Goal: Task Accomplishment & Management: Complete application form

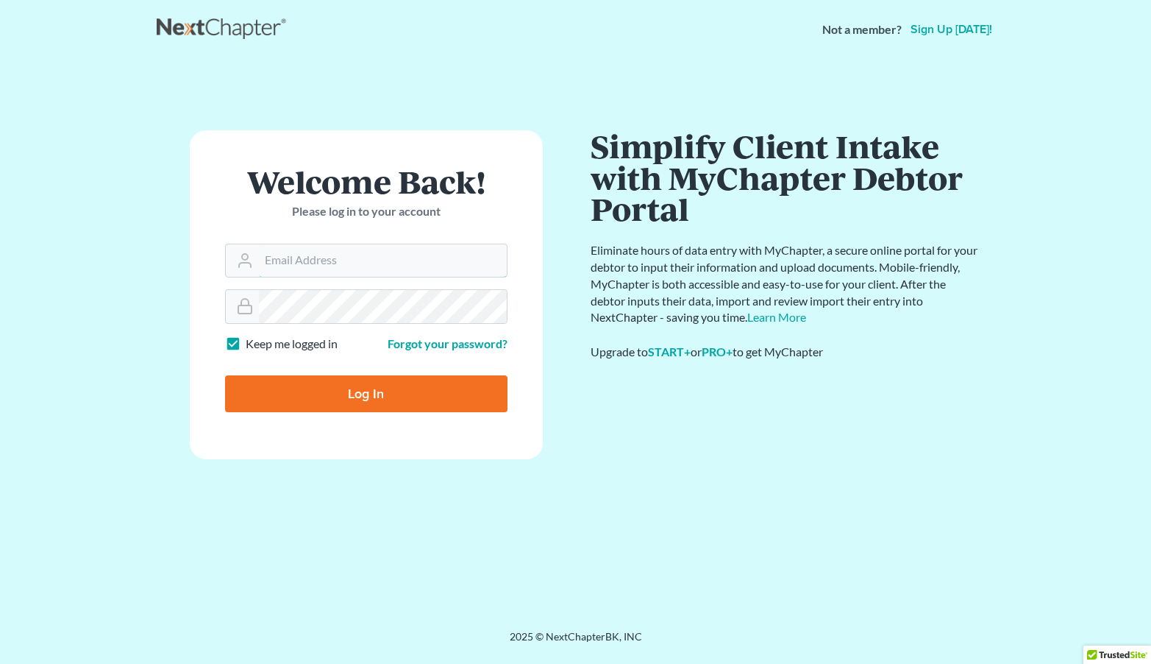
type input "tcl@yourjusticematters.com"
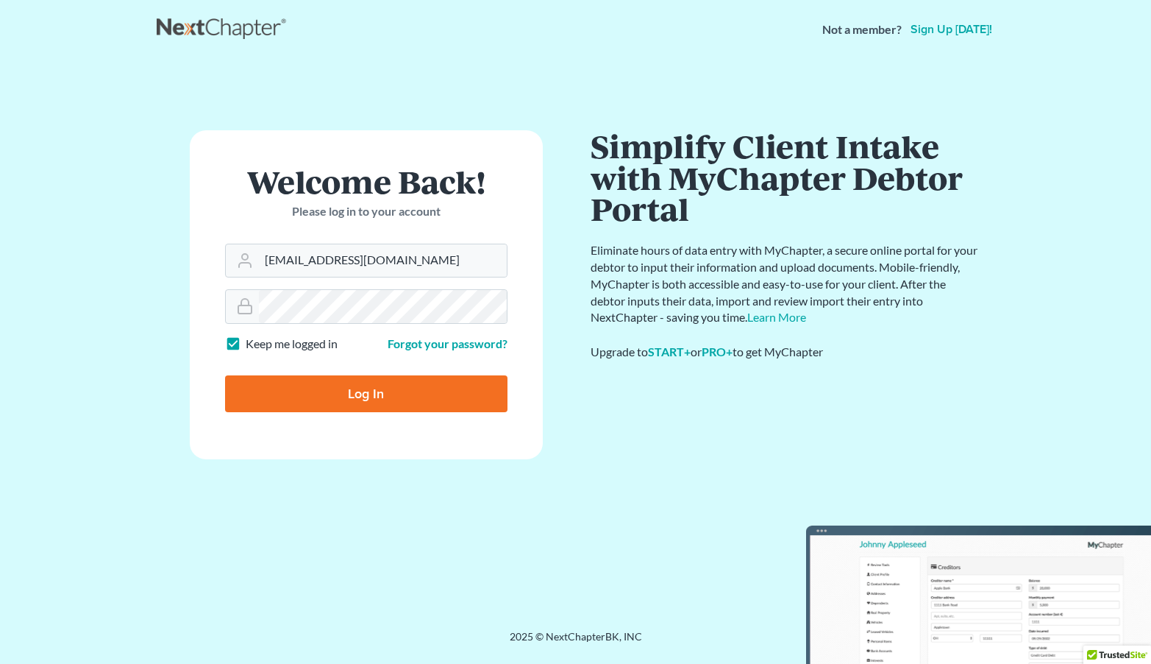
click at [320, 385] on input "Log In" at bounding box center [366, 393] width 283 height 37
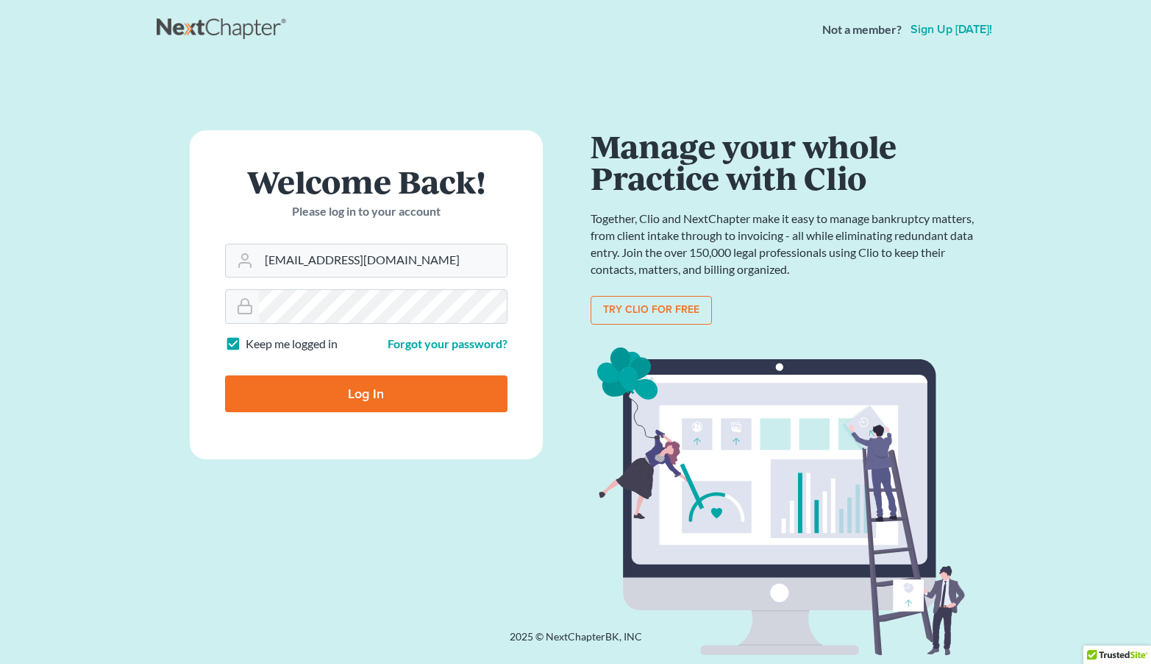
click at [343, 402] on input "Log In" at bounding box center [366, 393] width 283 height 37
type input "Thinking..."
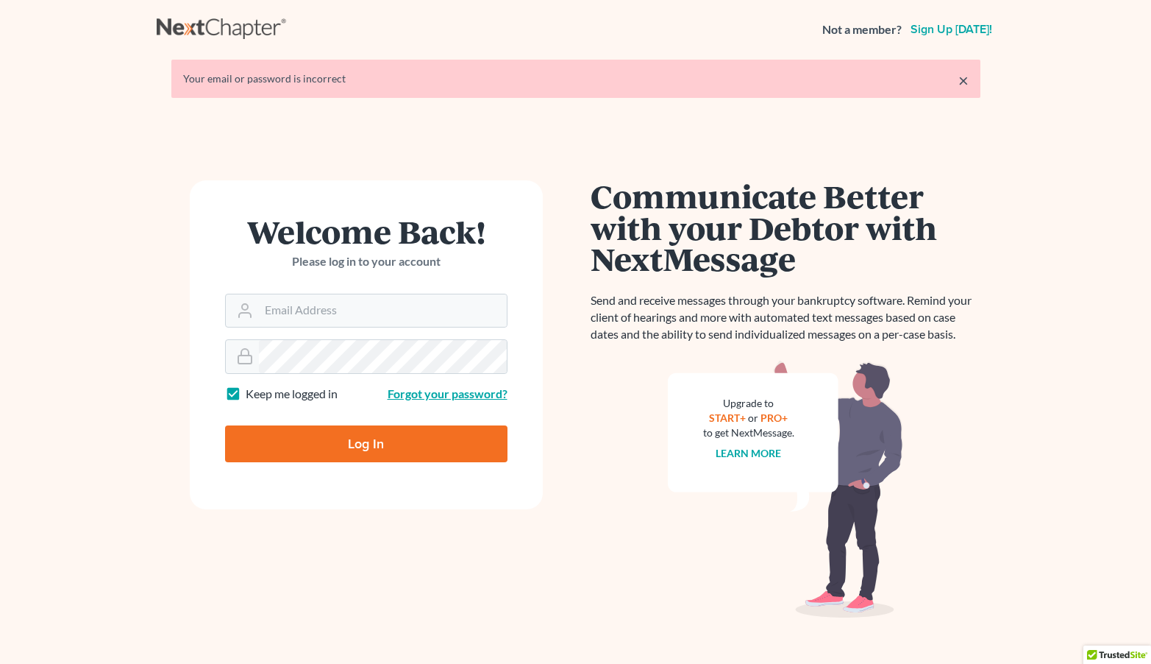
click at [458, 394] on link "Forgot your password?" at bounding box center [448, 393] width 120 height 14
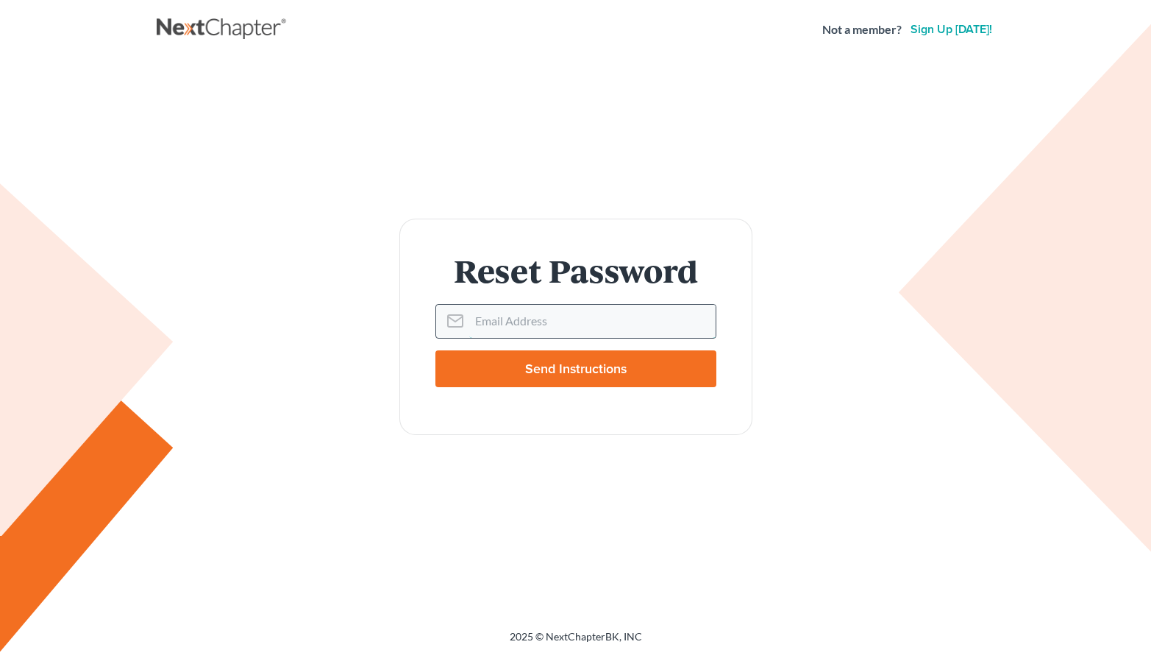
click at [477, 321] on input "Email Address" at bounding box center [592, 321] width 246 height 32
type input "tcl@yourjusticematters.com"
click at [522, 371] on input "Send Instructions" at bounding box center [576, 368] width 281 height 37
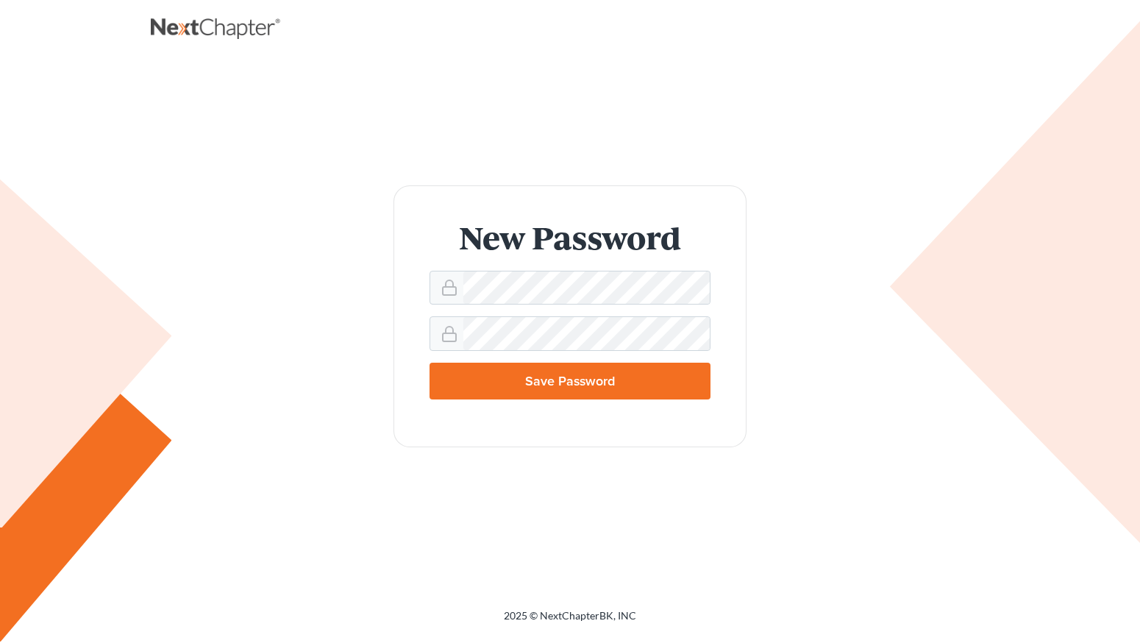
click at [579, 391] on input "Save Password" at bounding box center [570, 381] width 281 height 37
type input "Thinking..."
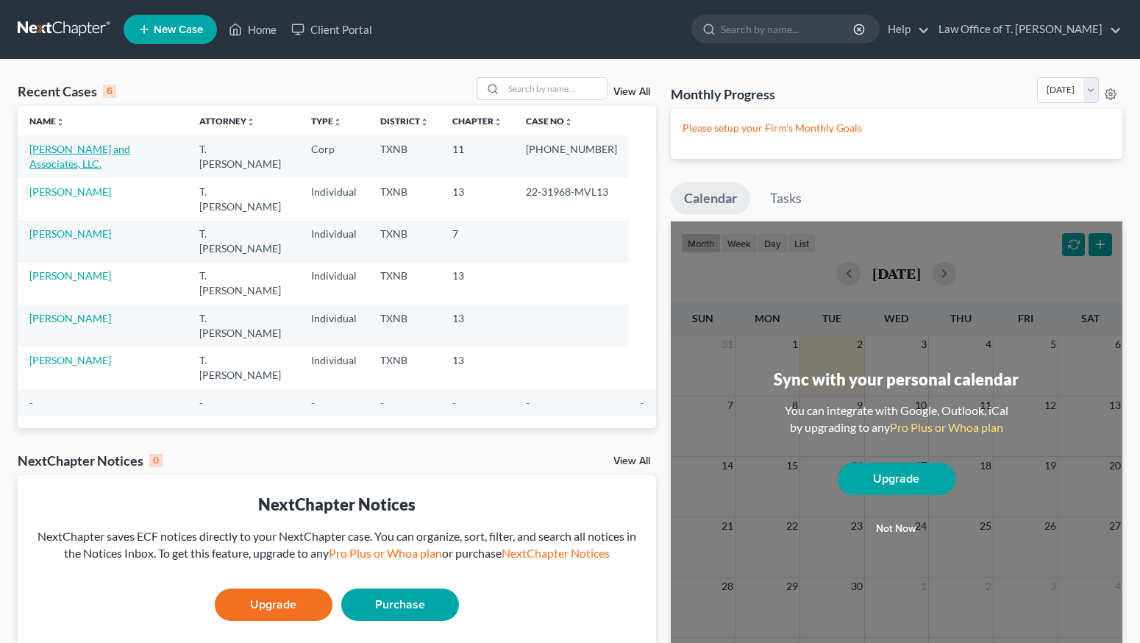
click at [65, 146] on link "[PERSON_NAME] and Associates, LLC." at bounding box center [79, 156] width 101 height 27
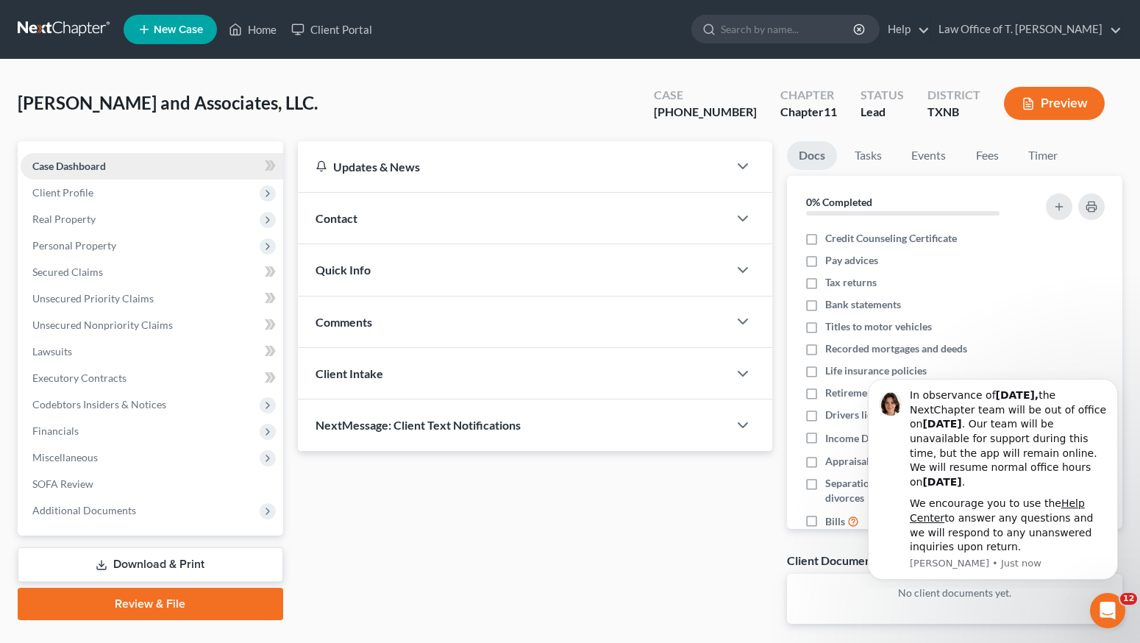
click at [175, 161] on link "Case Dashboard" at bounding box center [152, 166] width 263 height 26
click at [180, 199] on span "Client Profile" at bounding box center [152, 193] width 263 height 26
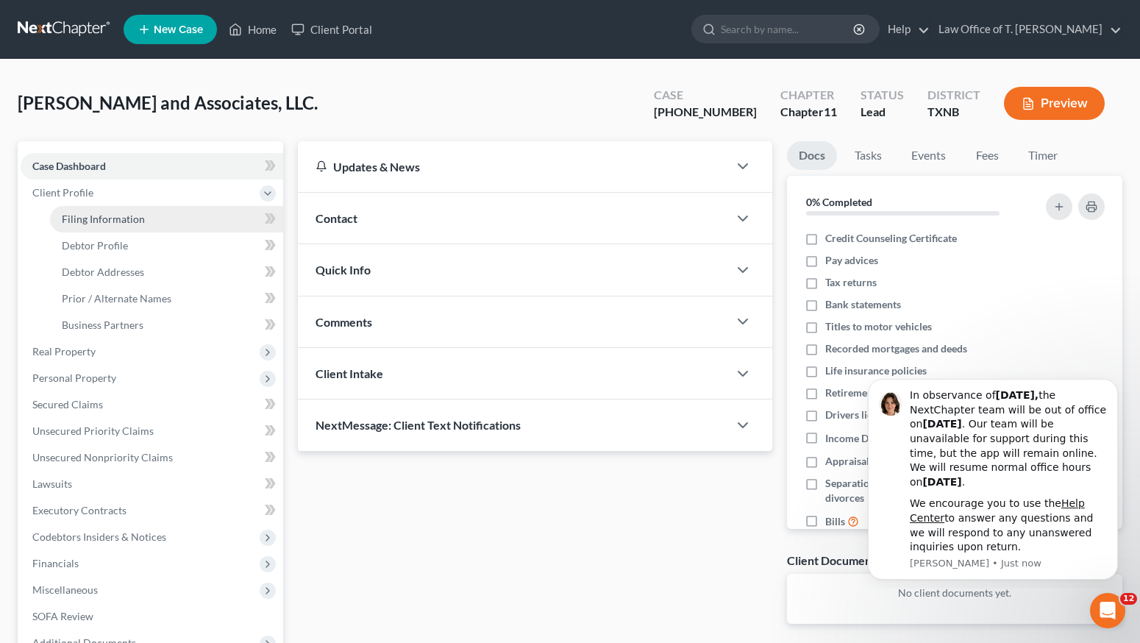
click at [177, 224] on link "Filing Information" at bounding box center [166, 219] width 233 height 26
select select "3"
select select "1"
select select "78"
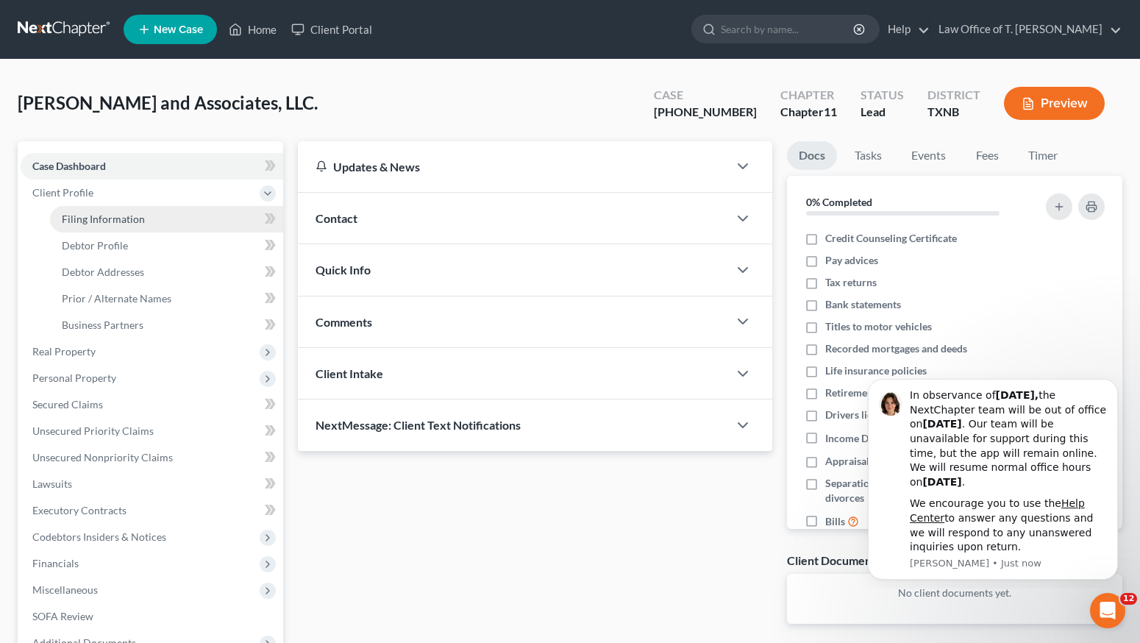
select select "0"
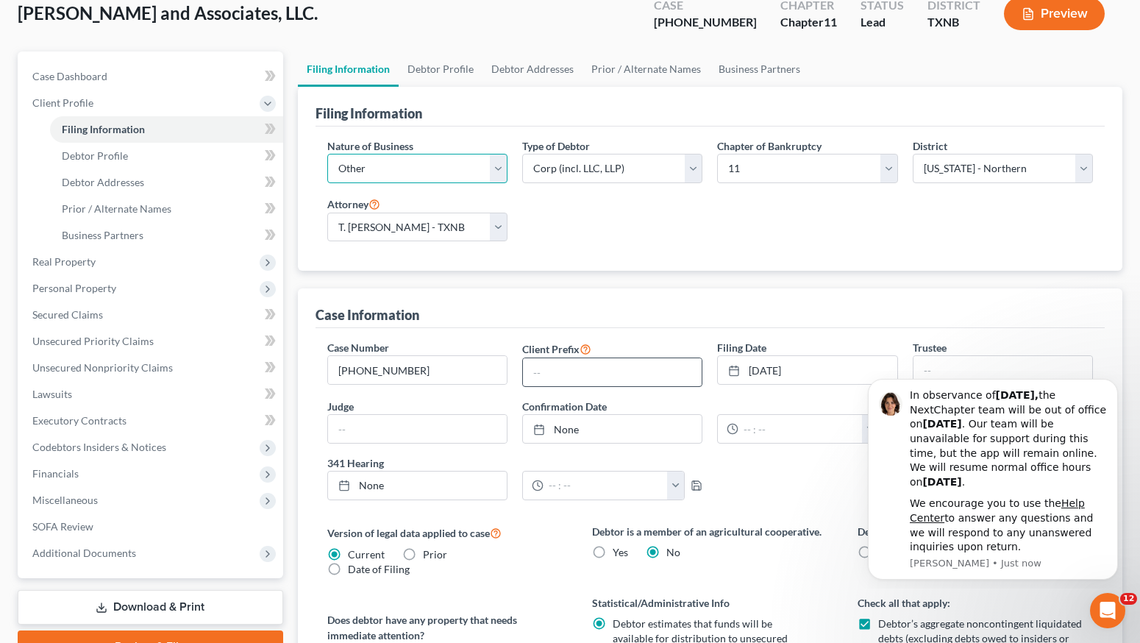
scroll to position [157, 0]
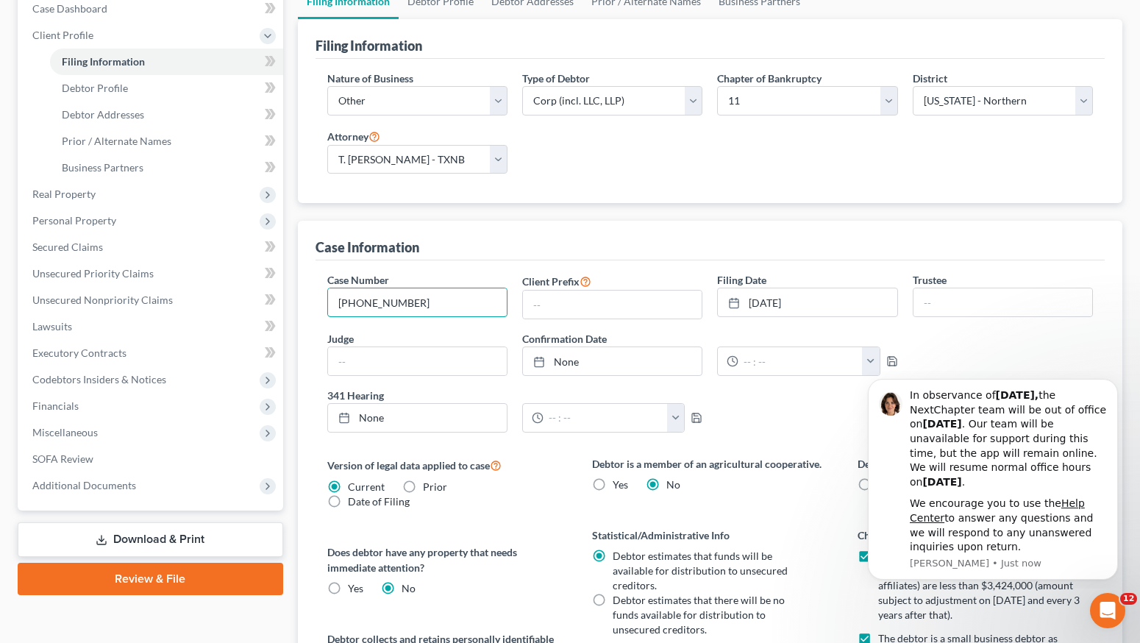
drag, startPoint x: 430, startPoint y: 308, endPoint x: 313, endPoint y: 297, distance: 118.2
click at [313, 297] on div "Case Information Case Number [PHONE_NUMBER] Client Prefix Filing Date [DATE] cl…" at bounding box center [710, 628] width 825 height 815
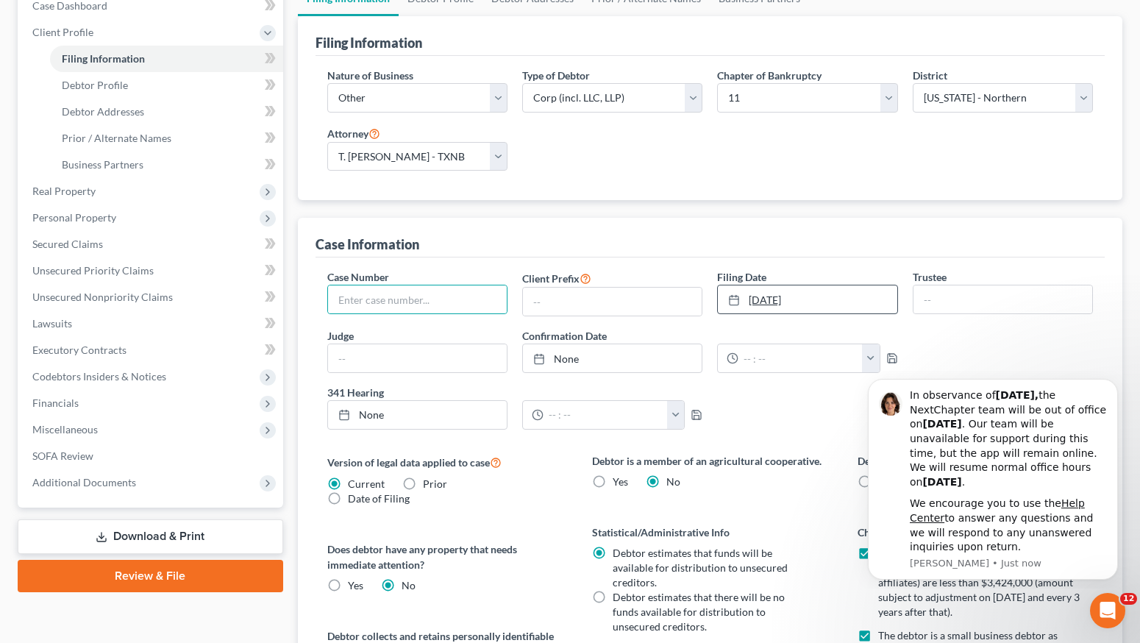
click at [731, 297] on icon at bounding box center [734, 300] width 12 height 12
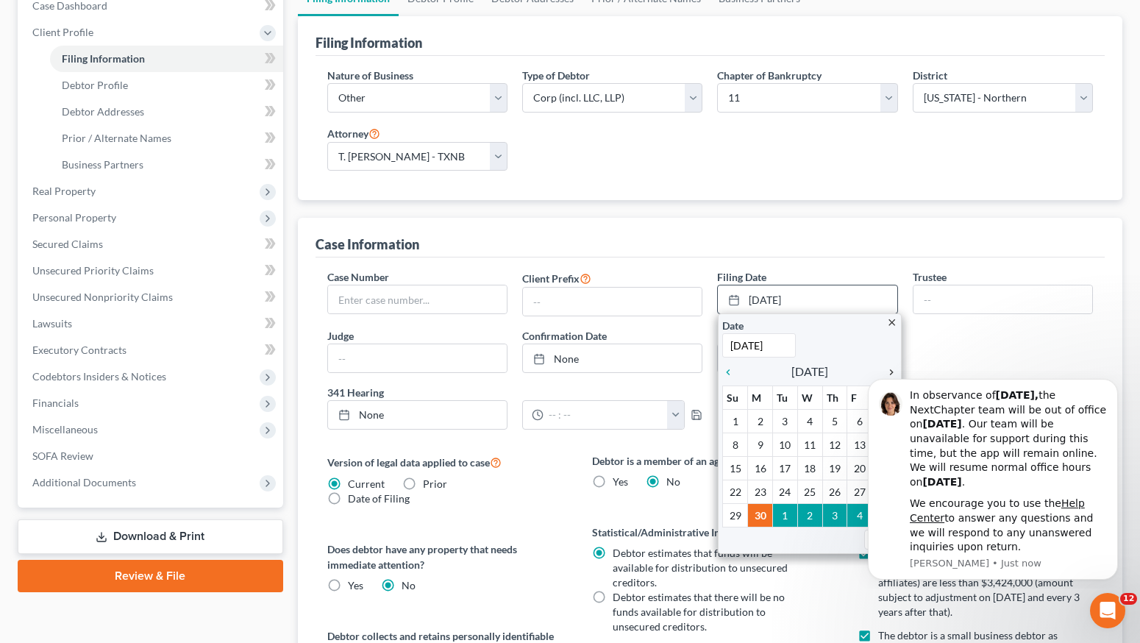
click at [895, 369] on icon "chevron_right" at bounding box center [887, 372] width 19 height 12
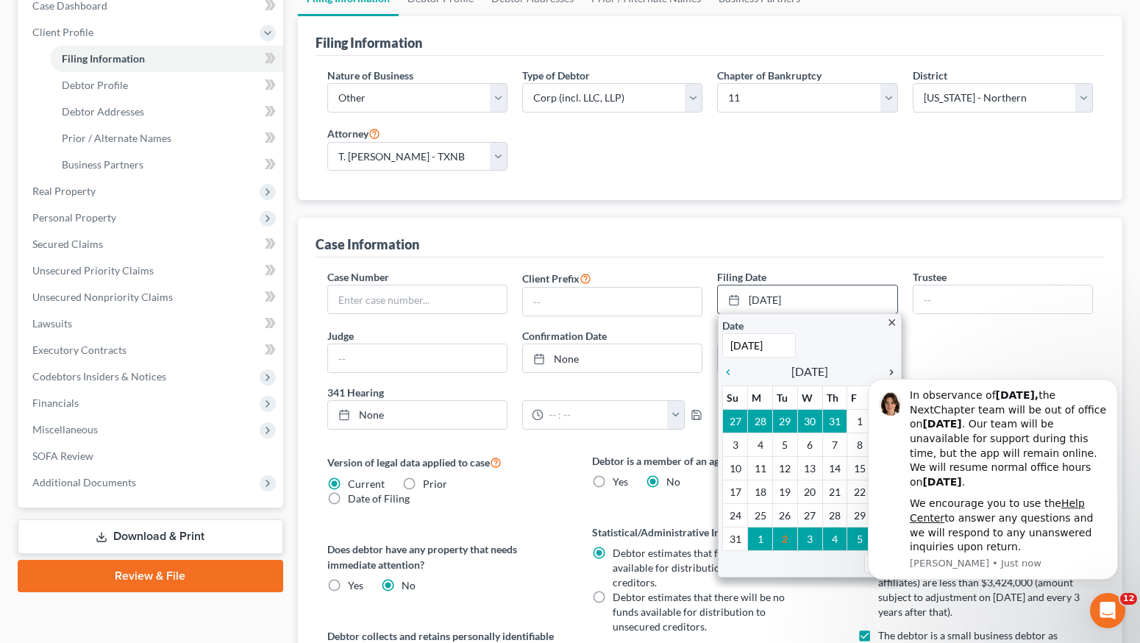
click at [895, 369] on icon "chevron_right" at bounding box center [887, 372] width 19 height 12
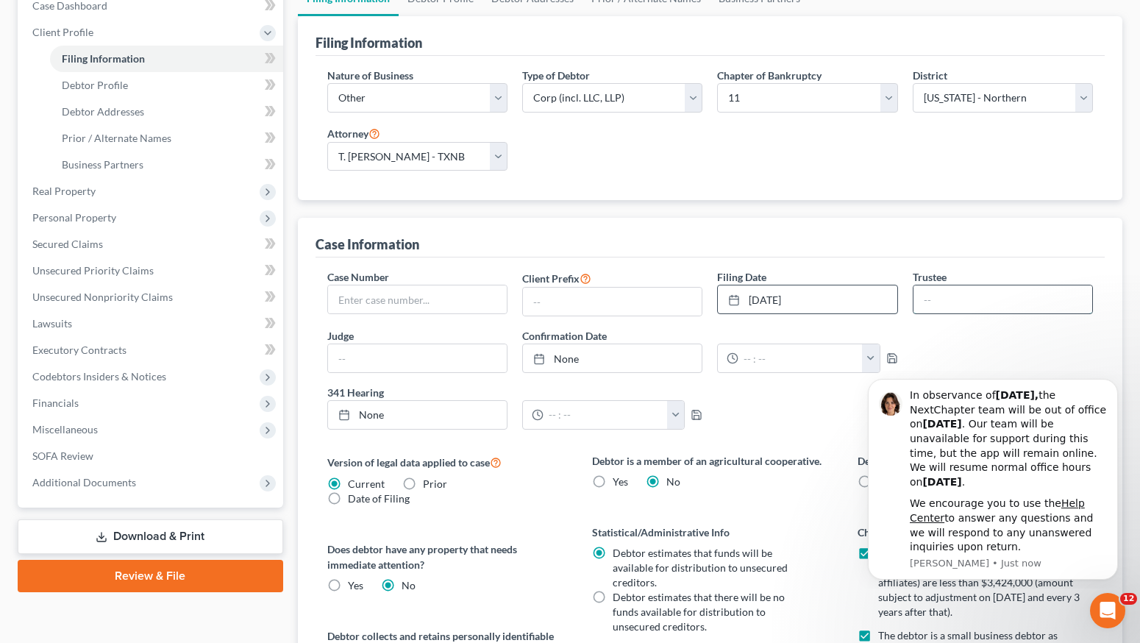
click at [924, 307] on input "text" at bounding box center [1003, 299] width 179 height 28
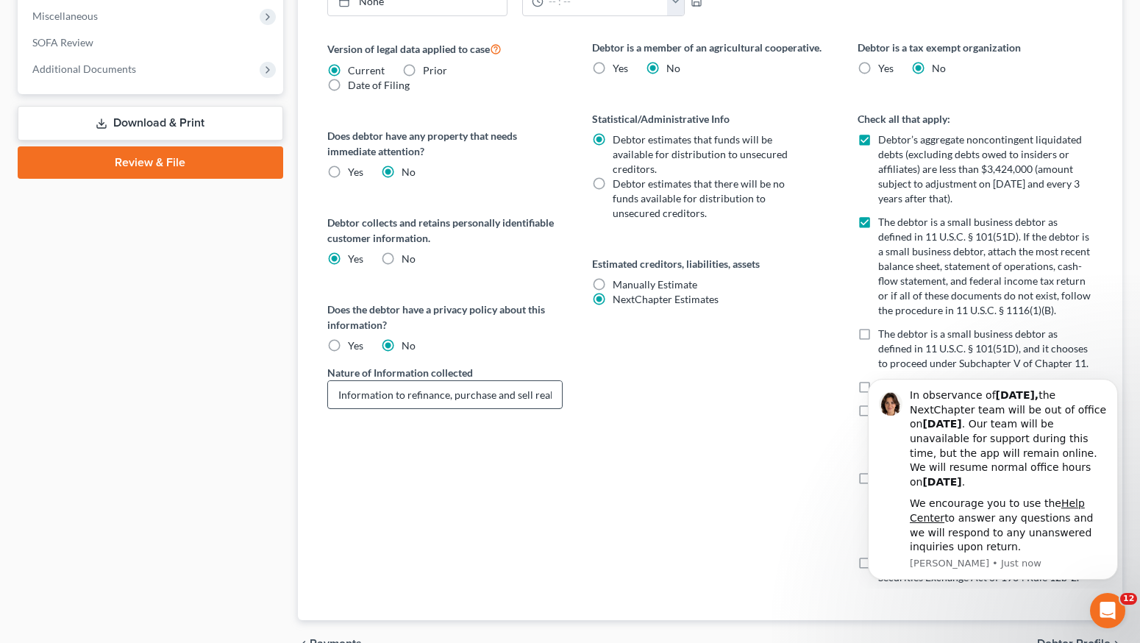
scroll to position [571, 0]
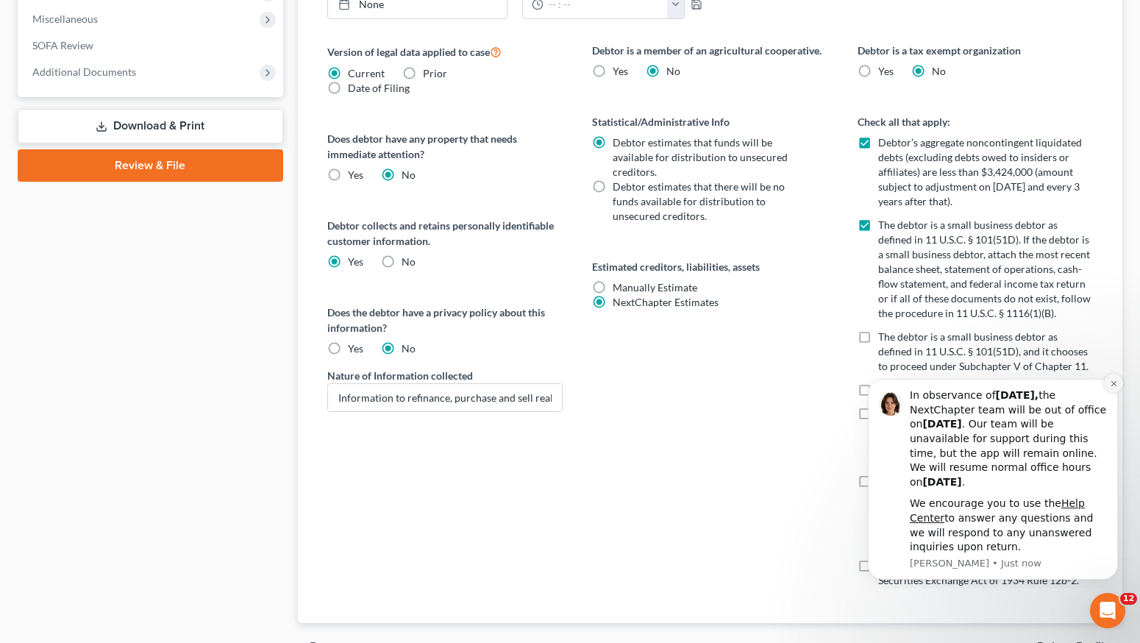
click at [1116, 388] on icon "Dismiss notification" at bounding box center [1114, 384] width 8 height 8
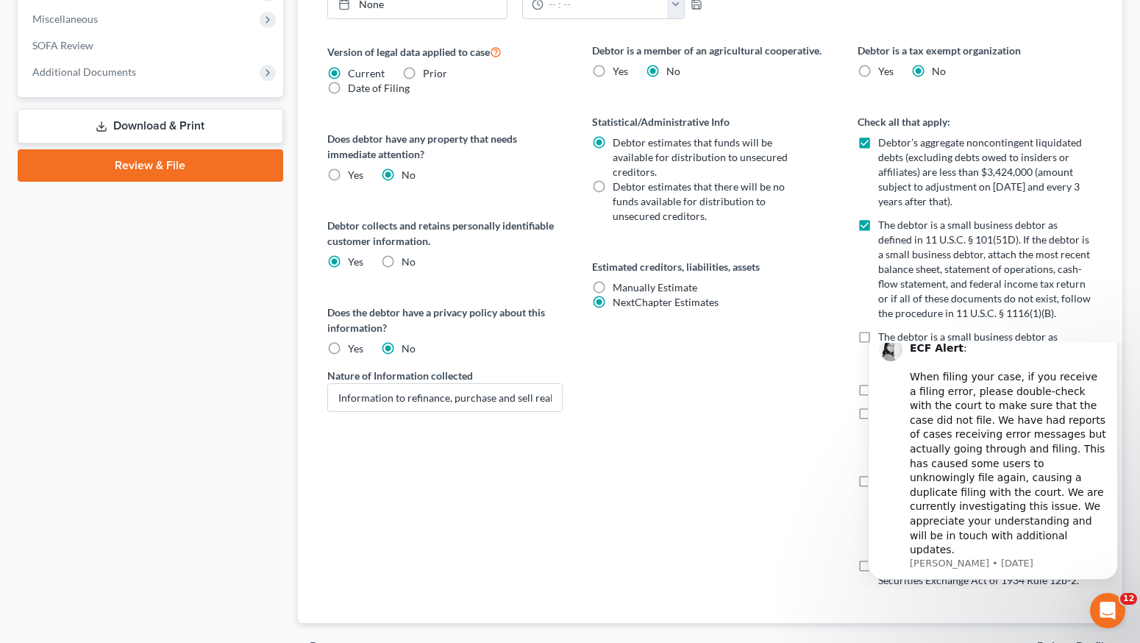
click at [1111, 333] on icon "Dismiss notification" at bounding box center [1114, 328] width 8 height 8
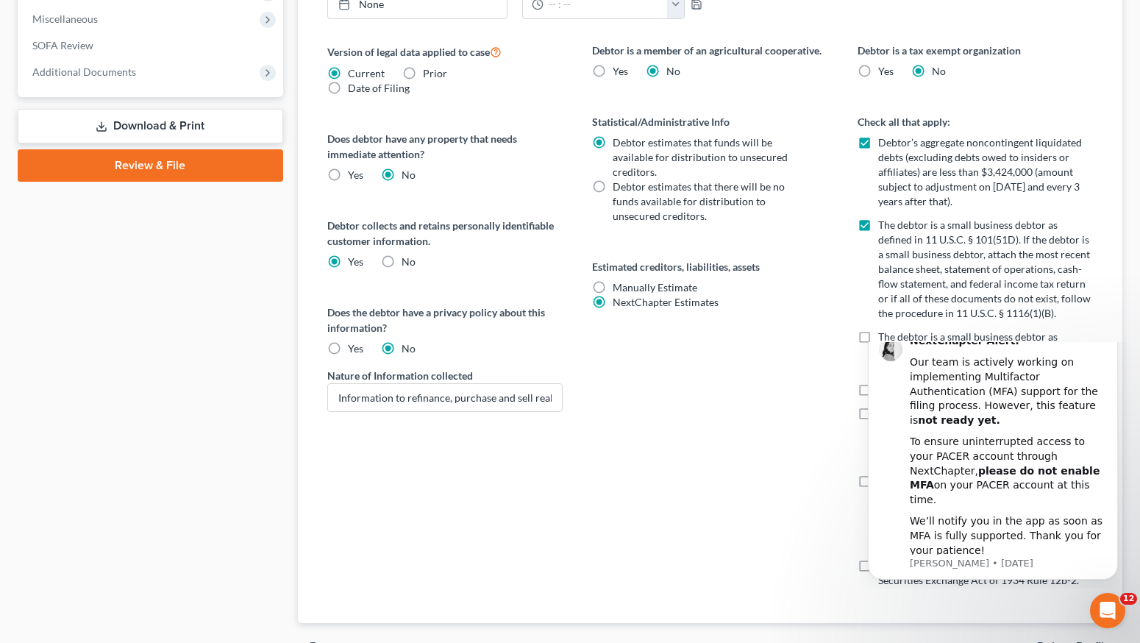
click at [1118, 333] on icon "Dismiss notification" at bounding box center [1114, 328] width 8 height 8
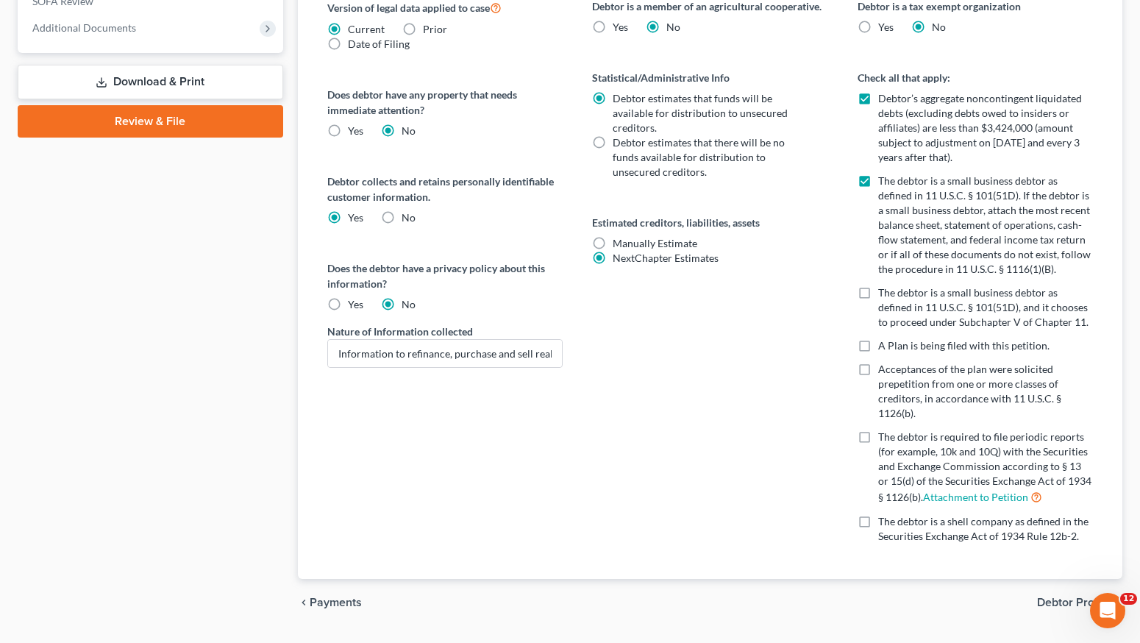
scroll to position [653, 0]
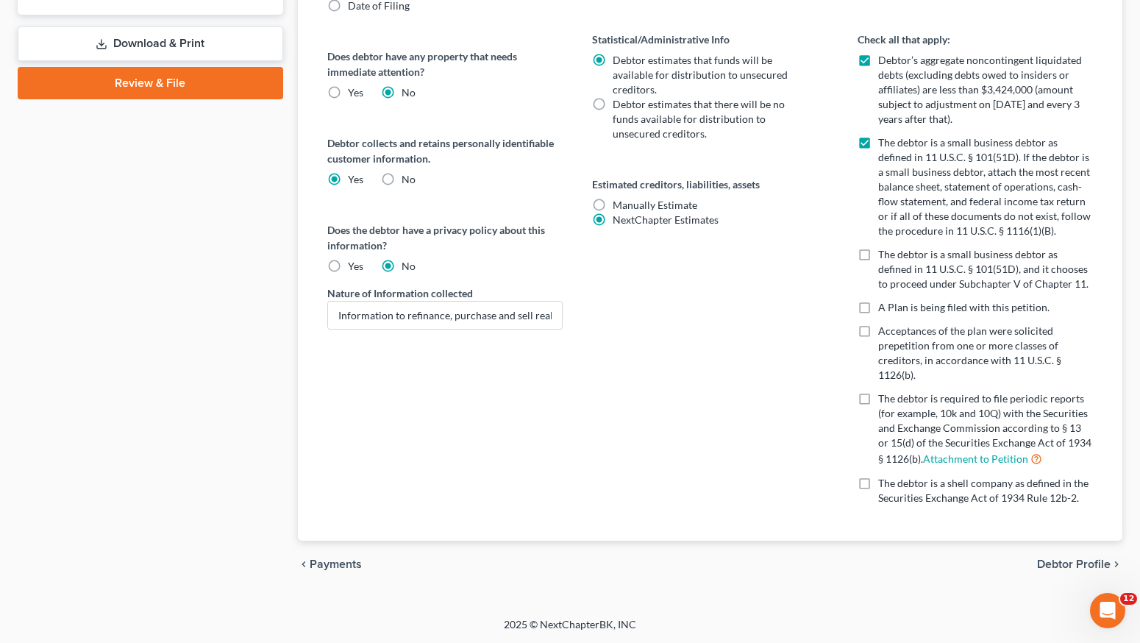
click at [878, 256] on label "The debtor is a small business debtor as defined in 11 U.S.C. § 101(51D), and i…" at bounding box center [986, 269] width 216 height 44
click at [884, 256] on input "The debtor is a small business debtor as defined in 11 U.S.C. § 101(51D), and i…" at bounding box center [889, 252] width 10 height 10
checkbox input "true"
click at [878, 146] on label "The debtor is a small business debtor as defined in 11 U.S.C. § 101(51D). If th…" at bounding box center [986, 186] width 216 height 103
click at [884, 145] on input "The debtor is a small business debtor as defined in 11 U.S.C. § 101(51D). If th…" at bounding box center [889, 140] width 10 height 10
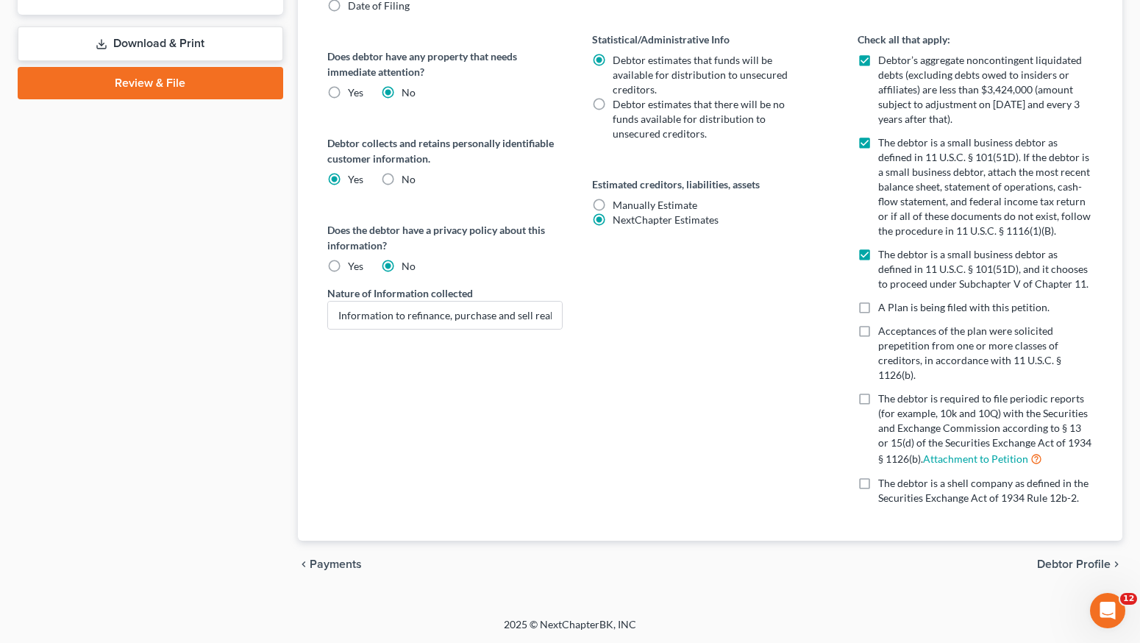
checkbox input "false"
click at [1076, 564] on span "Debtor Profile" at bounding box center [1074, 564] width 74 height 12
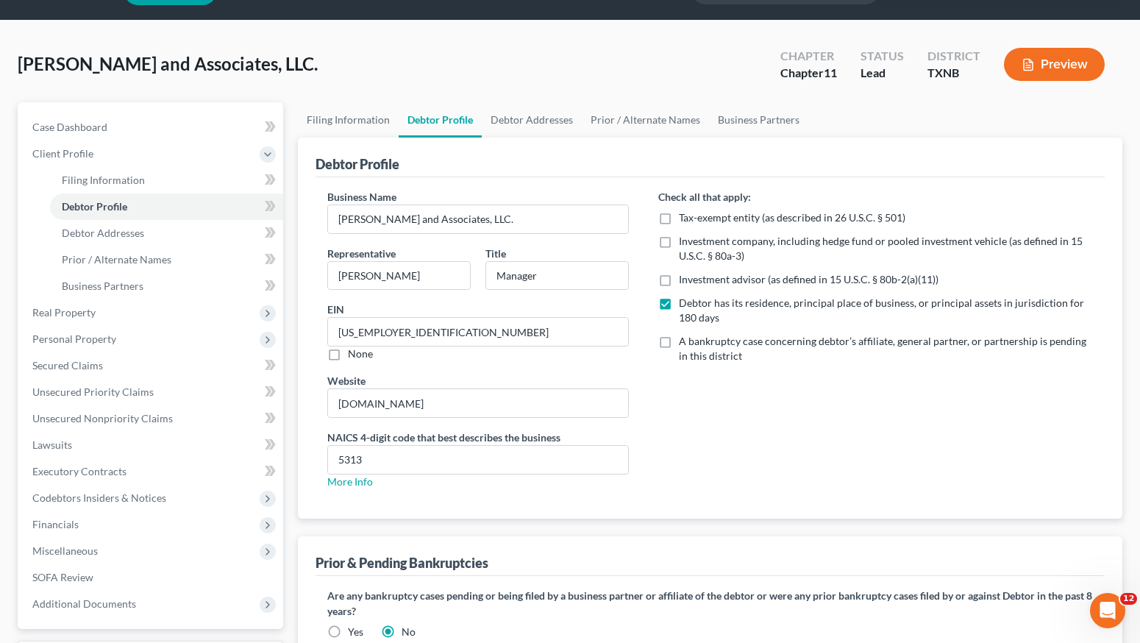
scroll to position [140, 0]
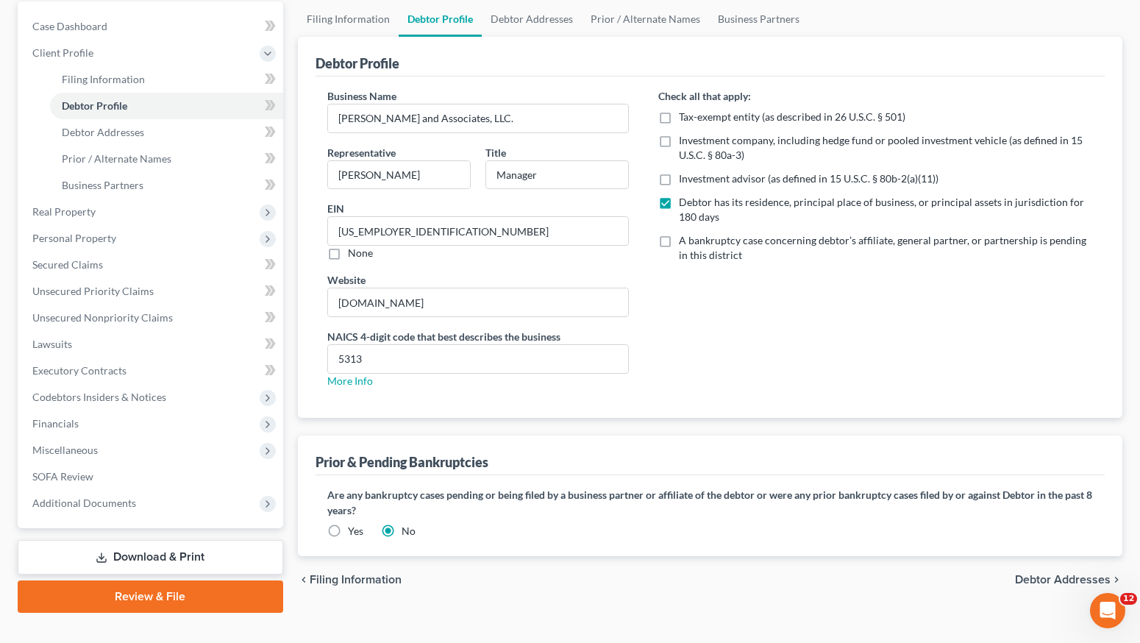
click at [348, 536] on label "Yes" at bounding box center [355, 531] width 15 height 15
click at [354, 533] on input "Yes" at bounding box center [359, 529] width 10 height 10
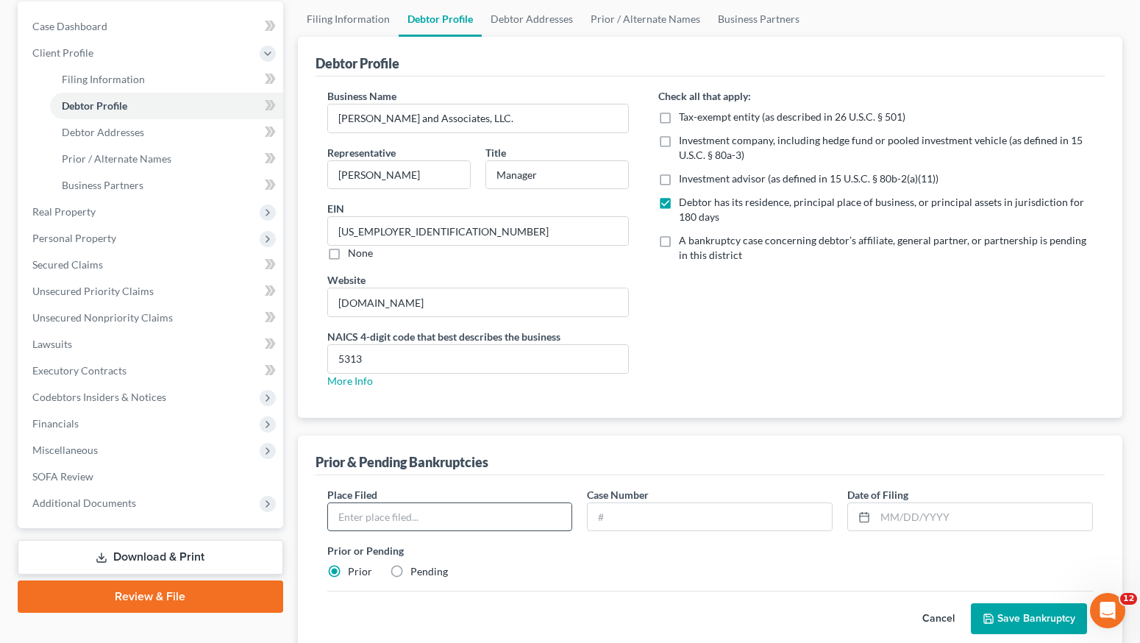
click at [369, 525] on input "text" at bounding box center [450, 517] width 244 height 28
click at [371, 522] on input "text" at bounding box center [450, 517] width 244 height 28
click at [617, 516] on input "text" at bounding box center [710, 517] width 244 height 28
click at [878, 514] on input "text" at bounding box center [983, 517] width 217 height 28
click at [864, 516] on line at bounding box center [864, 516] width 9 height 0
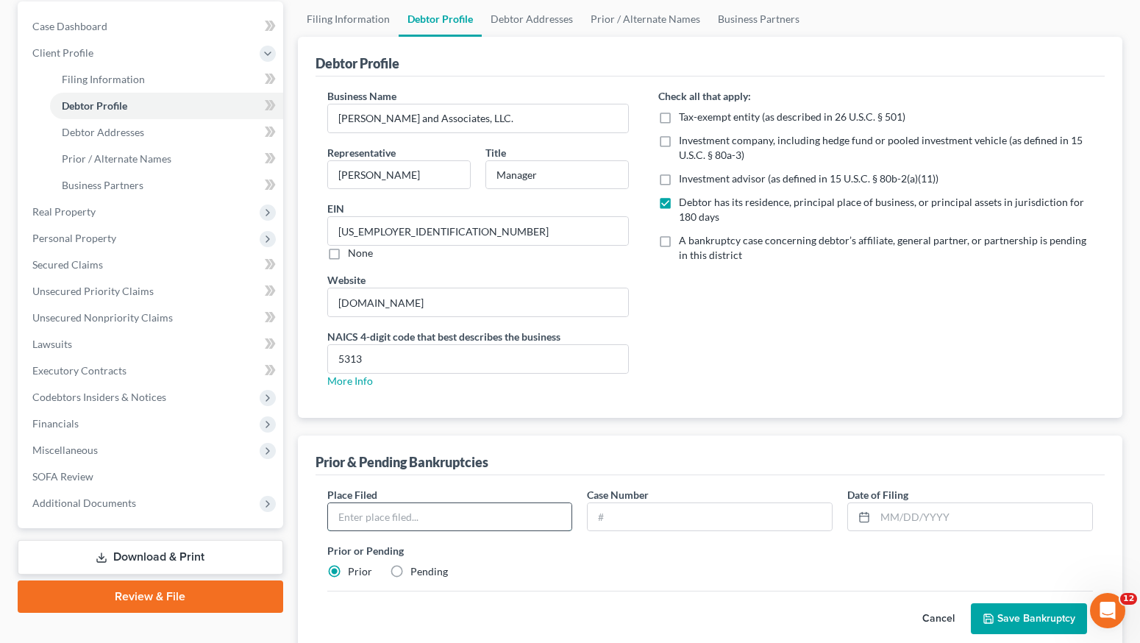
click at [366, 516] on input "text" at bounding box center [450, 517] width 244 height 28
type input "n"
type input "[GEOGRAPHIC_DATA] of [US_STATE]"
click at [606, 519] on input "text" at bounding box center [710, 517] width 244 height 28
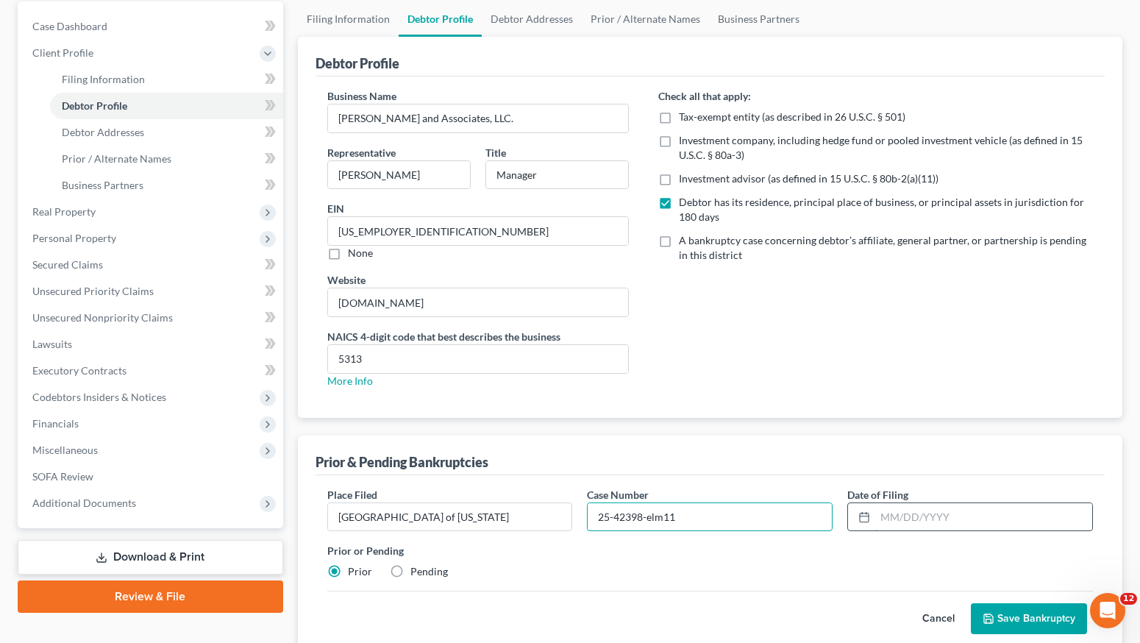
type input "25-42398-elm11"
click at [903, 516] on input "text" at bounding box center [983, 517] width 217 height 28
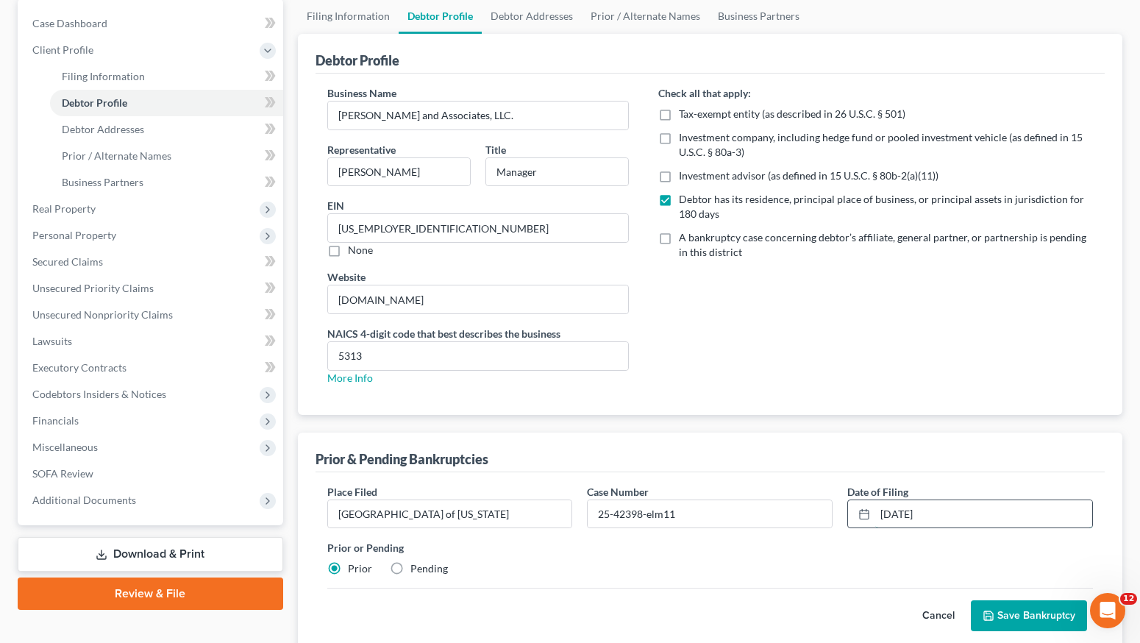
scroll to position [252, 0]
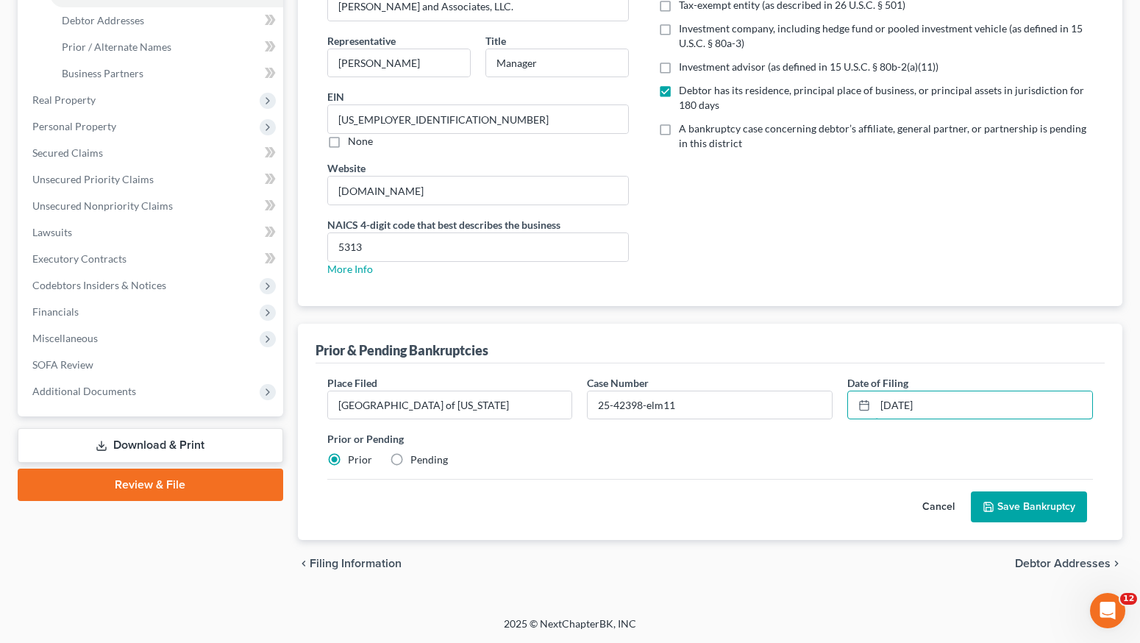
type input "[DATE]"
click at [1045, 505] on button "Save Bankruptcy" at bounding box center [1029, 506] width 116 height 31
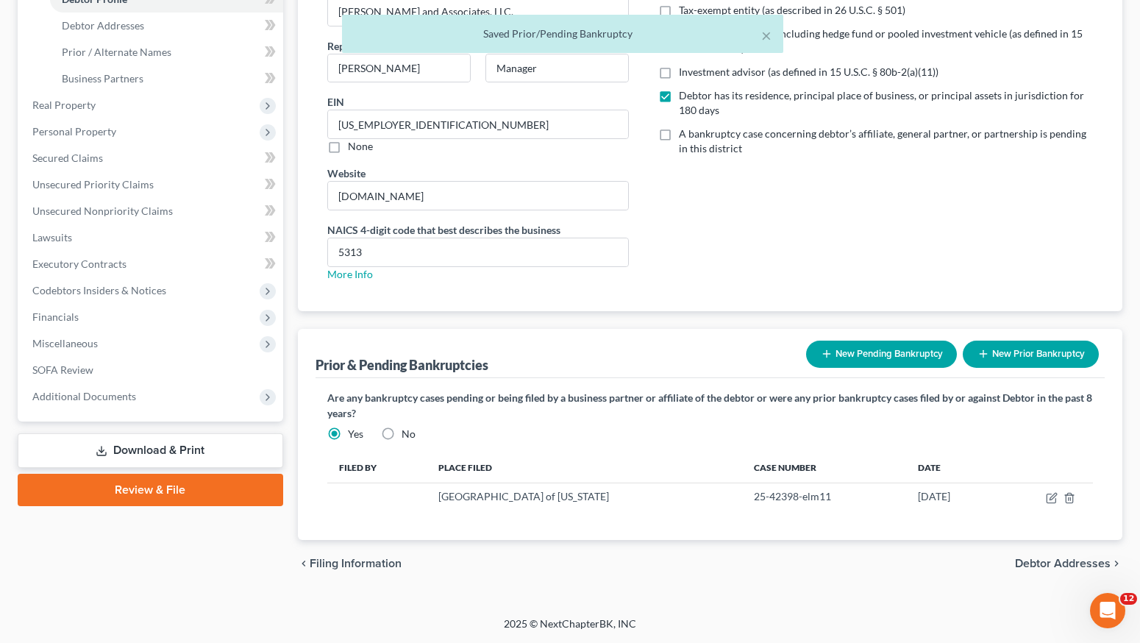
scroll to position [246, 0]
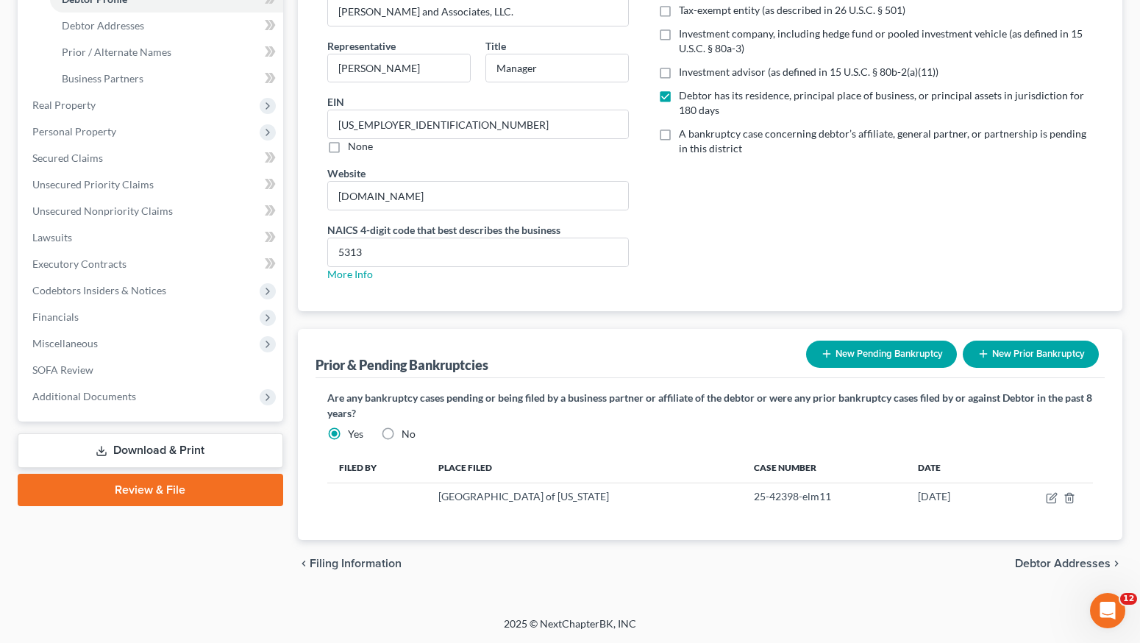
click at [1028, 565] on span "Debtor Addresses" at bounding box center [1063, 564] width 96 height 12
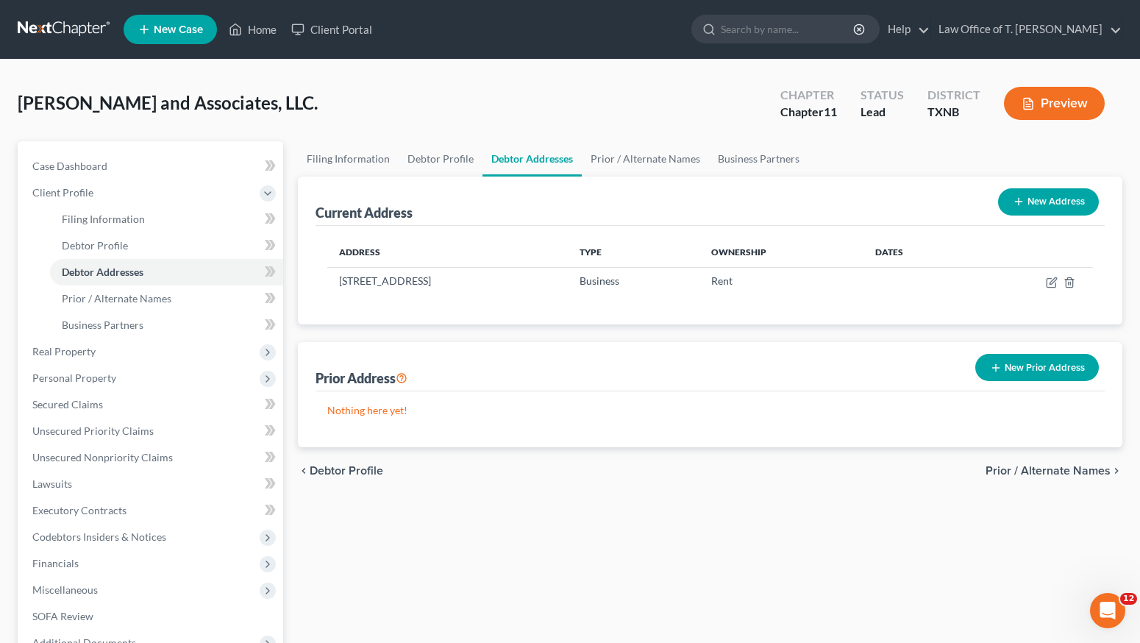
click at [1011, 472] on span "Prior / Alternate Names" at bounding box center [1048, 471] width 125 height 12
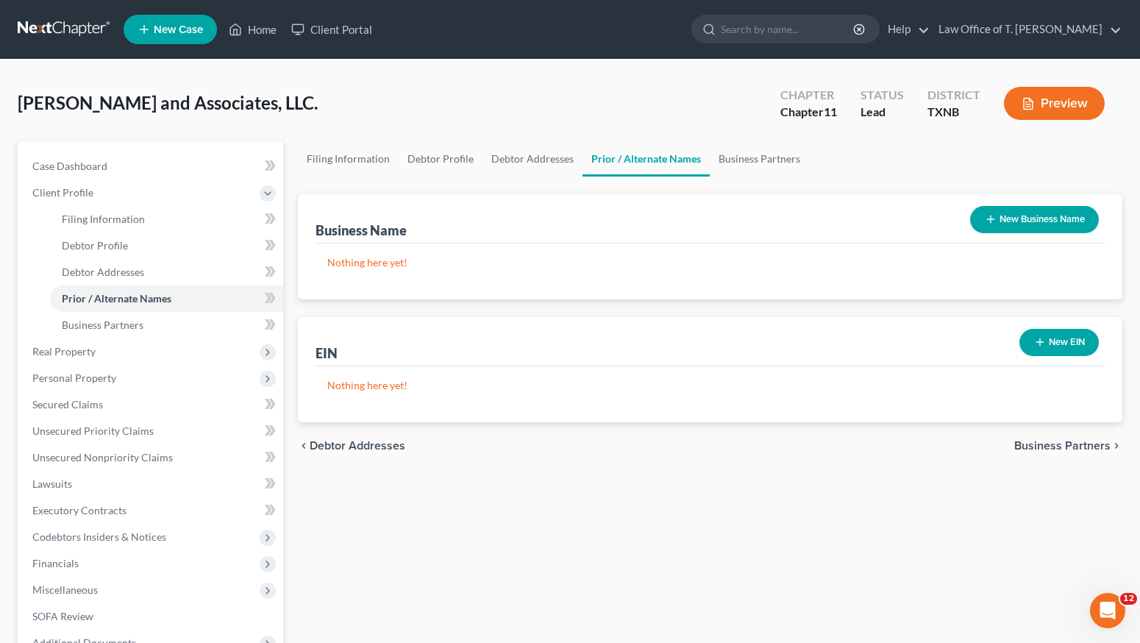
click at [1033, 450] on span "Business Partners" at bounding box center [1063, 446] width 96 height 12
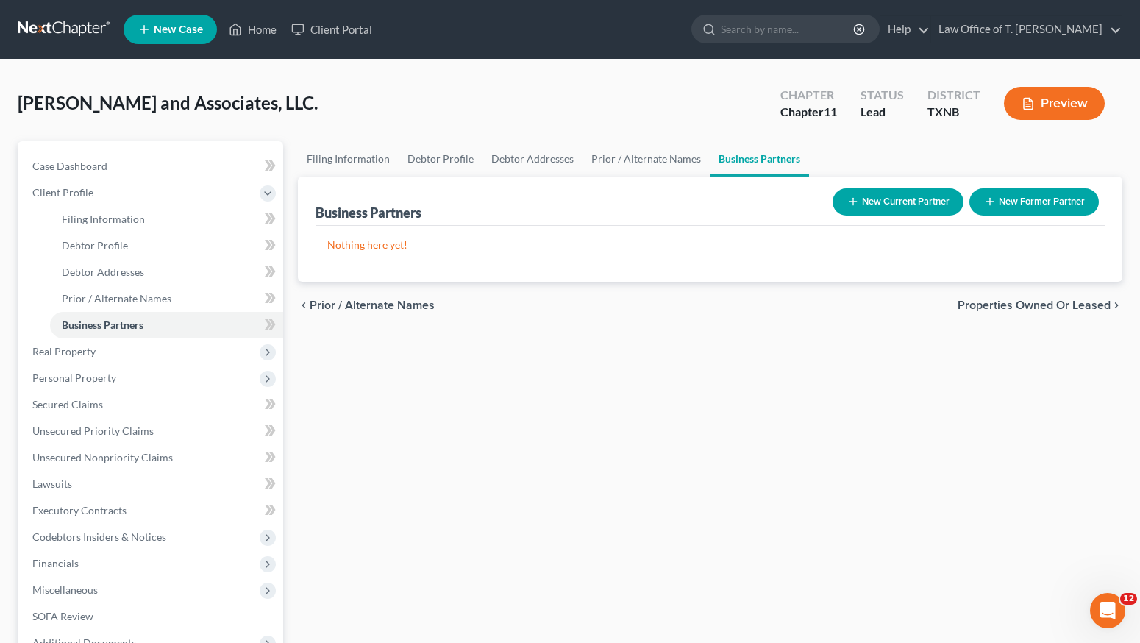
click at [1059, 309] on span "Properties Owned or Leased" at bounding box center [1034, 305] width 153 height 12
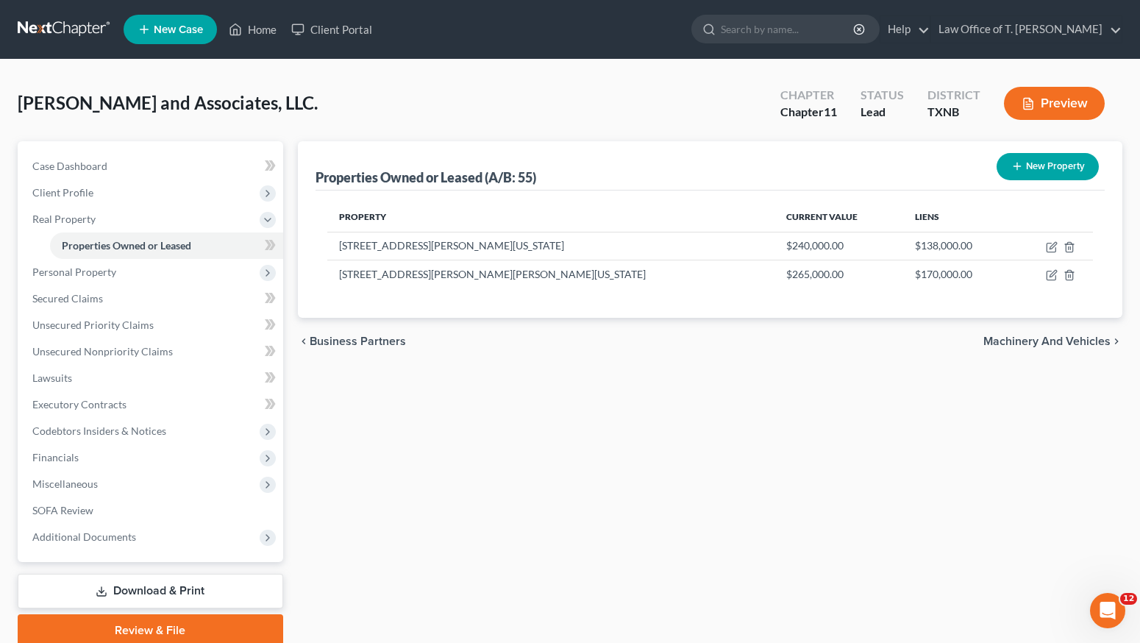
click at [1042, 174] on button "New Property" at bounding box center [1048, 166] width 102 height 27
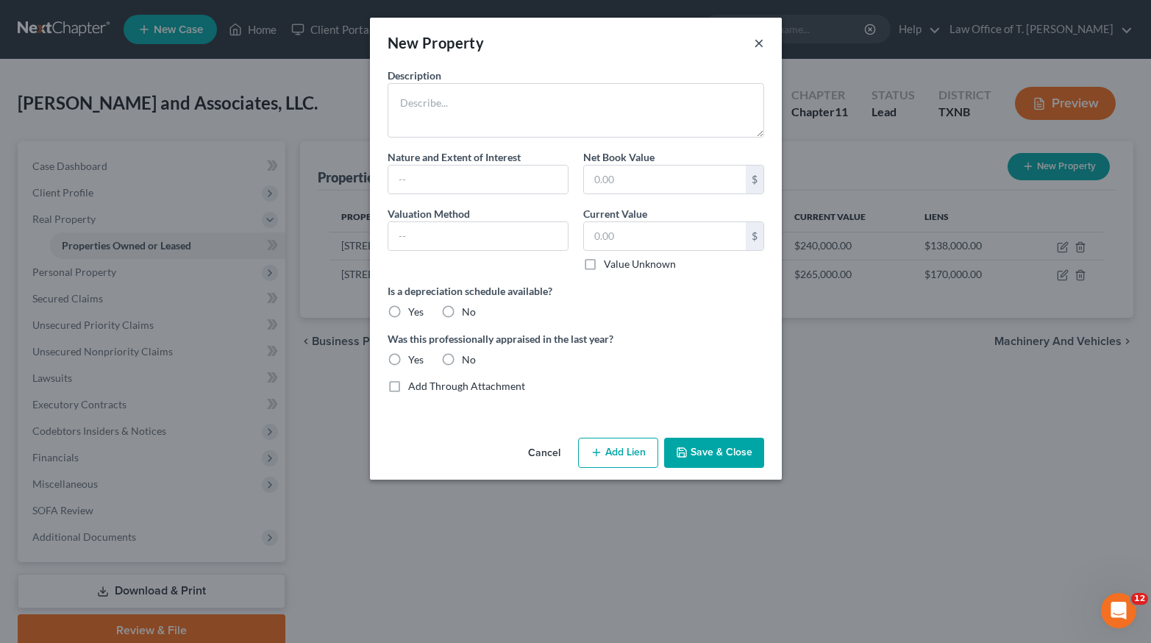
click at [756, 44] on button "×" at bounding box center [759, 43] width 10 height 18
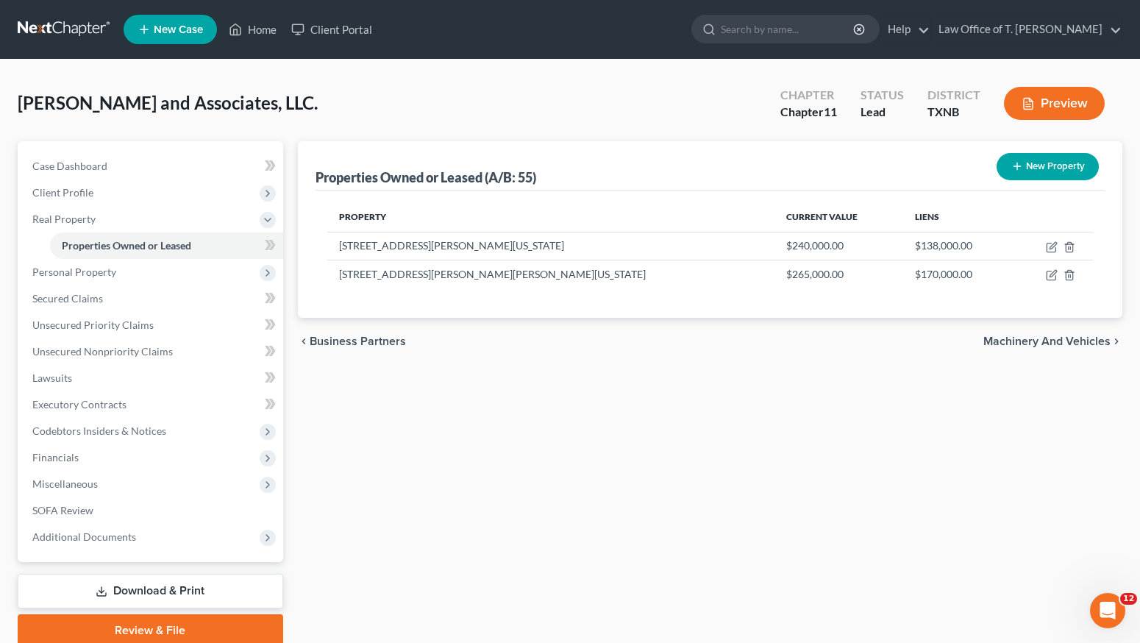
click at [1058, 345] on span "Machinery and Vehicles" at bounding box center [1047, 341] width 127 height 12
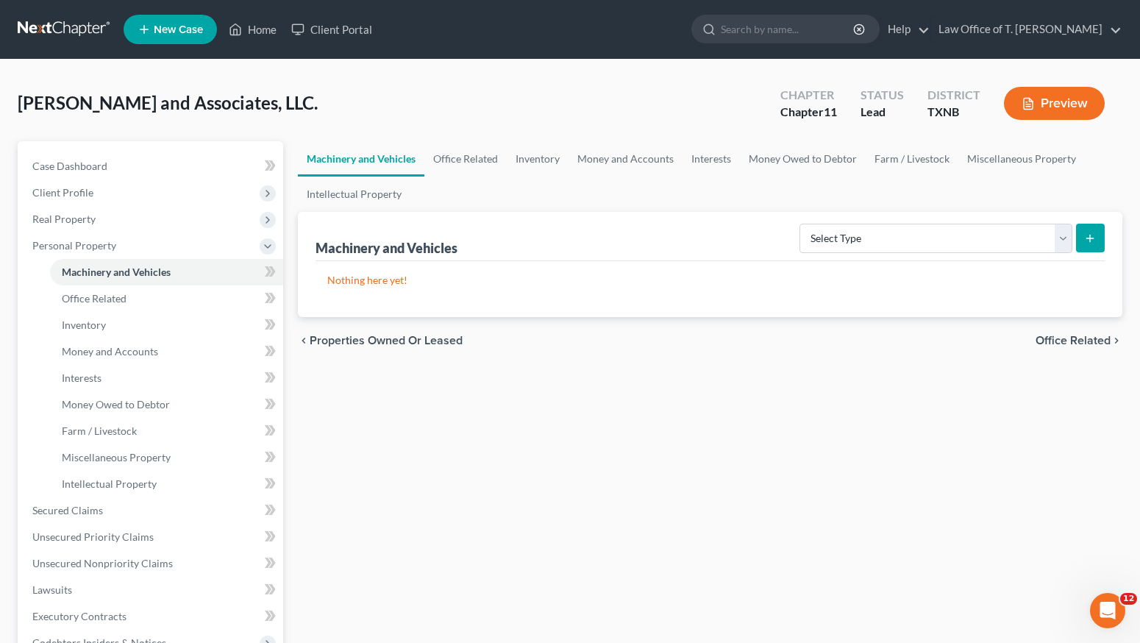
click at [1058, 345] on span "Office Related" at bounding box center [1073, 341] width 75 height 12
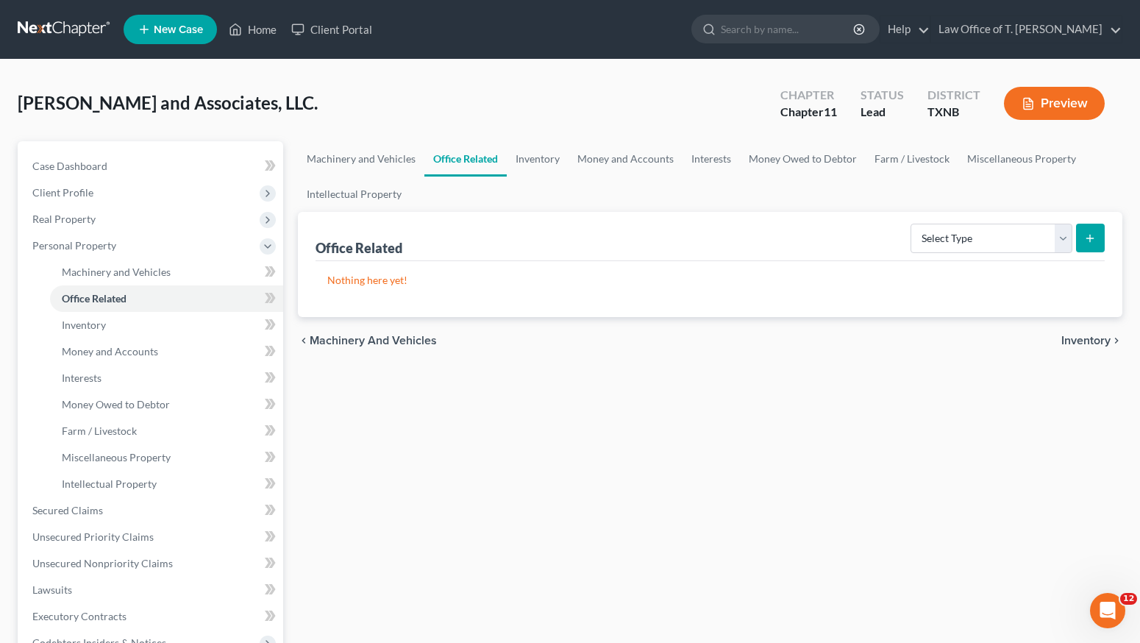
click at [1058, 345] on div "chevron_left Machinery and Vehicles Inventory chevron_right" at bounding box center [710, 340] width 825 height 47
click at [1076, 342] on span "Inventory" at bounding box center [1086, 341] width 49 height 12
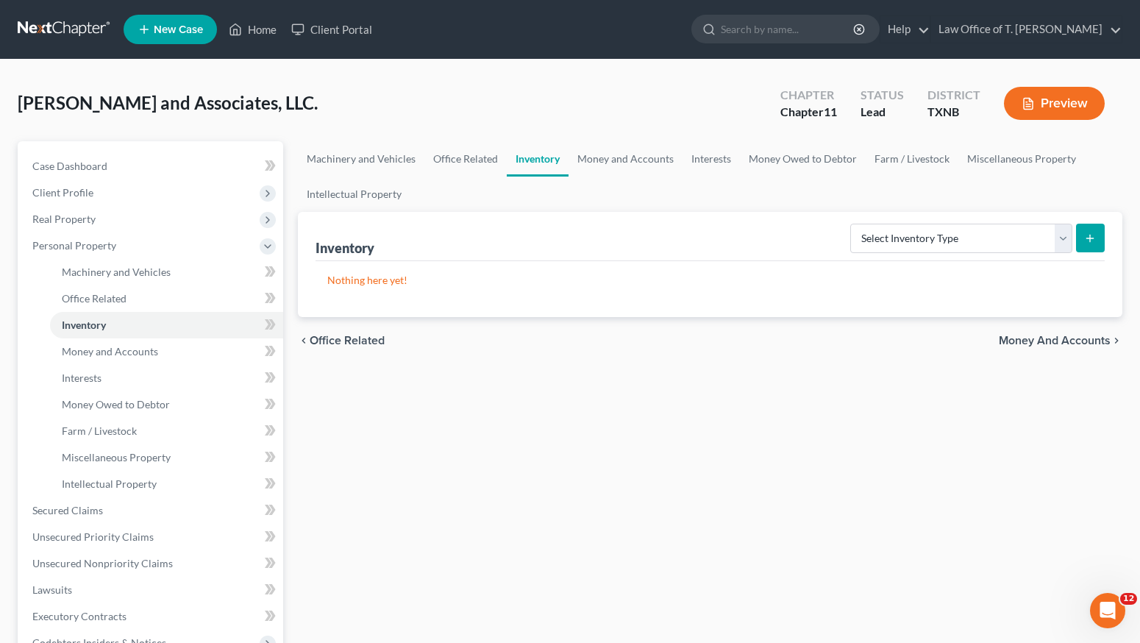
click at [1076, 343] on span "Money and Accounts" at bounding box center [1055, 341] width 112 height 12
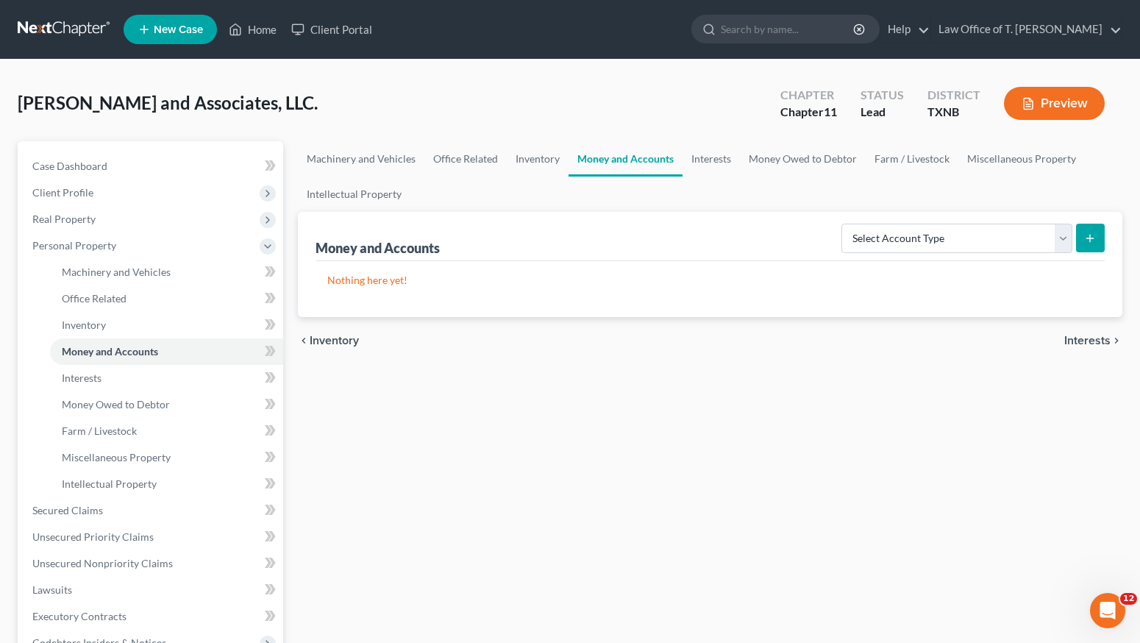
click at [1076, 343] on span "Interests" at bounding box center [1088, 341] width 46 height 12
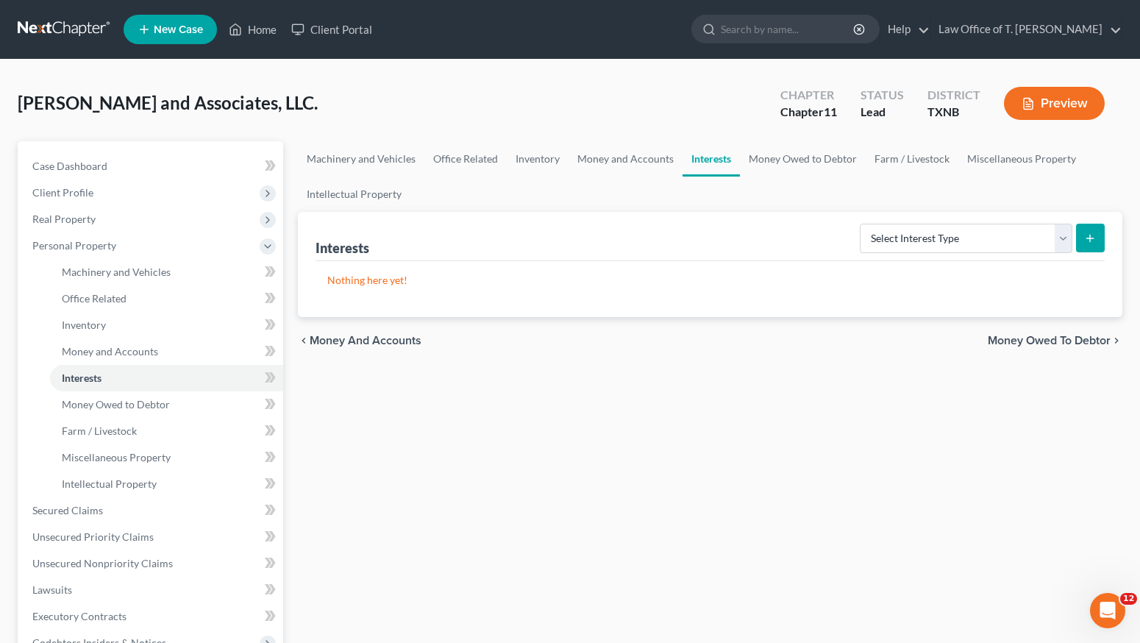
click at [1076, 339] on span "Money Owed to Debtor" at bounding box center [1049, 341] width 123 height 12
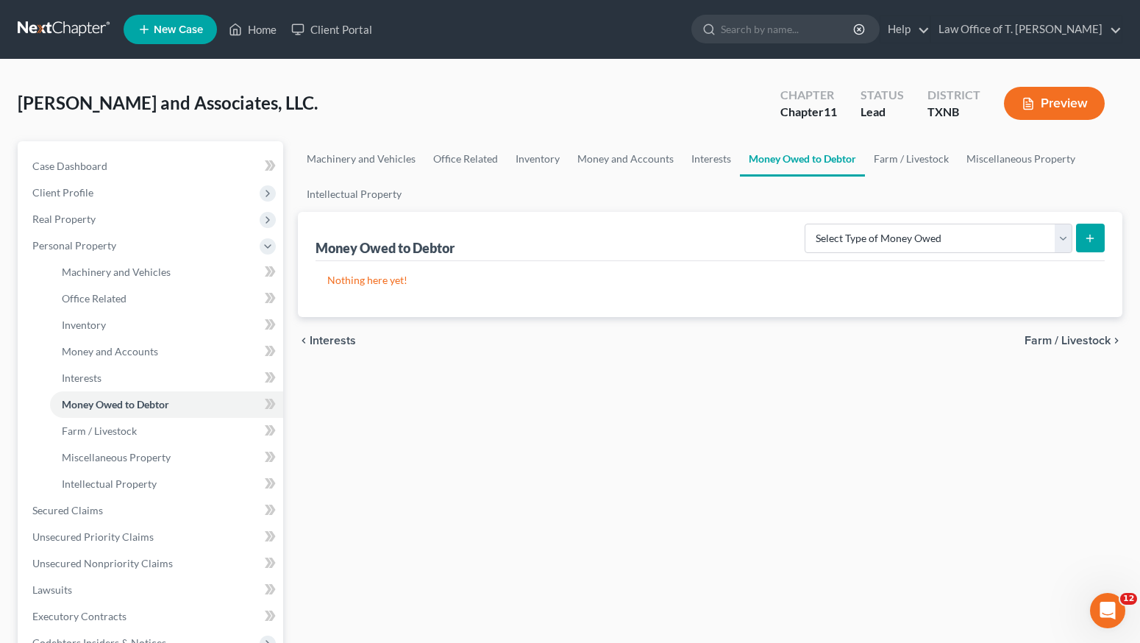
click at [1075, 339] on span "Farm / Livestock" at bounding box center [1068, 341] width 86 height 12
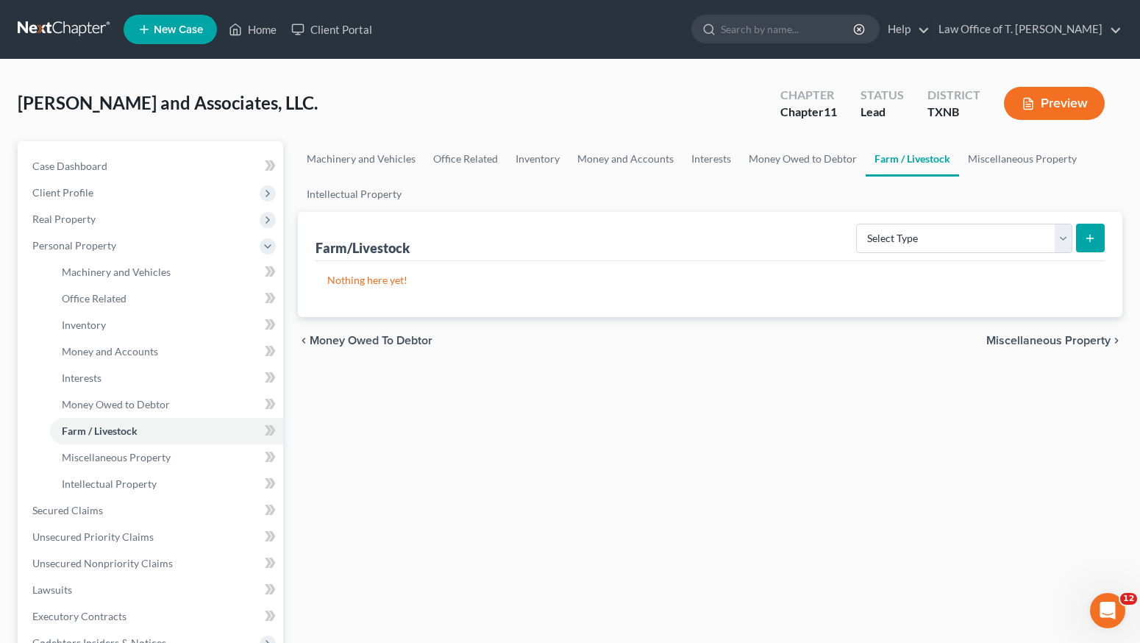
click at [1074, 339] on span "Miscellaneous Property" at bounding box center [1049, 341] width 124 height 12
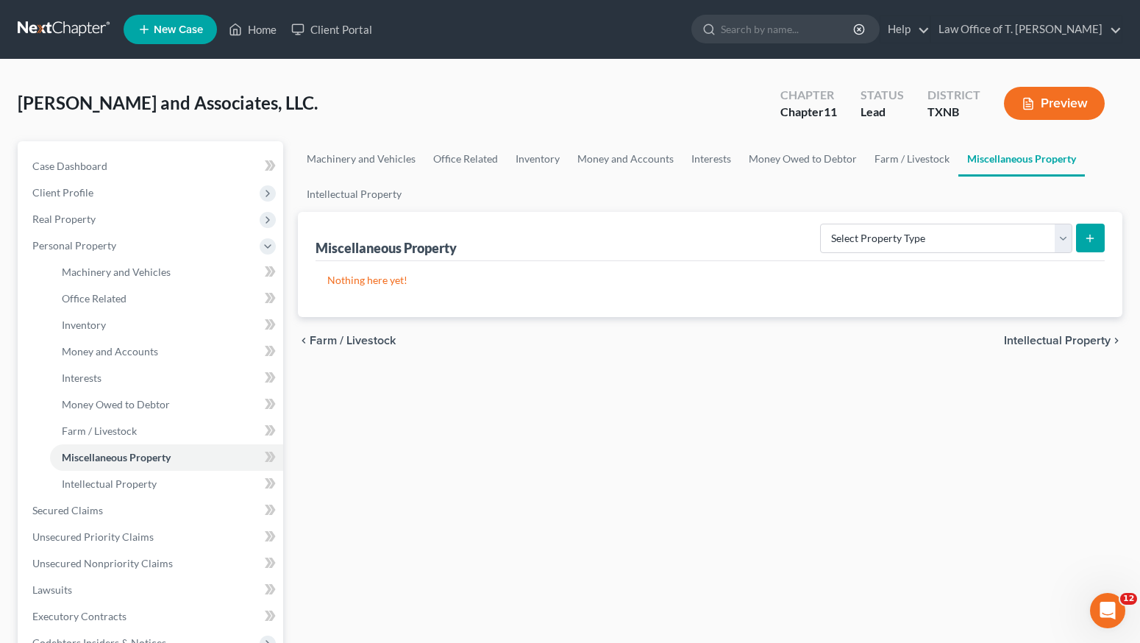
click at [1074, 339] on span "Intellectual Property" at bounding box center [1057, 341] width 107 height 12
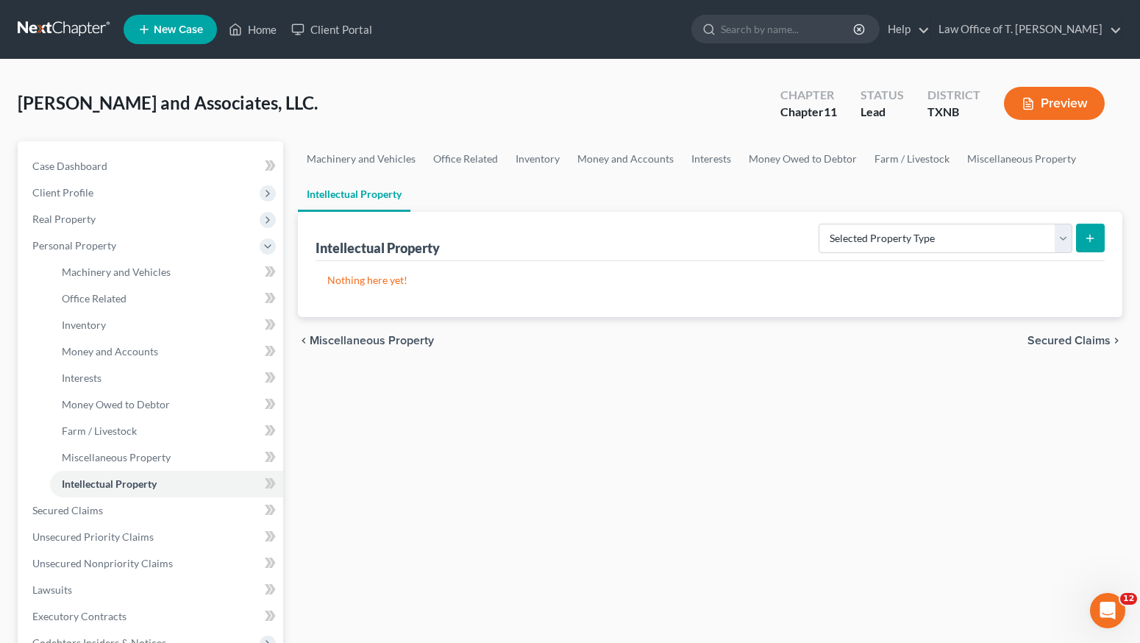
click at [1073, 340] on span "Secured Claims" at bounding box center [1069, 341] width 83 height 12
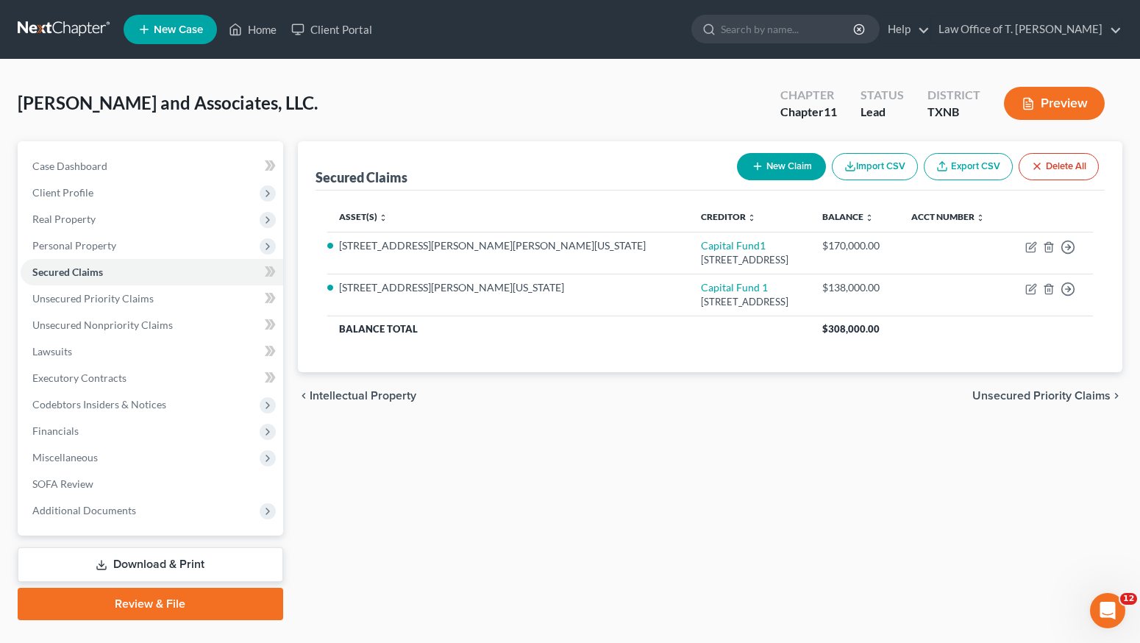
click at [213, 609] on link "Review & File" at bounding box center [151, 604] width 266 height 32
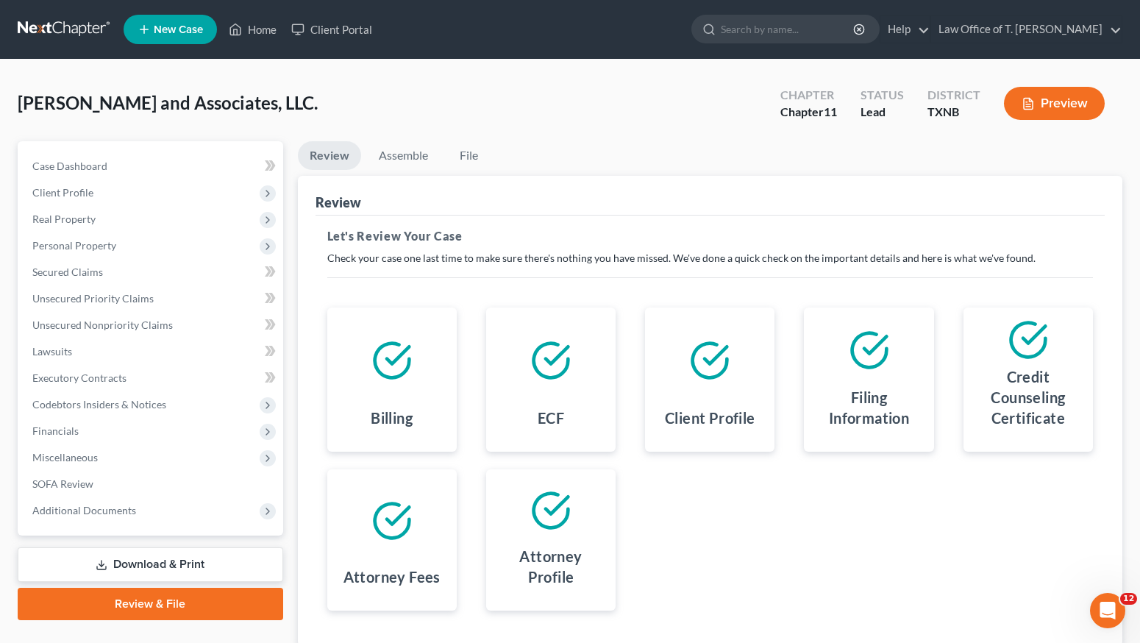
scroll to position [53, 0]
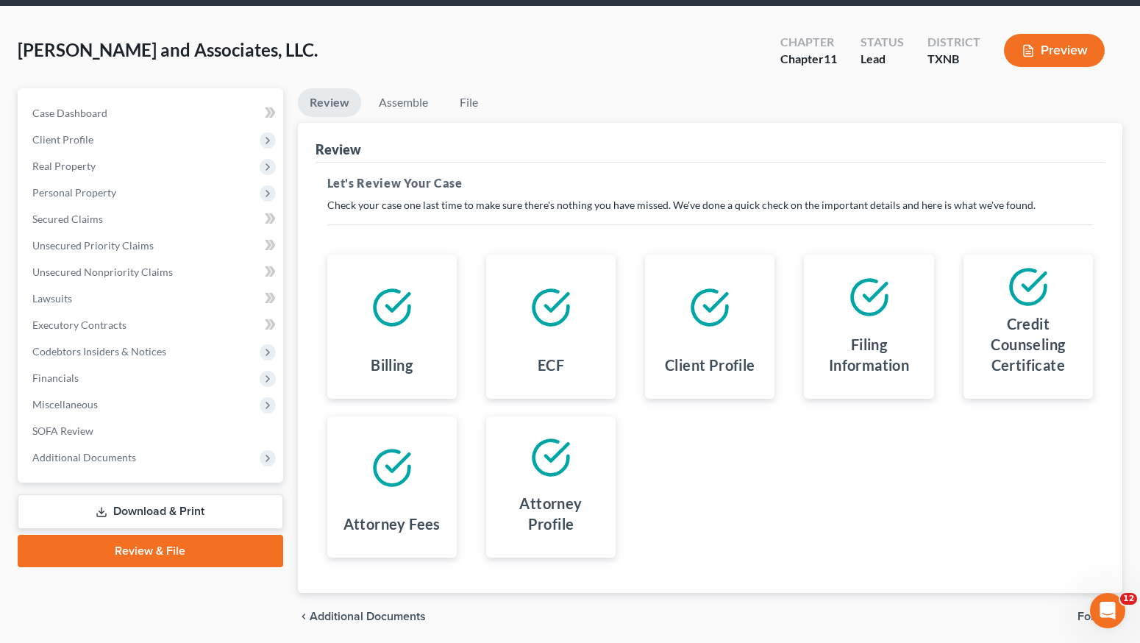
click at [227, 557] on link "Review & File" at bounding box center [151, 551] width 266 height 32
click at [196, 555] on link "Review & File" at bounding box center [151, 551] width 266 height 32
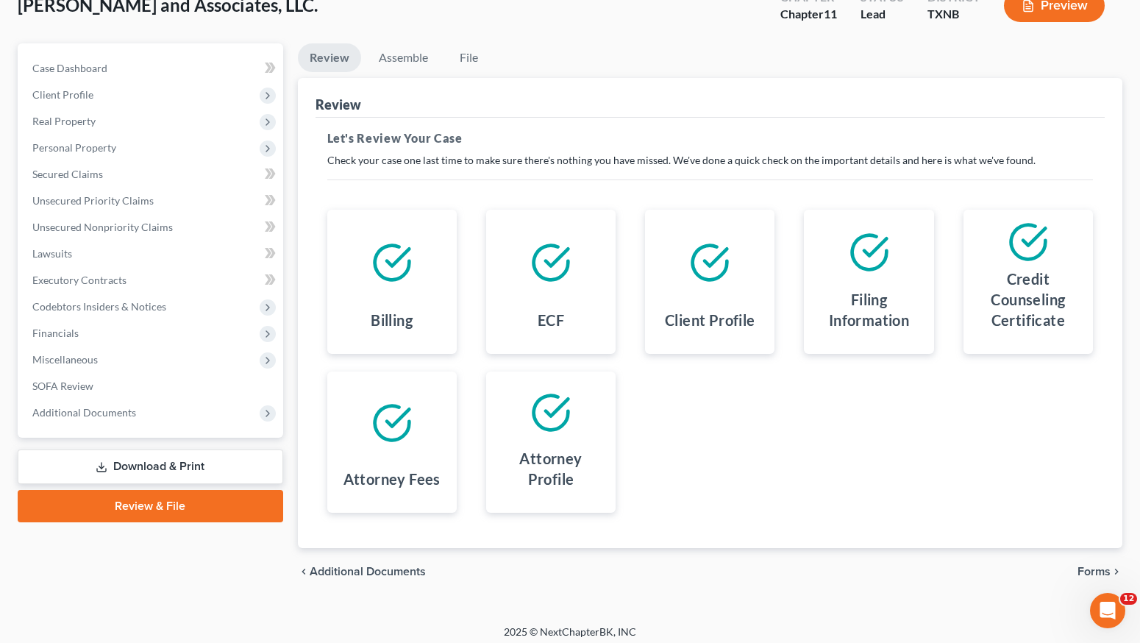
scroll to position [105, 0]
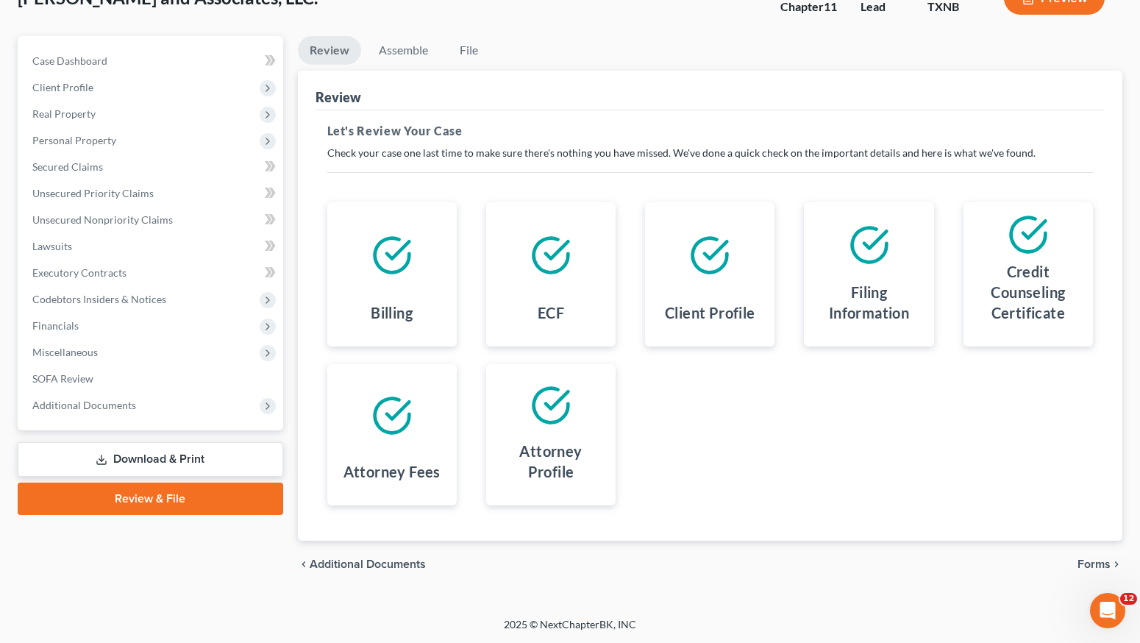
click at [1103, 568] on span "Forms" at bounding box center [1094, 564] width 33 height 12
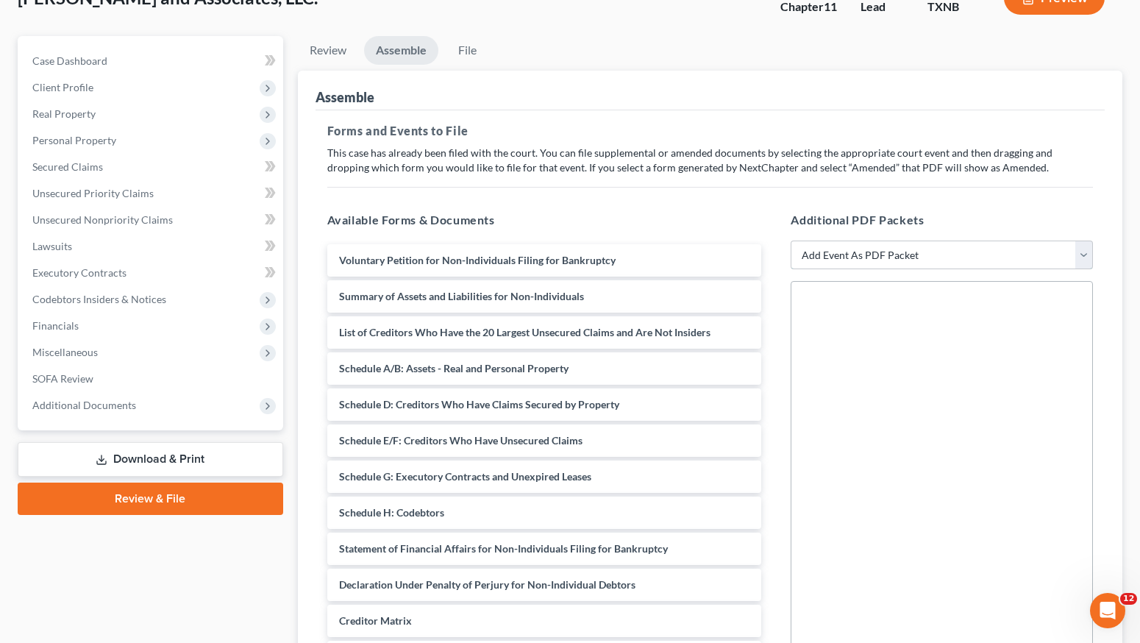
select select "1"
select select
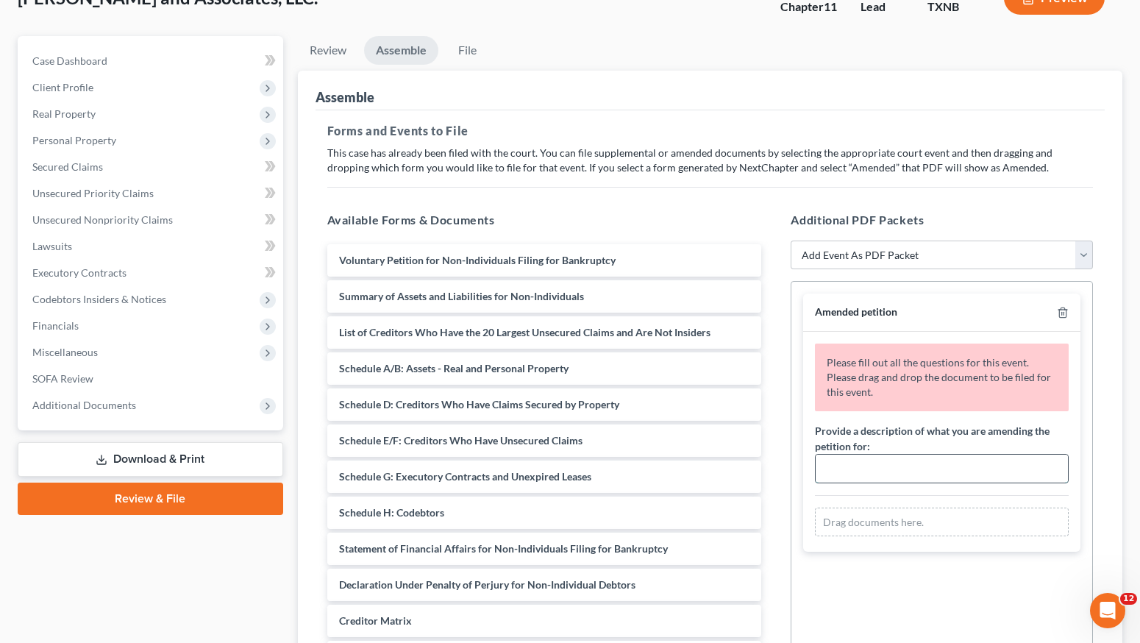
click at [893, 468] on input "text" at bounding box center [942, 469] width 252 height 28
click at [809, 204] on div "Additional PDF Packets Add Event As PDF Packet 20 Largest unsecured creditors A…" at bounding box center [942, 448] width 332 height 499
click at [1060, 311] on icon "button" at bounding box center [1062, 313] width 7 height 10
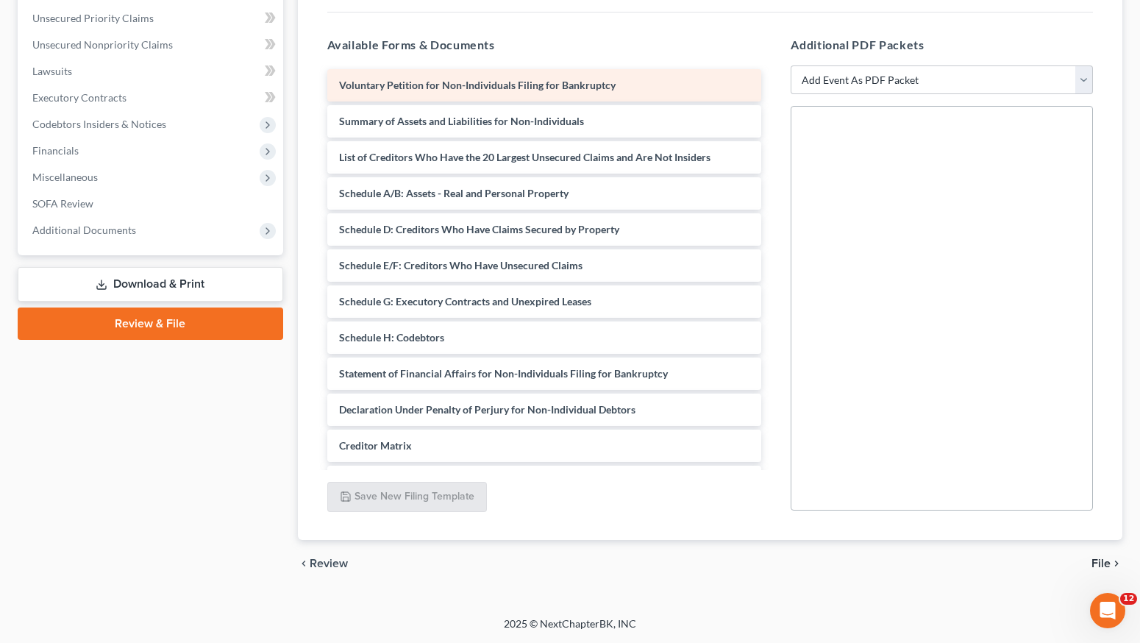
scroll to position [0, 0]
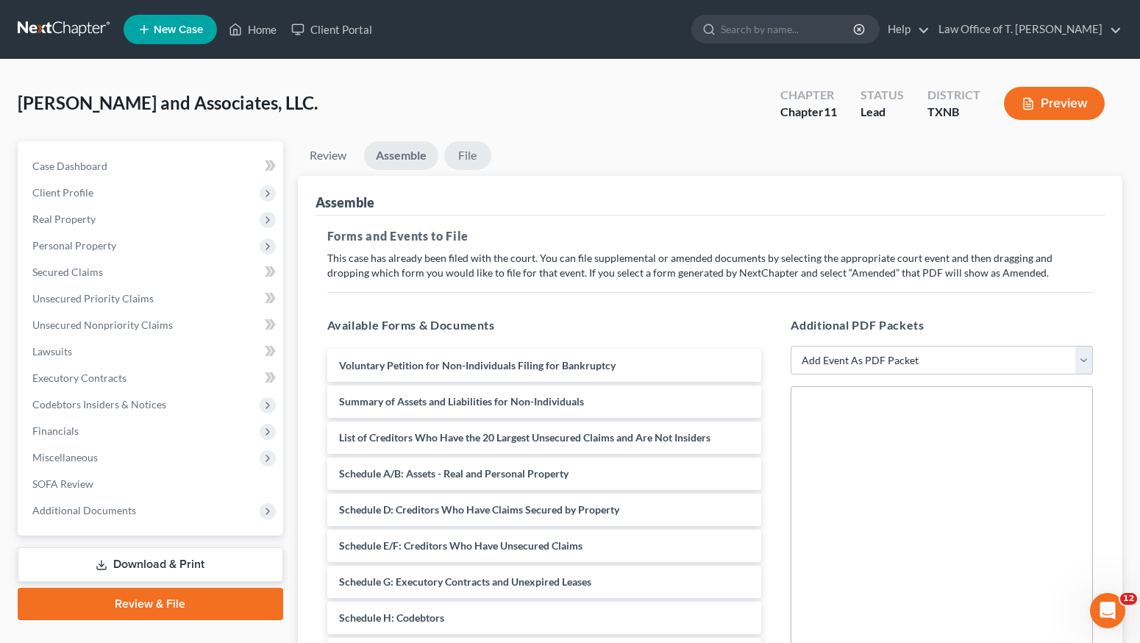
click at [469, 154] on link "File" at bounding box center [467, 155] width 47 height 29
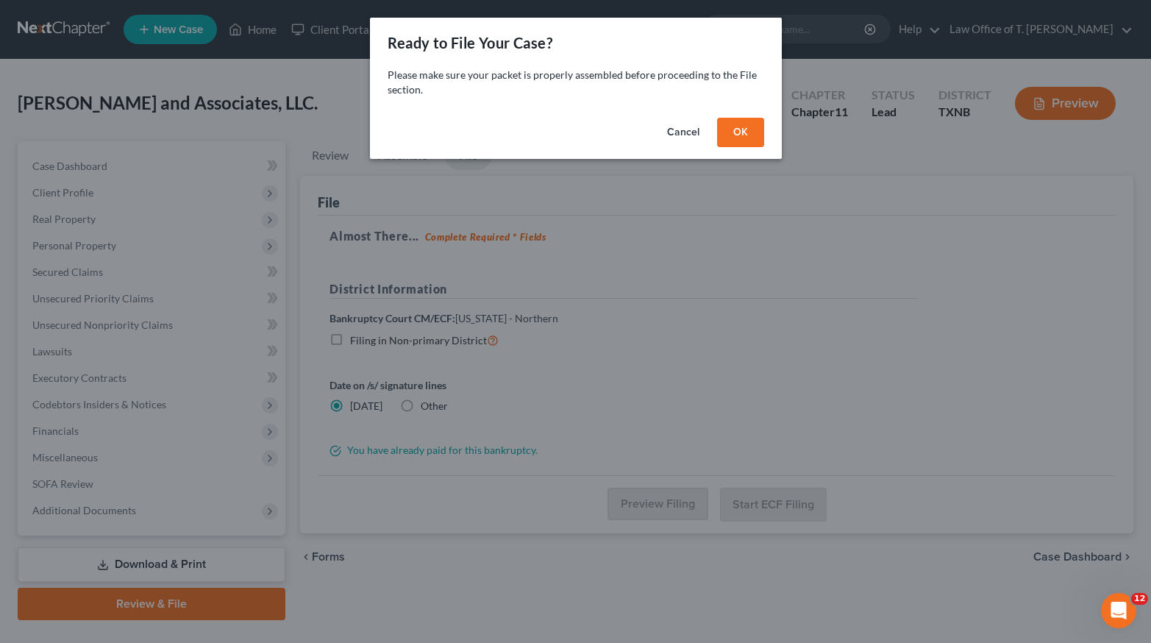
click at [682, 135] on button "Cancel" at bounding box center [684, 132] width 56 height 29
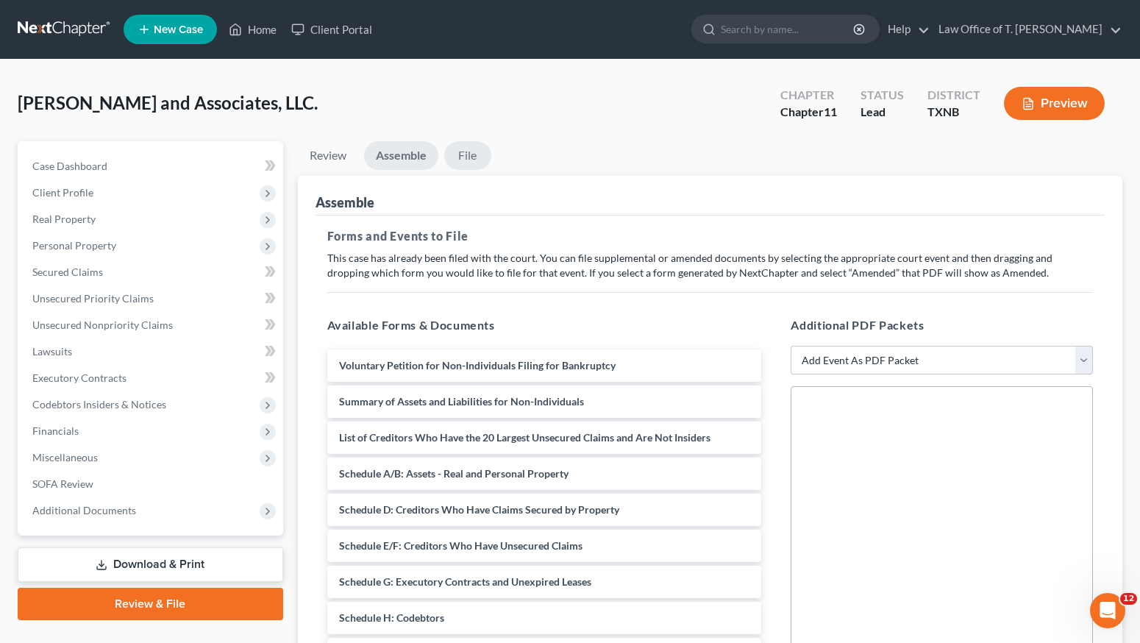
click at [480, 157] on link "File" at bounding box center [467, 155] width 47 height 29
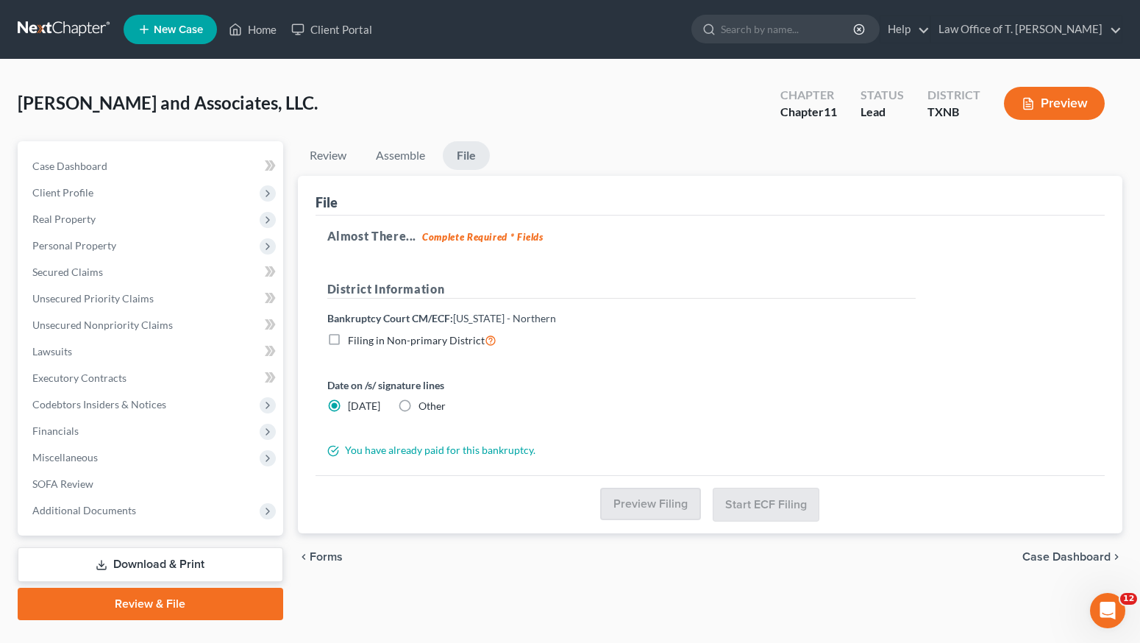
click at [489, 450] on div "You have already paid for this bankruptcy." at bounding box center [621, 450] width 603 height 15
click at [221, 570] on link "Download & Print" at bounding box center [151, 564] width 266 height 35
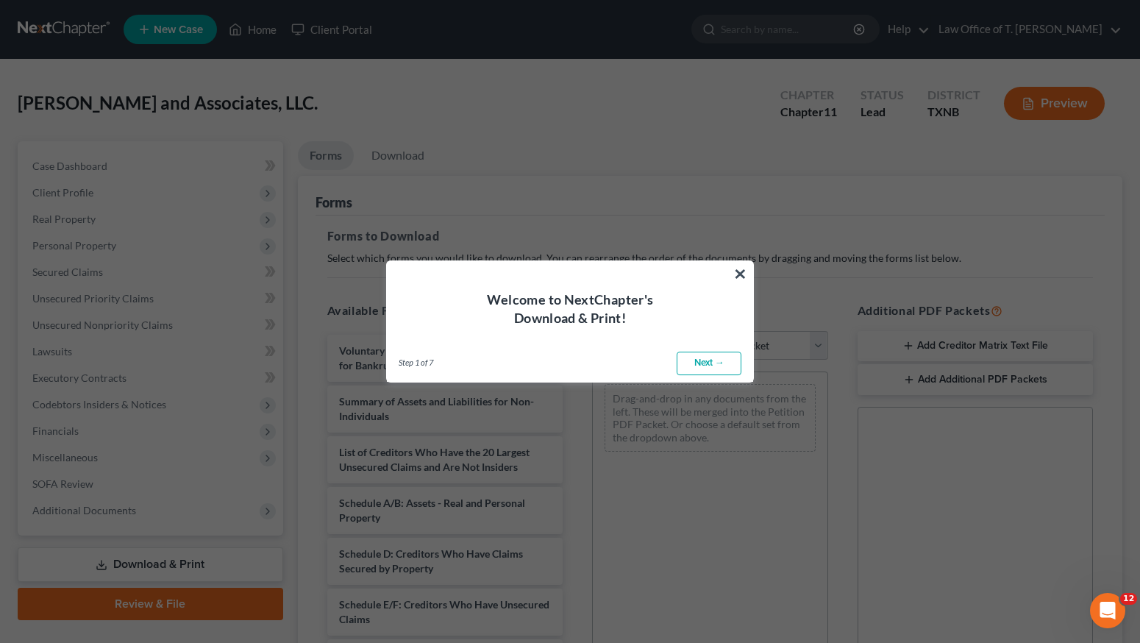
click at [706, 359] on link "Next →" at bounding box center [709, 364] width 65 height 24
select select "0"
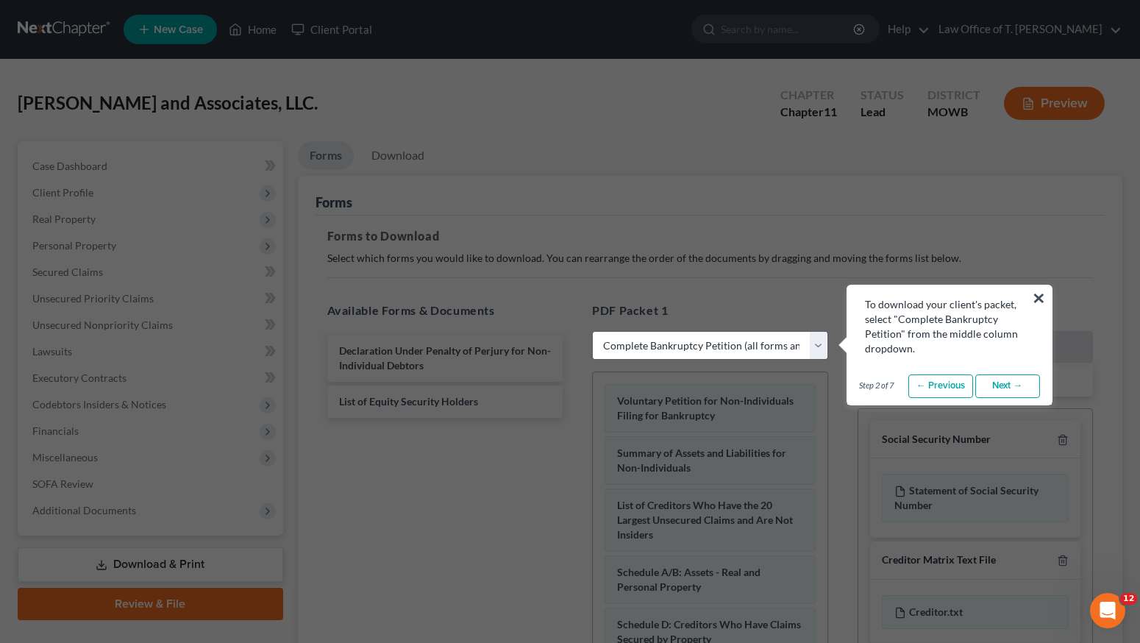
click at [1005, 388] on link "Next →" at bounding box center [1008, 386] width 65 height 24
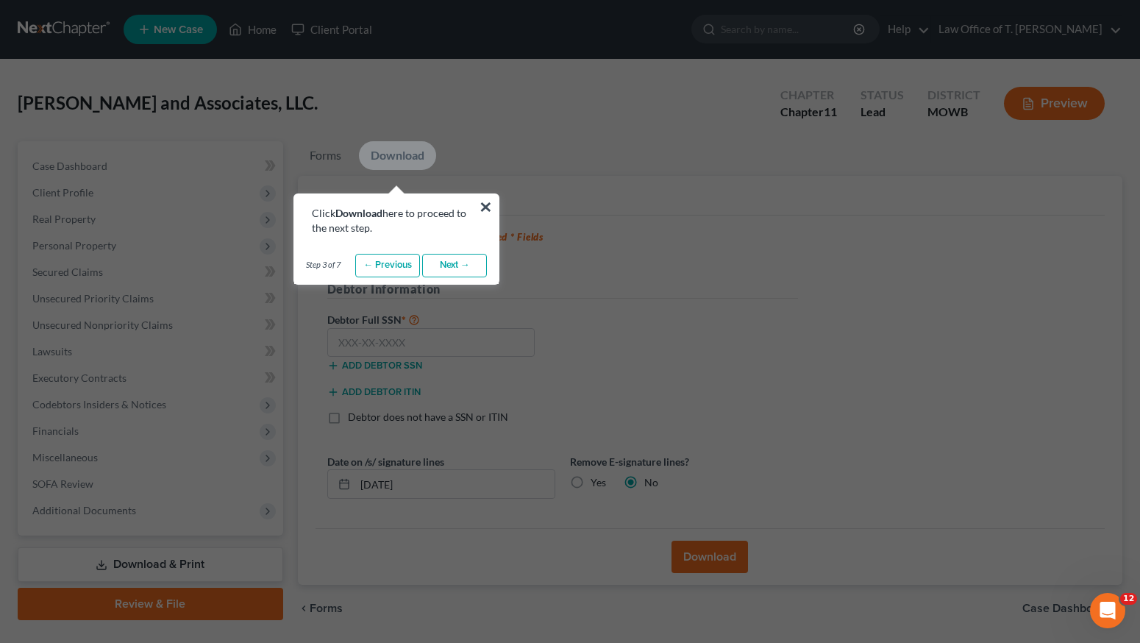
click at [444, 269] on link "Next →" at bounding box center [454, 266] width 65 height 24
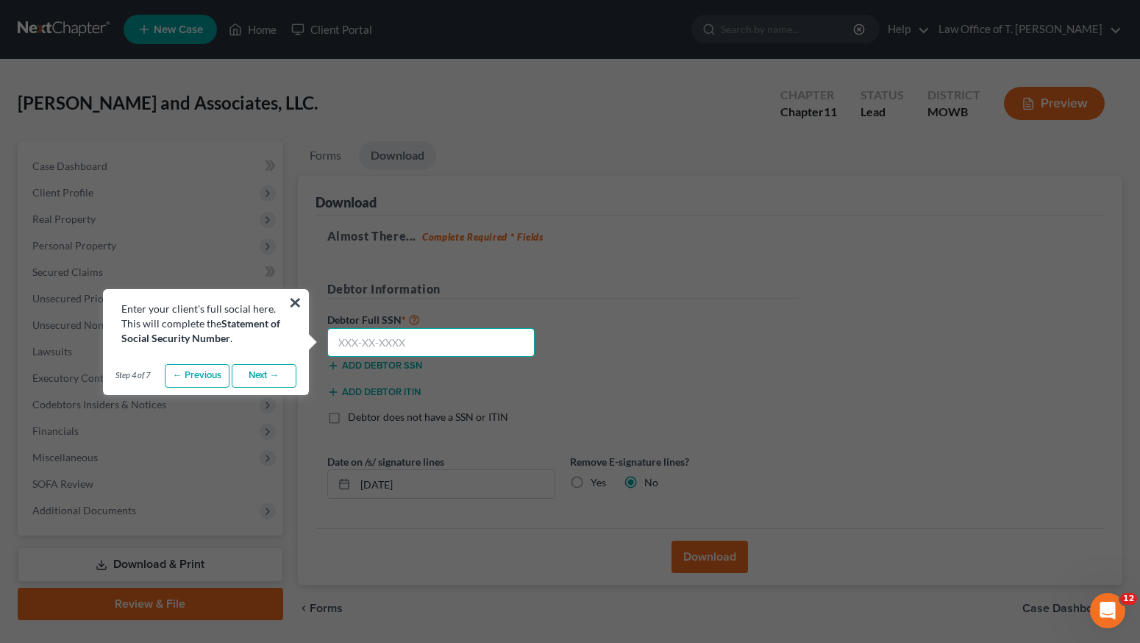
click at [397, 337] on input "text" at bounding box center [431, 342] width 208 height 29
type input "466-13-6820"
click at [274, 379] on link "Next →" at bounding box center [264, 376] width 65 height 24
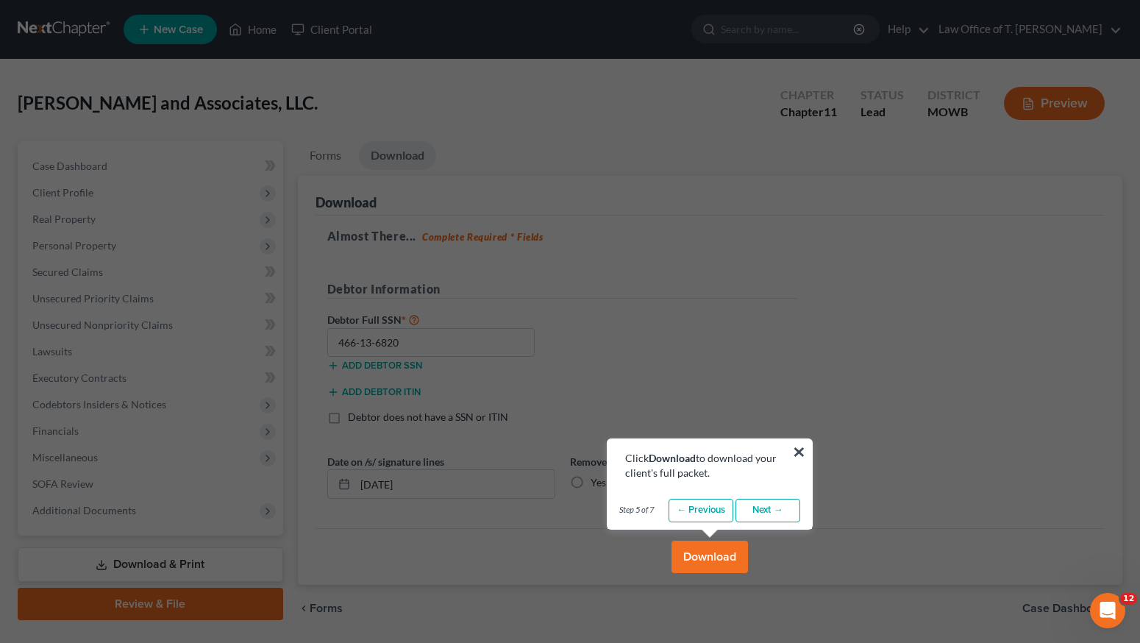
click at [721, 559] on button "Download" at bounding box center [710, 557] width 77 height 32
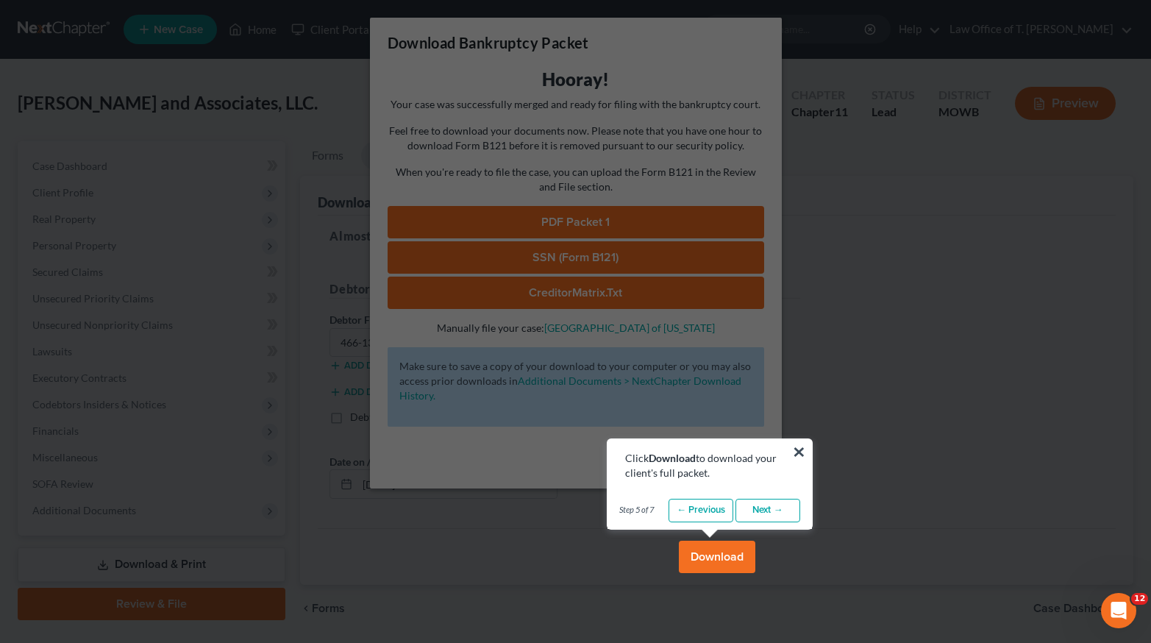
click at [745, 550] on button "Download" at bounding box center [717, 557] width 77 height 32
click at [768, 505] on link "Next →" at bounding box center [768, 511] width 65 height 24
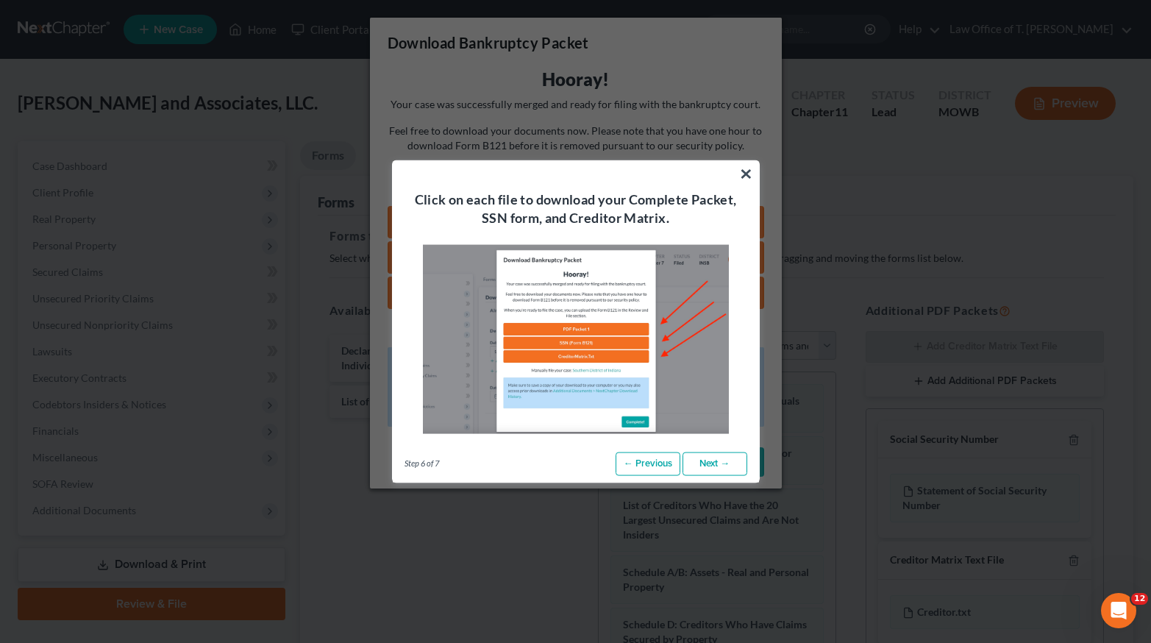
click at [720, 461] on link "Next →" at bounding box center [715, 464] width 65 height 24
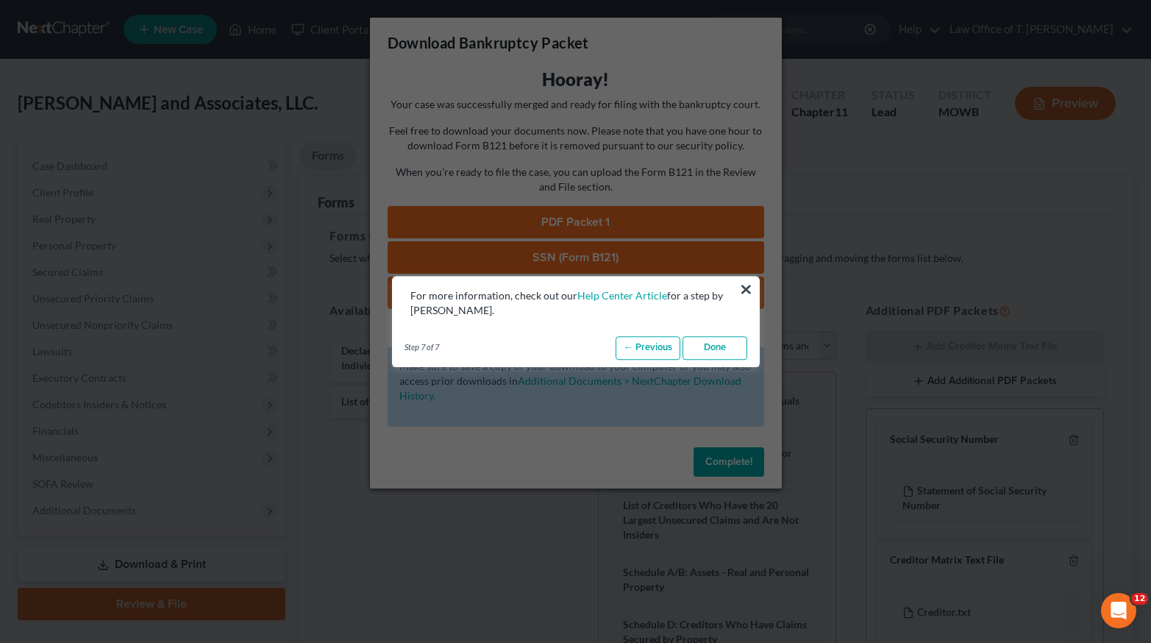
click at [710, 344] on link "Done" at bounding box center [715, 348] width 65 height 24
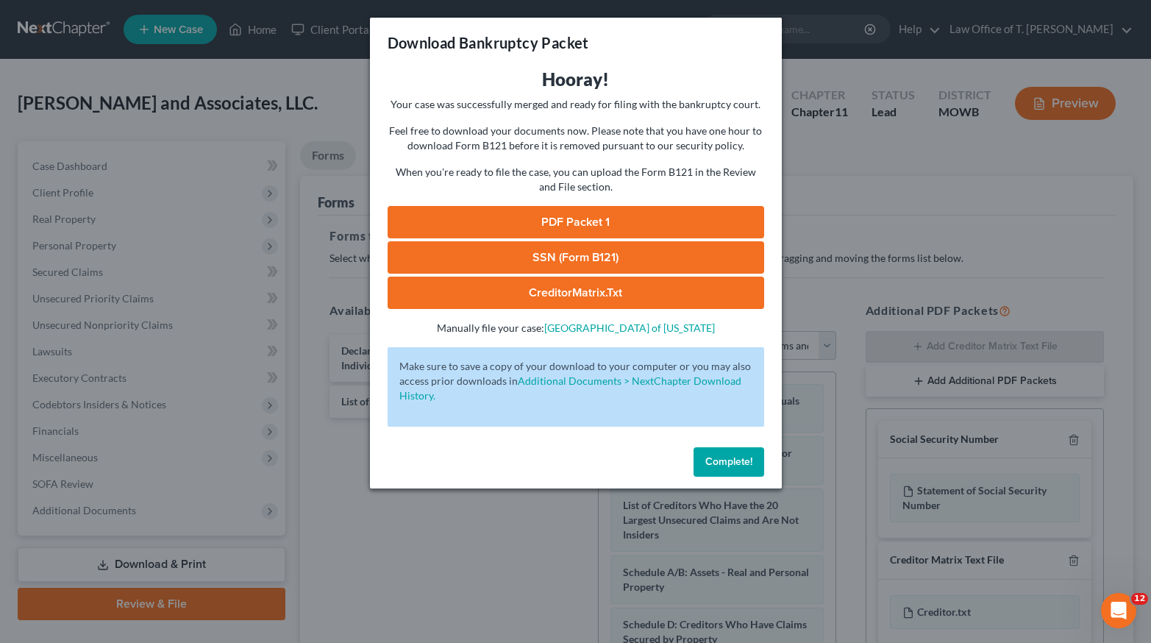
click at [546, 219] on link "PDF Packet 1" at bounding box center [576, 222] width 377 height 32
click at [642, 252] on link "SSN (Form B121)" at bounding box center [576, 257] width 377 height 32
click at [584, 296] on link "CreditorMatrix.txt" at bounding box center [576, 293] width 377 height 32
drag, startPoint x: 722, startPoint y: 466, endPoint x: 713, endPoint y: 464, distance: 9.1
click at [716, 466] on span "Complete!" at bounding box center [729, 461] width 47 height 13
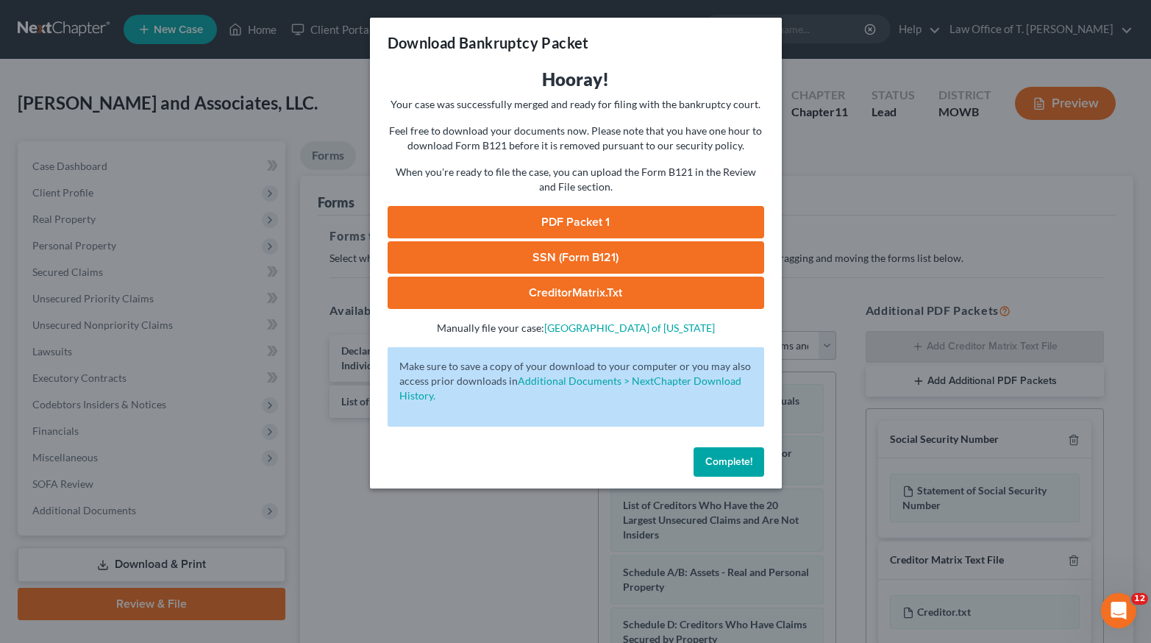
click at [703, 452] on button "Complete!" at bounding box center [729, 461] width 71 height 29
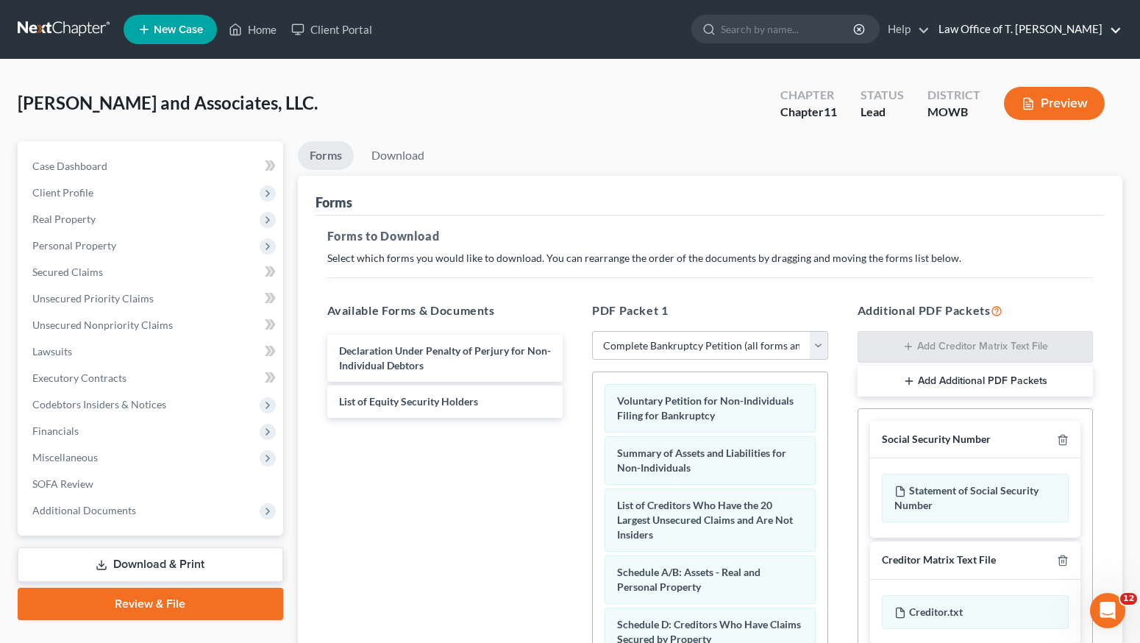
click at [998, 24] on link "Law Office of T. [PERSON_NAME]" at bounding box center [1026, 29] width 191 height 26
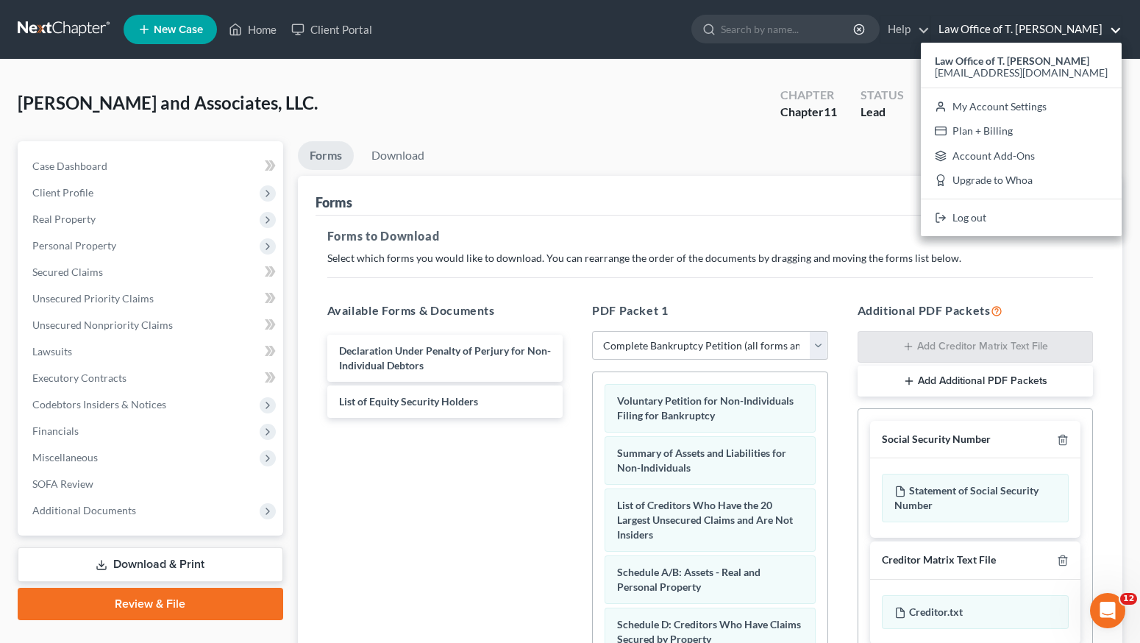
click at [548, 127] on div "[PERSON_NAME] and Associates, LLC. Upgraded Chapter Chapter 11 Status Lead Dist…" at bounding box center [570, 109] width 1105 height 64
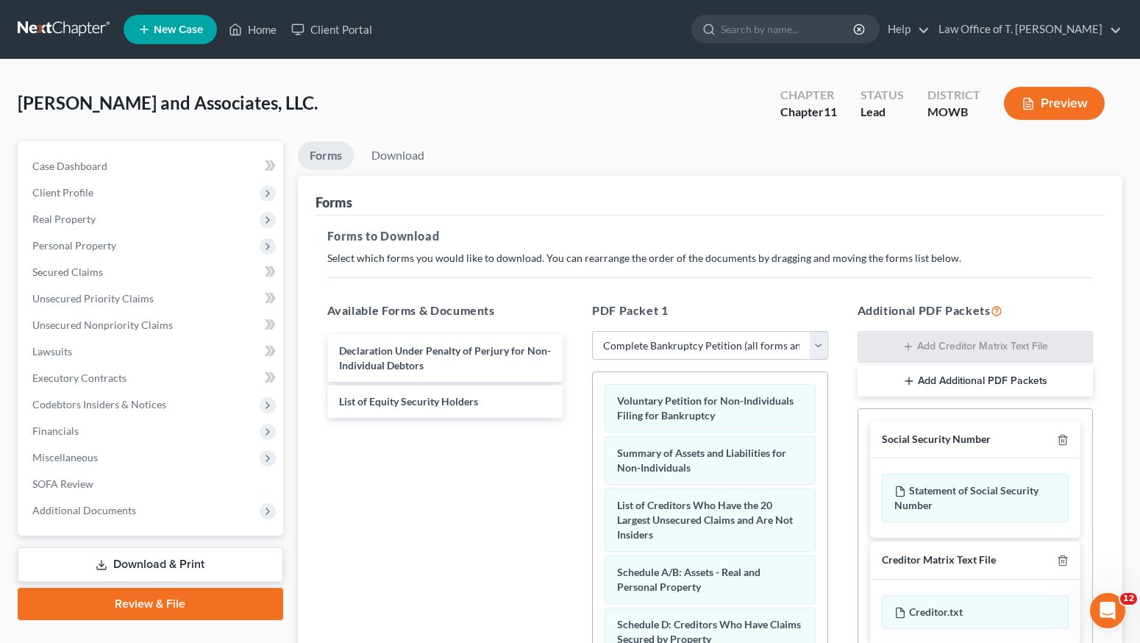
click at [187, 35] on span "New Case" at bounding box center [178, 29] width 49 height 11
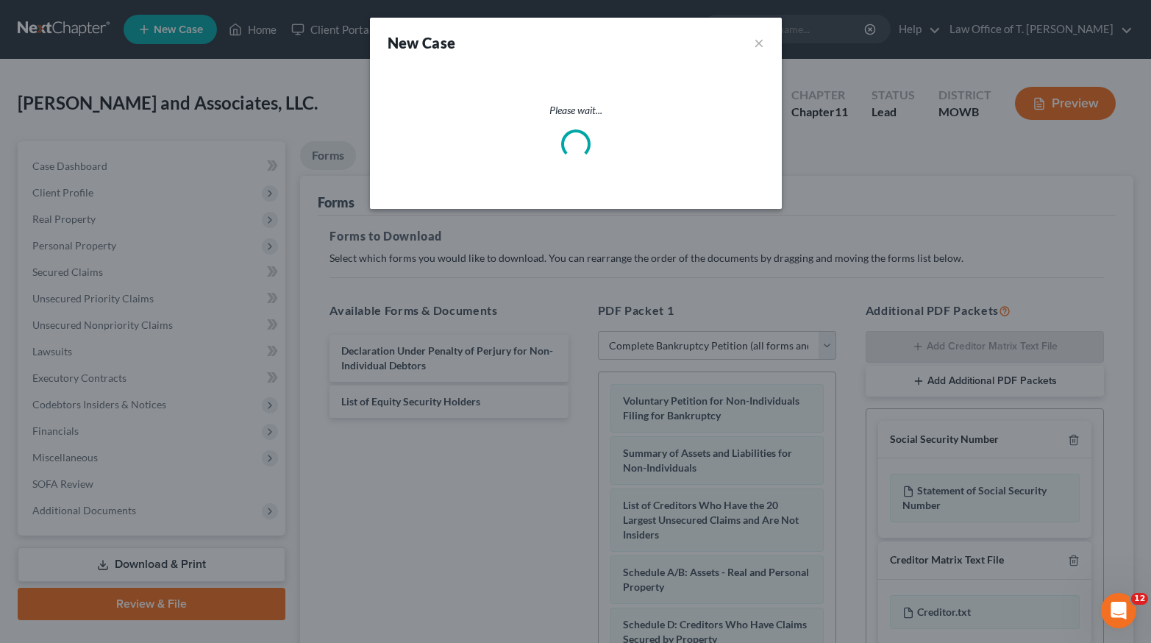
select select "78"
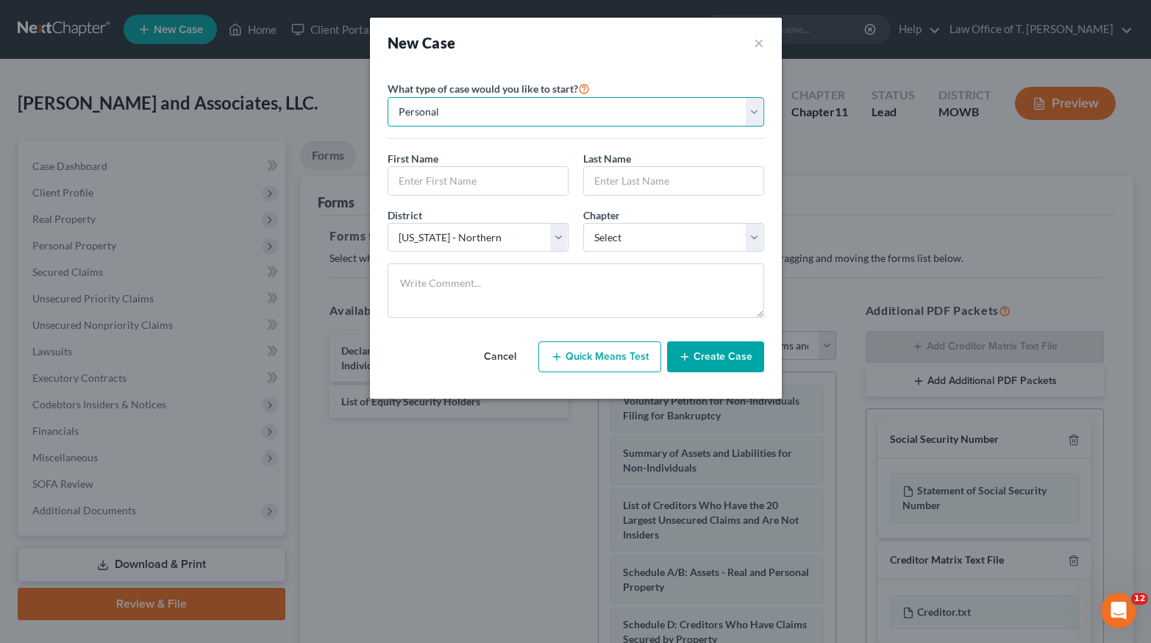
select select "1"
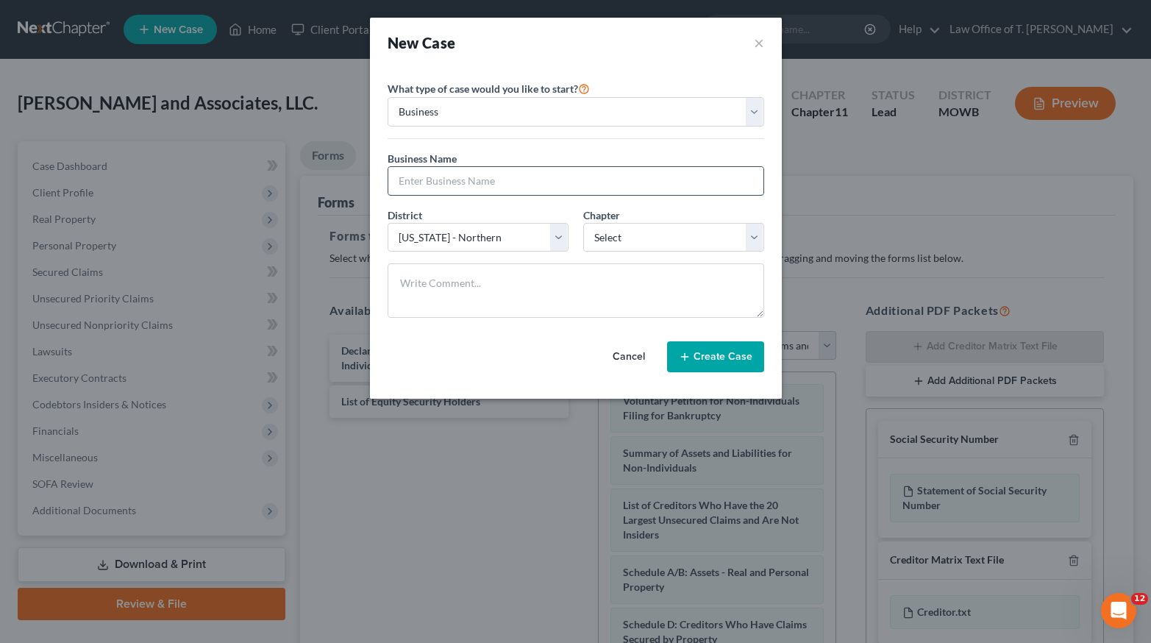
click at [453, 180] on input "text" at bounding box center [575, 181] width 375 height 28
type input "[PERSON_NAME] and Associates, LLC."
select select "1"
click at [695, 352] on button "Create Case" at bounding box center [715, 356] width 97 height 31
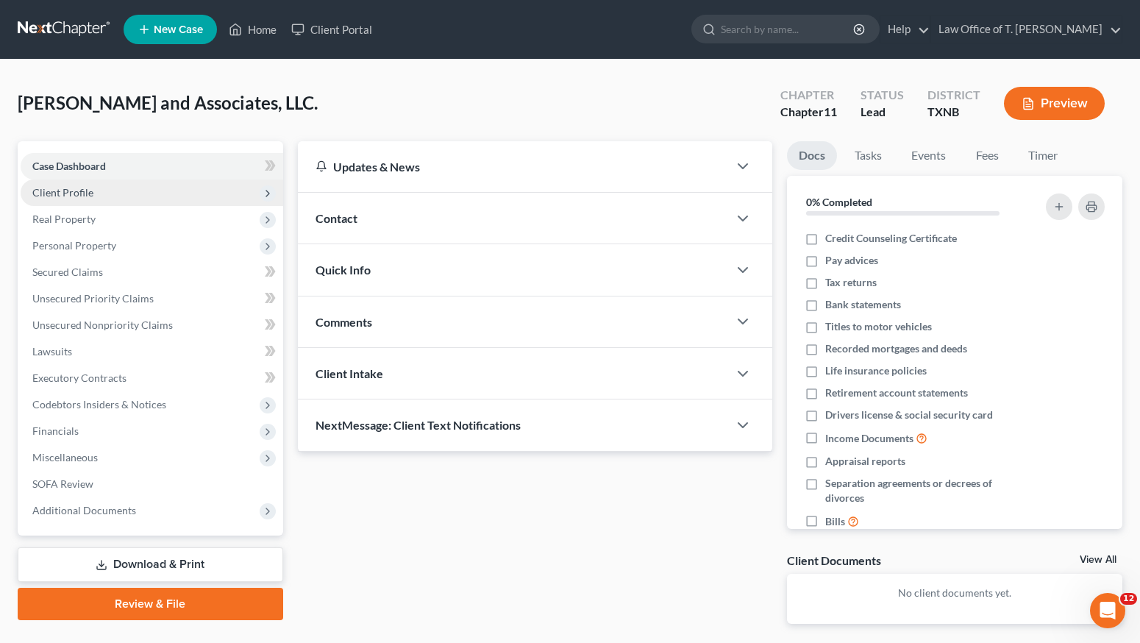
click at [269, 193] on icon at bounding box center [268, 194] width 12 height 12
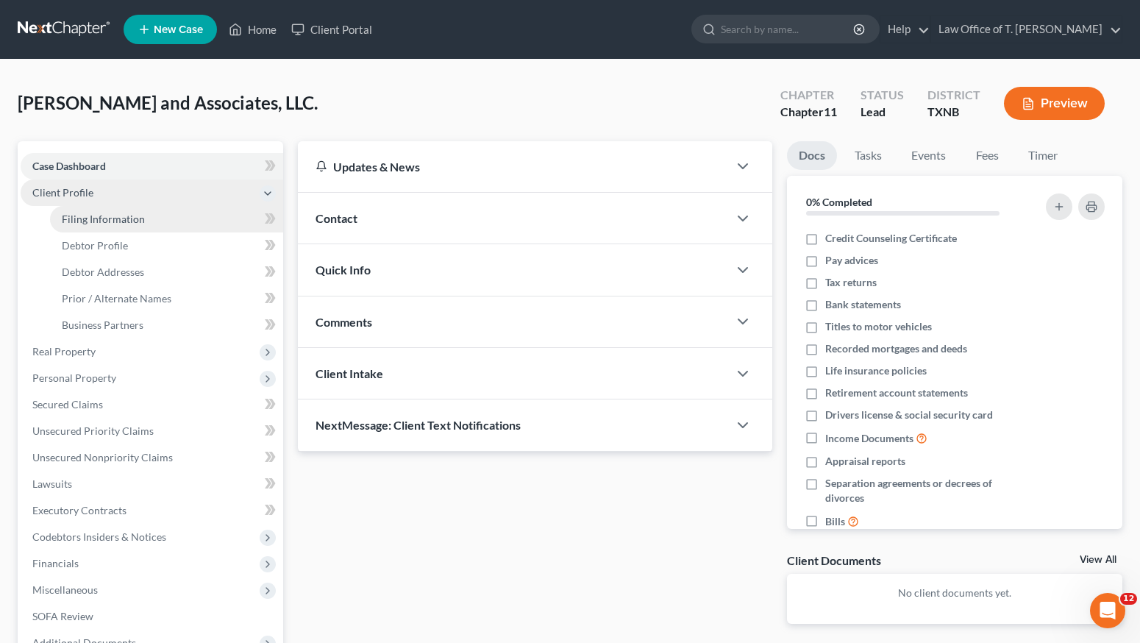
click at [163, 225] on link "Filing Information" at bounding box center [166, 219] width 233 height 26
select select "1"
select select "78"
select select "0"
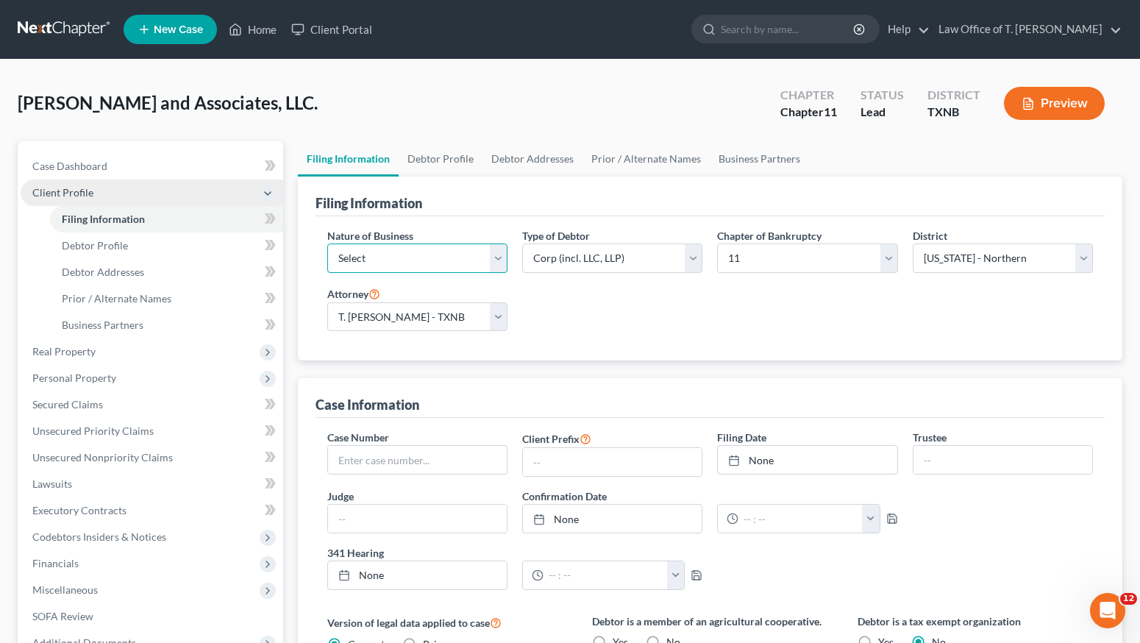
select select "3"
click at [751, 469] on link "None" at bounding box center [807, 460] width 179 height 28
click at [686, 463] on input "text" at bounding box center [612, 462] width 179 height 28
click at [475, 518] on input "text" at bounding box center [417, 519] width 179 height 28
click at [586, 525] on link "None" at bounding box center [612, 519] width 179 height 28
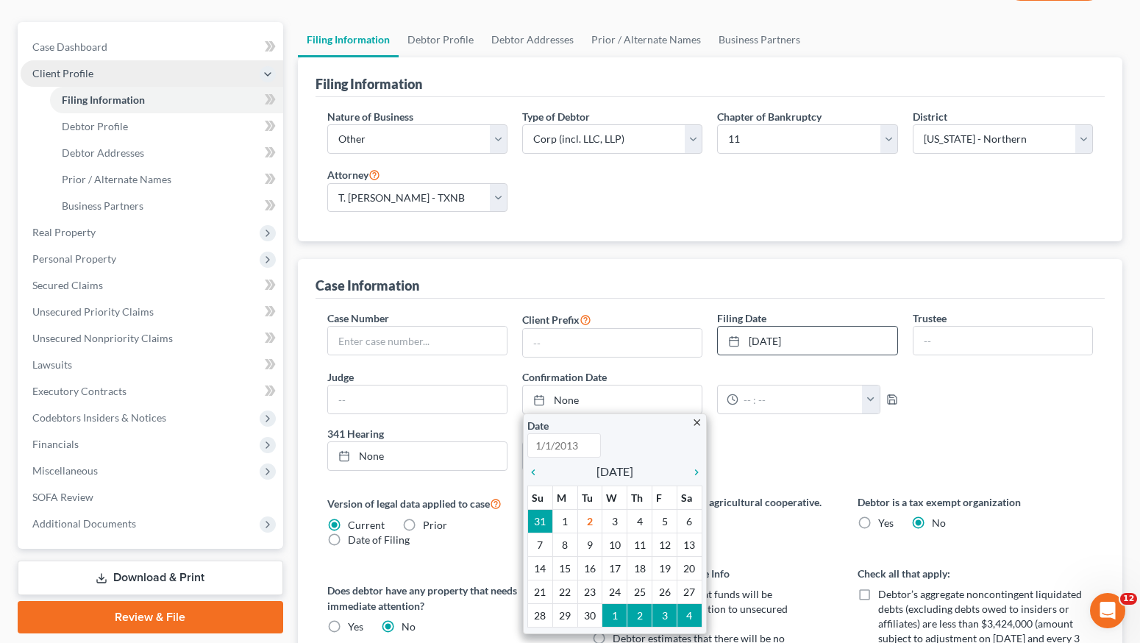
scroll to position [185, 0]
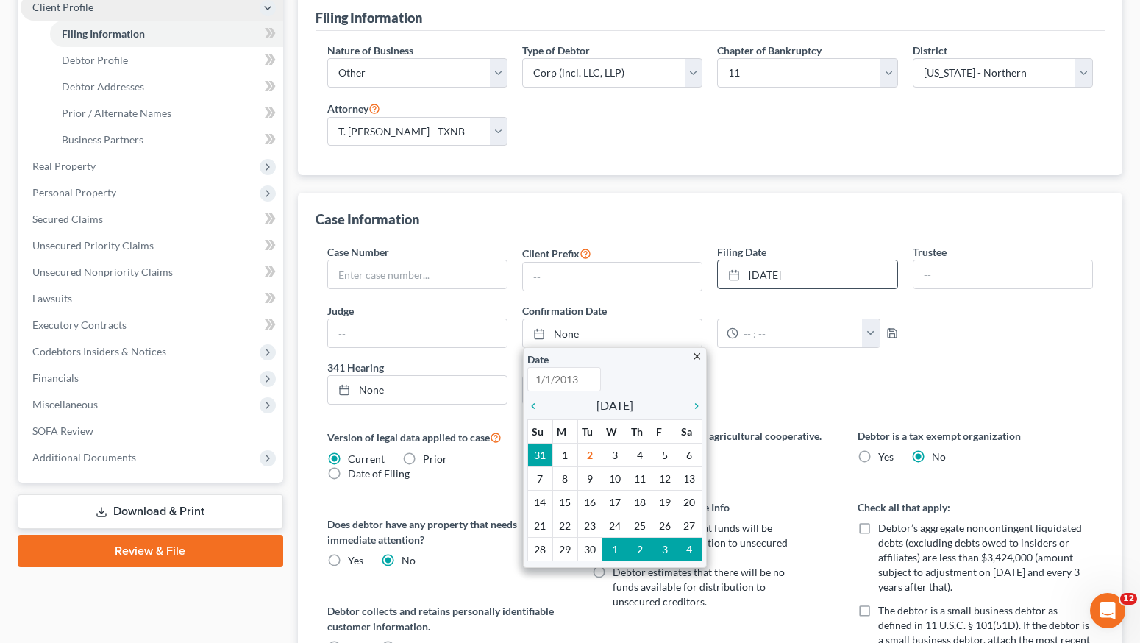
type input "[DATE]"
click at [964, 371] on div "Case Number Client Prefix Filing Date [DATE] close Date [DATE] Time 12:00 AM ch…" at bounding box center [710, 329] width 781 height 171
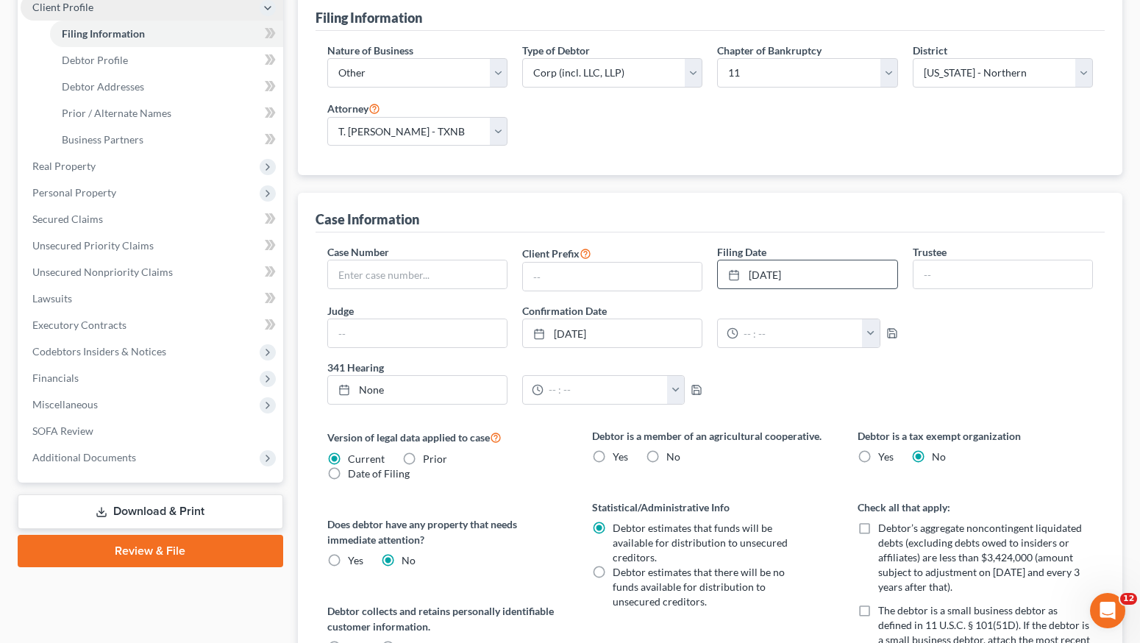
click at [667, 455] on label "No" at bounding box center [674, 457] width 14 height 15
click at [672, 455] on input "No" at bounding box center [677, 455] width 10 height 10
radio input "true"
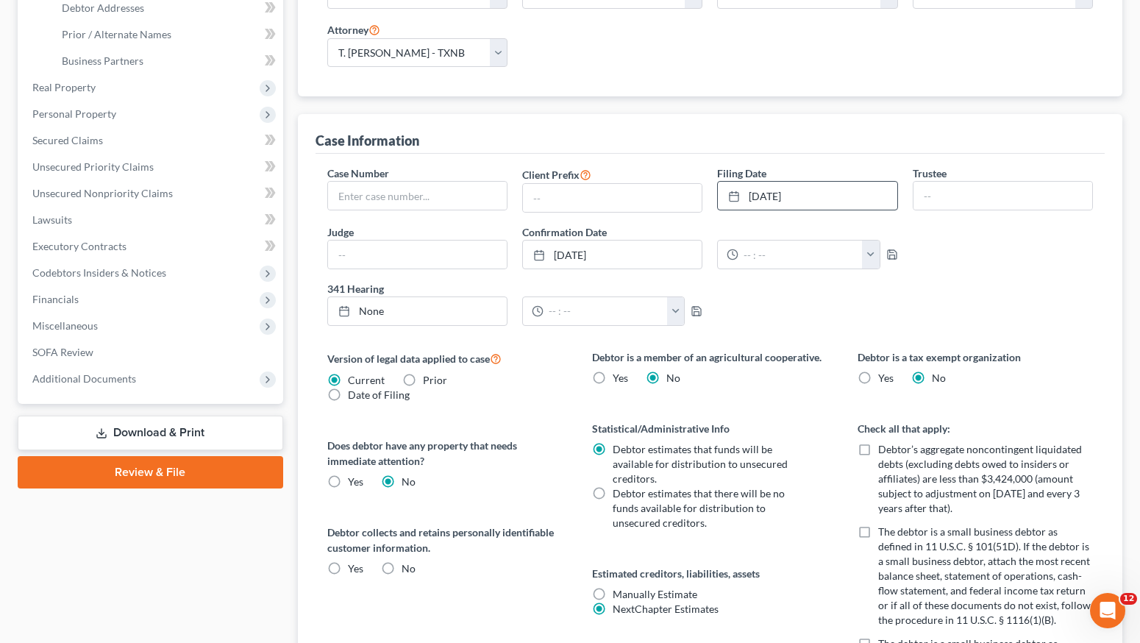
scroll to position [308, 0]
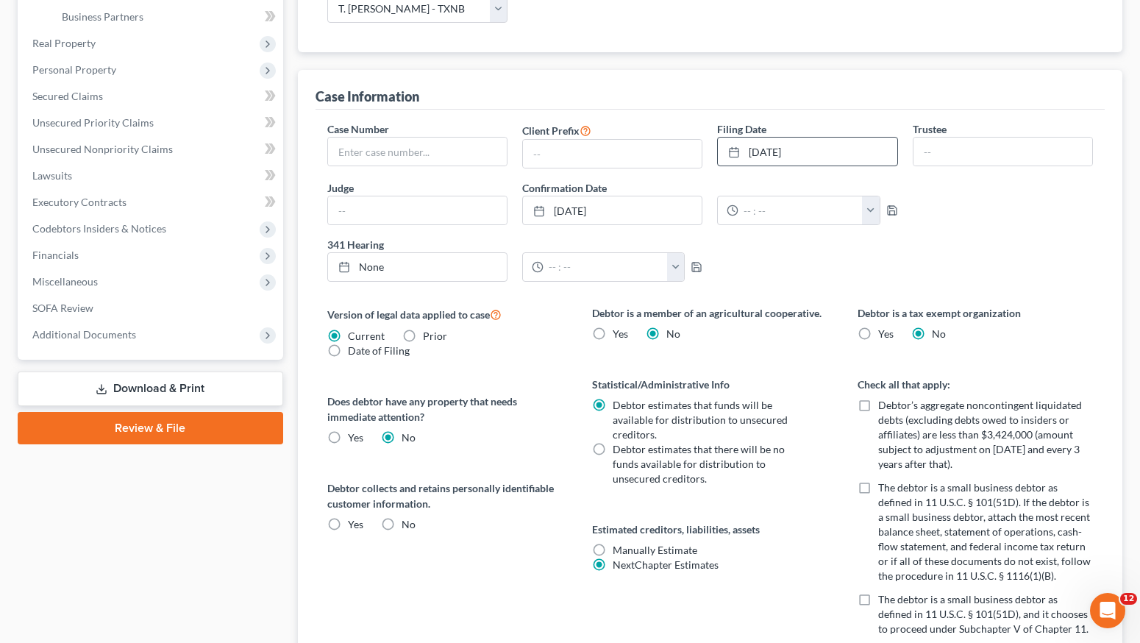
click at [878, 404] on label "Debtor’s aggregate noncontingent liquidated debts (excluding debts owed to insi…" at bounding box center [986, 435] width 216 height 74
click at [884, 404] on input "Debtor’s aggregate noncontingent liquidated debts (excluding debts owed to insi…" at bounding box center [889, 403] width 10 height 10
checkbox input "true"
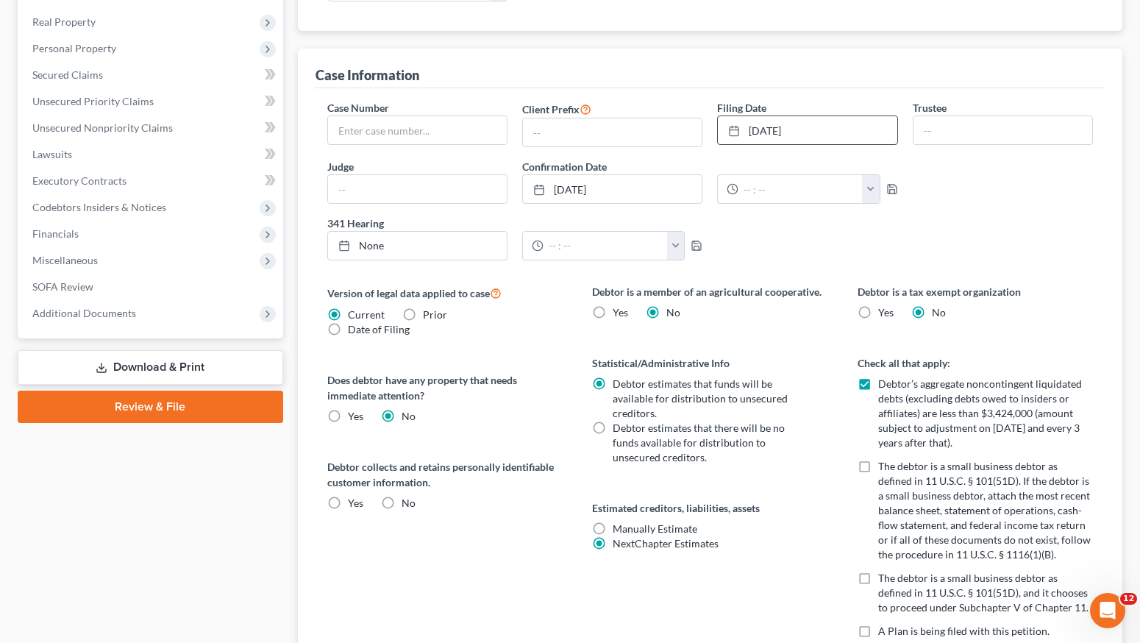
scroll to position [388, 0]
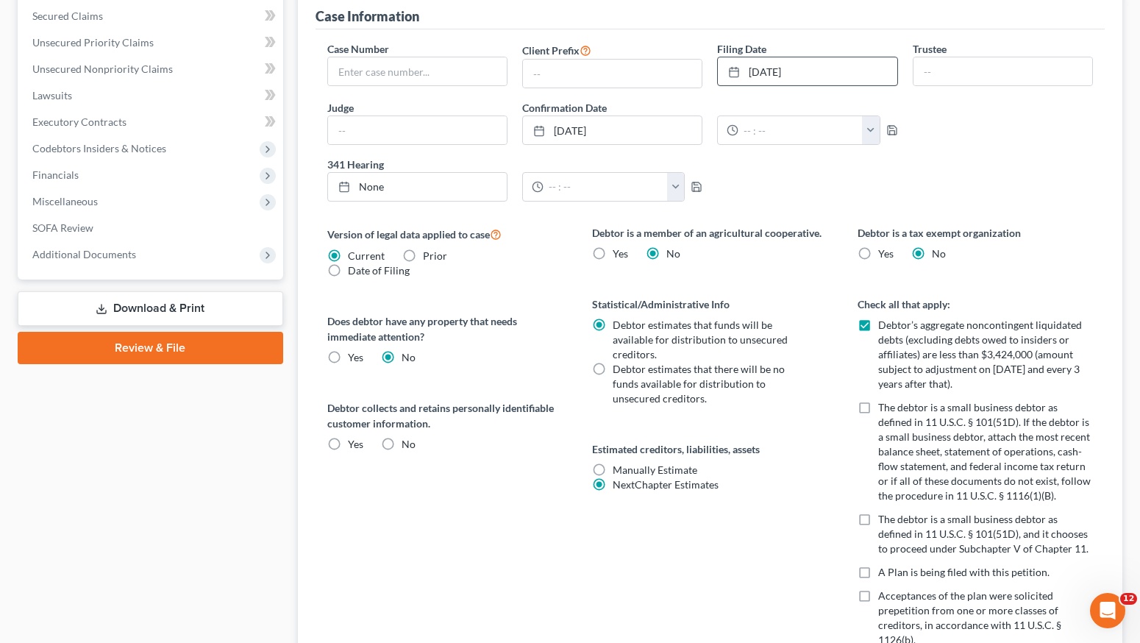
click at [878, 517] on label "The debtor is a small business debtor as defined in 11 U.S.C. § 101(51D), and i…" at bounding box center [986, 534] width 216 height 44
click at [884, 517] on input "The debtor is a small business debtor as defined in 11 U.S.C. § 101(51D), and i…" at bounding box center [889, 517] width 10 height 10
checkbox input "true"
click at [348, 350] on label "Yes Yes" at bounding box center [355, 357] width 15 height 15
click at [354, 350] on input "Yes Yes" at bounding box center [359, 355] width 10 height 10
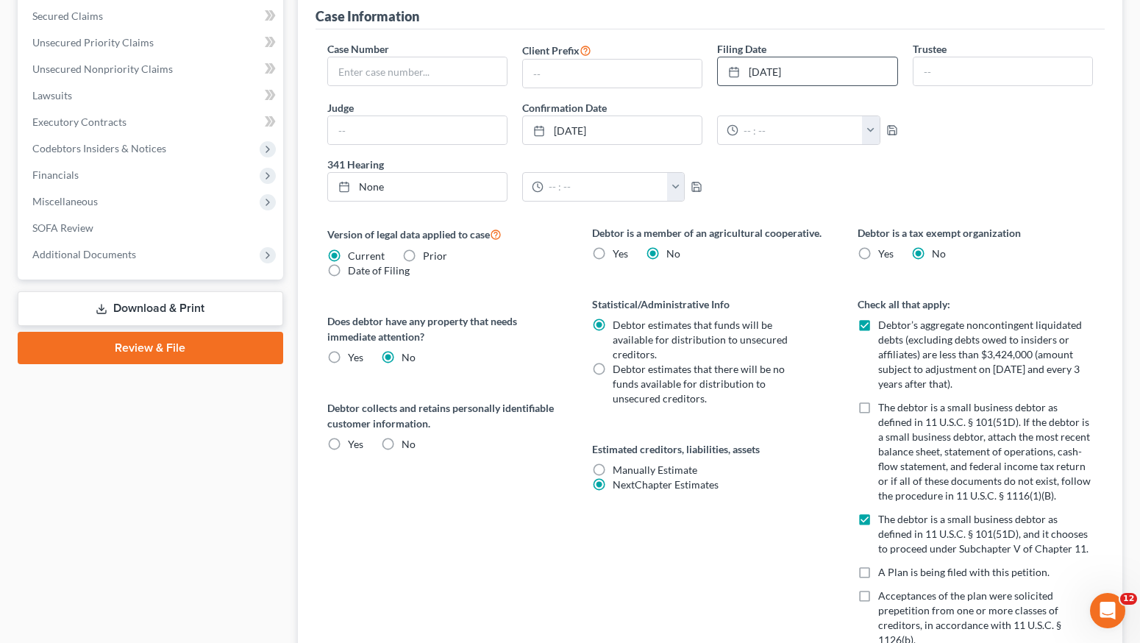
radio input "true"
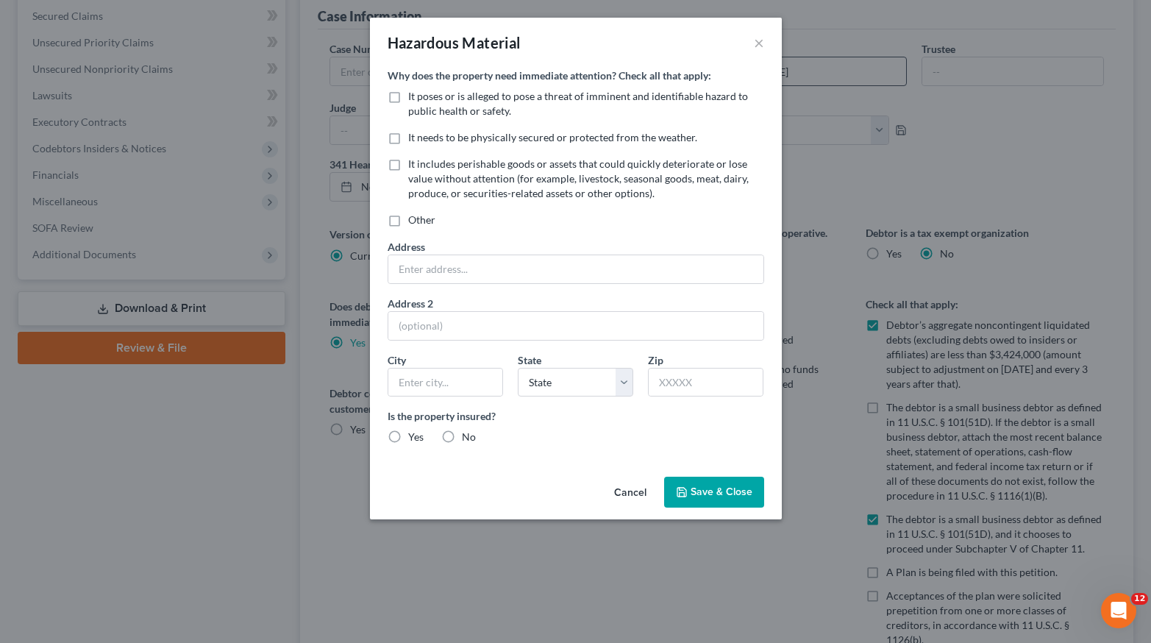
click at [640, 495] on button "Cancel" at bounding box center [631, 492] width 56 height 29
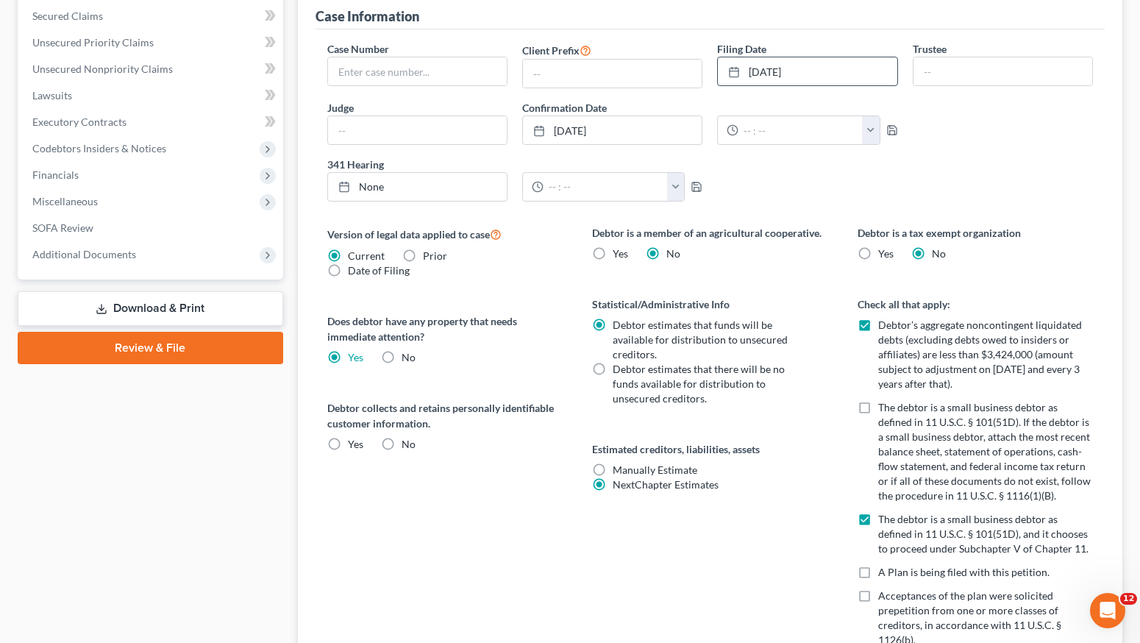
click at [402, 350] on label "No" at bounding box center [409, 357] width 14 height 15
click at [408, 350] on input "No" at bounding box center [413, 355] width 10 height 10
radio input "true"
radio input "false"
click at [402, 437] on label "No" at bounding box center [409, 444] width 14 height 15
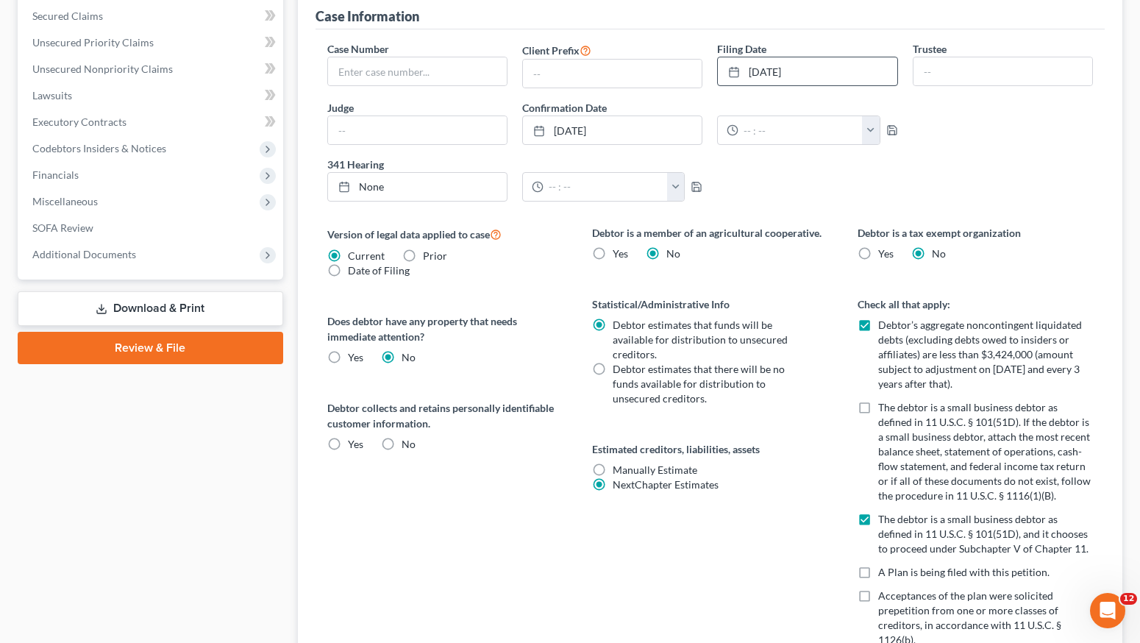
click at [408, 437] on input "No" at bounding box center [413, 442] width 10 height 10
radio input "true"
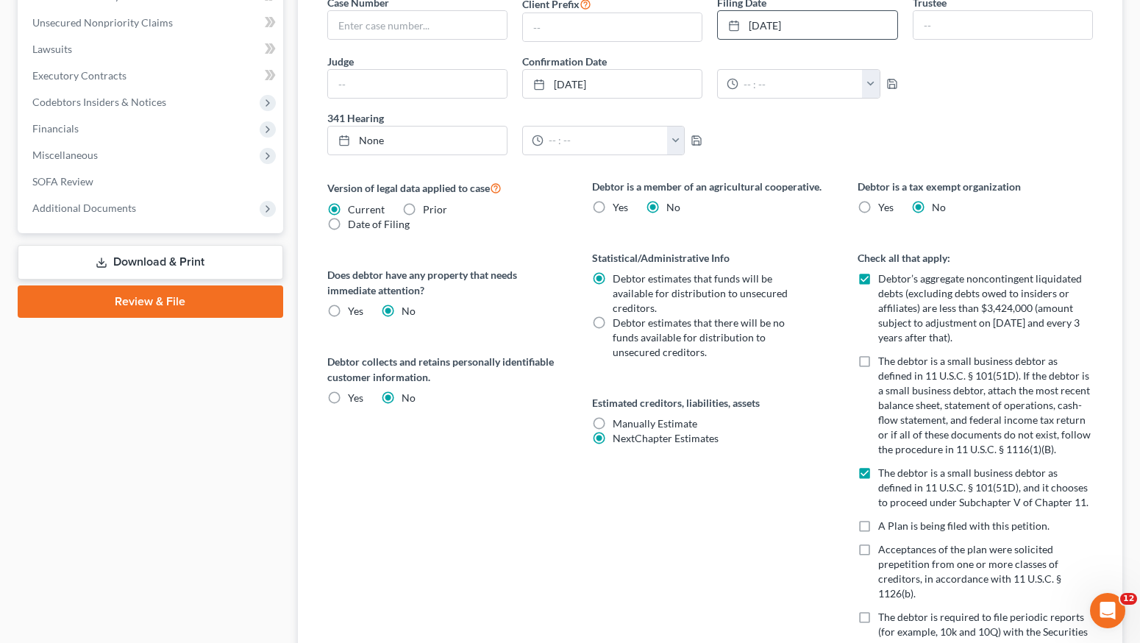
scroll to position [653, 0]
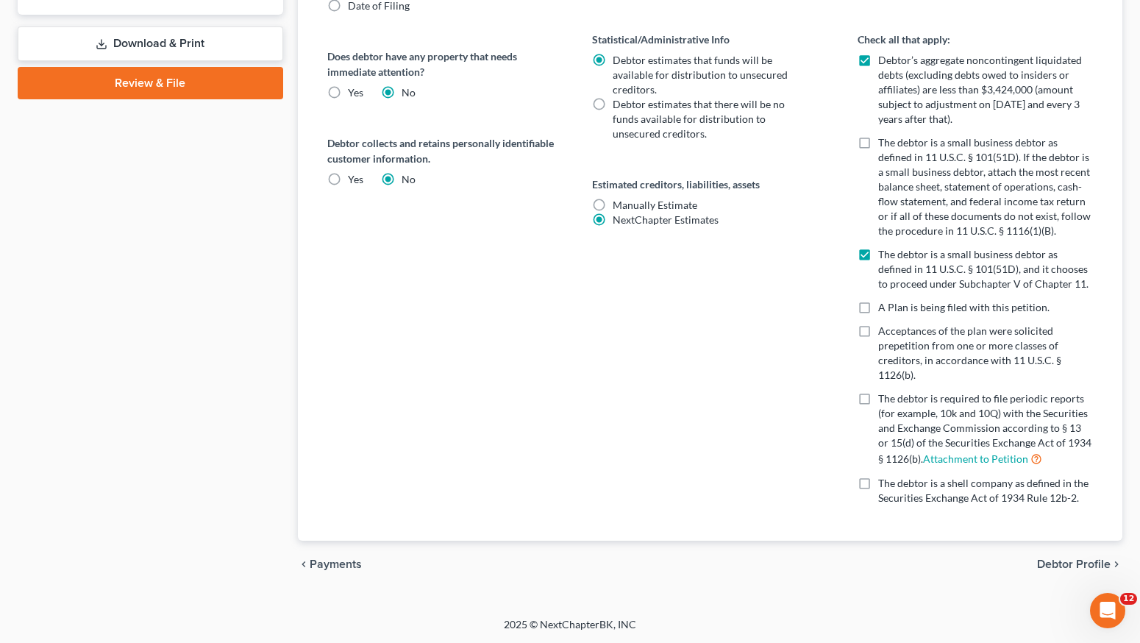
click at [1074, 563] on span "Debtor Profile" at bounding box center [1074, 564] width 74 height 12
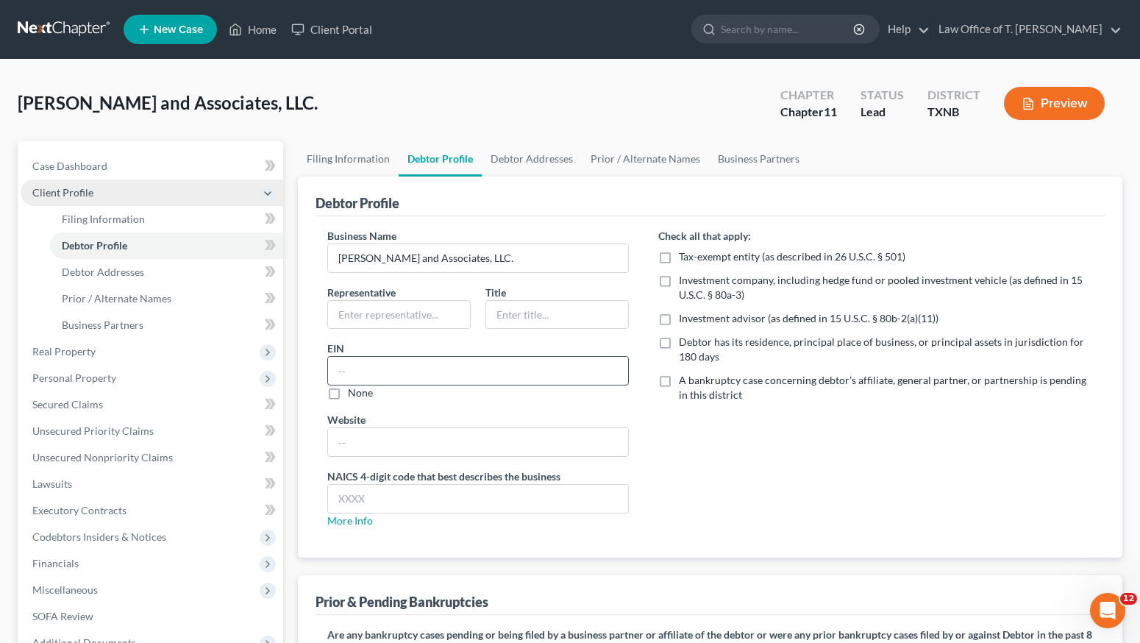
click at [444, 366] on input "text" at bounding box center [478, 371] width 301 height 28
click at [476, 441] on input "text" at bounding box center [478, 442] width 301 height 28
click at [384, 373] on input "36-488893" at bounding box center [478, 371] width 301 height 28
type input "[US_EMPLOYER_IDENTIFICATION_NUMBER]"
click at [385, 436] on input "text" at bounding box center [478, 442] width 301 height 28
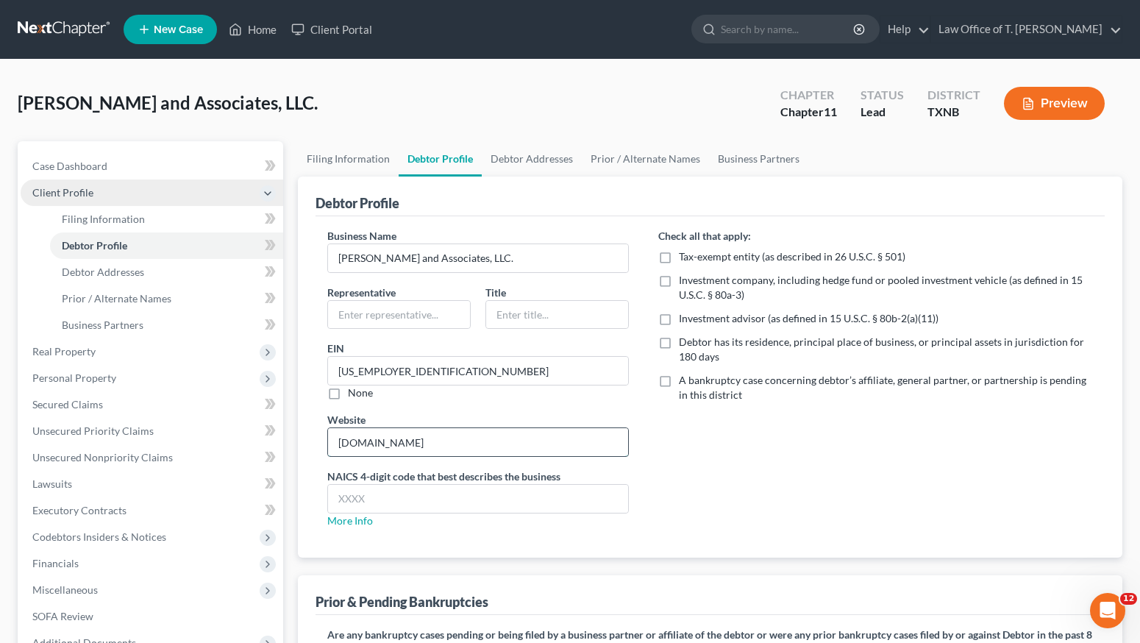
type input "[DOMAIN_NAME]"
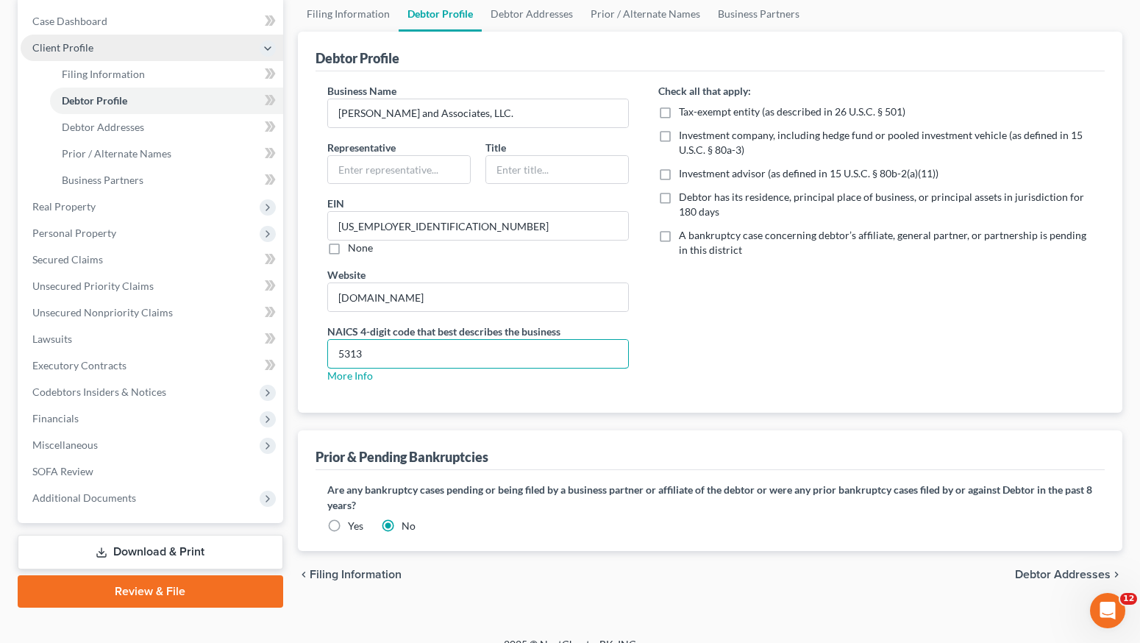
scroll to position [148, 0]
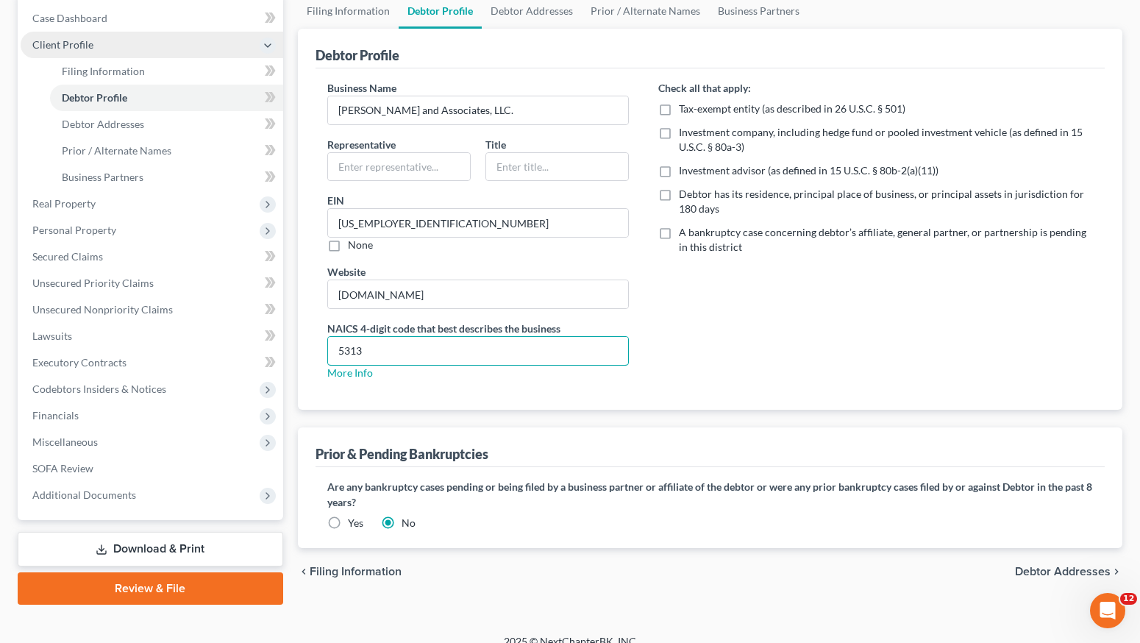
type input "5313"
click at [348, 522] on label "Yes" at bounding box center [355, 523] width 15 height 15
click at [354, 522] on input "Yes" at bounding box center [359, 521] width 10 height 10
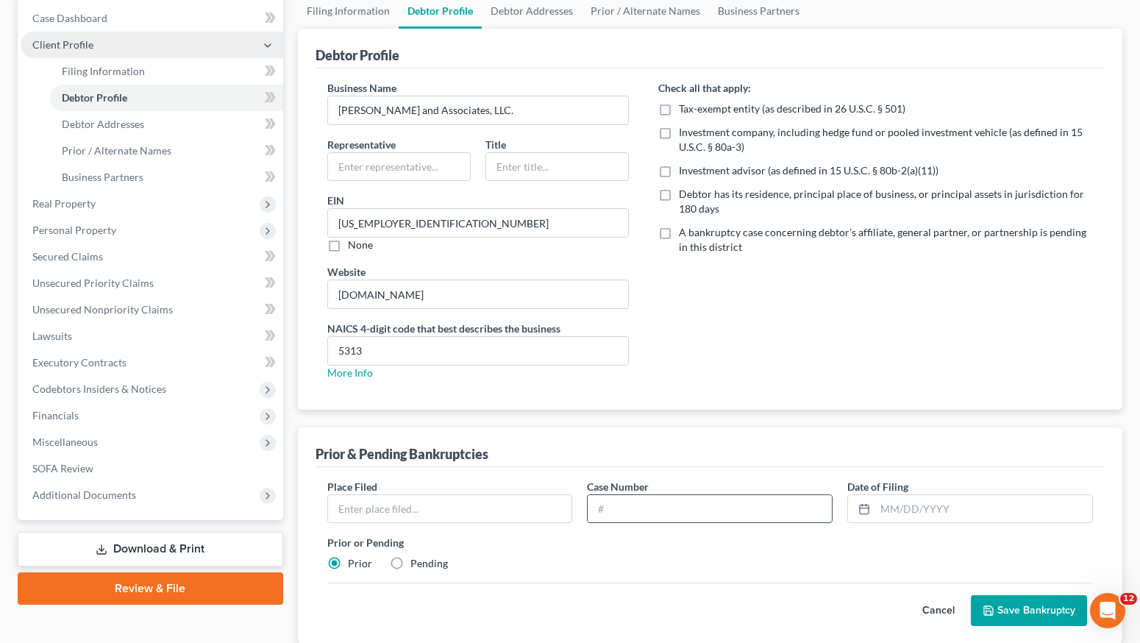
click at [636, 505] on input "text" at bounding box center [710, 509] width 244 height 28
type input "25-42398-elm11"
click at [887, 511] on input "text" at bounding box center [983, 509] width 217 height 28
click at [867, 508] on line at bounding box center [864, 508] width 9 height 0
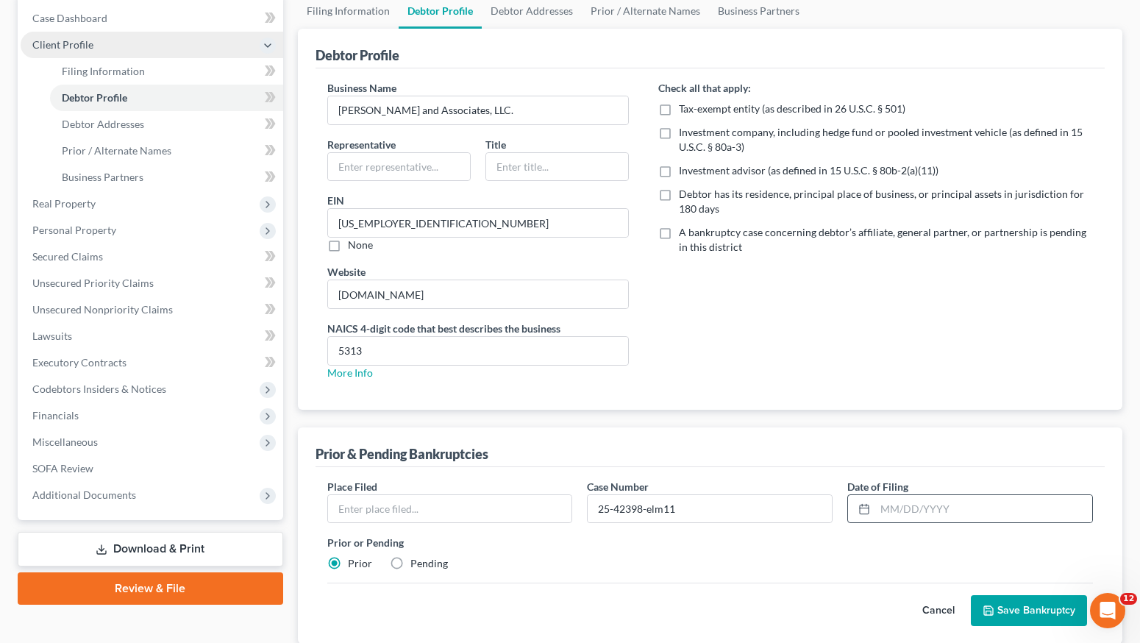
click at [867, 508] on line at bounding box center [864, 508] width 9 height 0
click at [914, 507] on input "text" at bounding box center [983, 509] width 217 height 28
type input "[DATE]"
click at [462, 513] on input "text" at bounding box center [450, 509] width 244 height 28
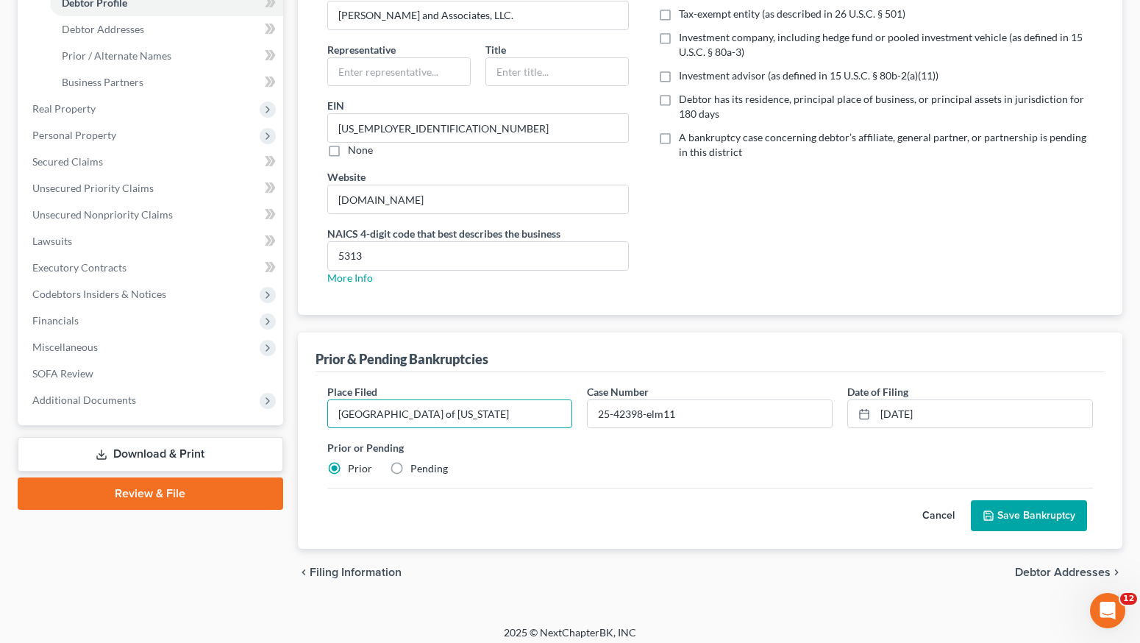
scroll to position [252, 0]
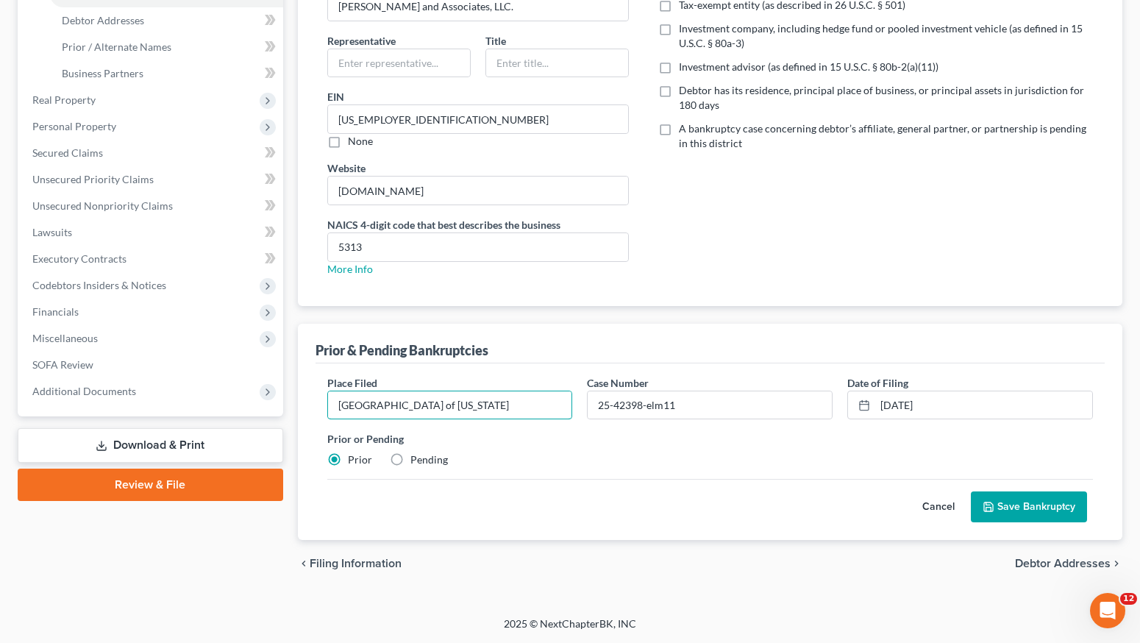
type input "[GEOGRAPHIC_DATA] of [US_STATE]"
click at [1023, 501] on button "Save Bankruptcy" at bounding box center [1029, 506] width 116 height 31
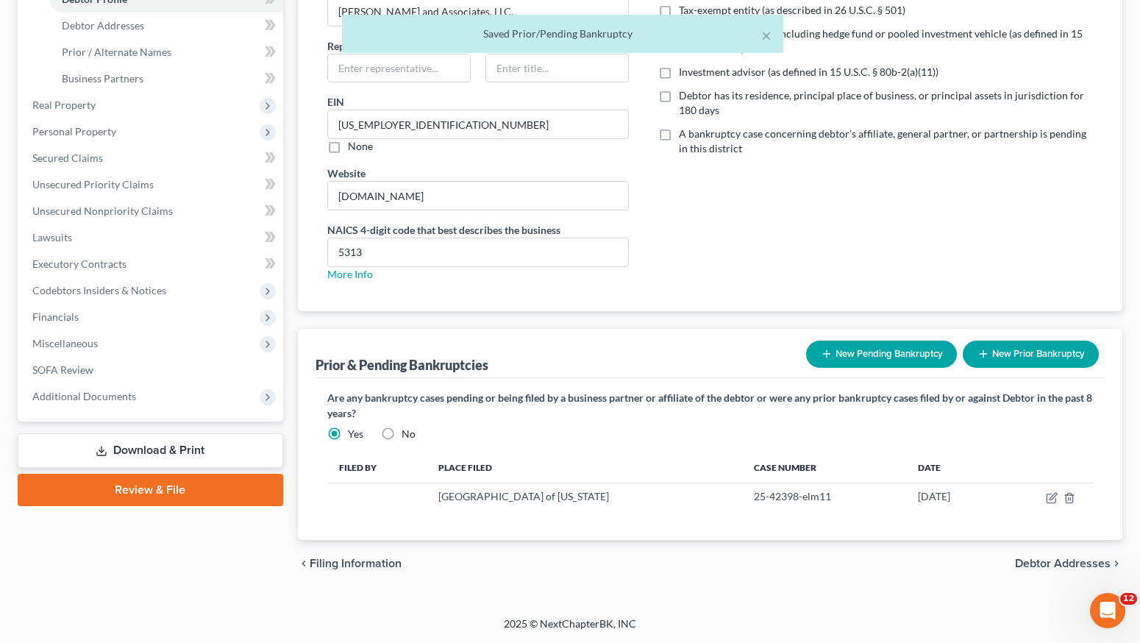
scroll to position [246, 0]
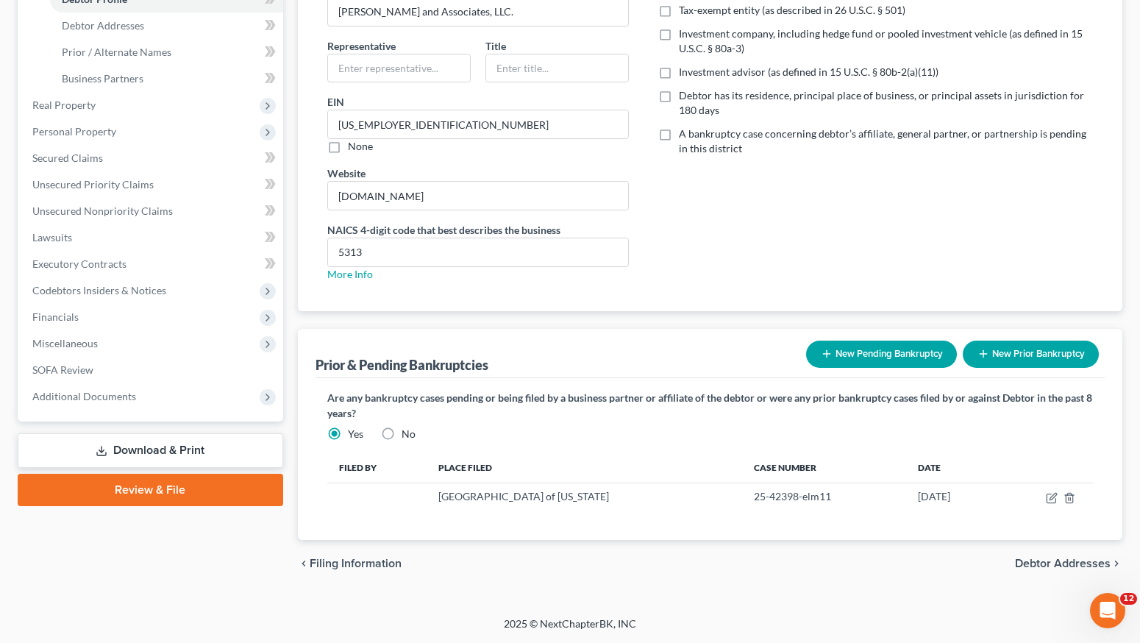
click at [1038, 562] on span "Debtor Addresses" at bounding box center [1063, 564] width 96 height 12
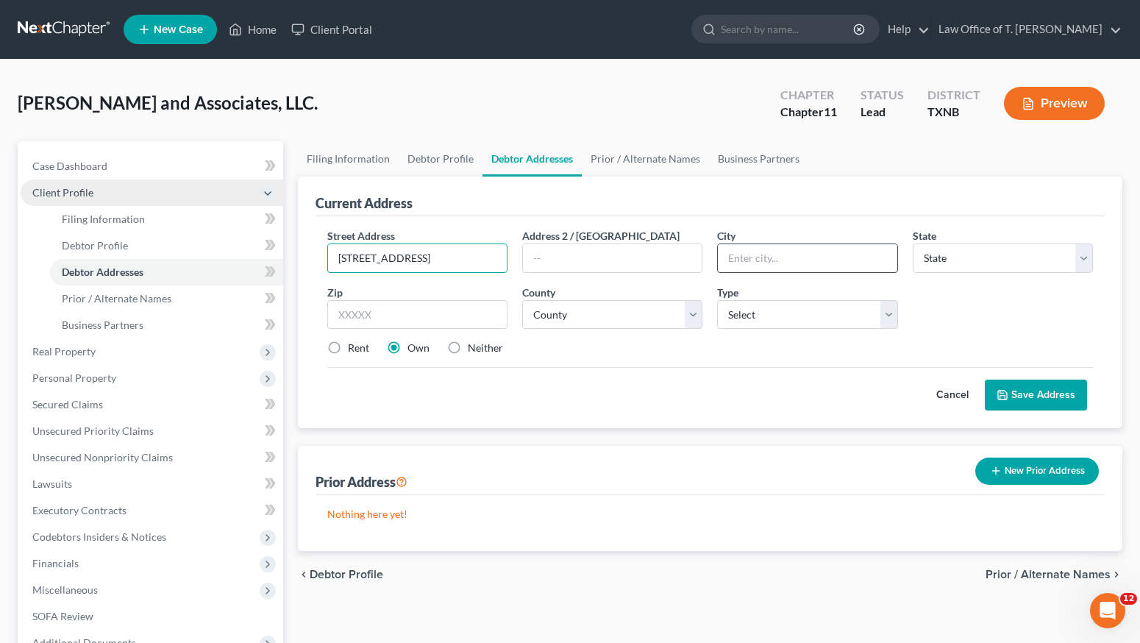
type input "[STREET_ADDRESS]"
type input "[GEOGRAPHIC_DATA]"
select select "45"
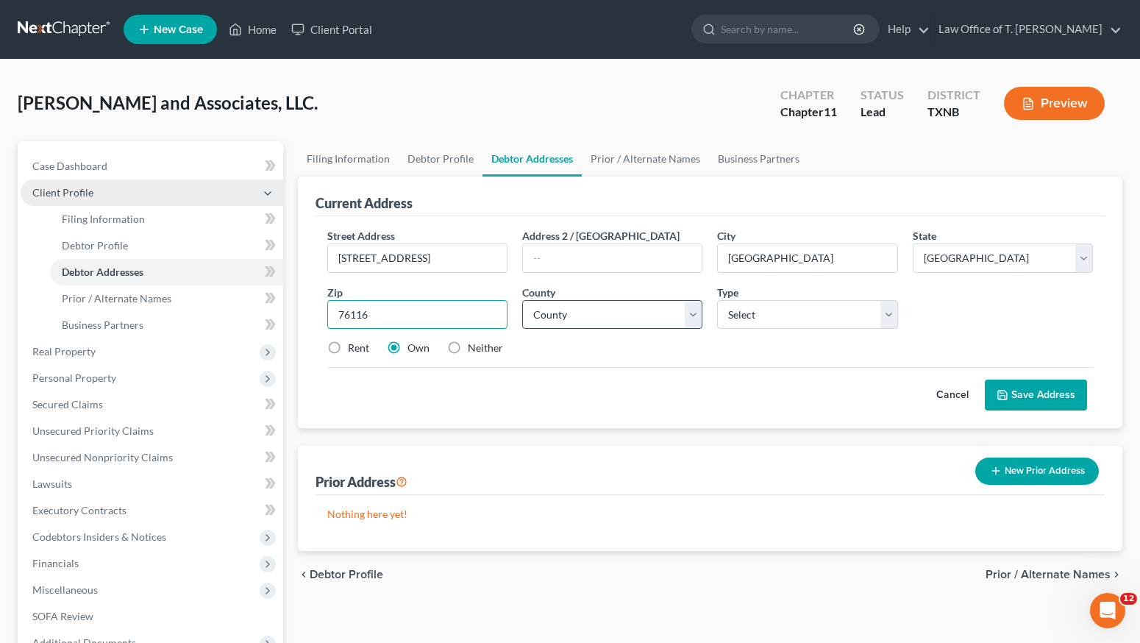
type input "76116"
select select "219"
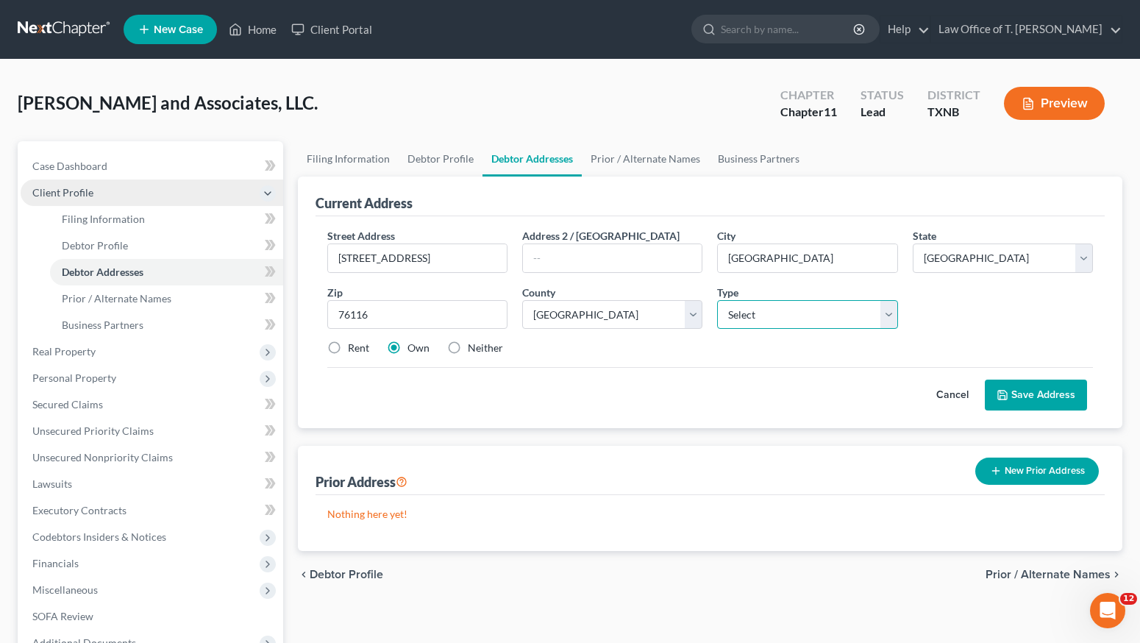
select select "0"
click at [347, 354] on div "Rent" at bounding box center [348, 348] width 42 height 15
click at [347, 347] on div "Rent" at bounding box center [348, 348] width 42 height 15
click at [348, 347] on label "Rent" at bounding box center [358, 348] width 21 height 15
click at [354, 347] on input "Rent" at bounding box center [359, 346] width 10 height 10
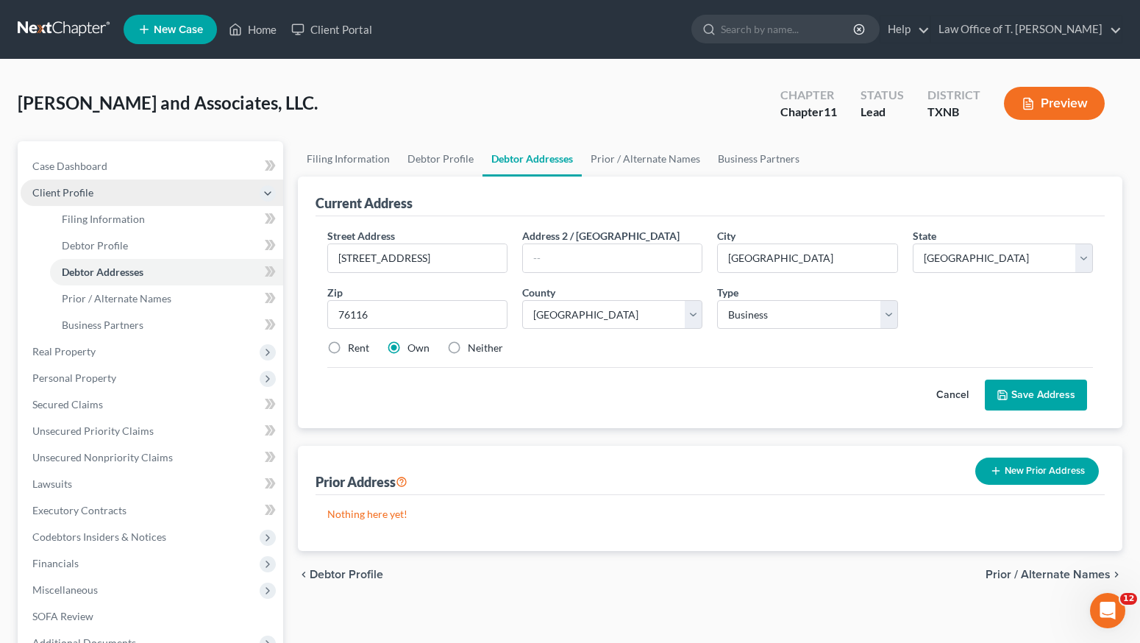
radio input "true"
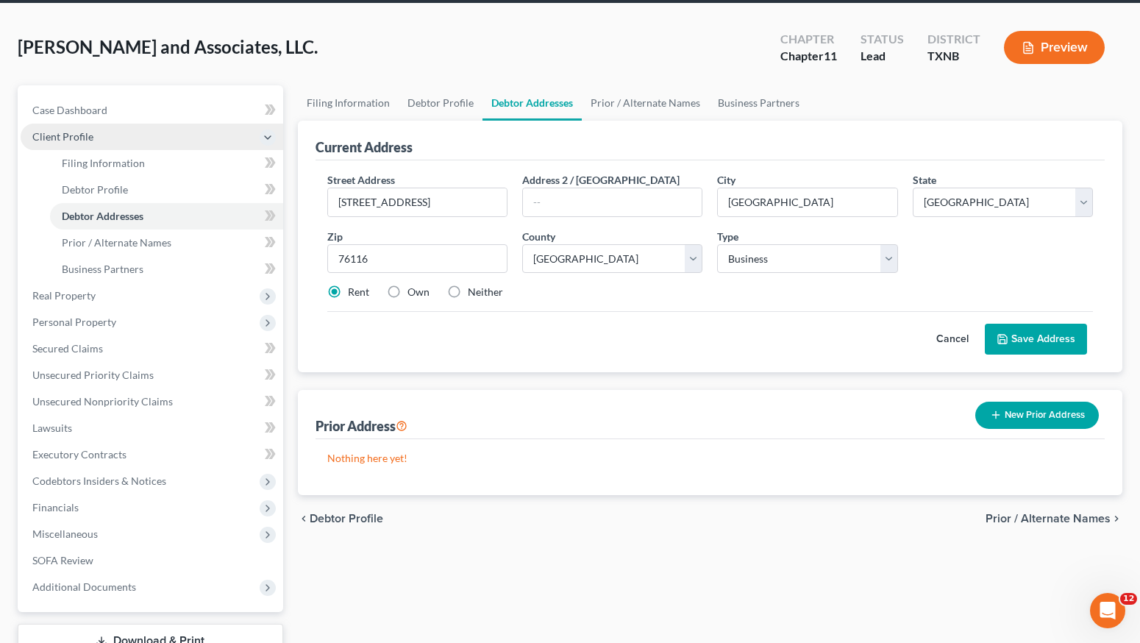
scroll to position [118, 0]
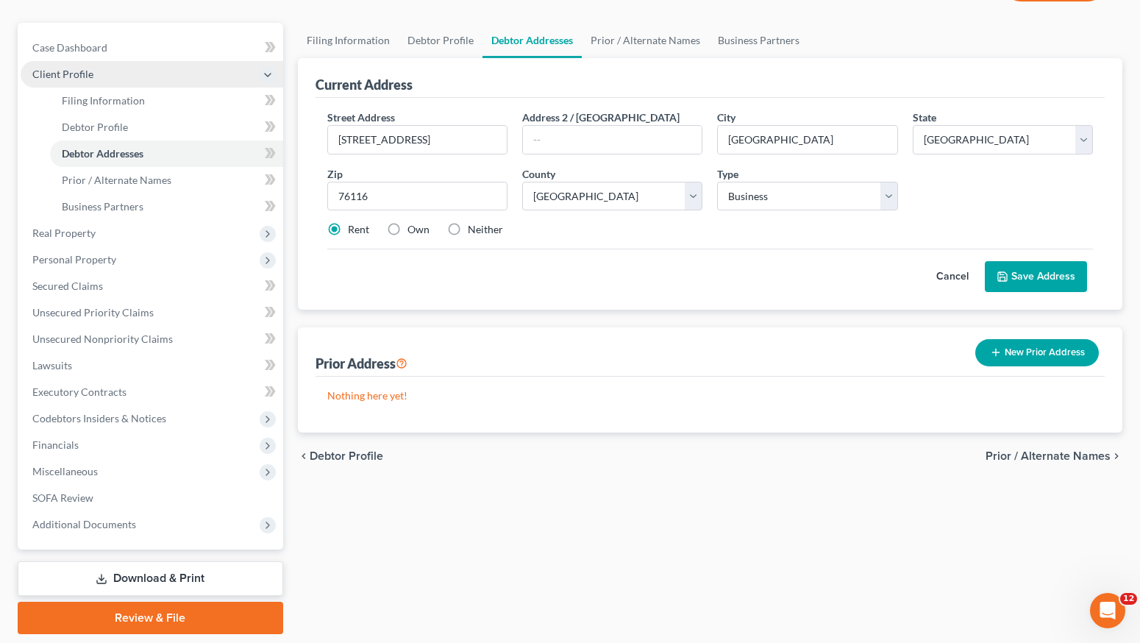
click at [1023, 280] on button "Save Address" at bounding box center [1036, 276] width 102 height 31
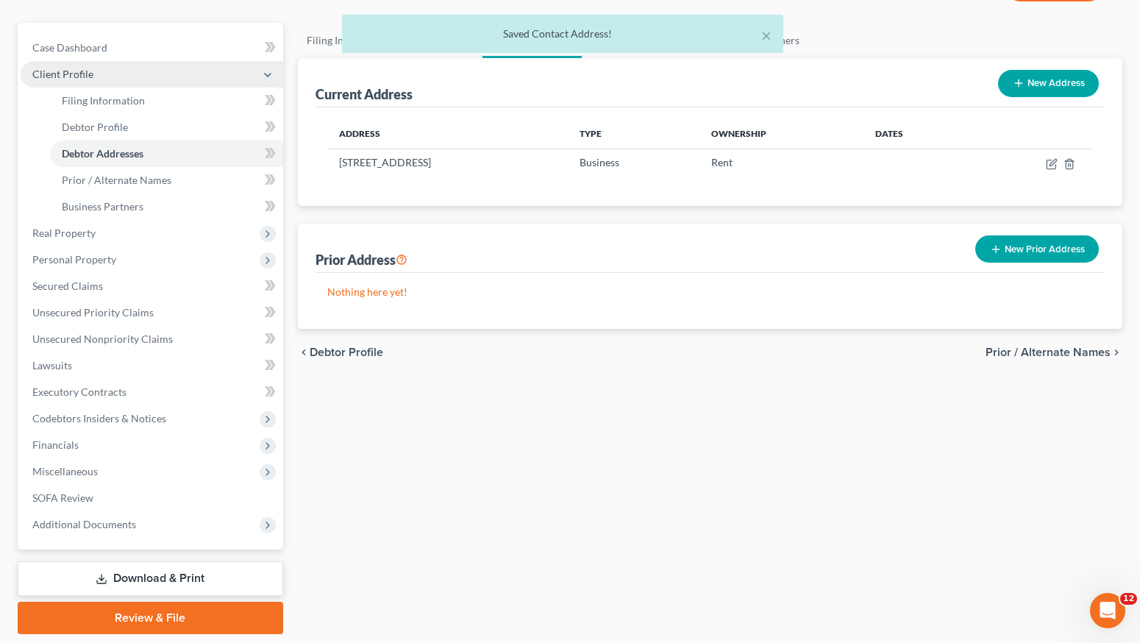
click at [1015, 354] on span "Prior / Alternate Names" at bounding box center [1048, 353] width 125 height 12
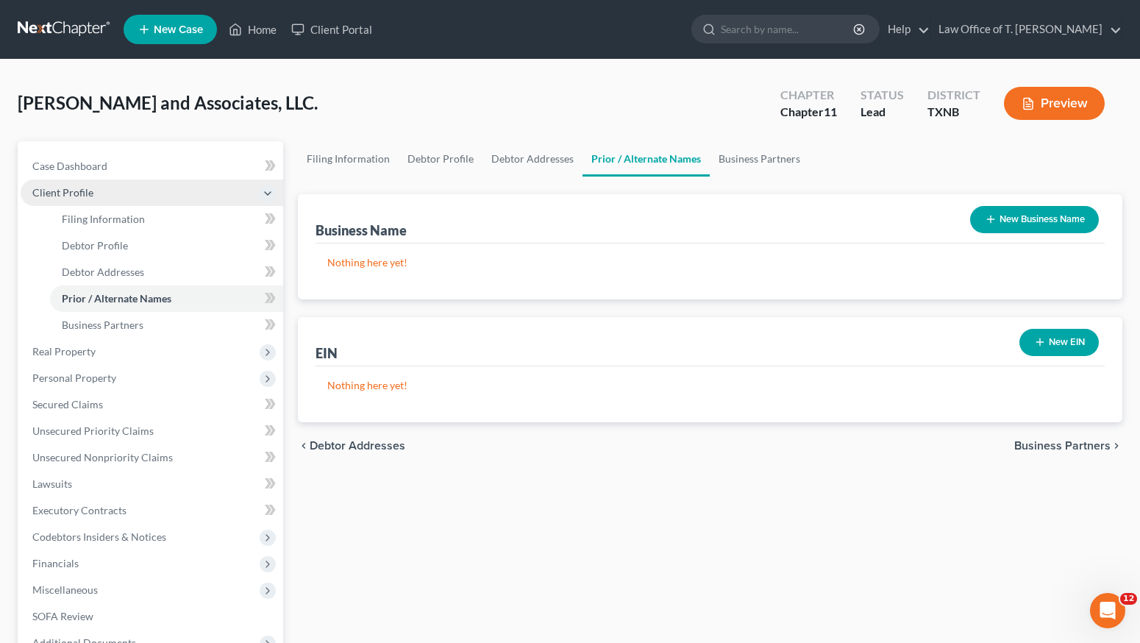
click at [1067, 445] on span "Business Partners" at bounding box center [1063, 446] width 96 height 12
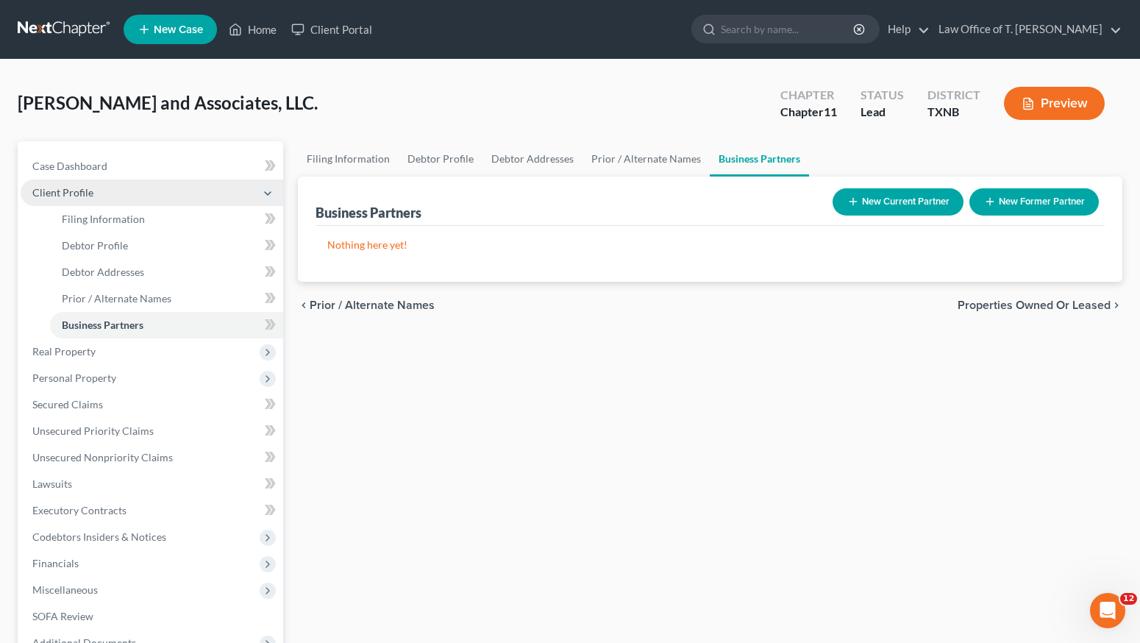
click at [1029, 305] on span "Properties Owned or Leased" at bounding box center [1034, 305] width 153 height 12
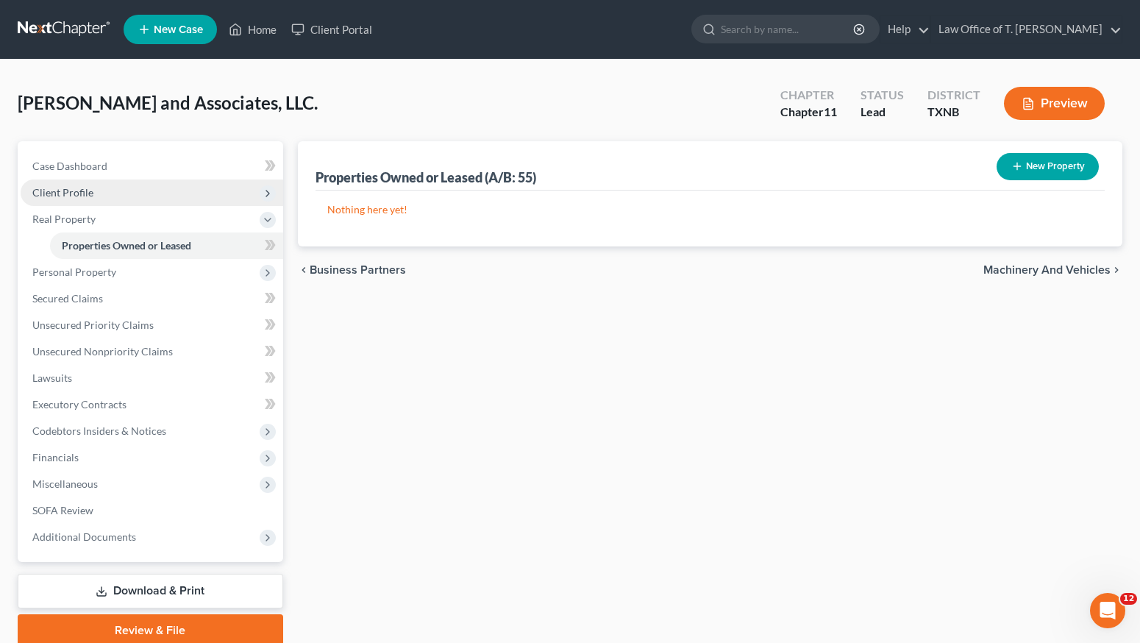
click at [1016, 169] on icon "button" at bounding box center [1018, 166] width 12 height 12
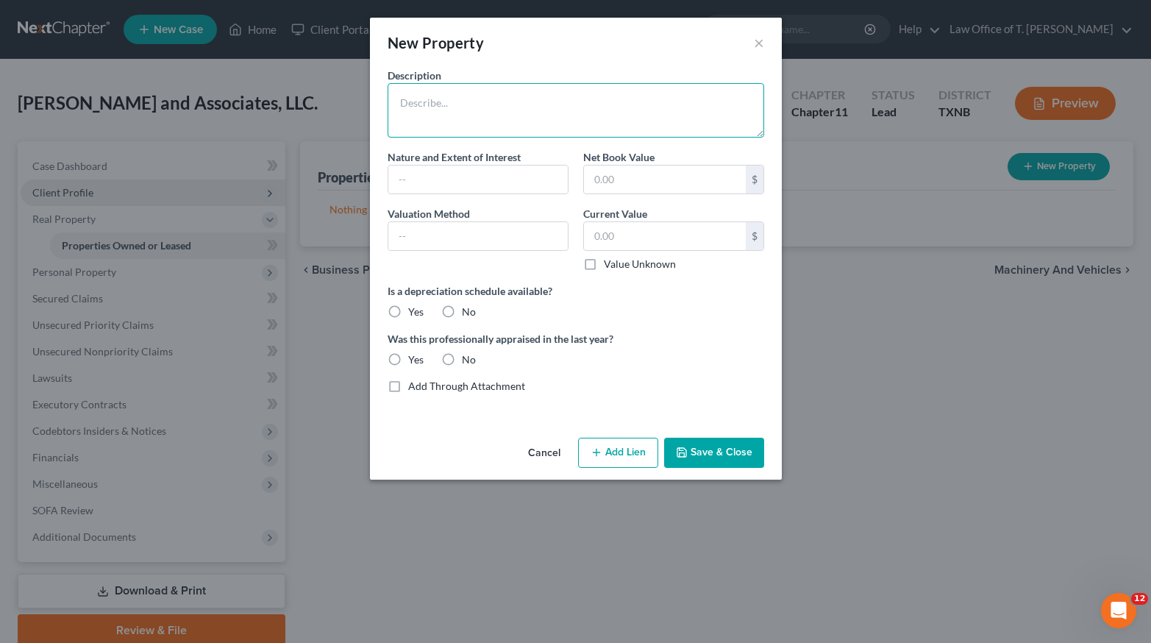
click at [504, 93] on textarea at bounding box center [576, 110] width 377 height 54
click at [463, 181] on input "text" at bounding box center [478, 180] width 180 height 28
drag, startPoint x: 452, startPoint y: 356, endPoint x: 451, endPoint y: 344, distance: 12.5
click at [462, 356] on label "No" at bounding box center [469, 359] width 14 height 15
click at [468, 356] on input "No" at bounding box center [473, 357] width 10 height 10
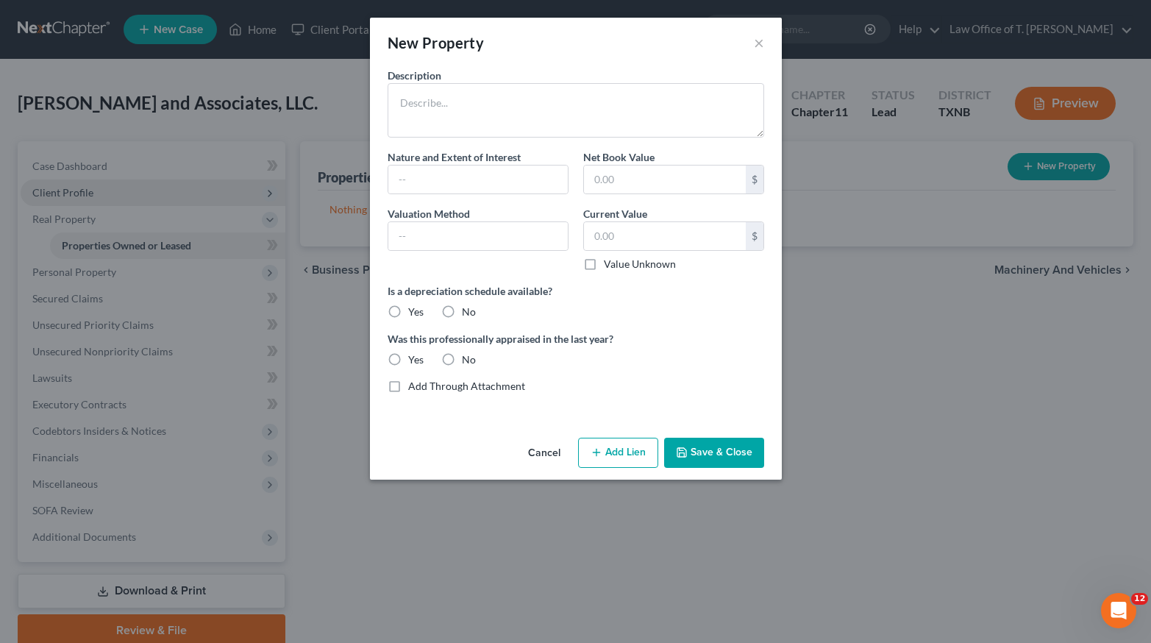
radio input "true"
click at [462, 305] on label "No" at bounding box center [469, 312] width 14 height 15
click at [468, 305] on input "No" at bounding box center [473, 310] width 10 height 10
radio input "true"
click at [436, 116] on textarea at bounding box center [576, 110] width 377 height 54
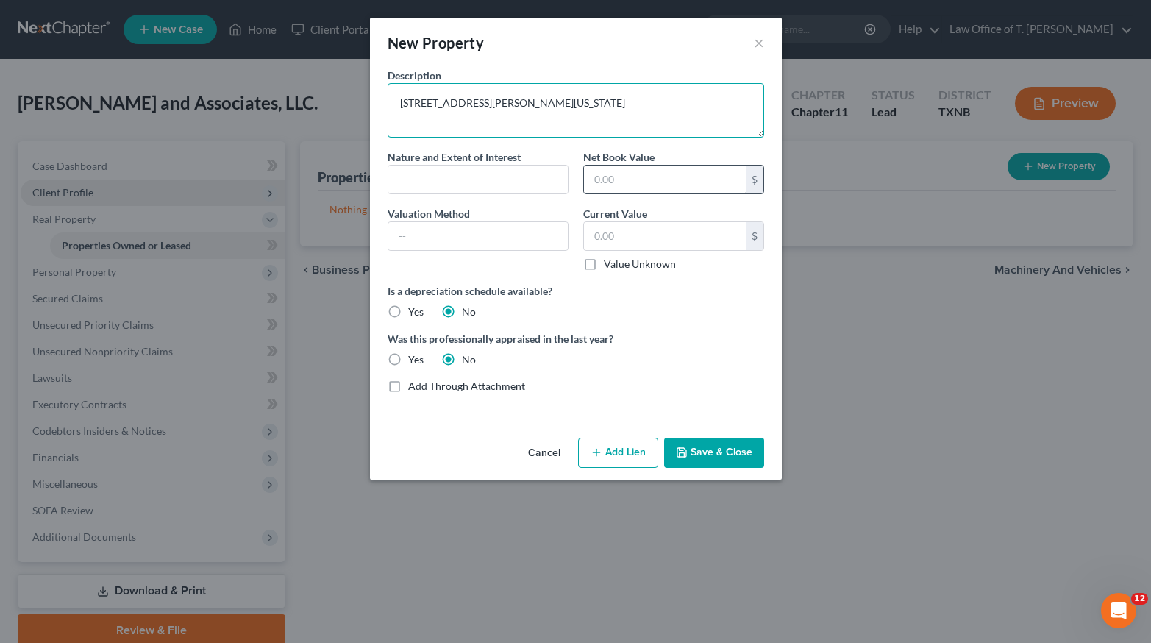
type textarea "[STREET_ADDRESS][PERSON_NAME][US_STATE]"
click at [626, 183] on input "text" at bounding box center [665, 180] width 162 height 28
type input "240,000"
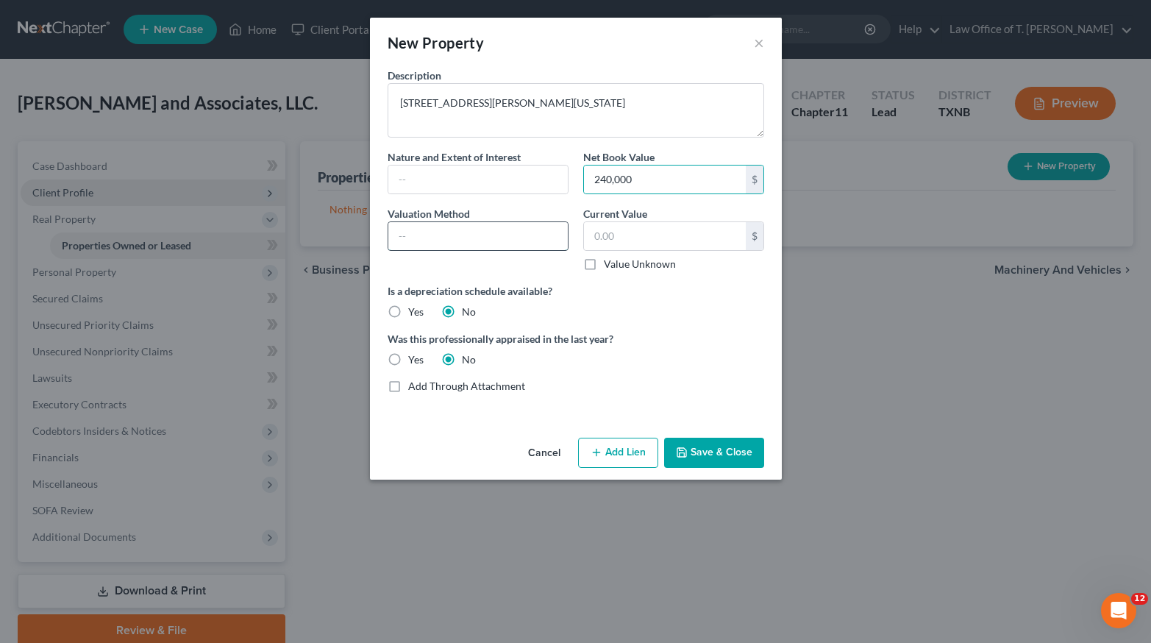
click at [495, 232] on input "text" at bounding box center [478, 236] width 180 height 28
click at [502, 238] on input "text" at bounding box center [478, 236] width 180 height 28
type input "appraisal"
click at [619, 241] on input "text" at bounding box center [665, 236] width 162 height 28
type input "240,000"
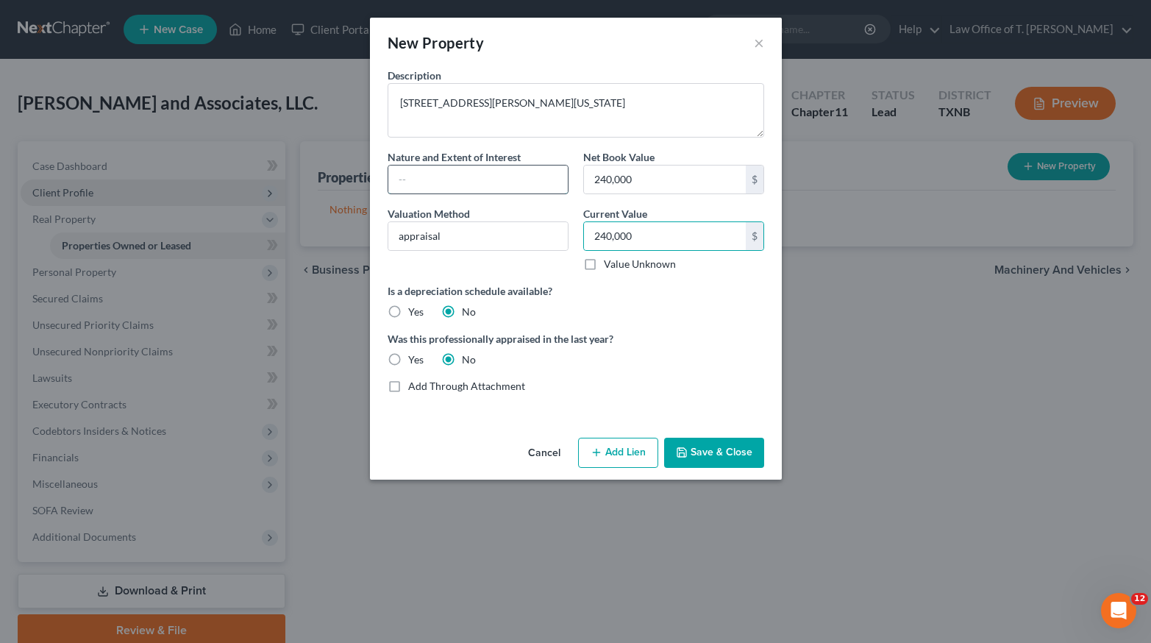
click at [441, 188] on input "text" at bounding box center [478, 180] width 180 height 28
type input "owner"
click at [732, 449] on button "Save & Close" at bounding box center [714, 453] width 100 height 31
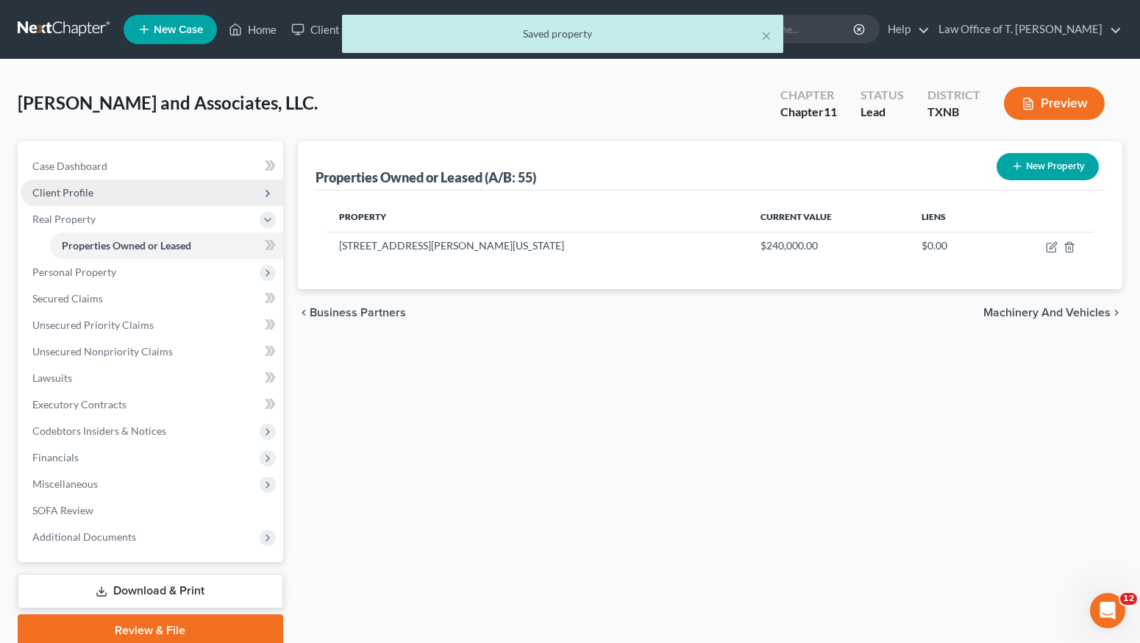
click at [1027, 170] on button "New Property" at bounding box center [1048, 166] width 102 height 27
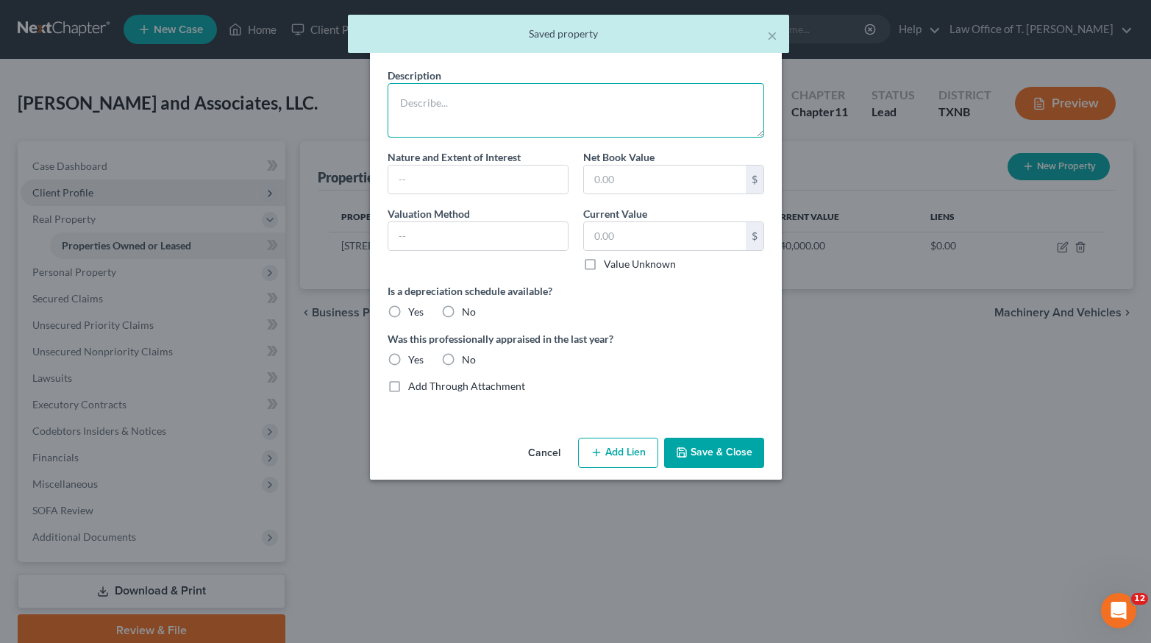
click at [452, 97] on textarea at bounding box center [576, 110] width 377 height 54
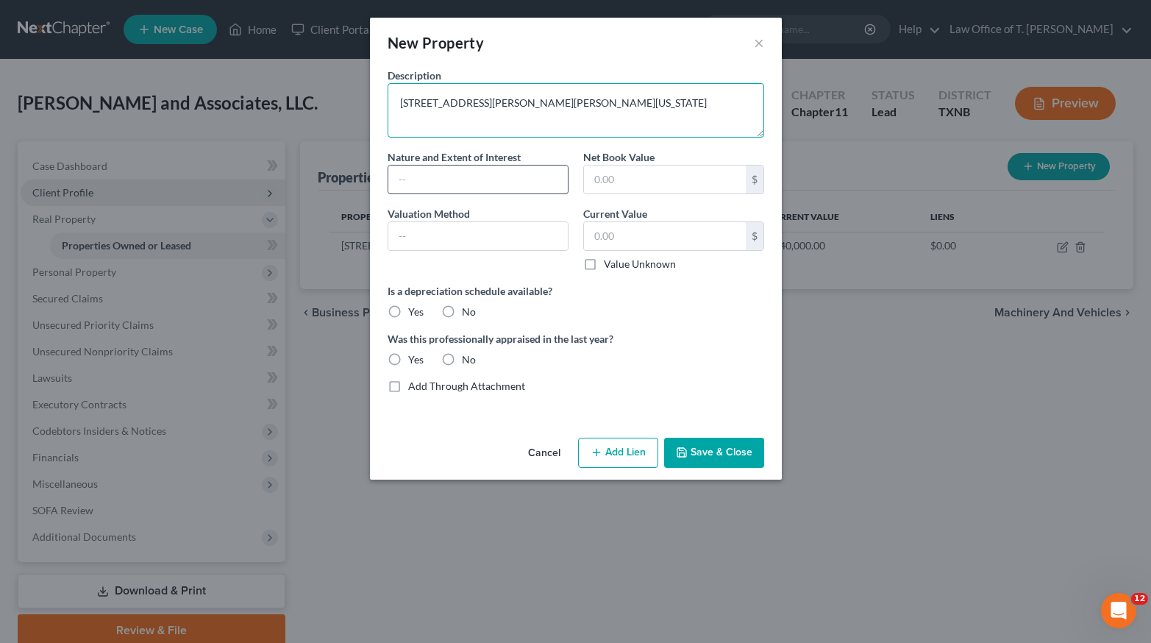
type textarea "[STREET_ADDRESS][PERSON_NAME][PERSON_NAME][US_STATE]"
click at [494, 176] on input "text" at bounding box center [478, 180] width 180 height 28
type input "owner"
click at [651, 166] on input "text" at bounding box center [665, 180] width 162 height 28
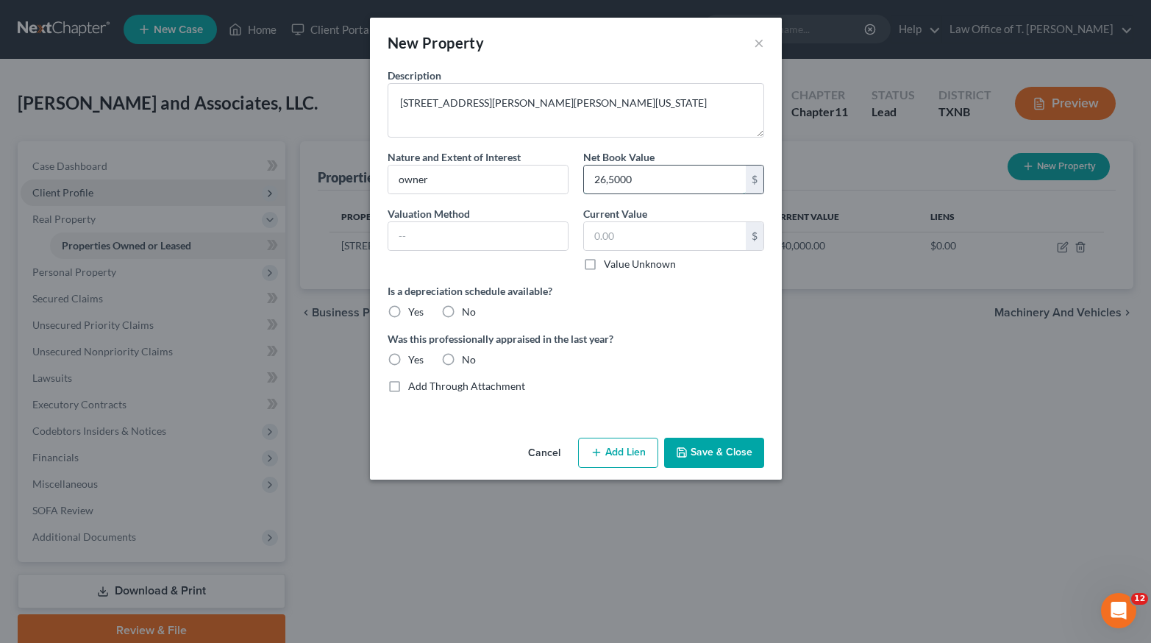
type input "265,000"
click at [664, 232] on input "text" at bounding box center [665, 236] width 162 height 28
type input "265,000"
click at [462, 312] on label "No" at bounding box center [469, 312] width 14 height 15
click at [468, 312] on input "No" at bounding box center [473, 310] width 10 height 10
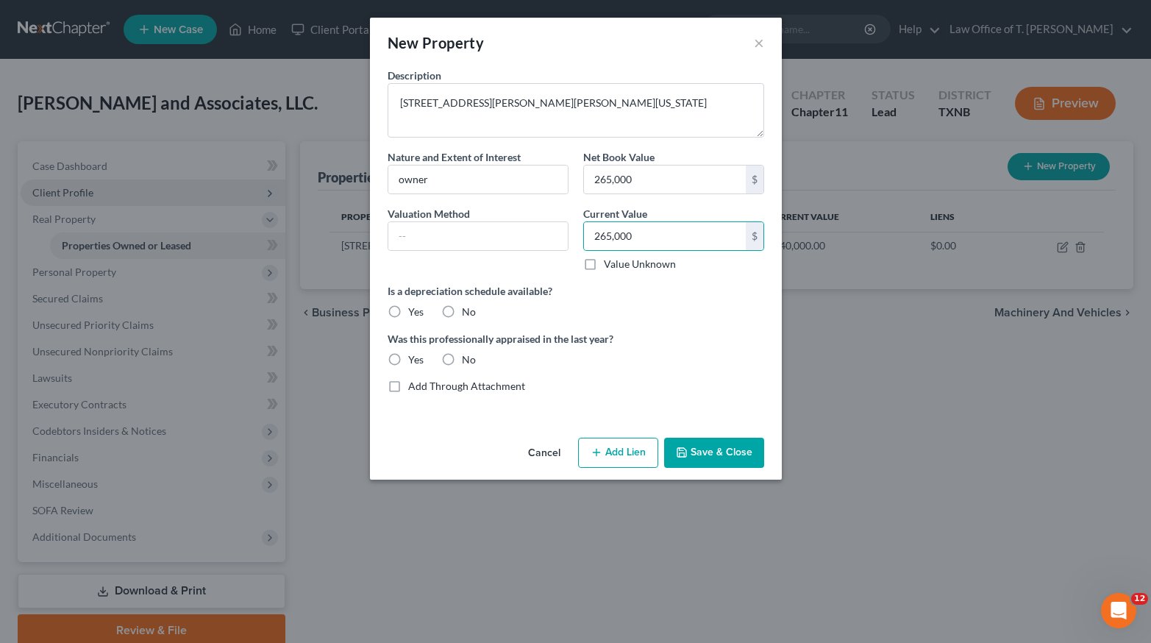
radio input "true"
click at [462, 358] on label "No" at bounding box center [469, 359] width 14 height 15
click at [468, 358] on input "No" at bounding box center [473, 357] width 10 height 10
radio input "true"
click at [604, 266] on label "Value Unknown" at bounding box center [640, 264] width 72 height 15
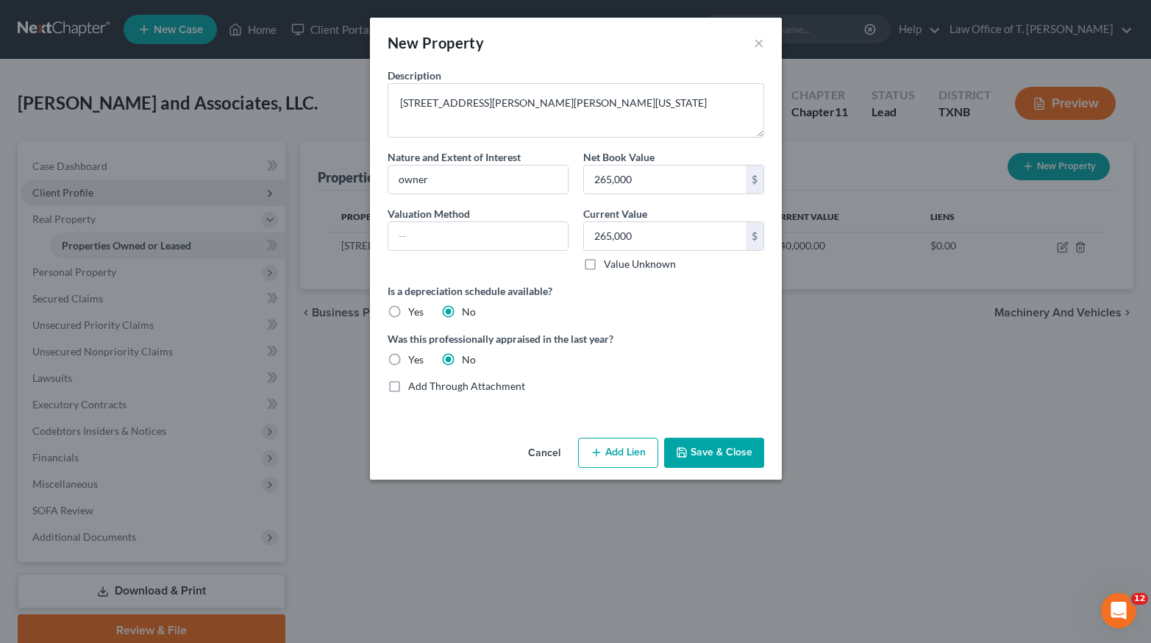
click at [610, 266] on input "Value Unknown" at bounding box center [615, 262] width 10 height 10
checkbox input "true"
type input "0.00"
click at [632, 448] on button "Add Lien" at bounding box center [618, 453] width 80 height 31
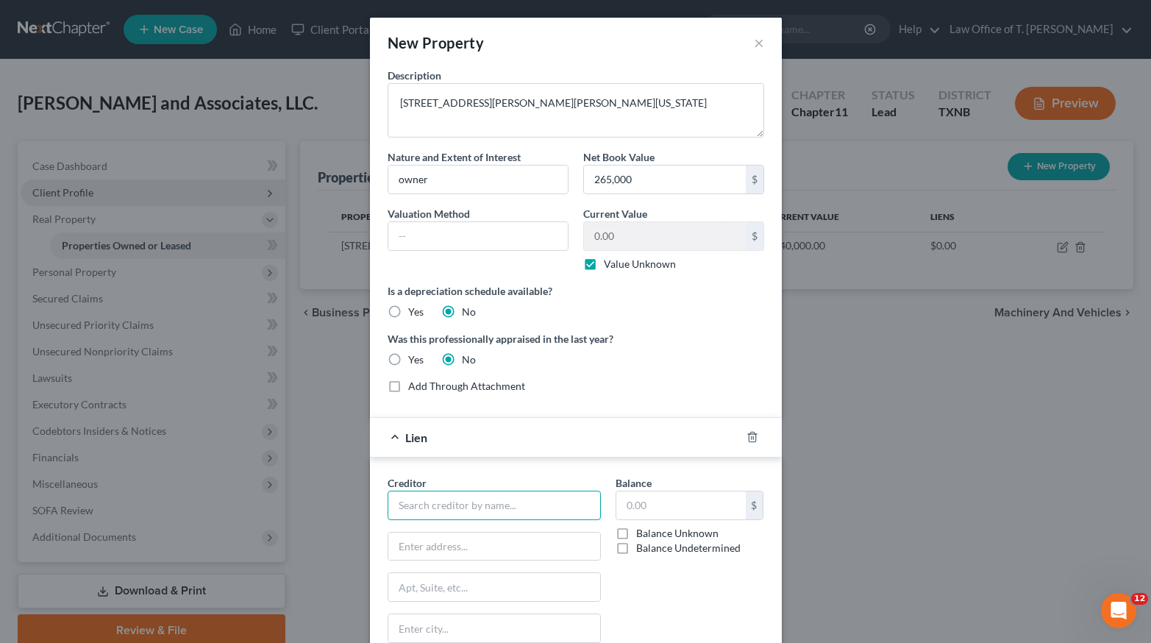
click at [547, 513] on input "text" at bounding box center [494, 505] width 213 height 29
type input "Capital Fund 1"
click at [644, 508] on input "text" at bounding box center [681, 505] width 129 height 28
type input "138,000"
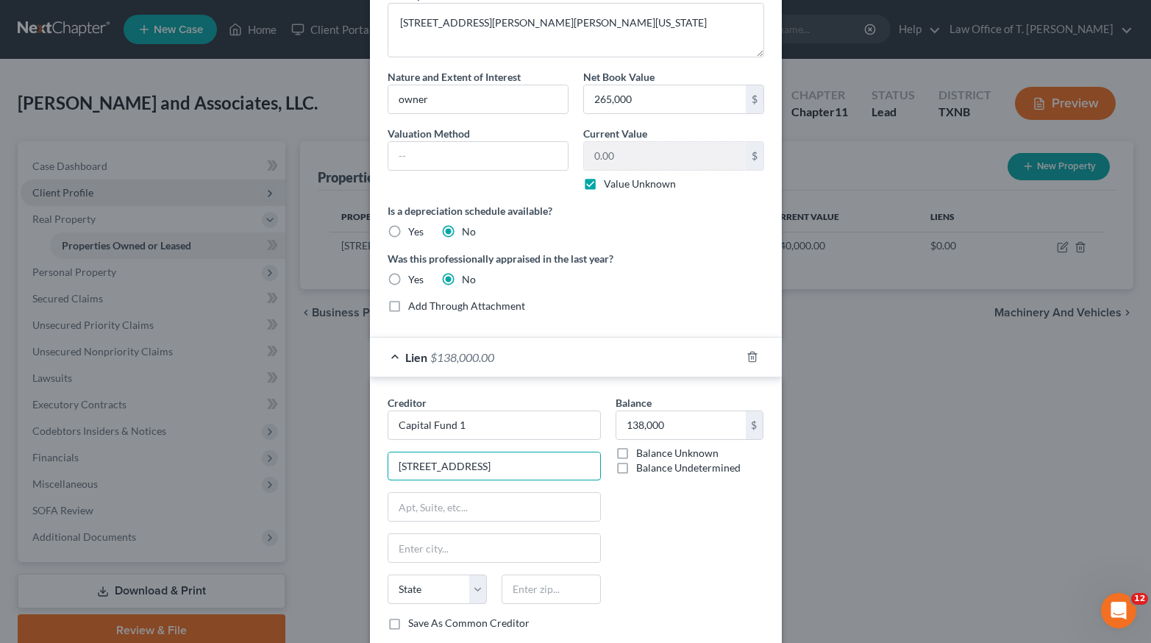
scroll to position [141, 0]
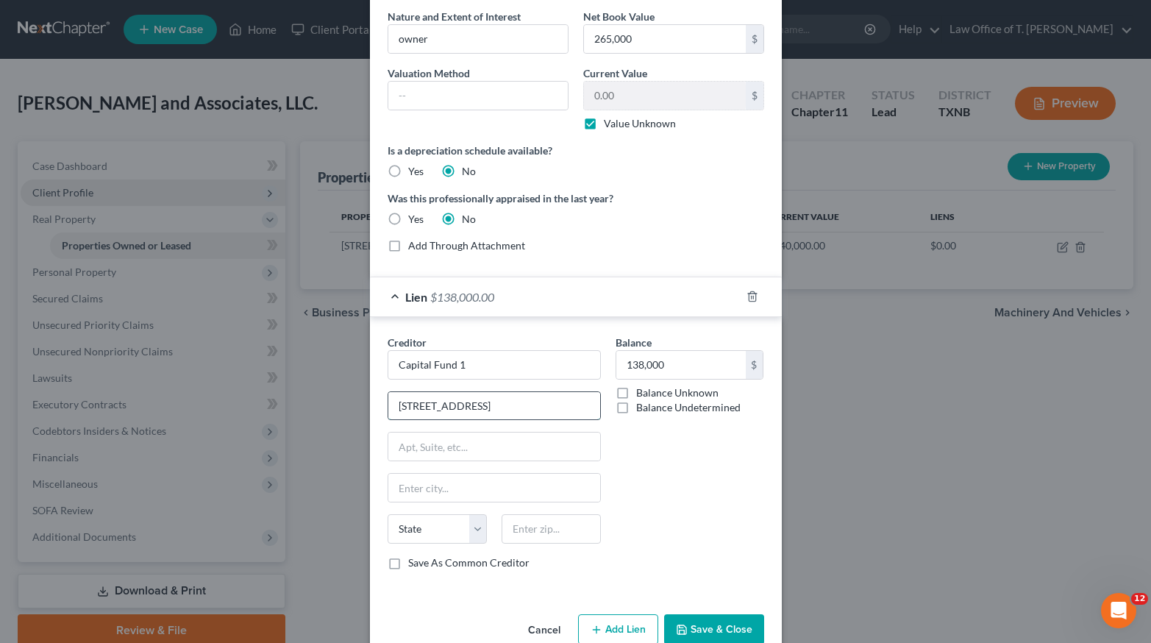
drag, startPoint x: 483, startPoint y: 406, endPoint x: 537, endPoint y: 407, distance: 53.7
click at [537, 407] on input "[STREET_ADDRESS]" at bounding box center [494, 406] width 212 height 28
type input "[STREET_ADDRESS]"
type input "Suite 200"
click at [411, 491] on input "text" at bounding box center [494, 488] width 212 height 28
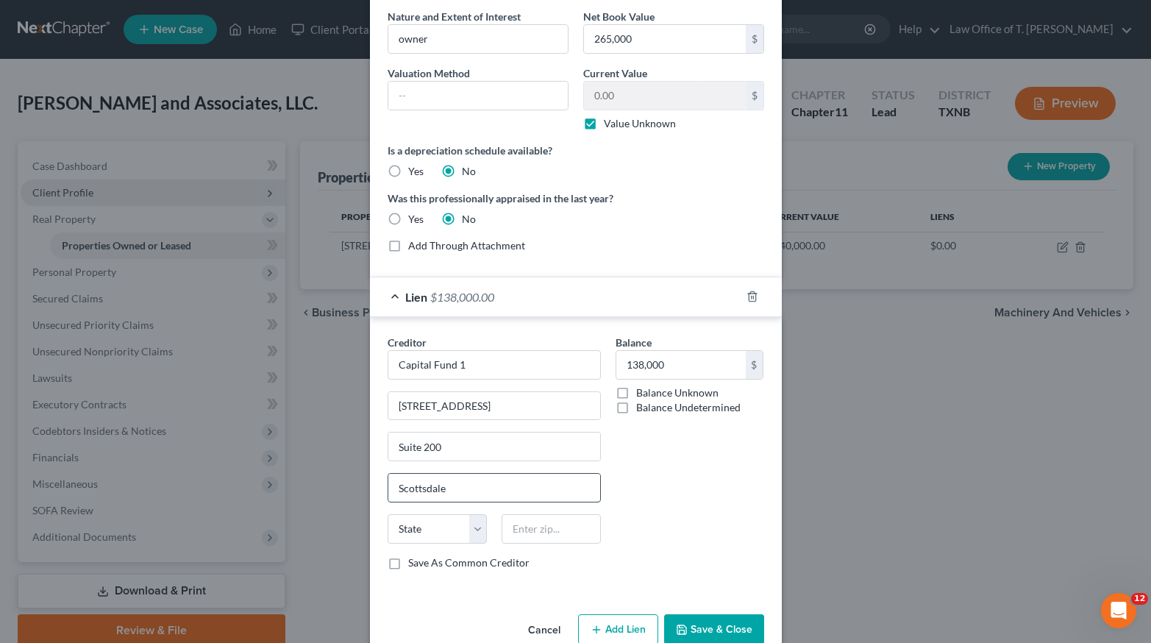
type input "Scottsdale"
select select "2"
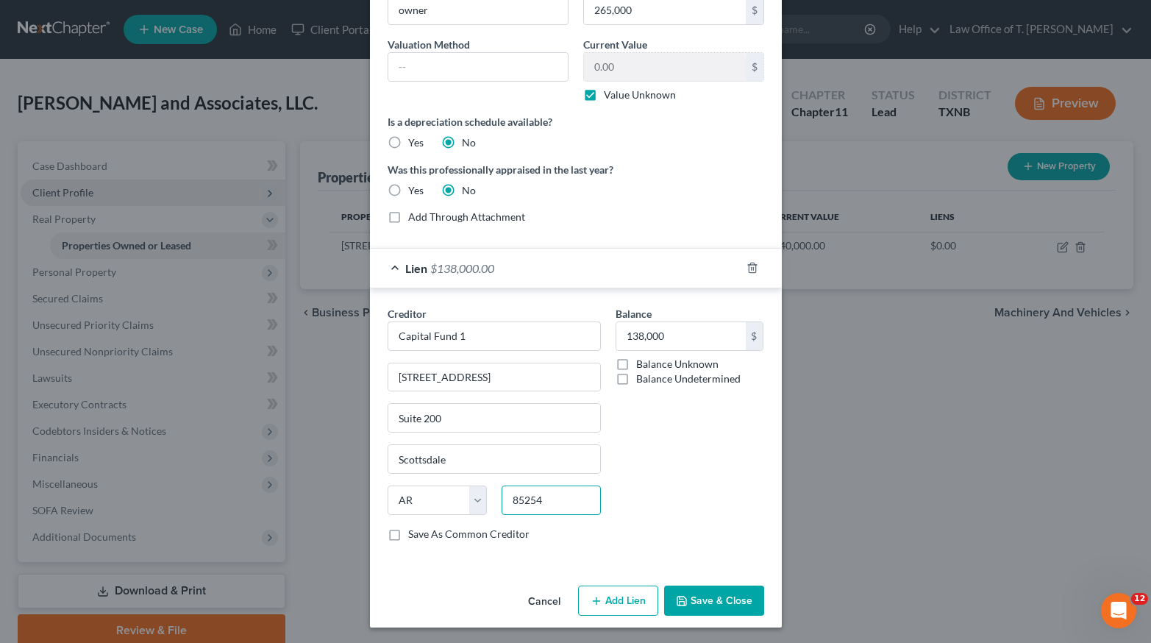
scroll to position [171, 0]
type input "85254"
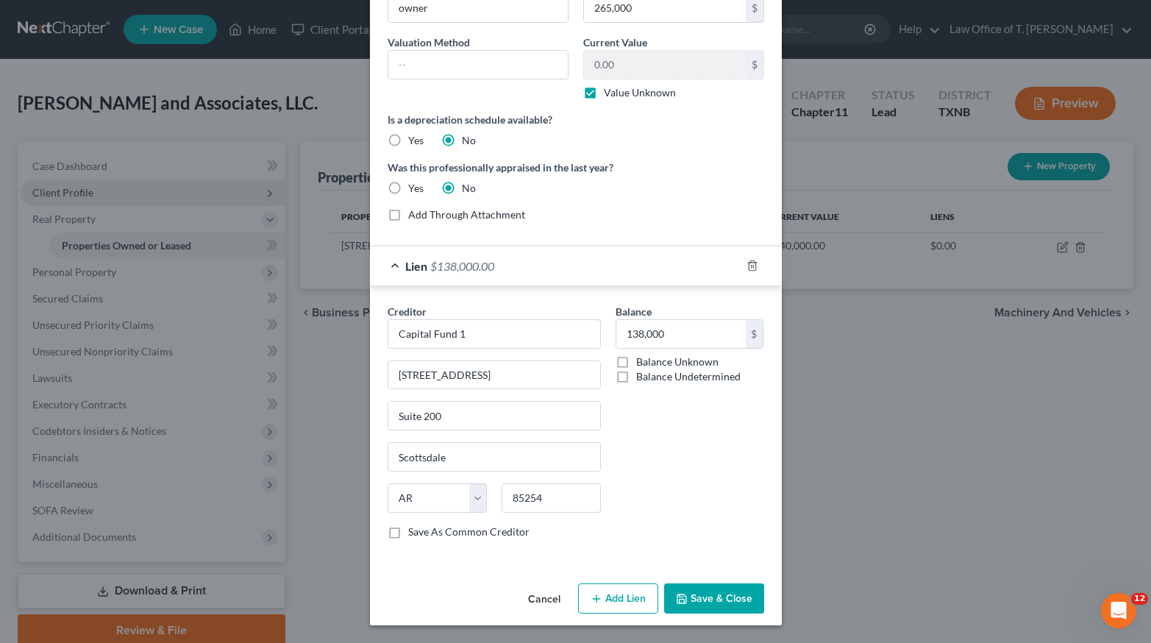
select select "3"
click at [733, 598] on button "Save & Close" at bounding box center [714, 598] width 100 height 31
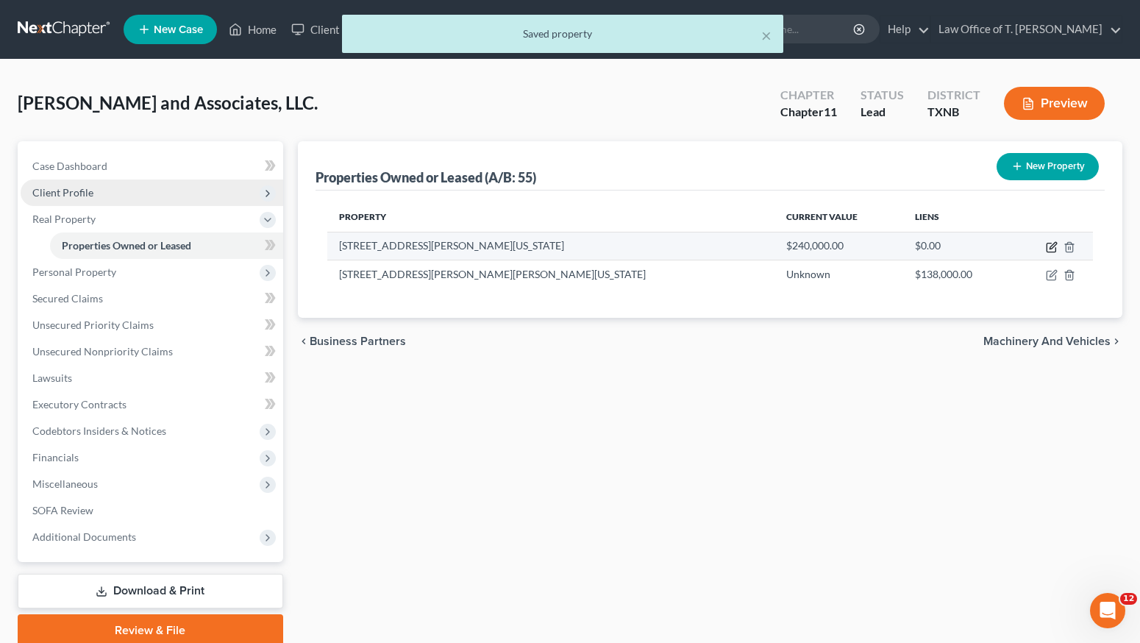
click at [1051, 248] on icon "button" at bounding box center [1053, 245] width 7 height 7
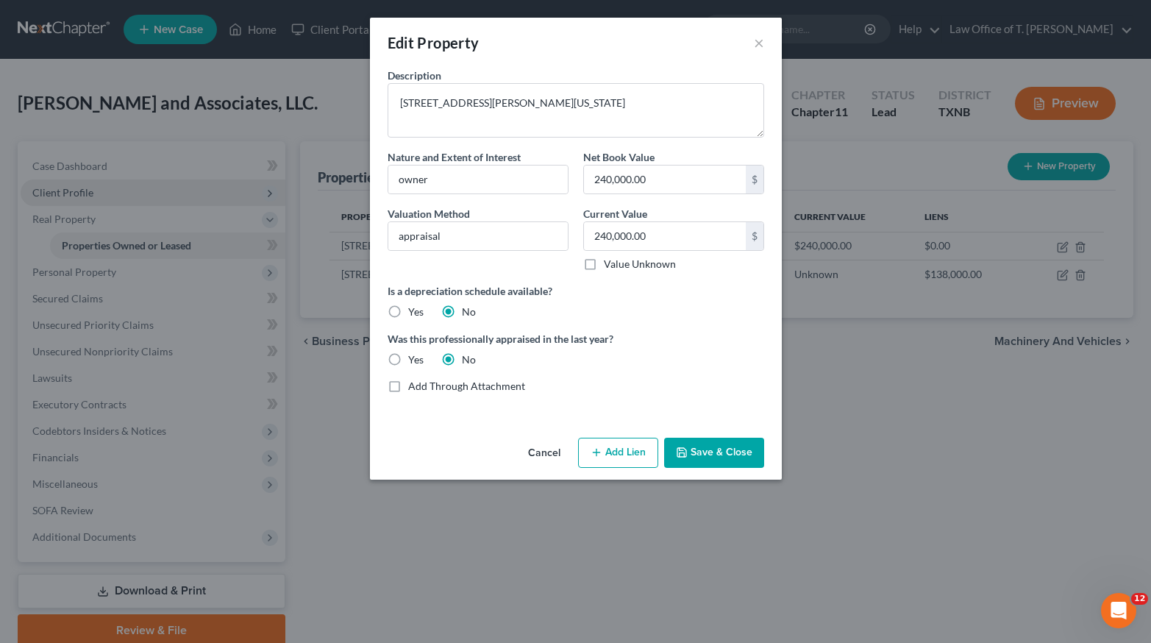
click at [630, 461] on button "Add Lien" at bounding box center [618, 453] width 80 height 31
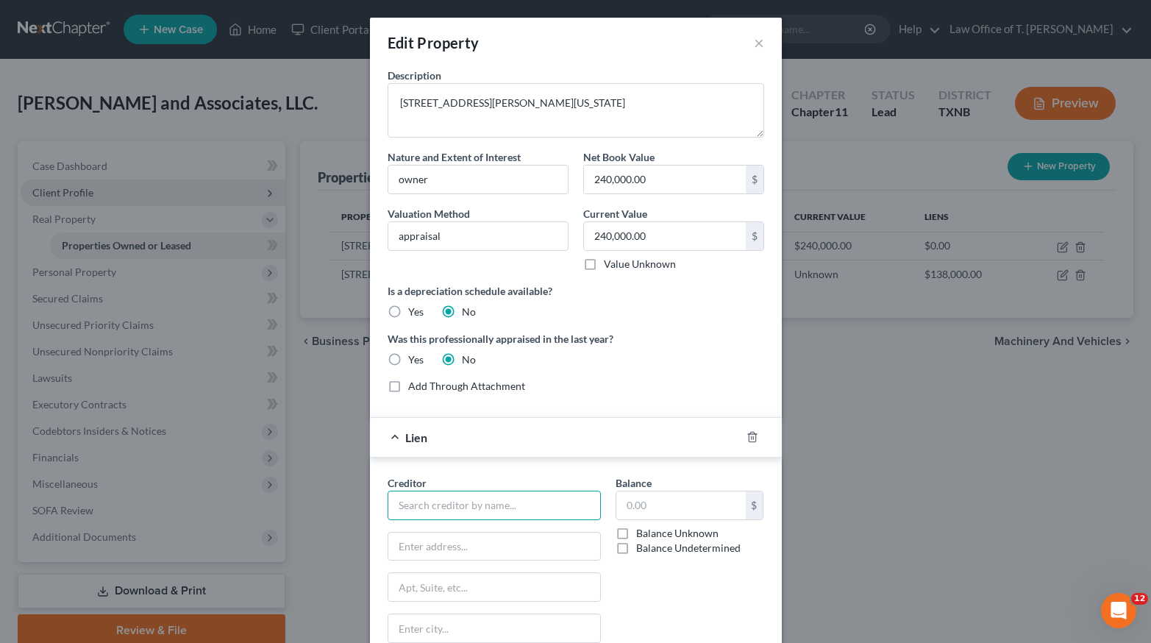
click at [505, 509] on input "text" at bounding box center [494, 505] width 213 height 29
type input "Capital Fund 1"
click at [649, 513] on input "text" at bounding box center [681, 505] width 129 height 28
type input "138,000"
click at [482, 547] on input "text" at bounding box center [494, 547] width 212 height 28
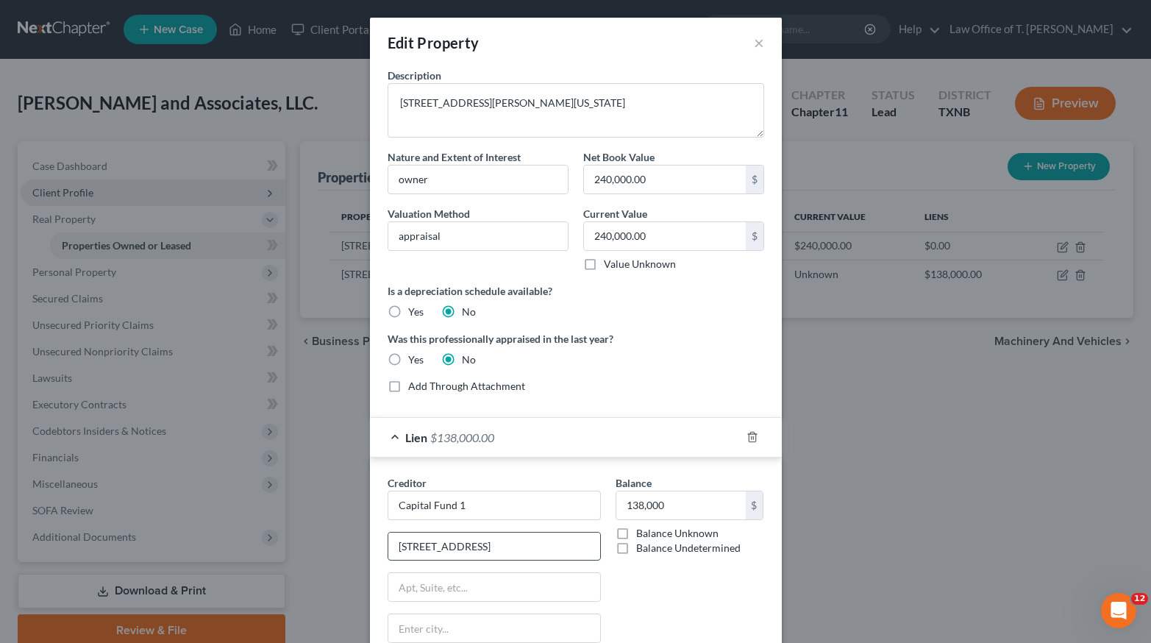
type input "[STREET_ADDRESS]"
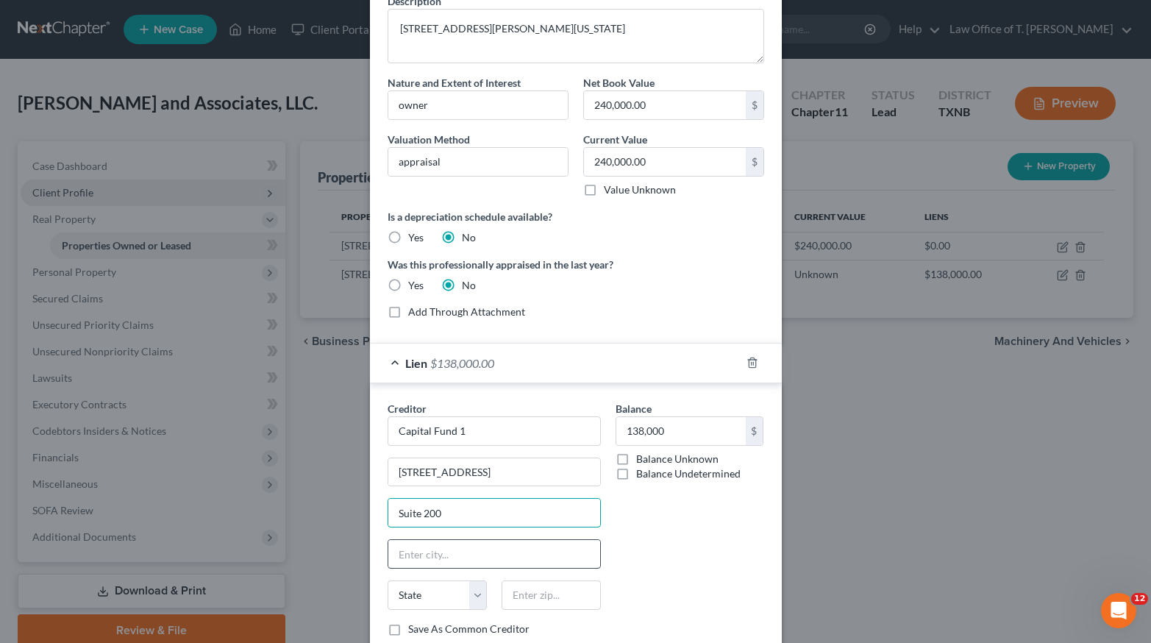
scroll to position [77, 0]
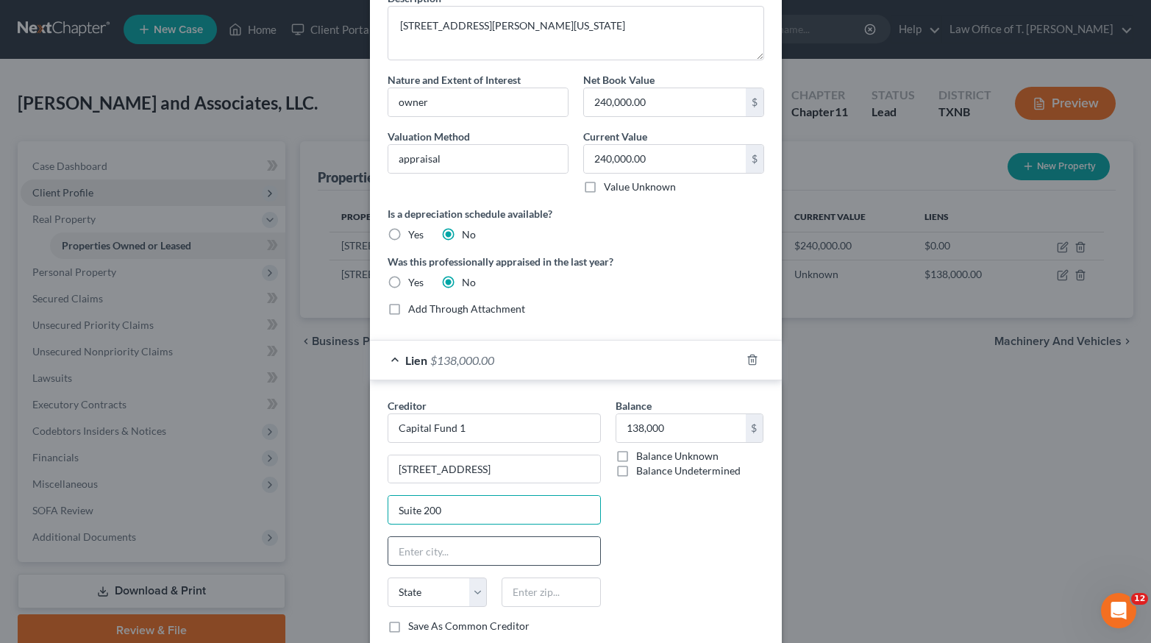
type input "Suite 200"
type input "scottsdale"
select select "2"
type input "85254"
click at [397, 550] on input "scottsdale" at bounding box center [494, 551] width 212 height 28
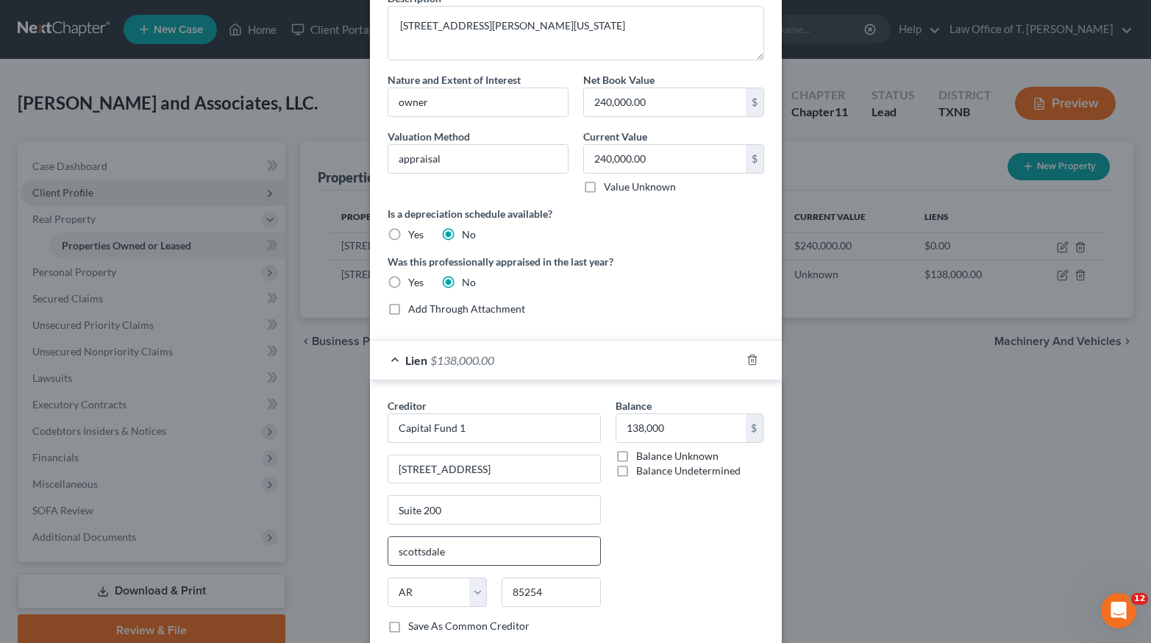
type input "Scottsdale"
select select "3"
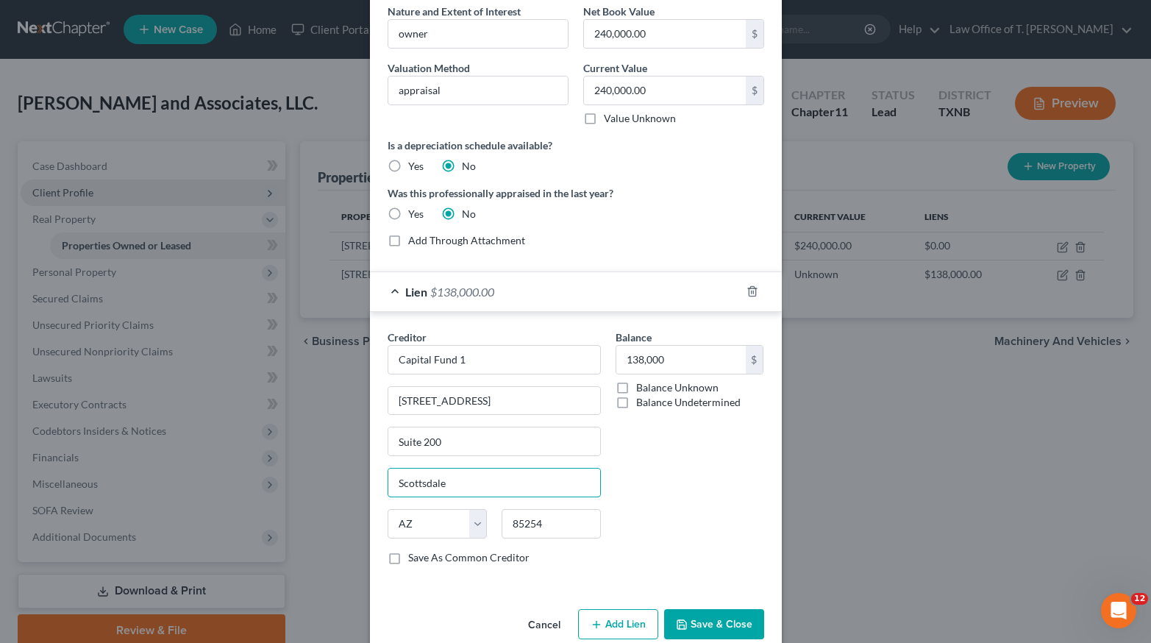
scroll to position [171, 0]
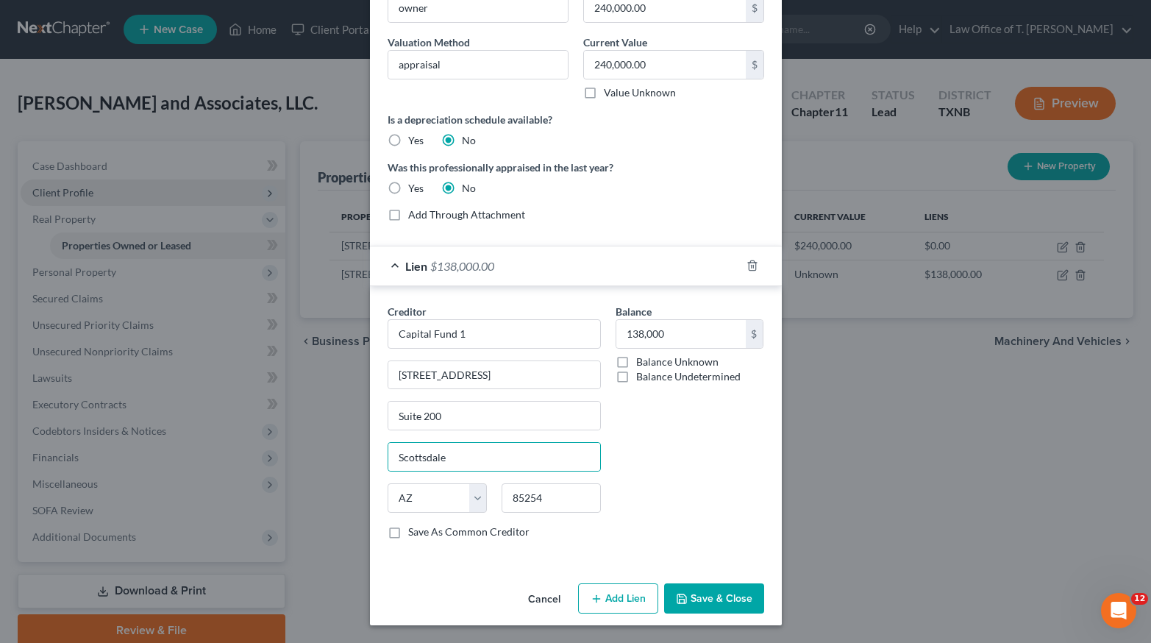
click at [690, 591] on button "Save & Close" at bounding box center [714, 598] width 100 height 31
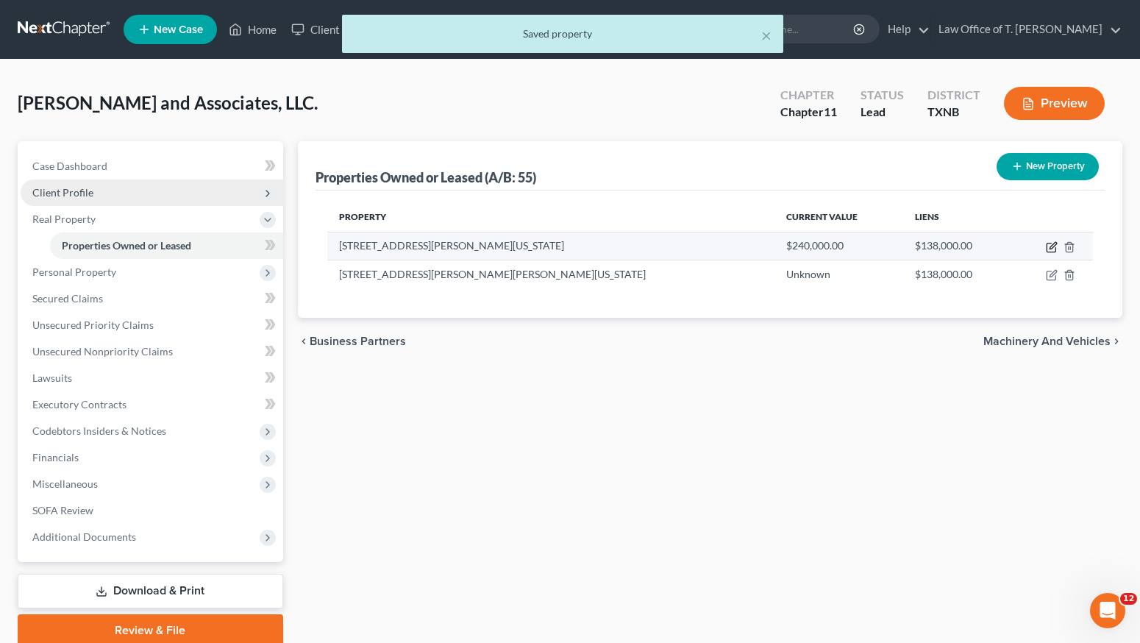
click at [1050, 245] on icon "button" at bounding box center [1052, 247] width 12 height 12
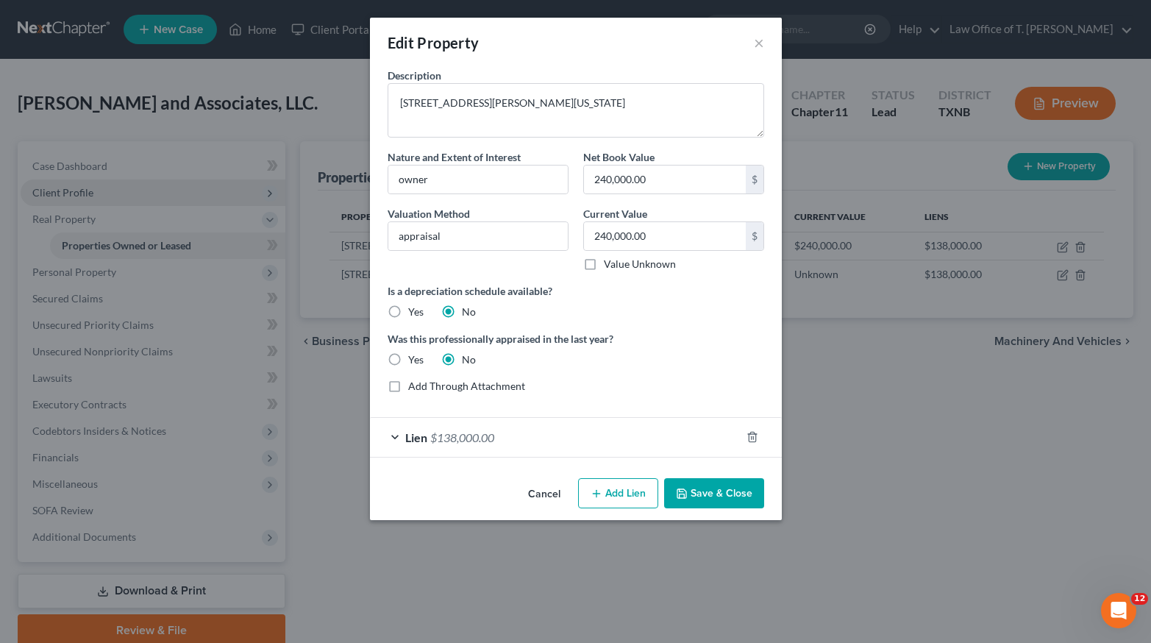
click at [399, 435] on div "Lien $138,000.00" at bounding box center [555, 437] width 371 height 39
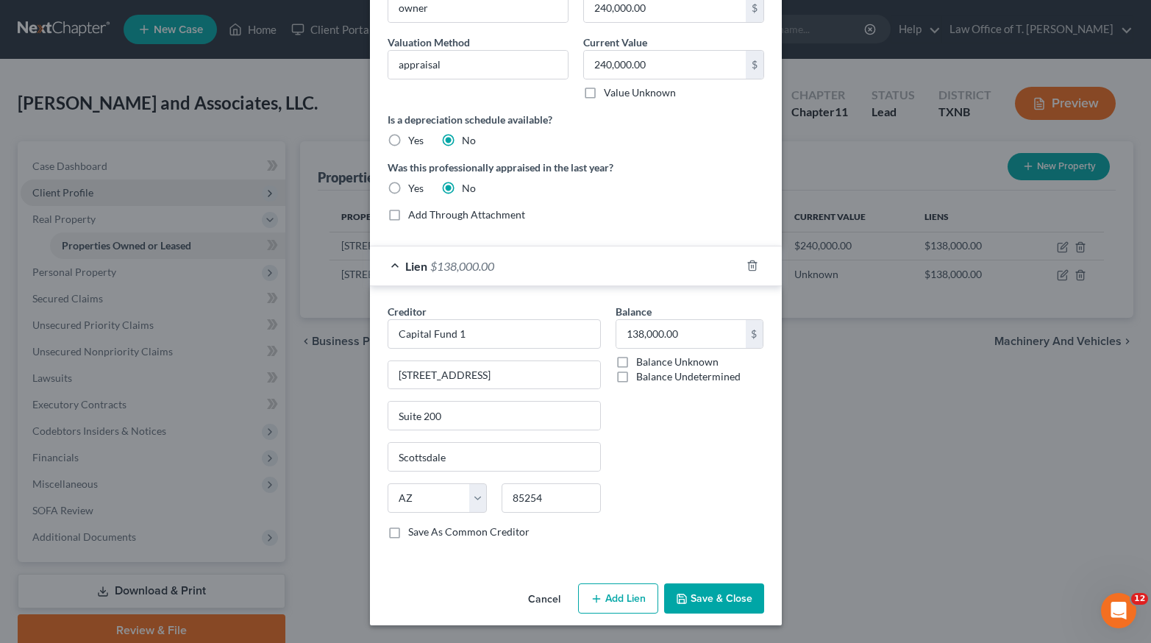
scroll to position [168, 0]
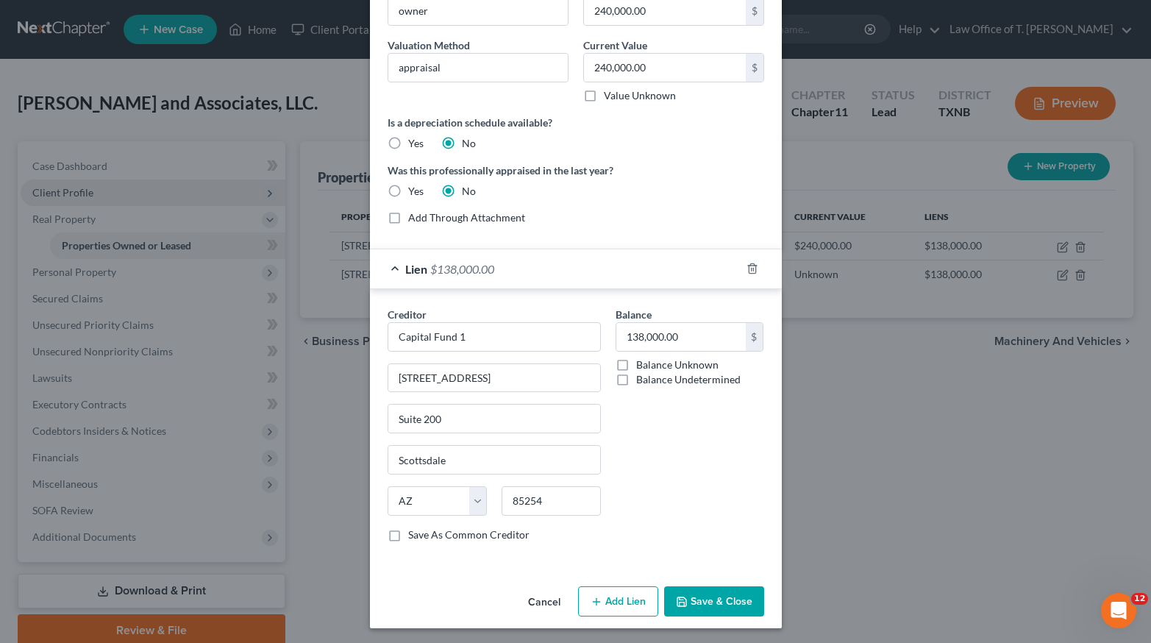
click at [727, 606] on button "Save & Close" at bounding box center [714, 601] width 100 height 31
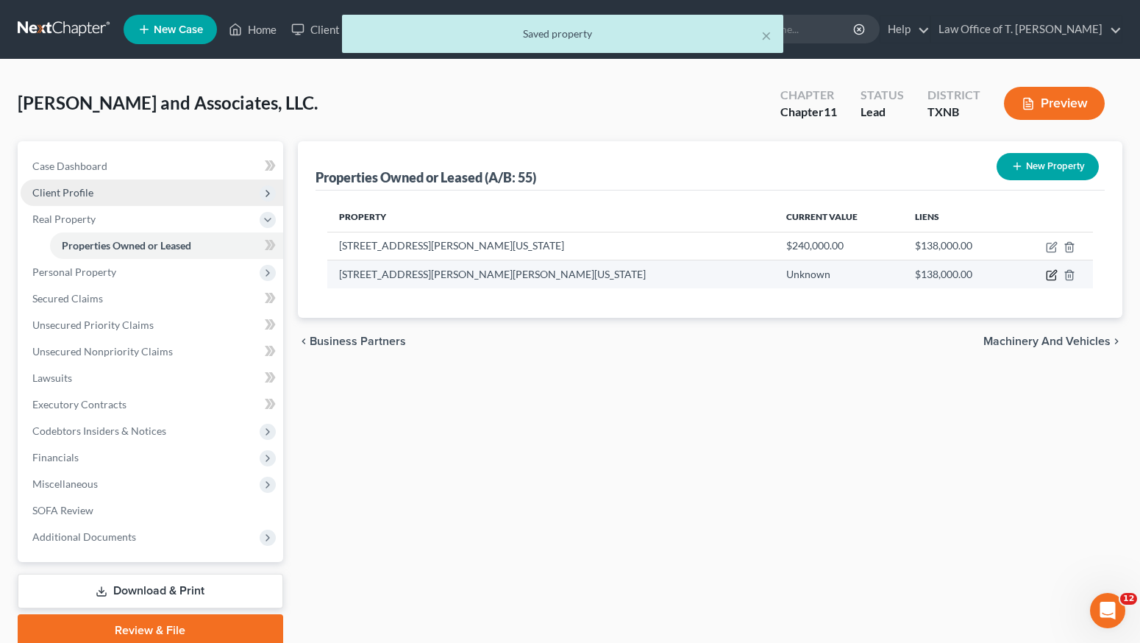
click at [1052, 274] on icon "button" at bounding box center [1053, 274] width 7 height 7
select select "3"
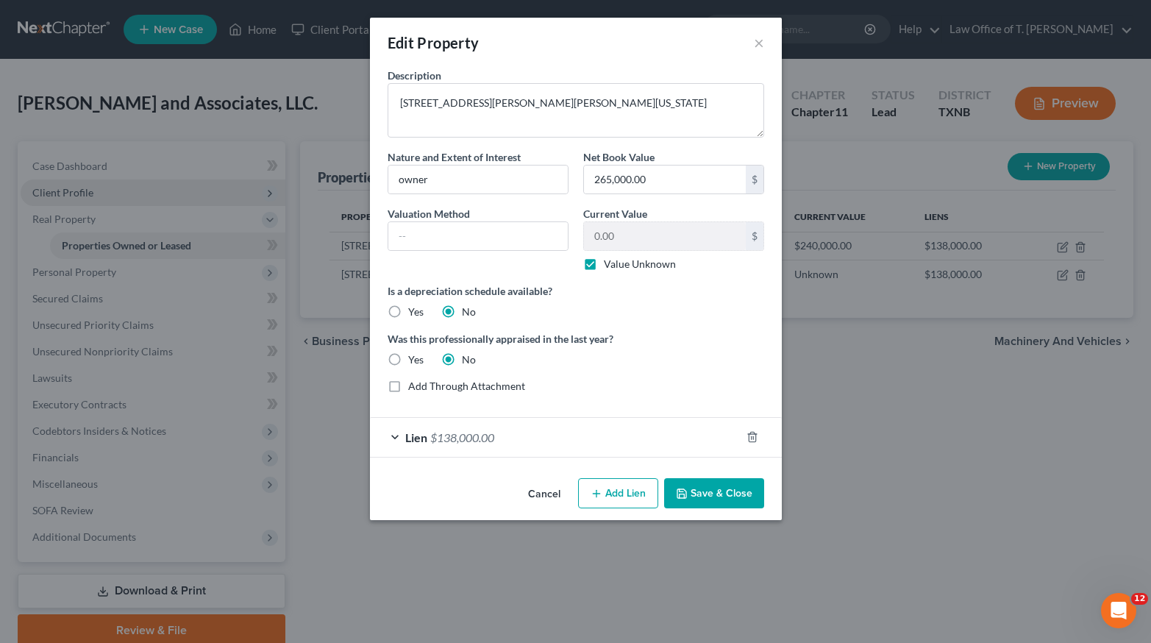
click at [418, 431] on span "Lien" at bounding box center [416, 437] width 22 height 14
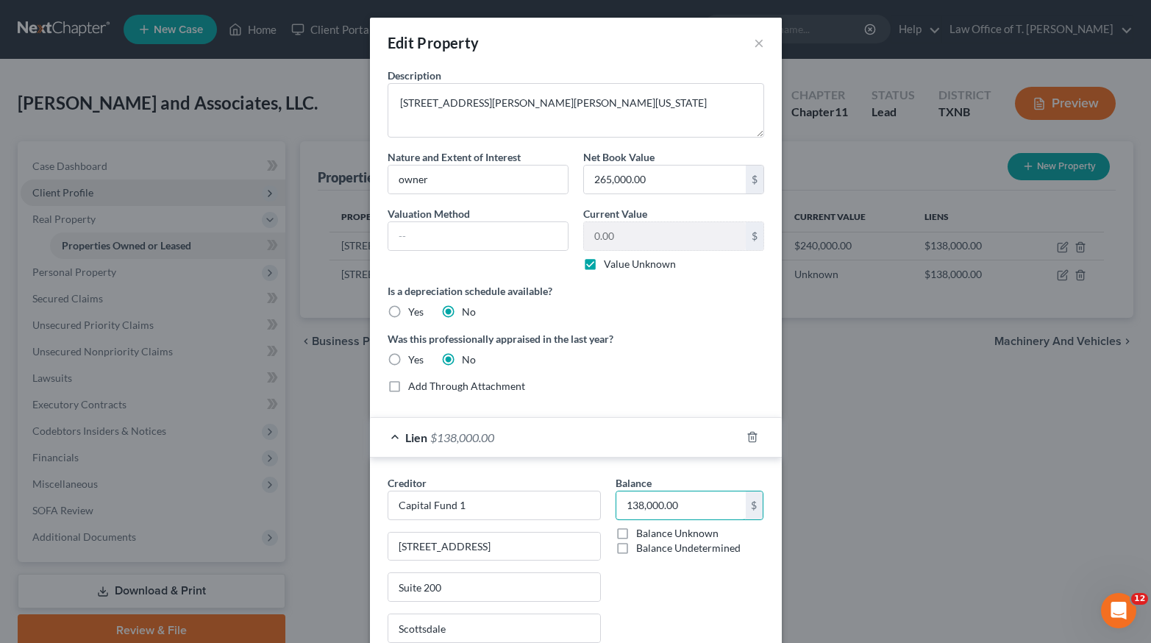
drag, startPoint x: 638, startPoint y: 505, endPoint x: 605, endPoint y: 500, distance: 32.8
click at [608, 500] on div "Balance 138,000.00 $ Balance Unknown Balance Undetermined 138,000.00 $ Balance …" at bounding box center [689, 598] width 163 height 247
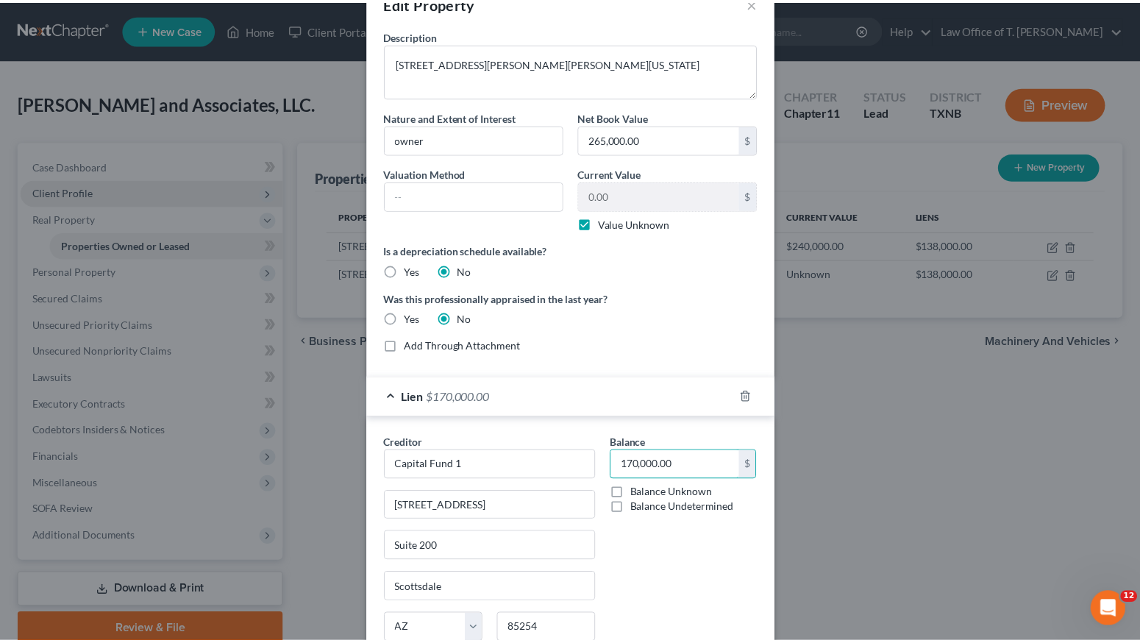
scroll to position [171, 0]
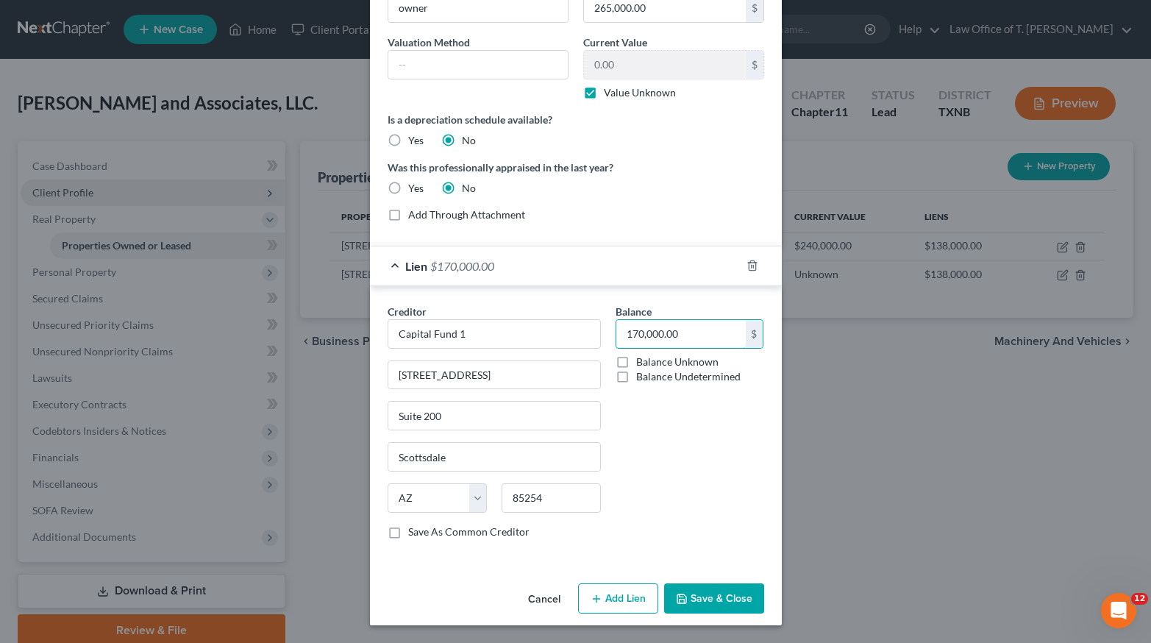
type input "170,000.00"
click at [704, 607] on button "Save & Close" at bounding box center [714, 598] width 100 height 31
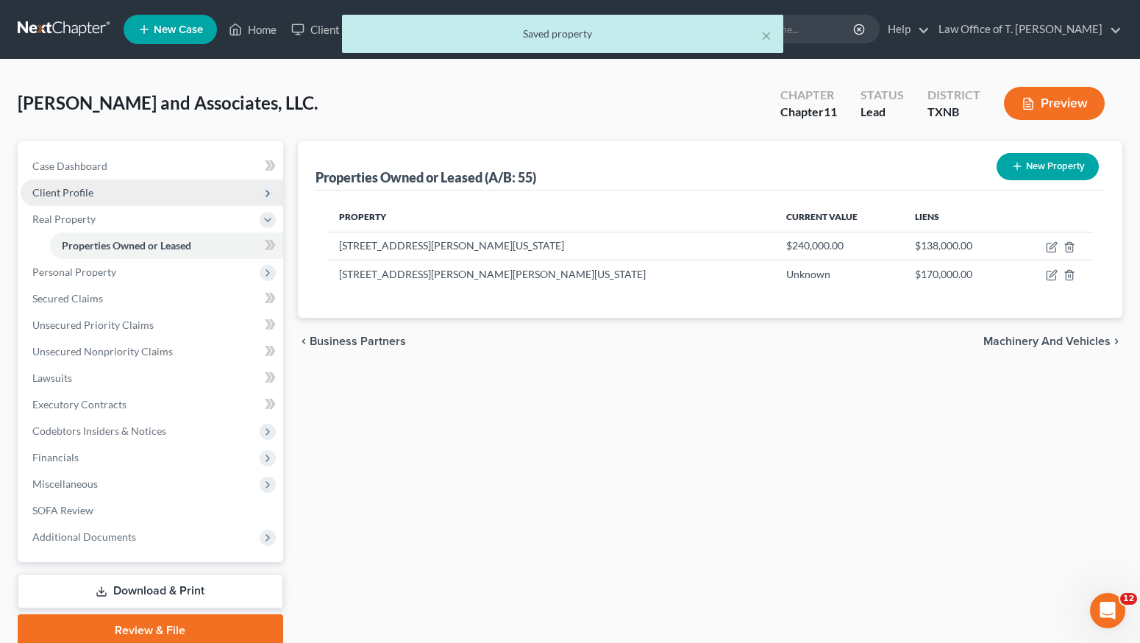
click at [1027, 337] on span "Machinery and Vehicles" at bounding box center [1047, 341] width 127 height 12
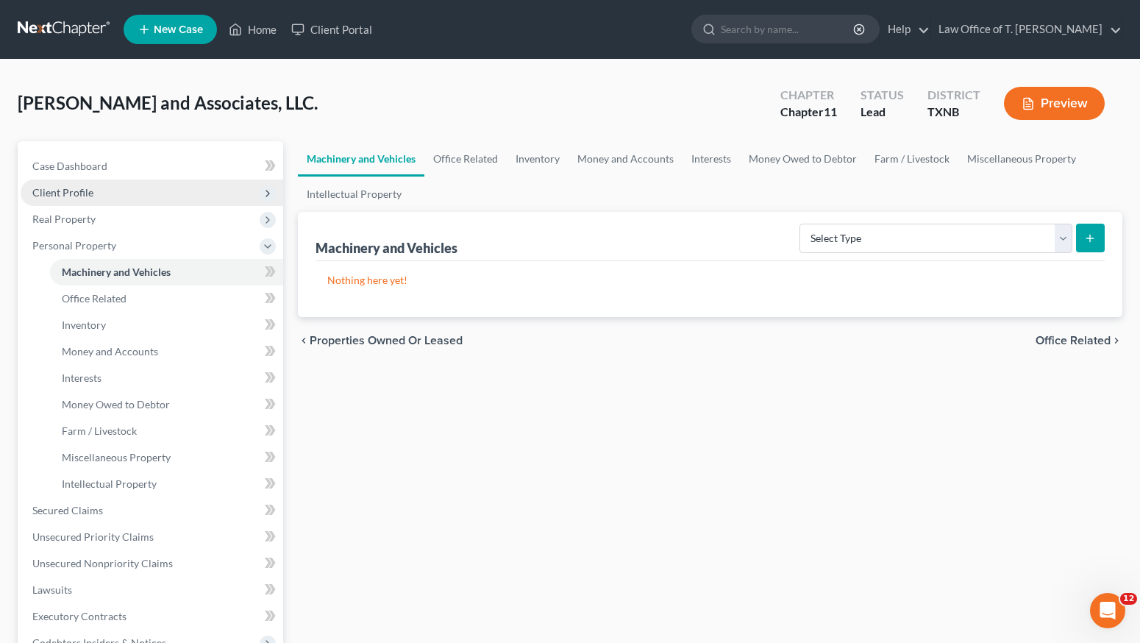
click at [1052, 345] on span "Office Related" at bounding box center [1073, 341] width 75 height 12
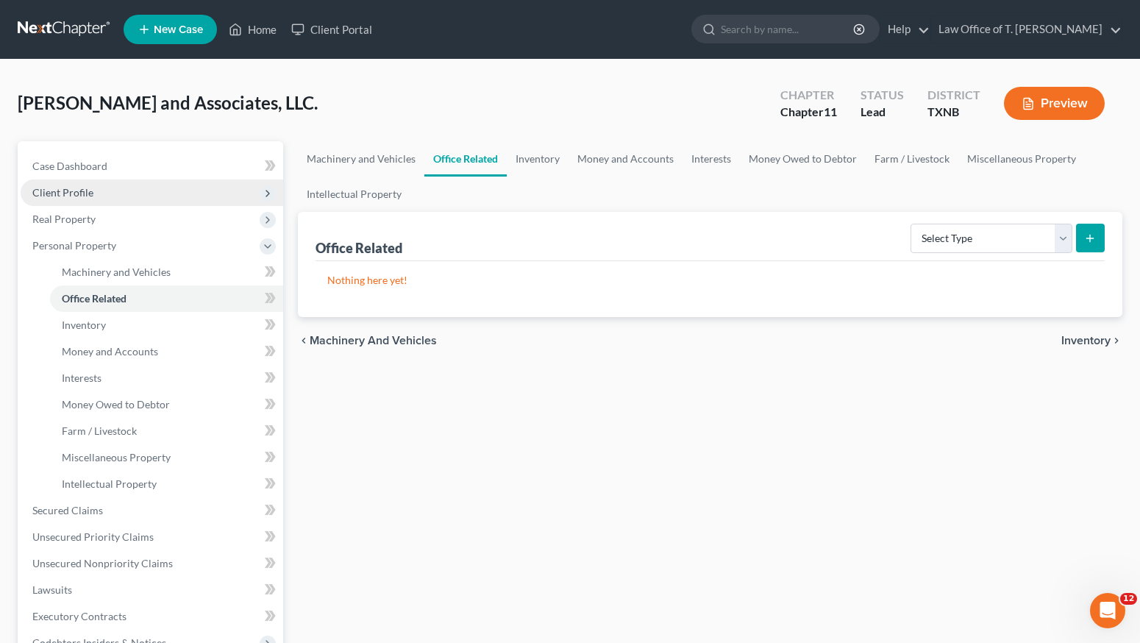
click at [1065, 338] on span "Inventory" at bounding box center [1086, 341] width 49 height 12
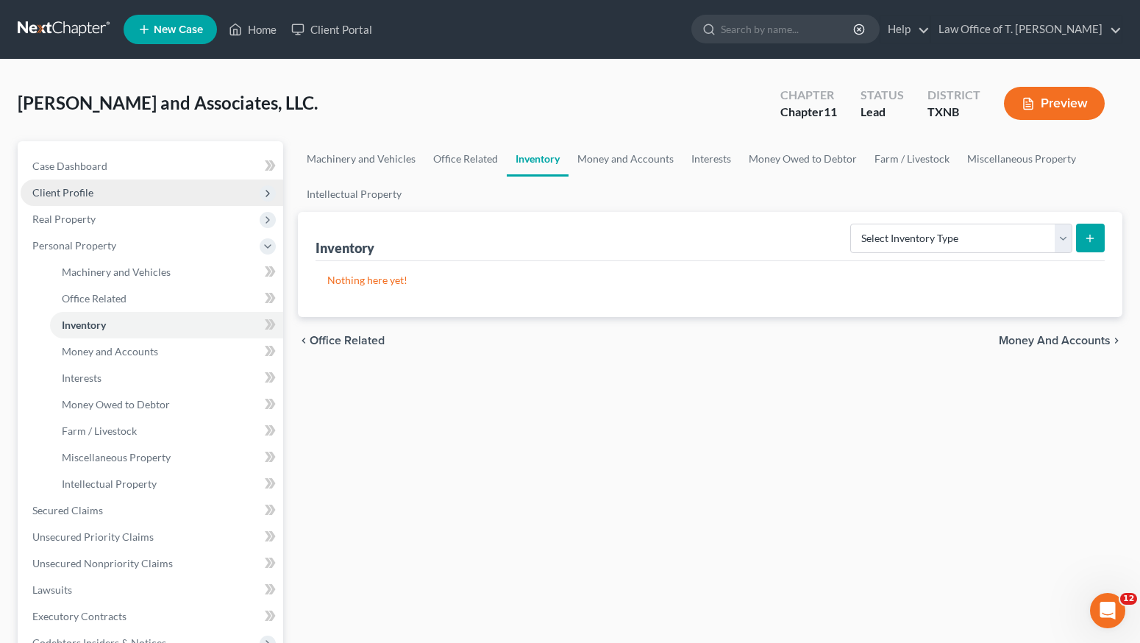
click at [1064, 338] on span "Money and Accounts" at bounding box center [1055, 341] width 112 height 12
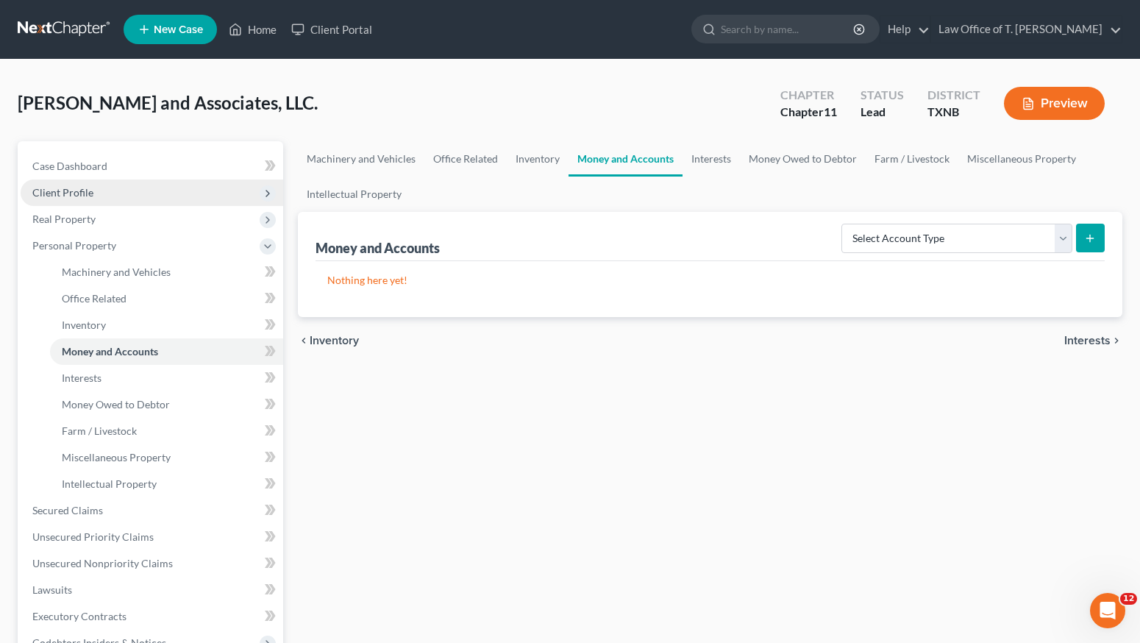
click at [1064, 338] on div "chevron_left Inventory Interests chevron_right" at bounding box center [710, 340] width 825 height 47
click at [1076, 338] on span "Interests" at bounding box center [1088, 341] width 46 height 12
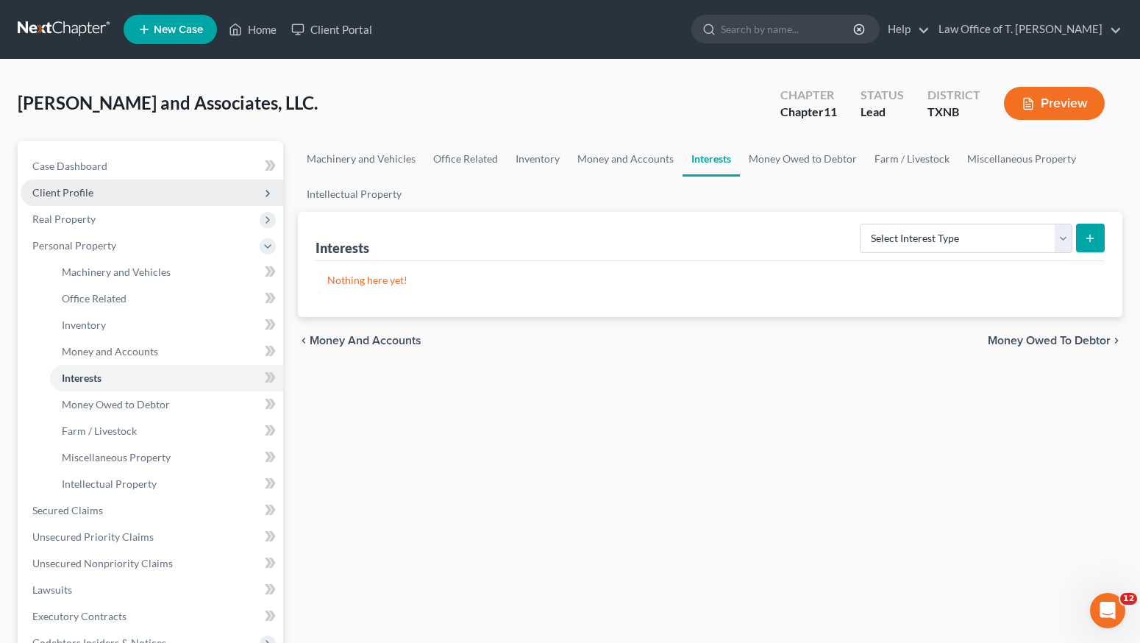
click at [1076, 338] on span "Money Owed to Debtor" at bounding box center [1049, 341] width 123 height 12
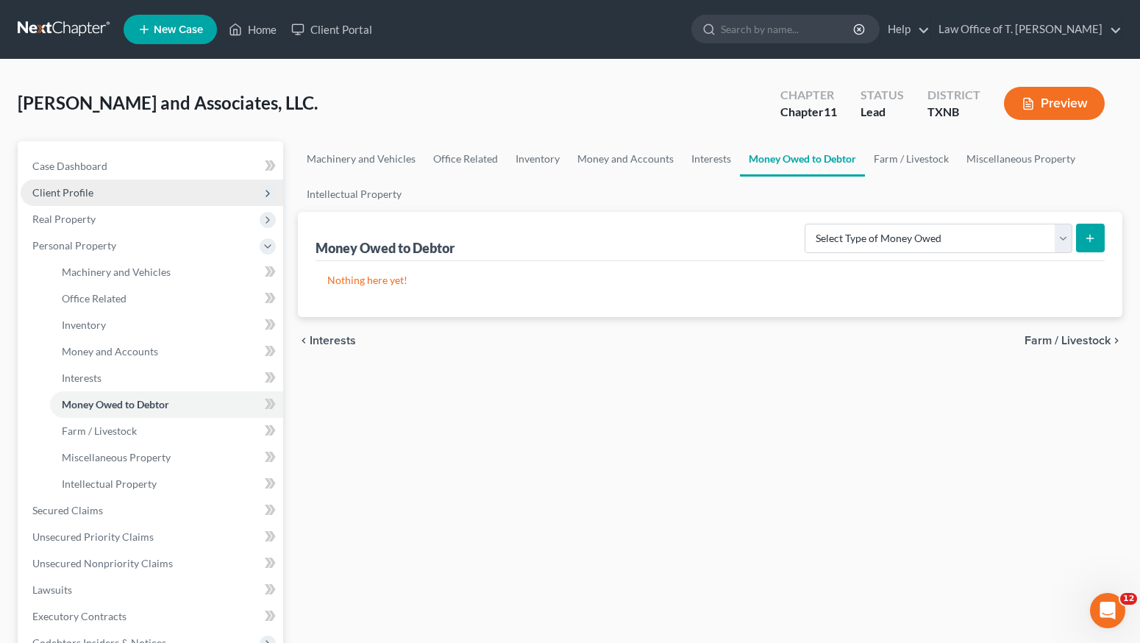
click at [1076, 338] on span "Farm / Livestock" at bounding box center [1068, 341] width 86 height 12
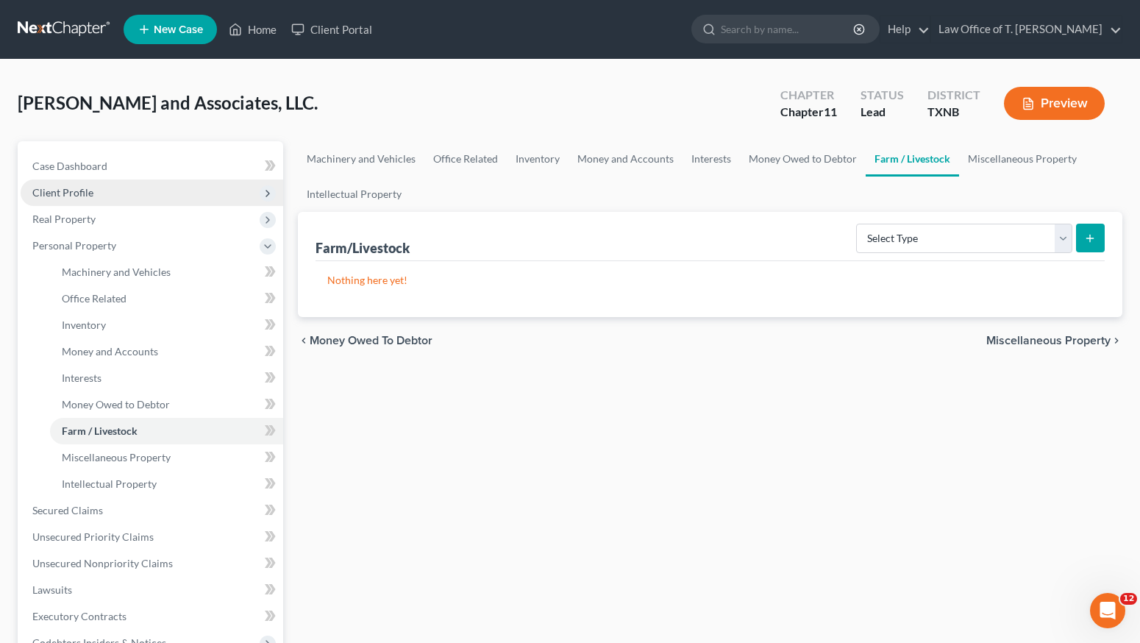
click at [1076, 338] on span "Miscellaneous Property" at bounding box center [1049, 341] width 124 height 12
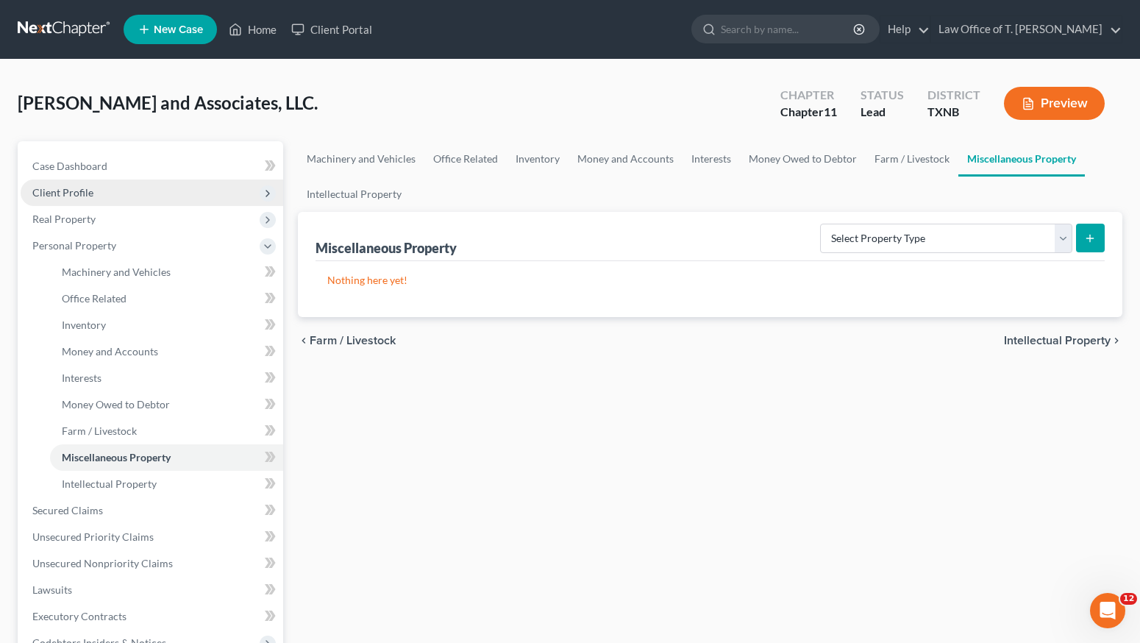
click at [1076, 338] on span "Intellectual Property" at bounding box center [1057, 341] width 107 height 12
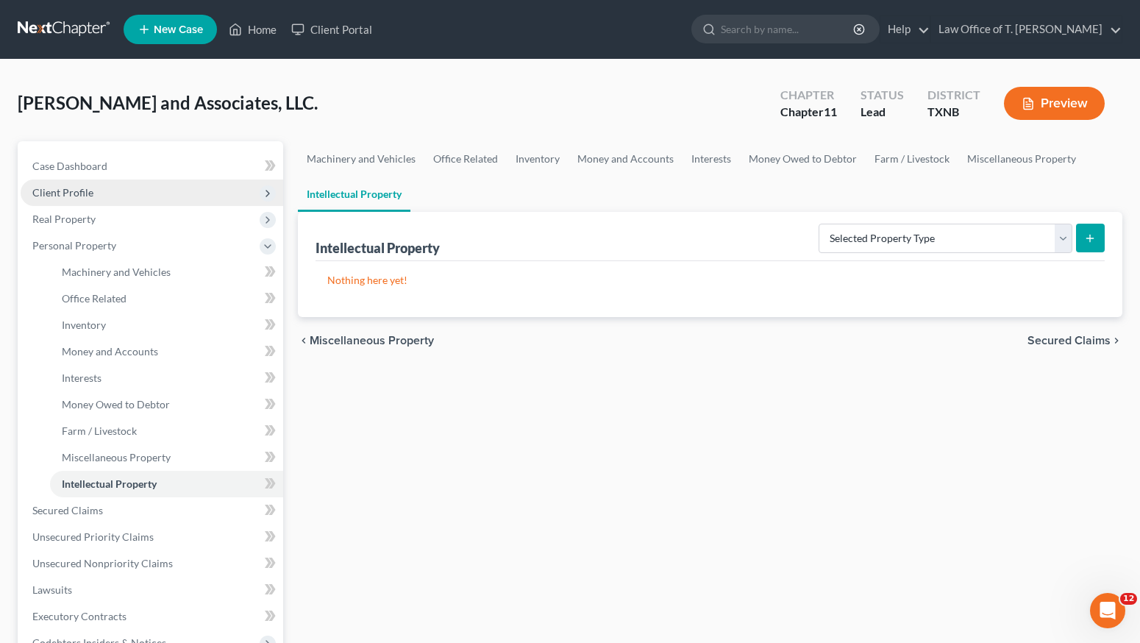
click at [1074, 338] on span "Secured Claims" at bounding box center [1069, 341] width 83 height 12
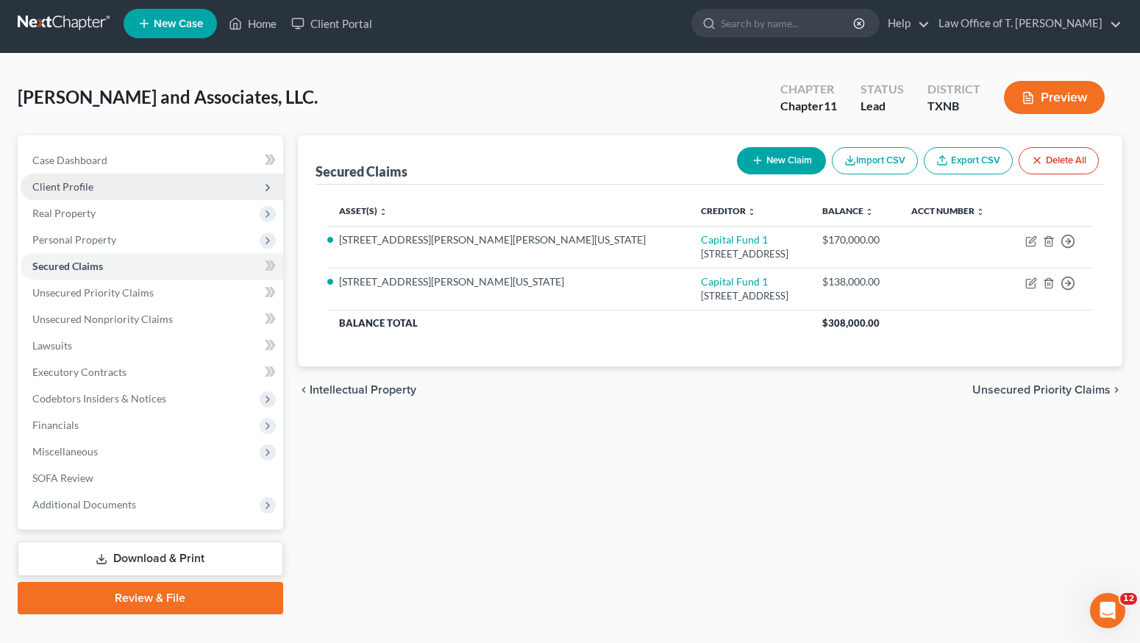
scroll to position [33, 0]
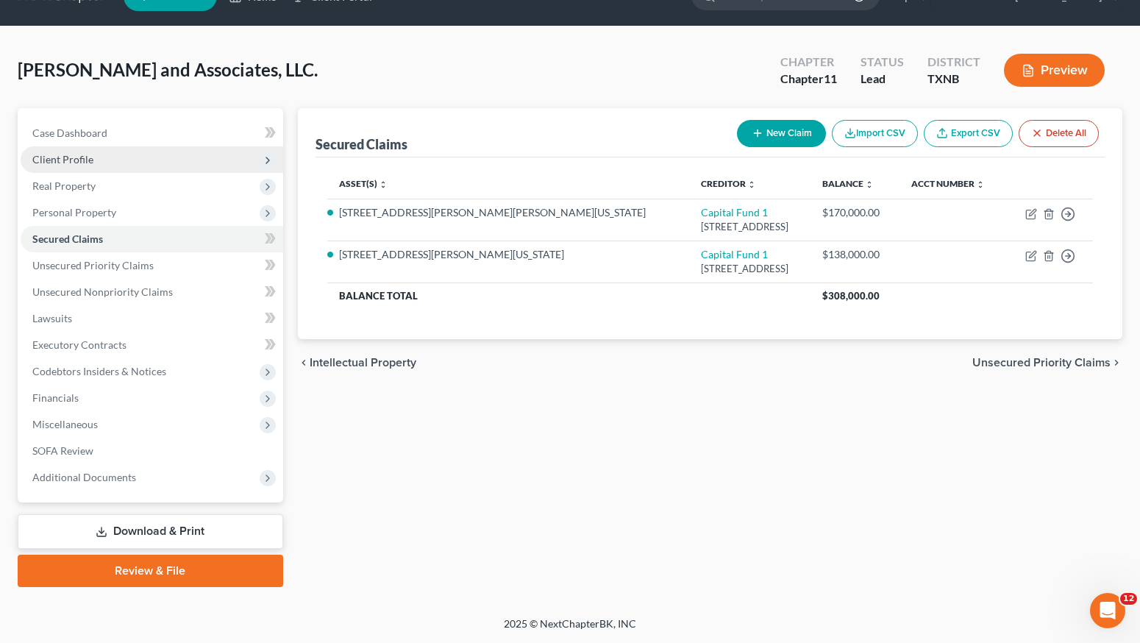
click at [992, 362] on span "Unsecured Priority Claims" at bounding box center [1042, 363] width 138 height 12
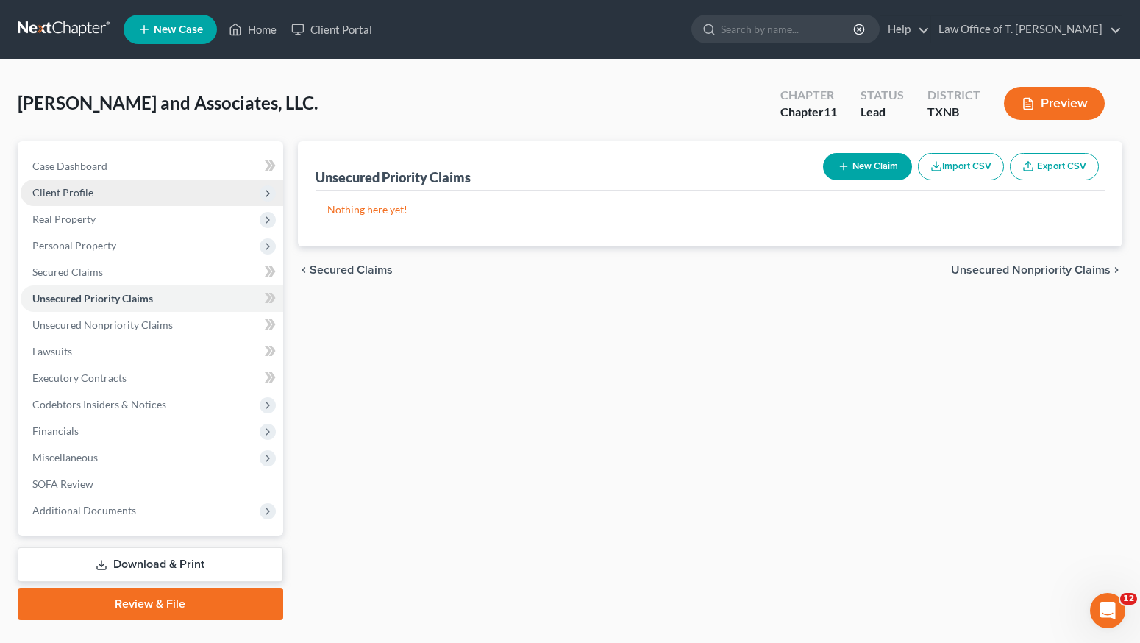
click at [999, 270] on span "Unsecured Nonpriority Claims" at bounding box center [1031, 270] width 160 height 12
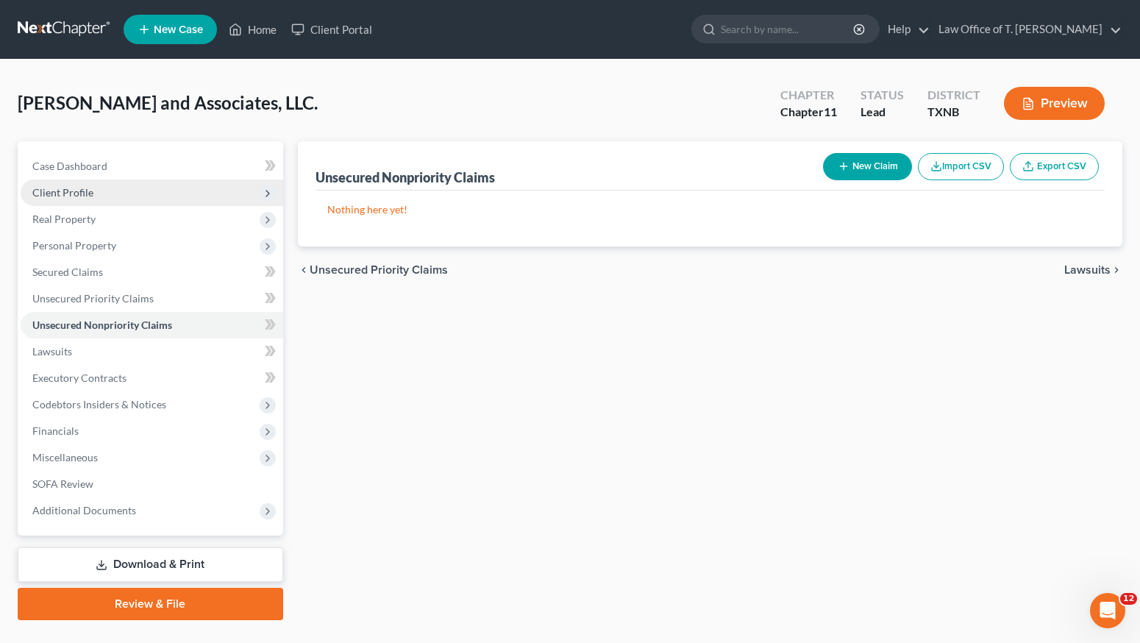
click at [999, 270] on div "chevron_left Unsecured Priority Claims Lawsuits chevron_right" at bounding box center [710, 269] width 825 height 47
click at [1080, 267] on span "Lawsuits" at bounding box center [1088, 270] width 46 height 12
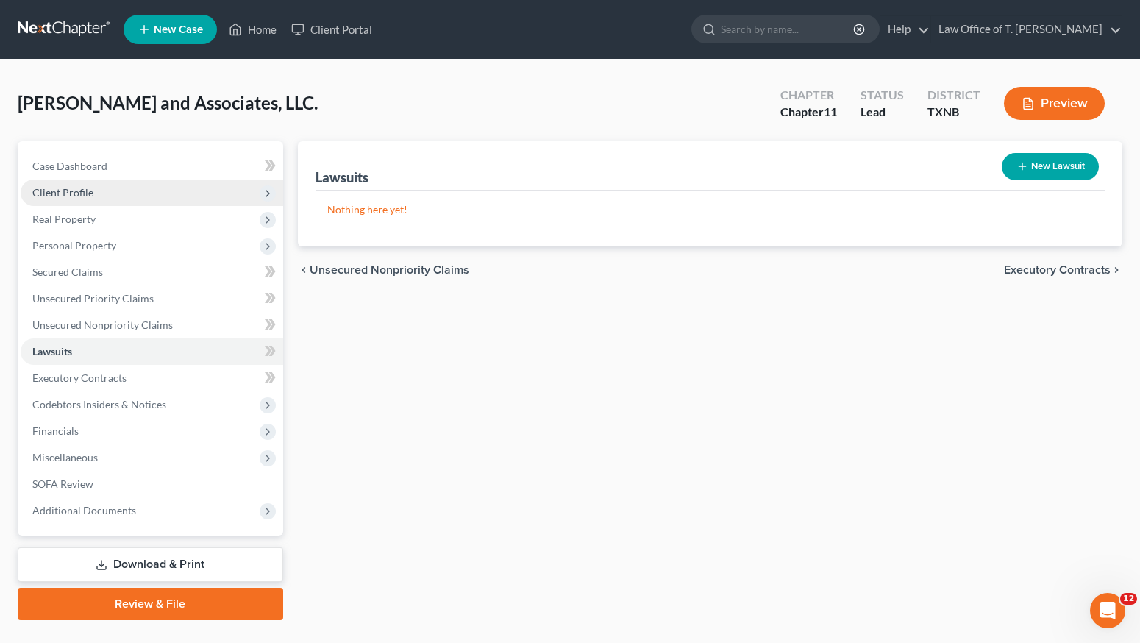
click at [1079, 269] on span "Executory Contracts" at bounding box center [1057, 270] width 107 height 12
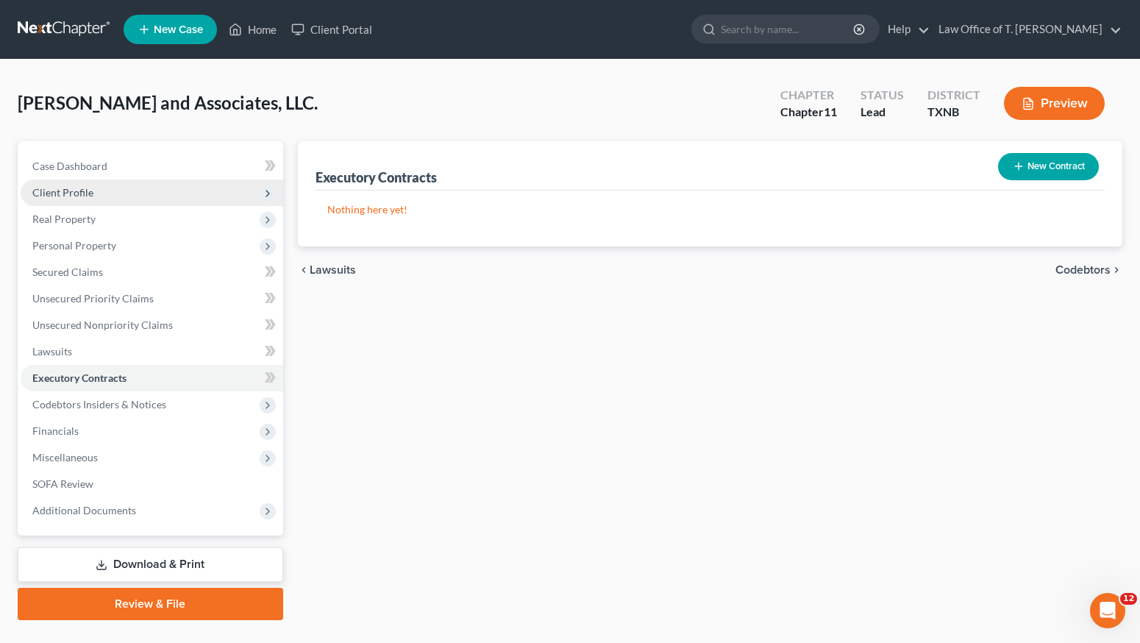
click at [1079, 269] on span "Codebtors" at bounding box center [1083, 270] width 55 height 12
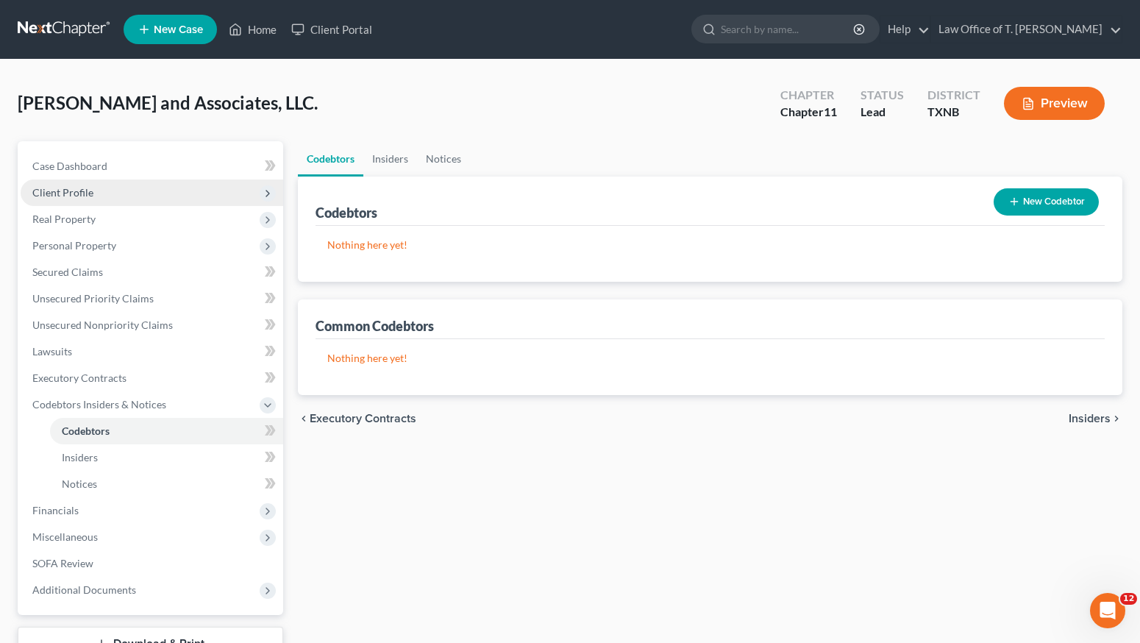
click at [1079, 416] on span "Insiders" at bounding box center [1090, 419] width 42 height 12
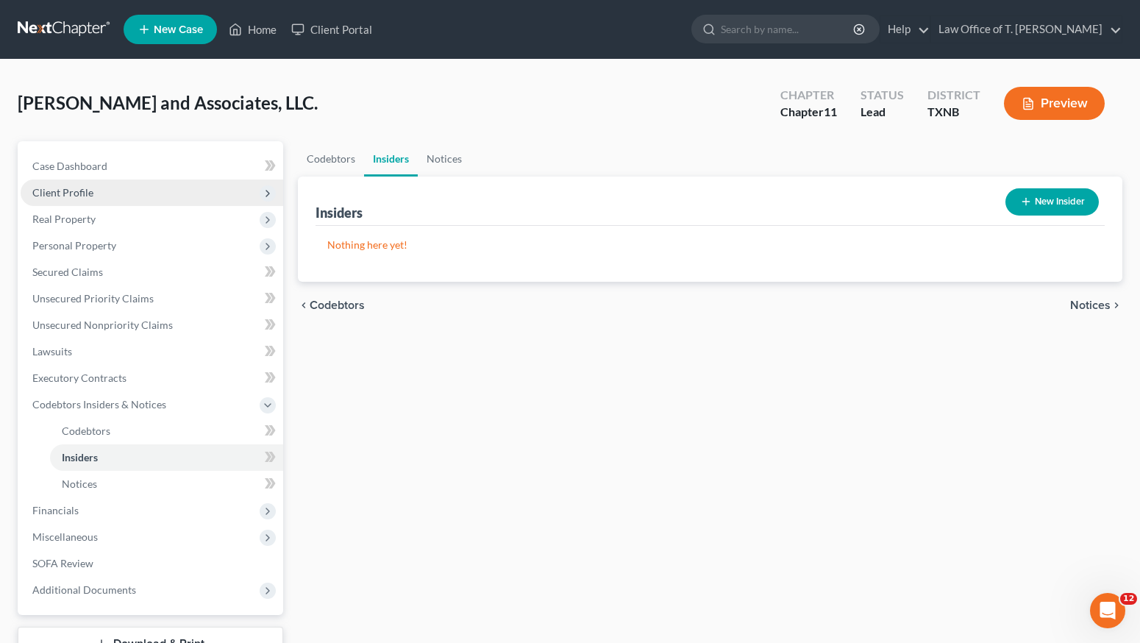
click at [1078, 302] on span "Notices" at bounding box center [1090, 305] width 40 height 12
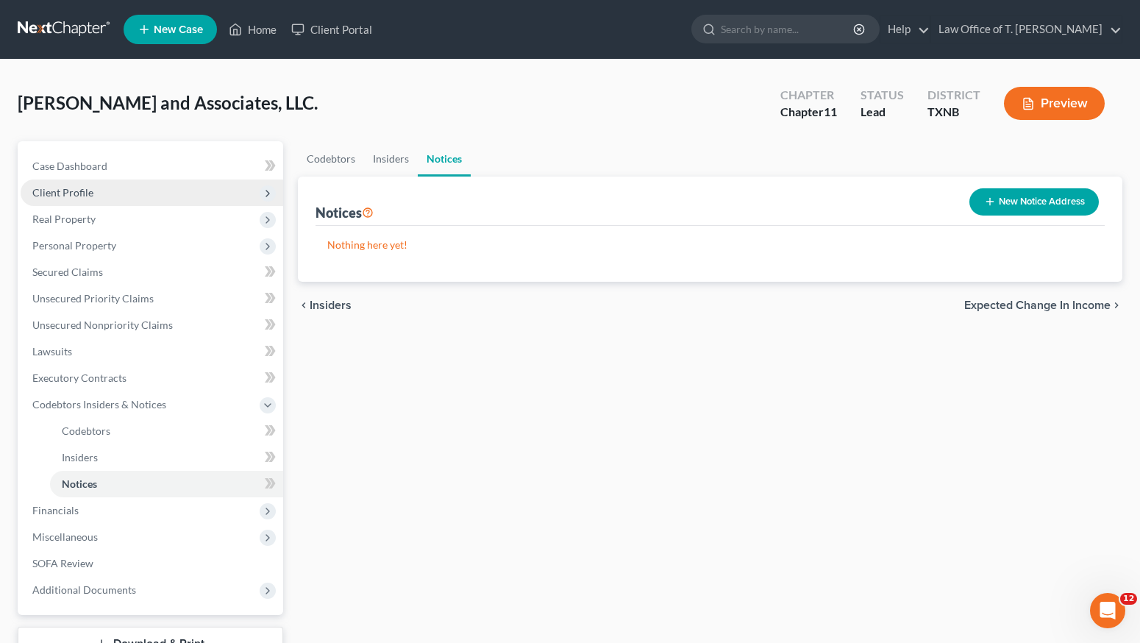
click at [1008, 207] on button "New Notice Address" at bounding box center [1034, 201] width 129 height 27
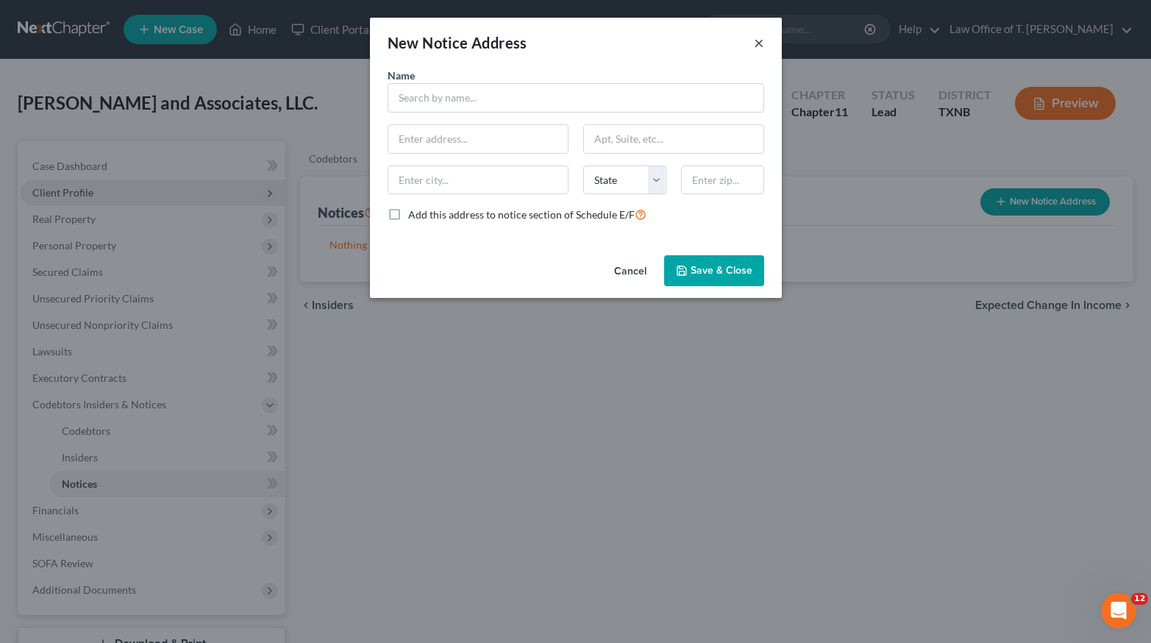
click at [761, 47] on button "×" at bounding box center [759, 43] width 10 height 18
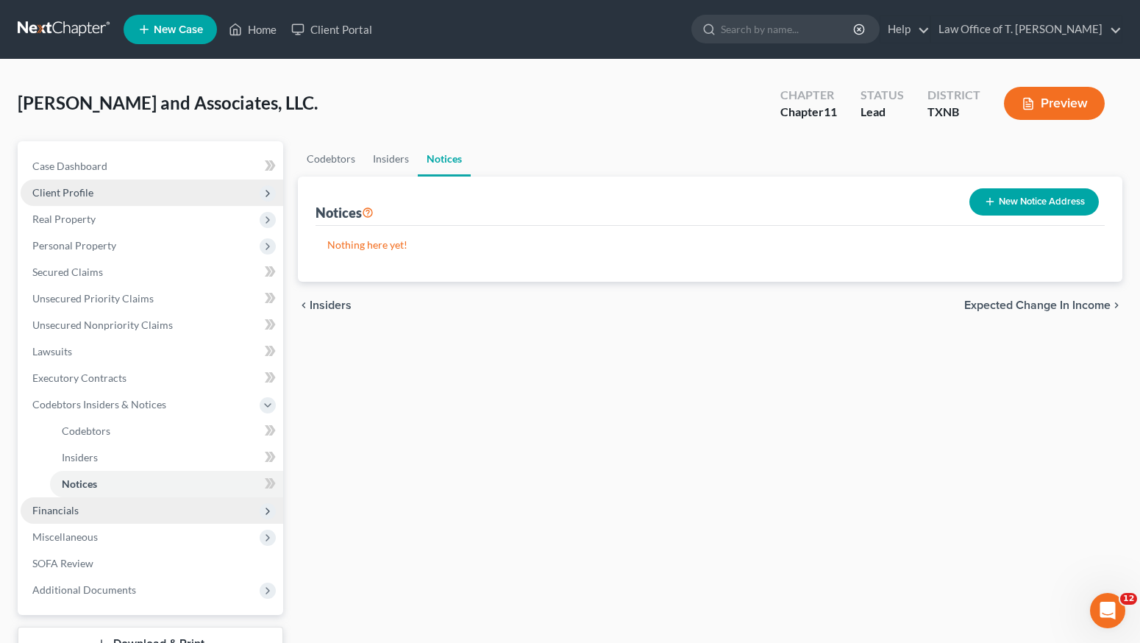
click at [125, 514] on span "Financials" at bounding box center [152, 510] width 263 height 26
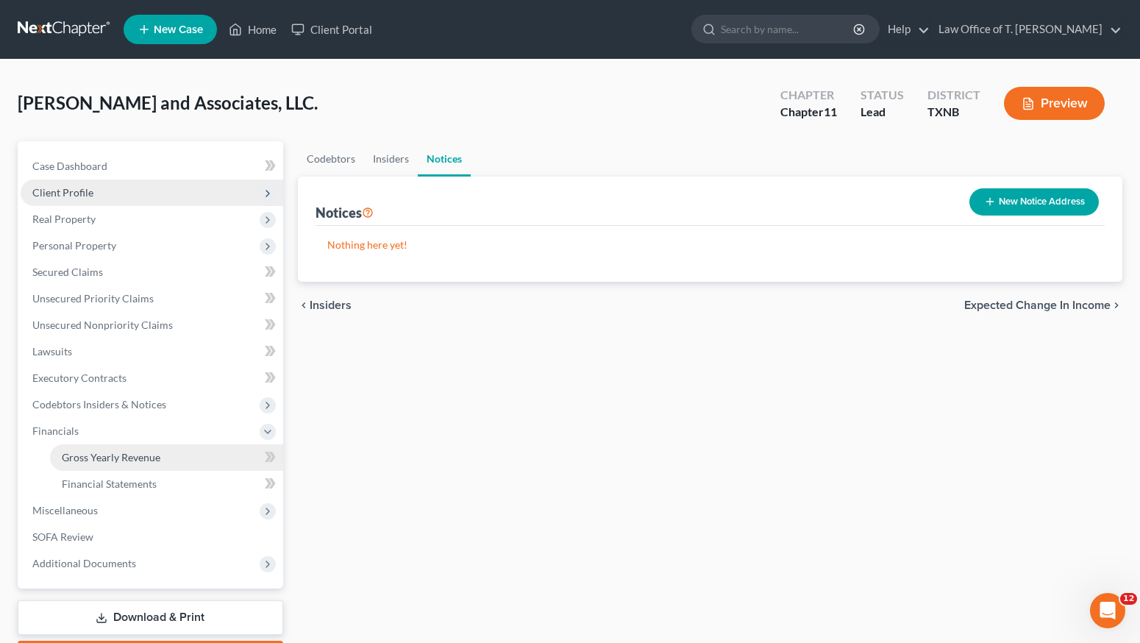
click at [178, 461] on link "Gross Yearly Revenue" at bounding box center [166, 457] width 233 height 26
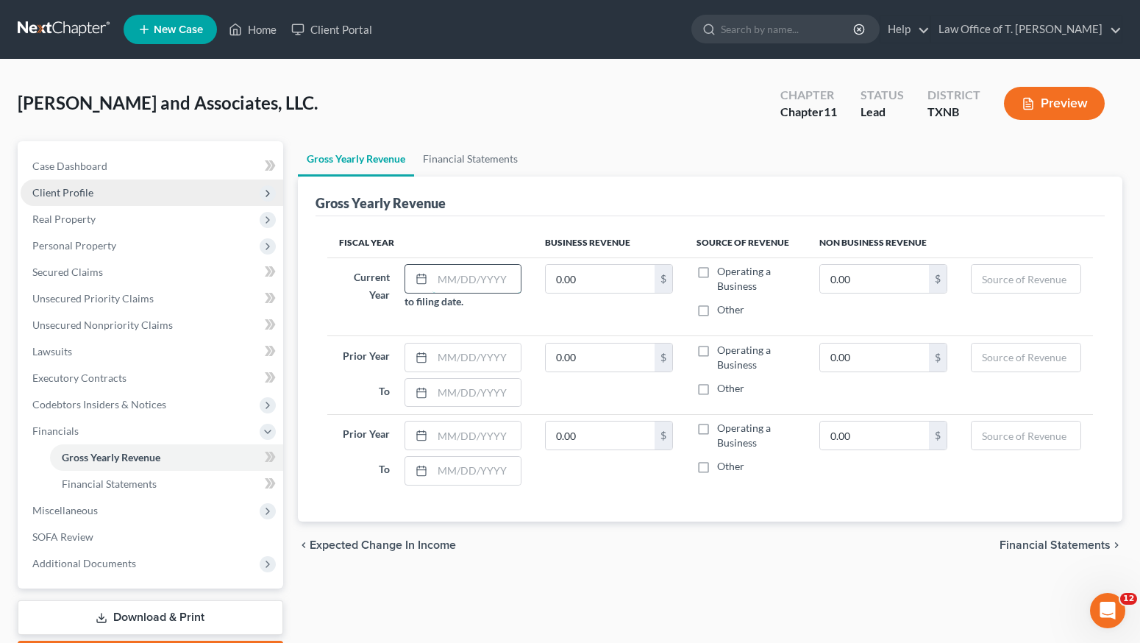
click at [453, 285] on input "text" at bounding box center [477, 279] width 88 height 28
click at [121, 489] on span "Financial Statements" at bounding box center [109, 483] width 95 height 13
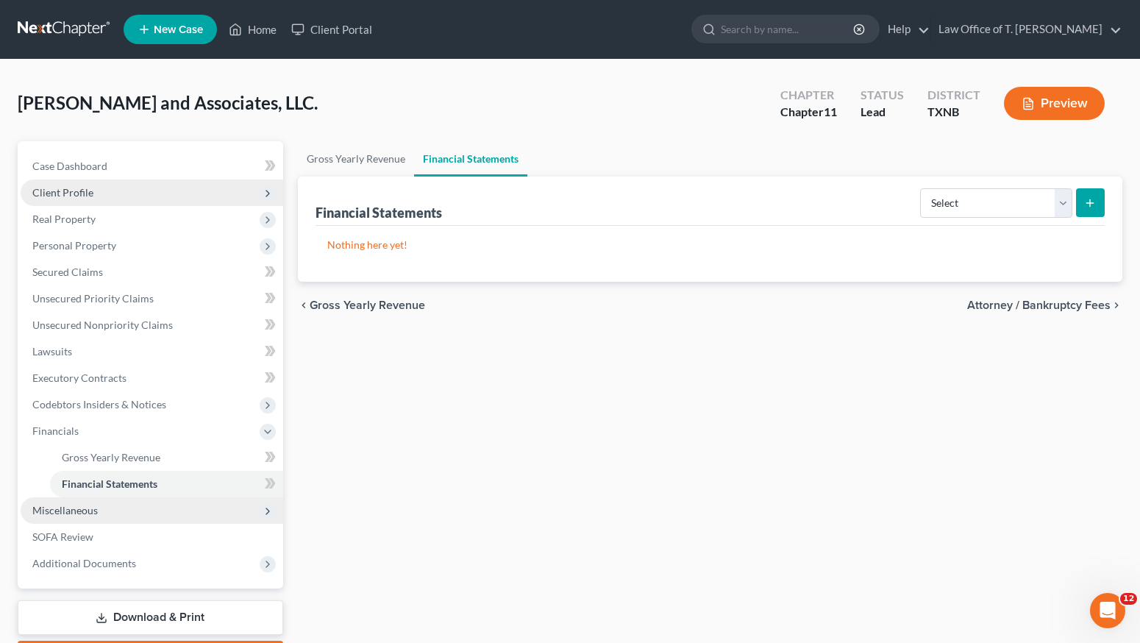
click at [106, 512] on span "Miscellaneous" at bounding box center [152, 510] width 263 height 26
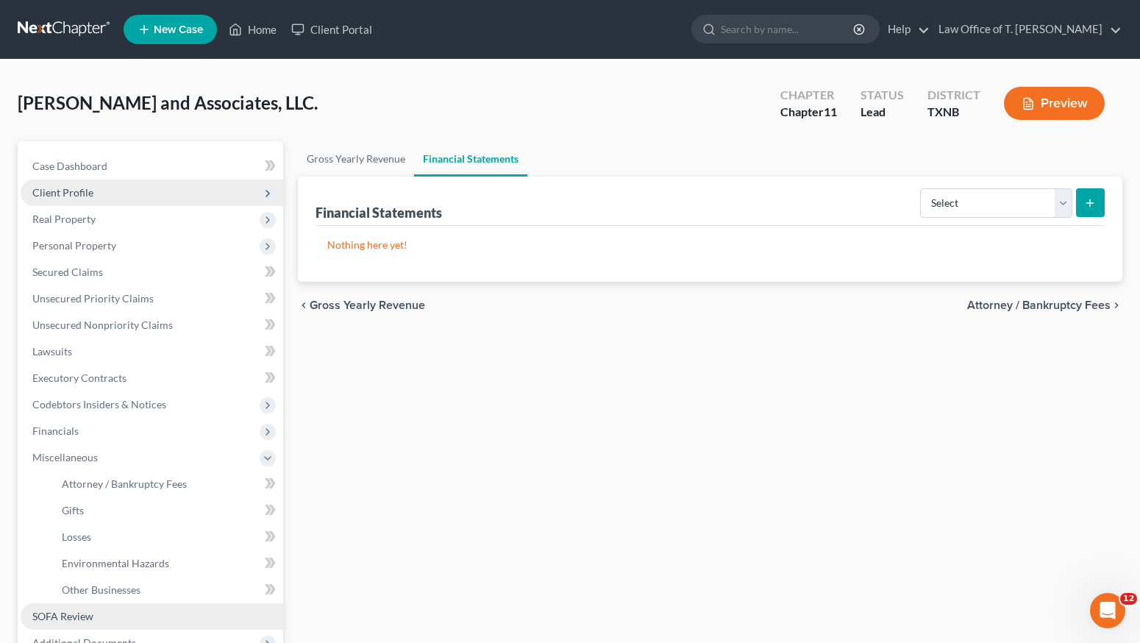
click at [121, 622] on link "SOFA Review" at bounding box center [152, 616] width 263 height 26
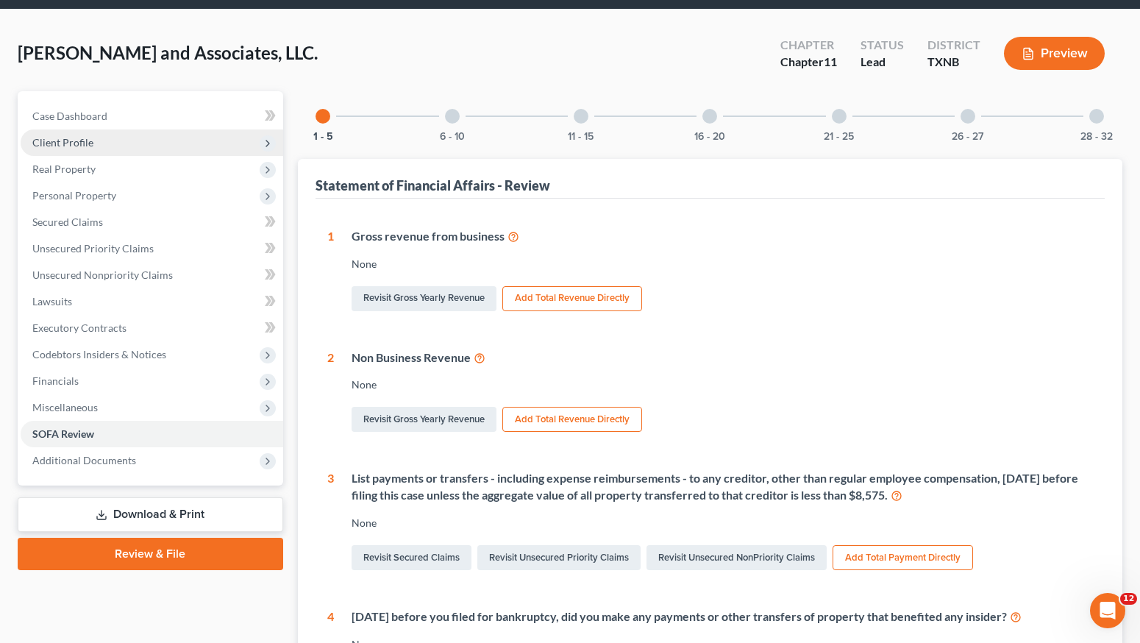
scroll to position [117, 0]
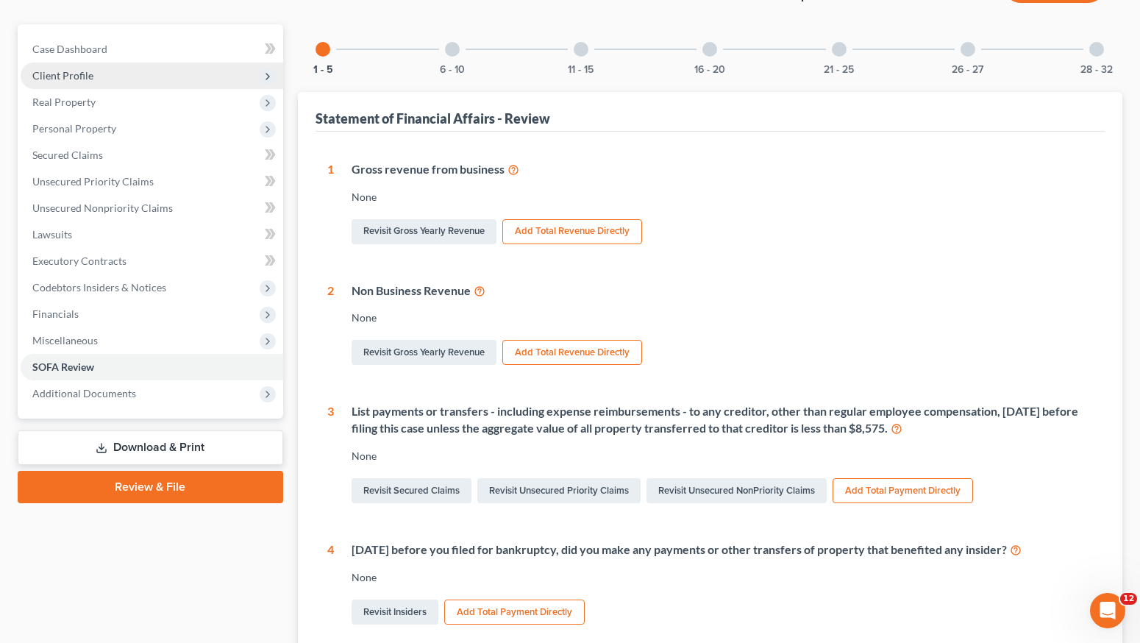
click at [159, 490] on link "Review & File" at bounding box center [151, 487] width 266 height 32
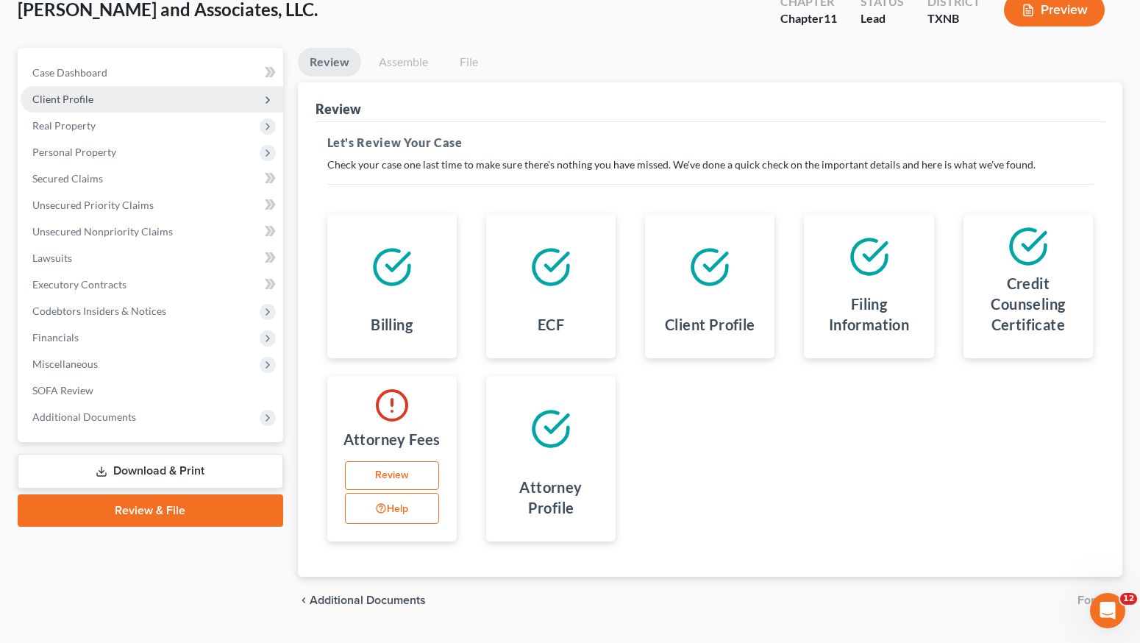
scroll to position [96, 0]
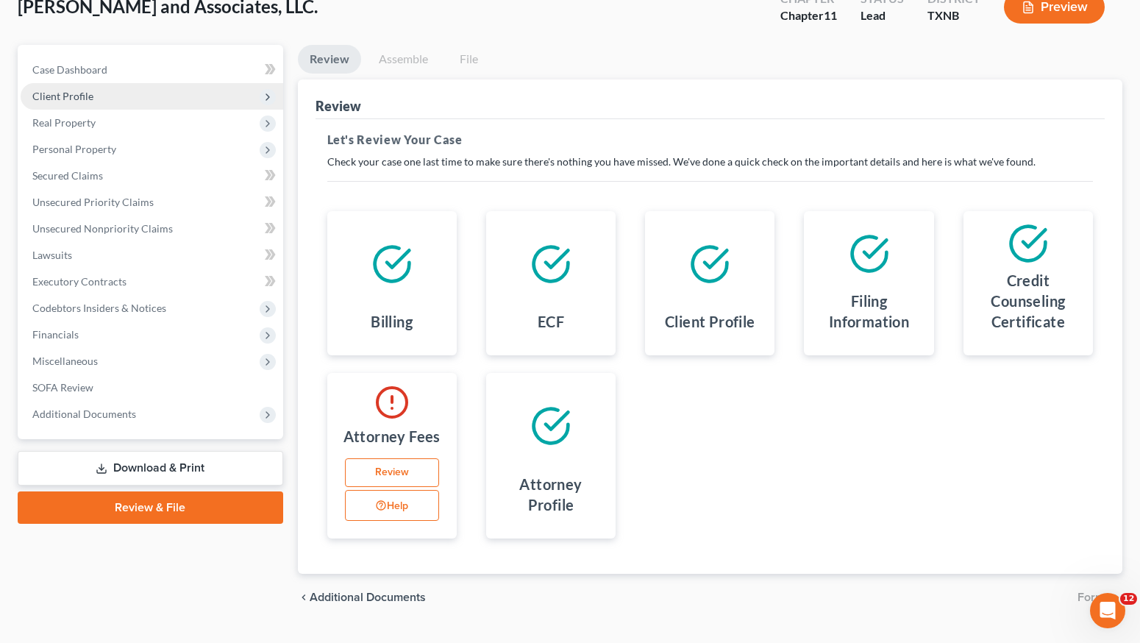
click at [400, 474] on link "Review" at bounding box center [392, 472] width 94 height 29
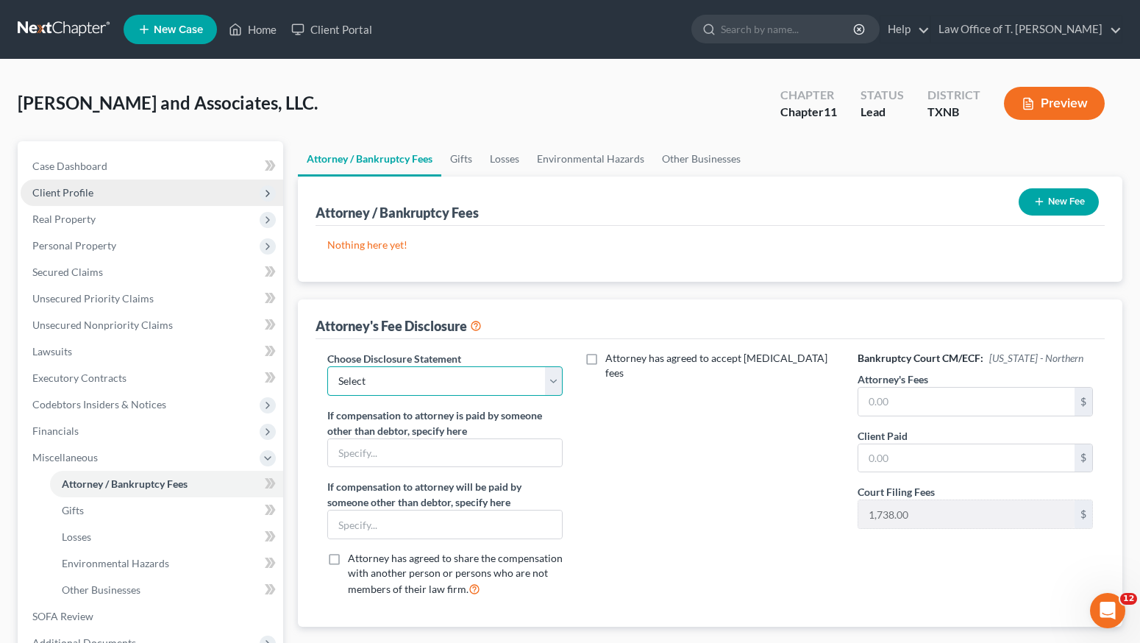
select select "0"
click at [605, 362] on label "Attorney has agreed to accept [MEDICAL_DATA] fees" at bounding box center [720, 365] width 230 height 29
click at [611, 360] on input "Attorney has agreed to accept [MEDICAL_DATA] fees" at bounding box center [616, 356] width 10 height 10
click at [643, 393] on input "text" at bounding box center [701, 407] width 217 height 28
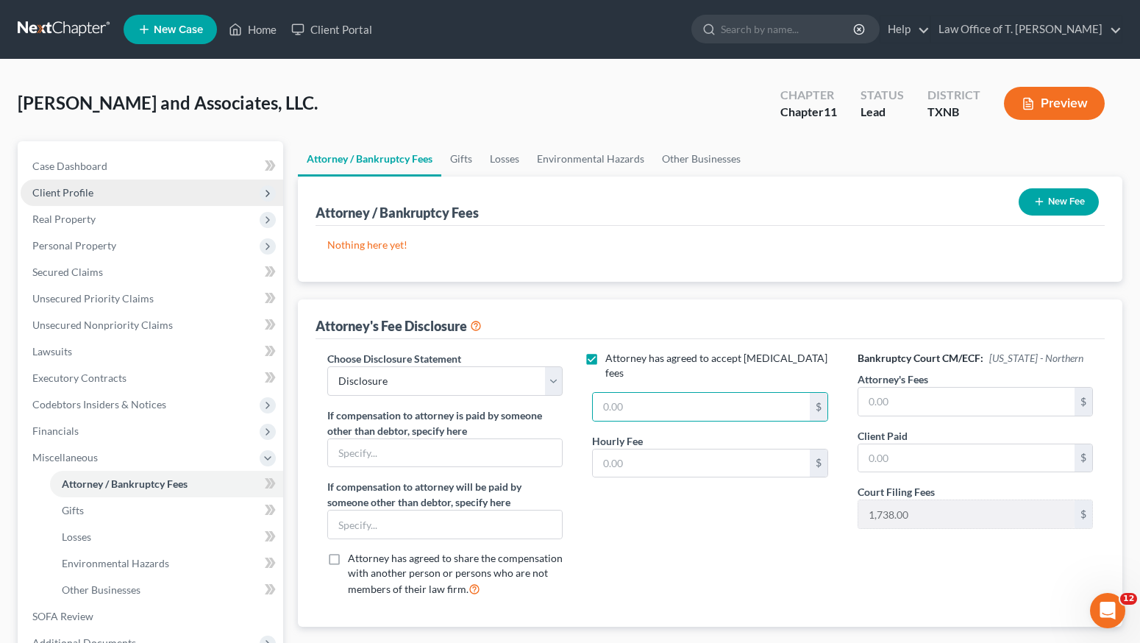
click at [605, 360] on label "Attorney has agreed to accept [MEDICAL_DATA] fees" at bounding box center [720, 365] width 230 height 29
click at [611, 360] on input "Attorney has agreed to accept [MEDICAL_DATA] fees" at bounding box center [616, 356] width 10 height 10
checkbox input "false"
click at [872, 408] on input "text" at bounding box center [967, 402] width 217 height 28
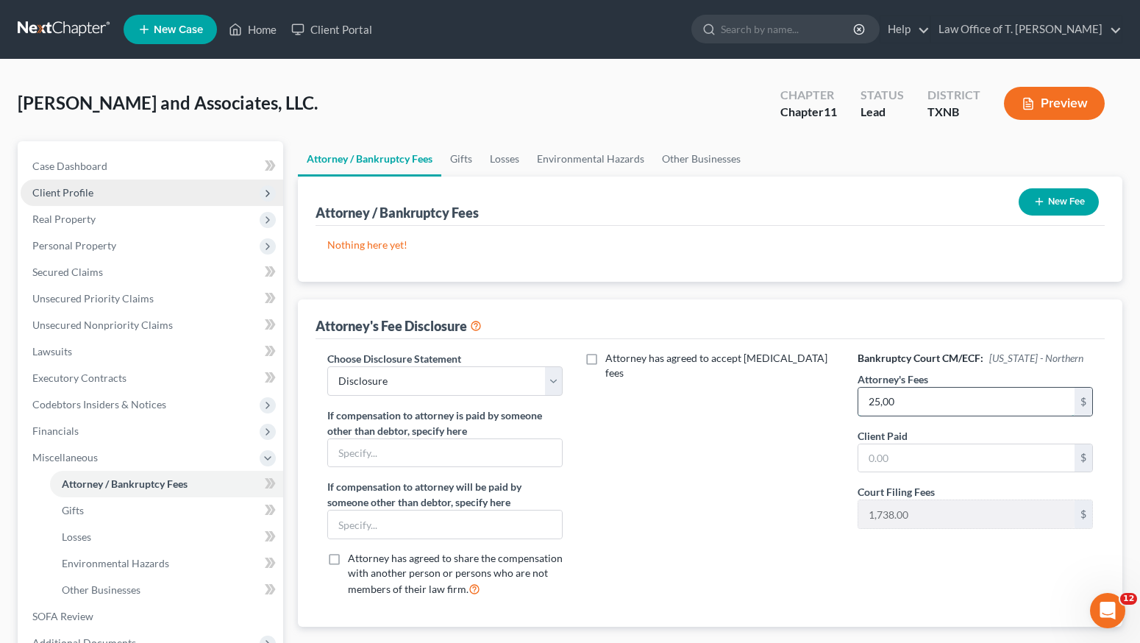
type input "2,500"
click at [895, 463] on input "text" at bounding box center [967, 458] width 217 height 28
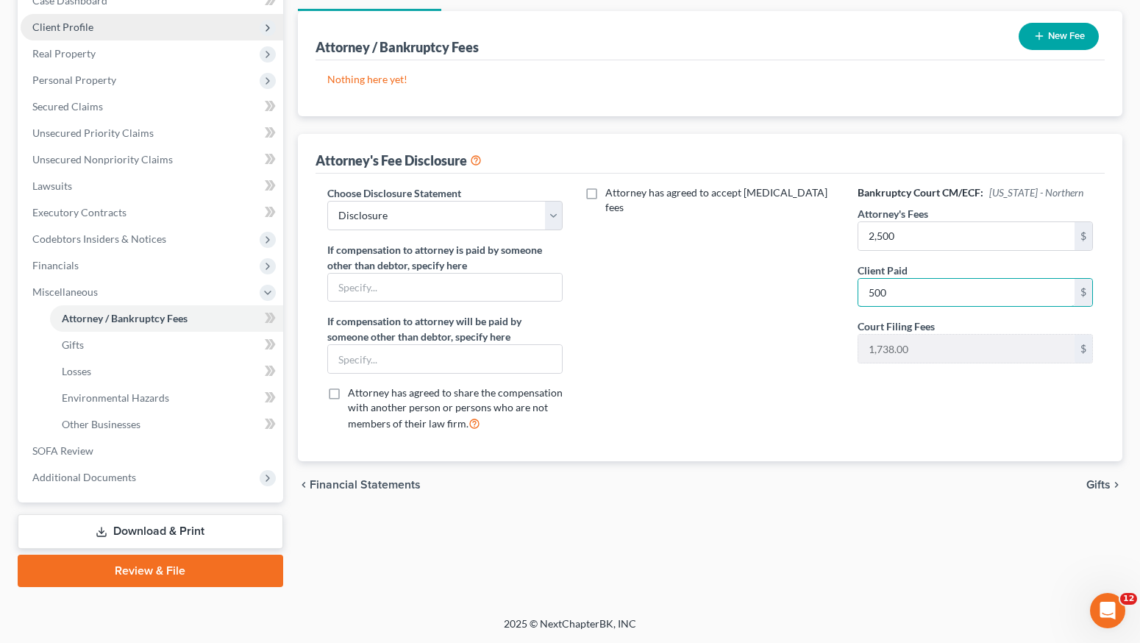
type input "500"
click at [1093, 487] on span "Gifts" at bounding box center [1099, 485] width 24 height 12
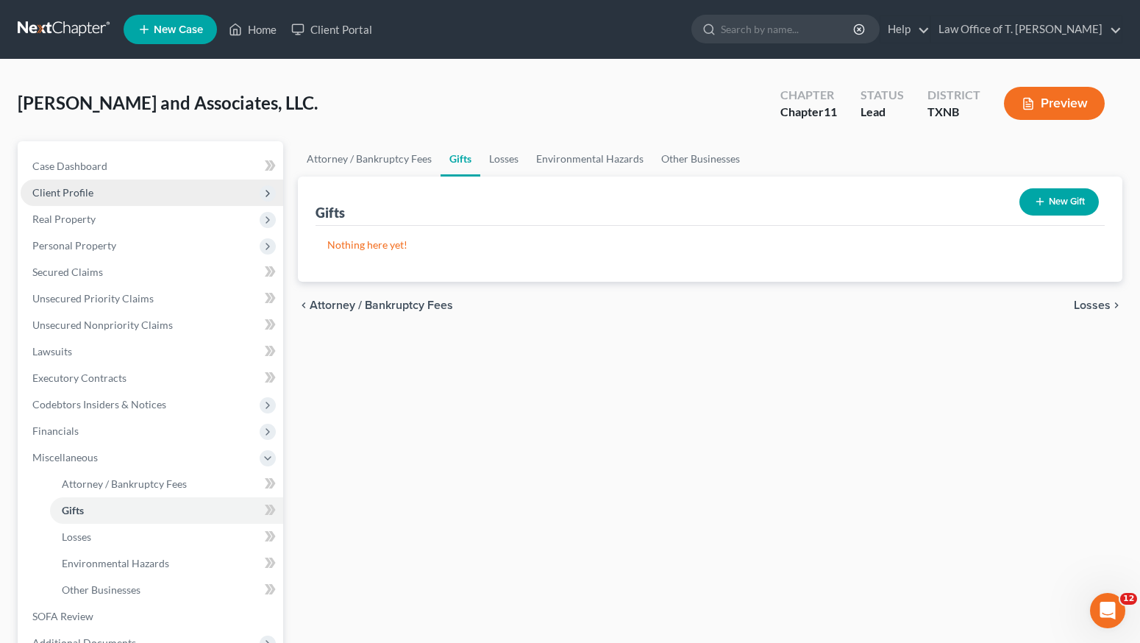
click at [1084, 305] on span "Losses" at bounding box center [1092, 305] width 37 height 12
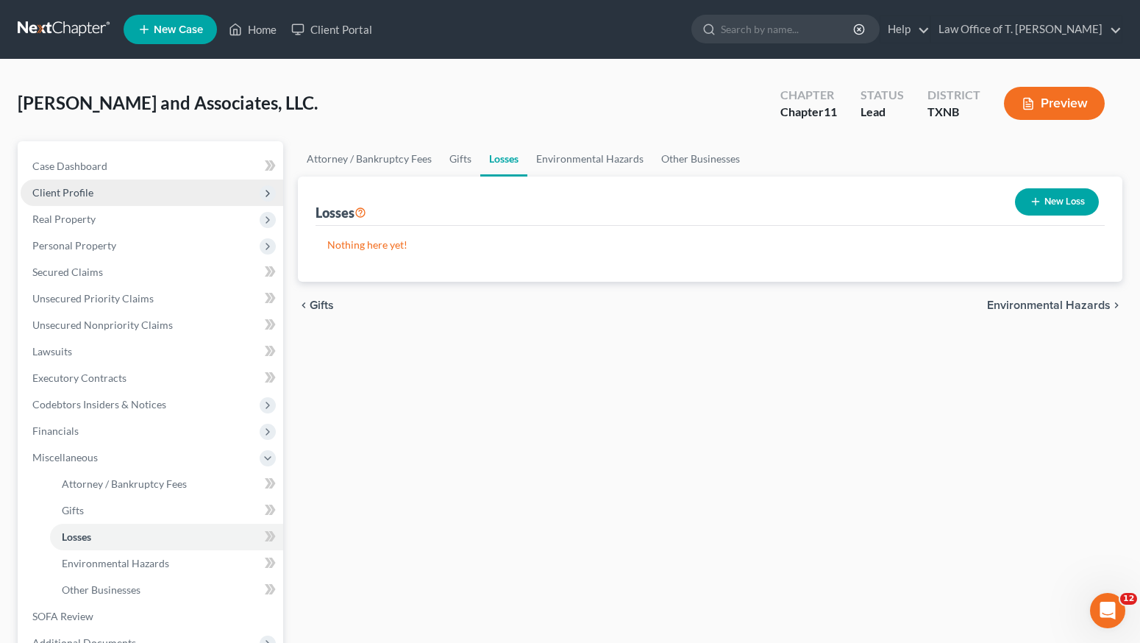
click at [1080, 306] on span "Environmental Hazards" at bounding box center [1049, 305] width 124 height 12
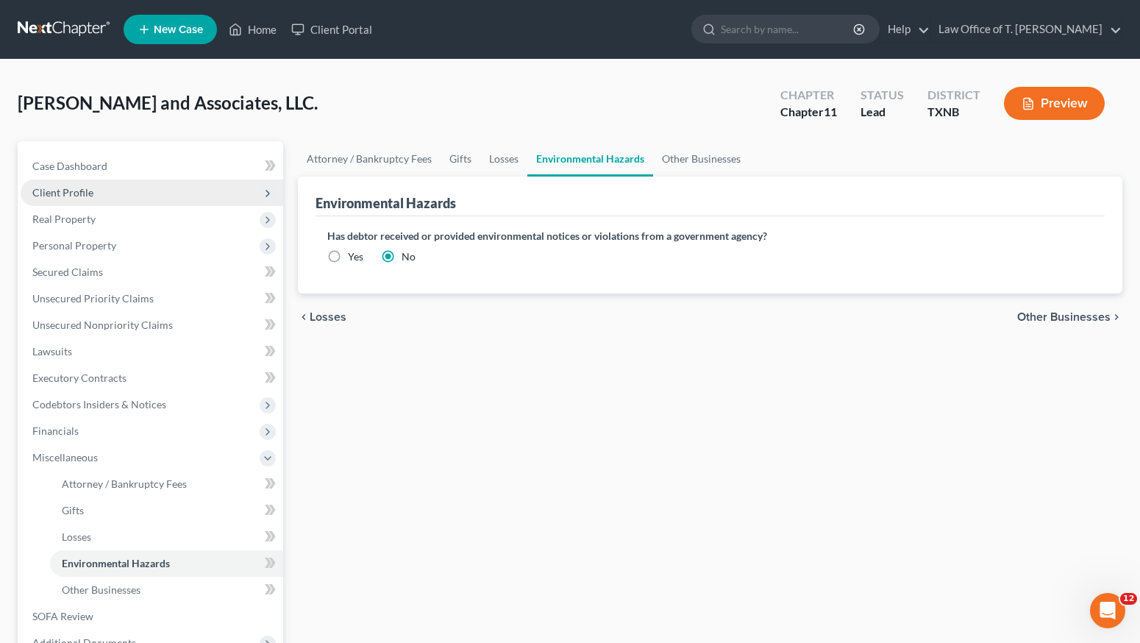
click at [1060, 315] on span "Other Businesses" at bounding box center [1063, 317] width 93 height 12
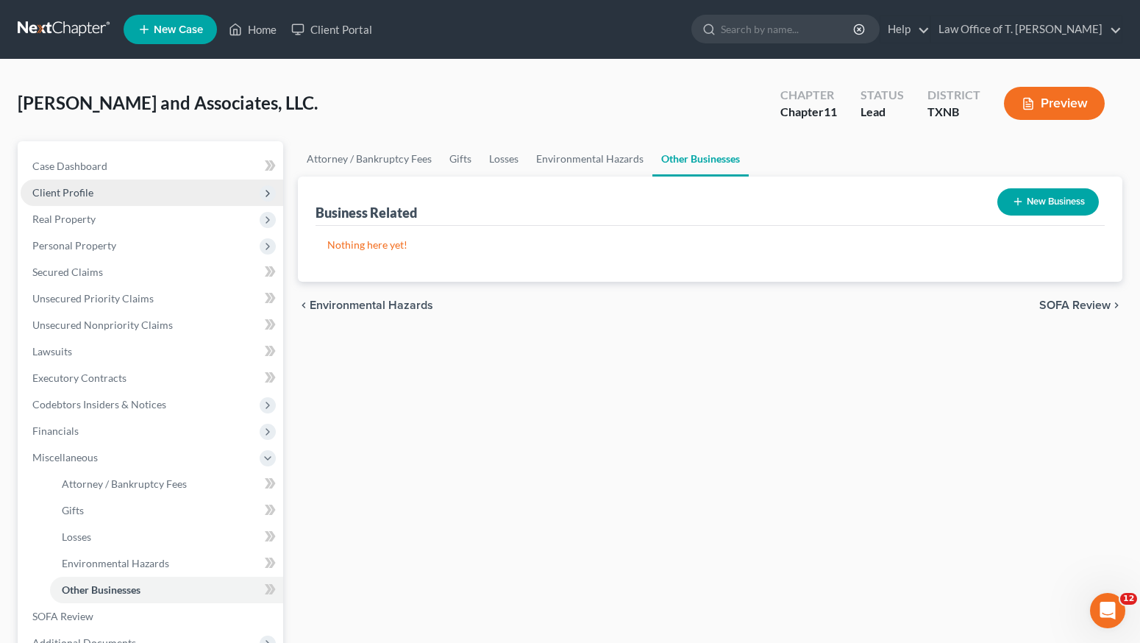
click at [1059, 308] on span "SOFA Review" at bounding box center [1075, 305] width 71 height 12
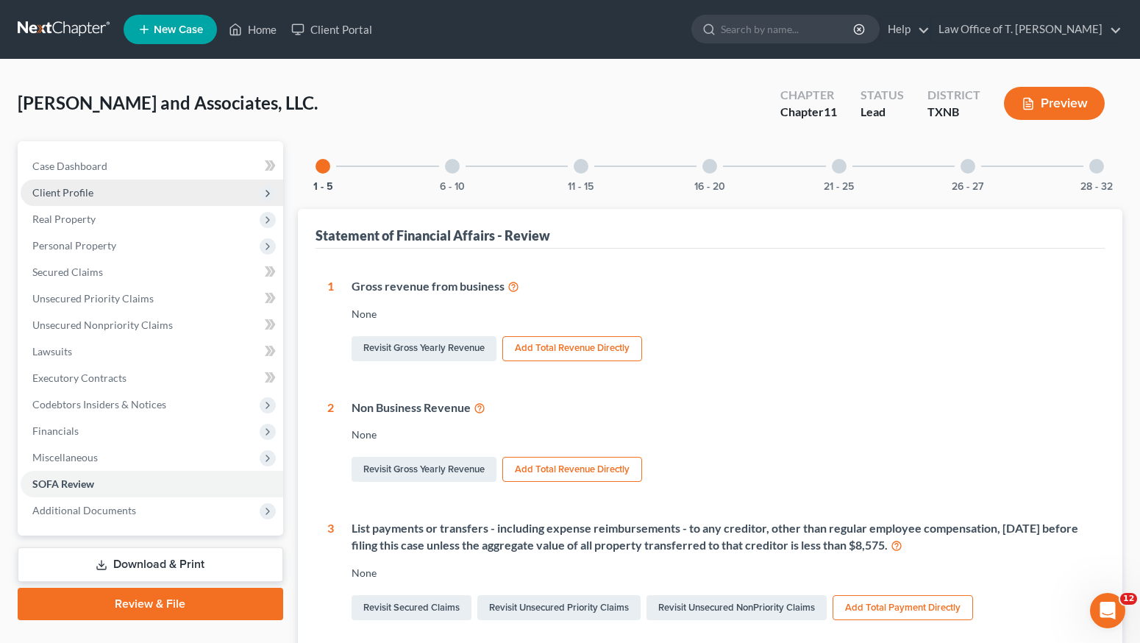
scroll to position [391, 0]
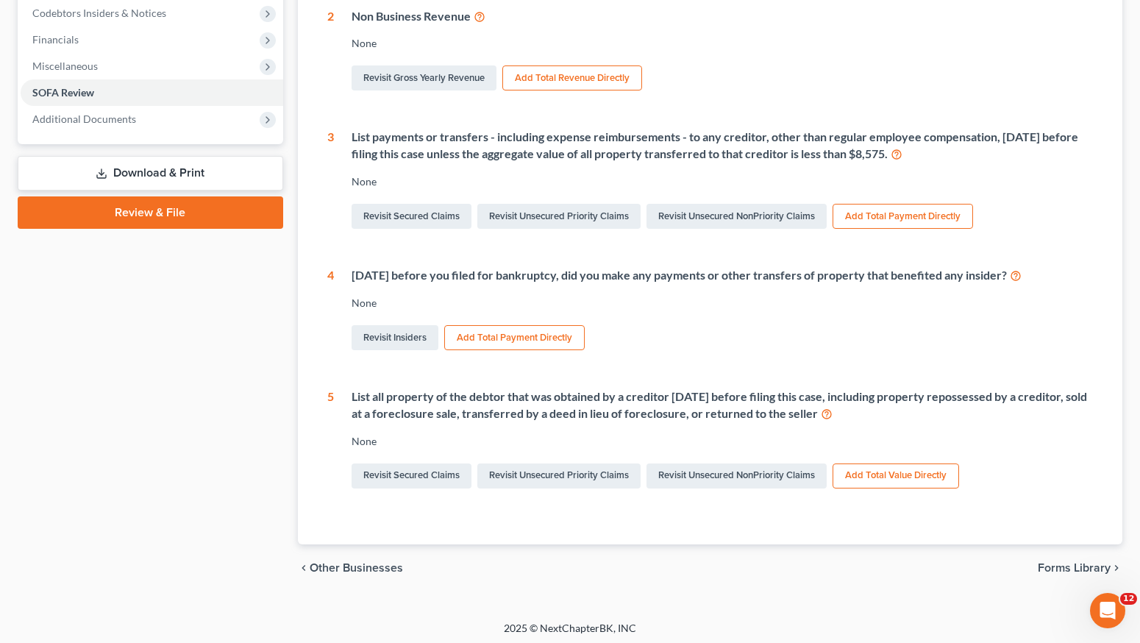
click at [1054, 563] on span "Forms Library" at bounding box center [1074, 568] width 73 height 12
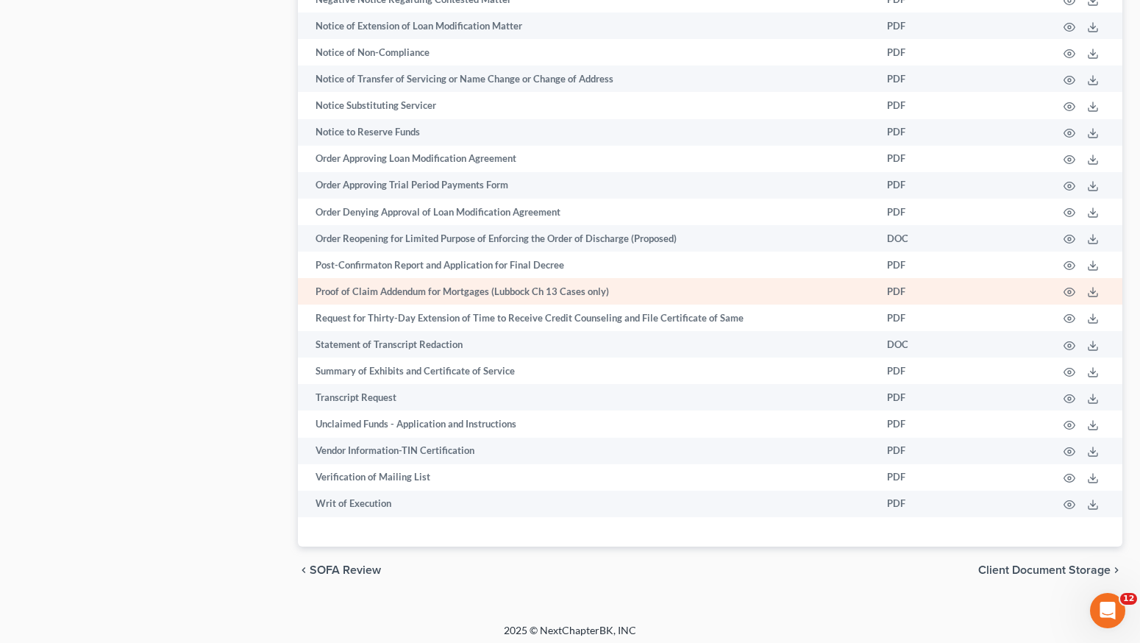
scroll to position [535, 0]
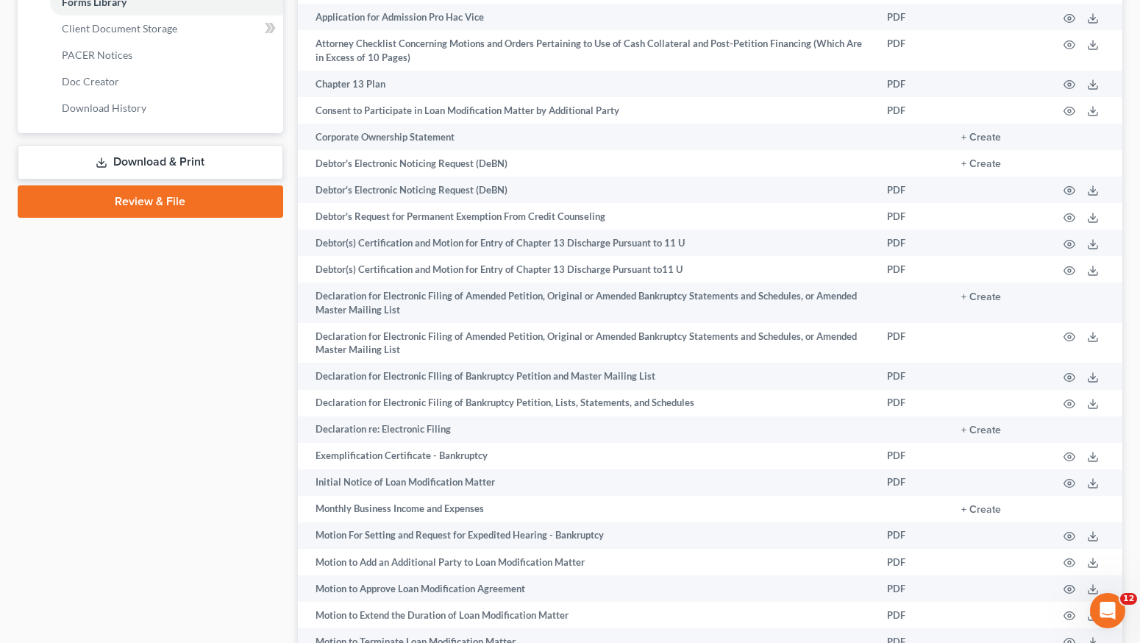
click at [190, 201] on link "Review & File" at bounding box center [151, 201] width 266 height 32
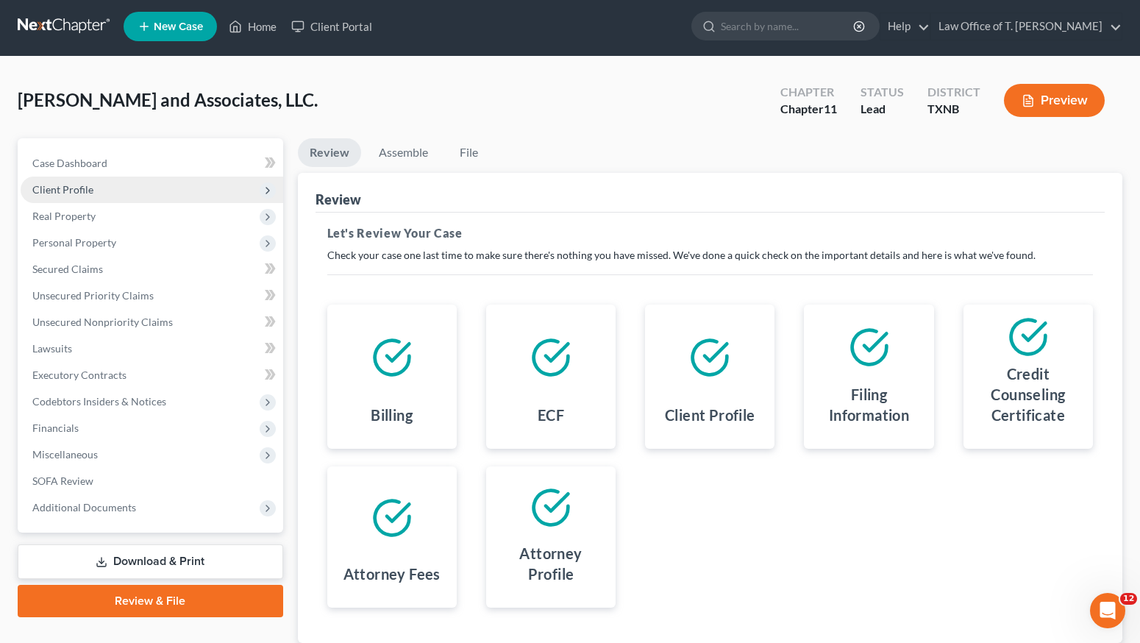
scroll to position [105, 0]
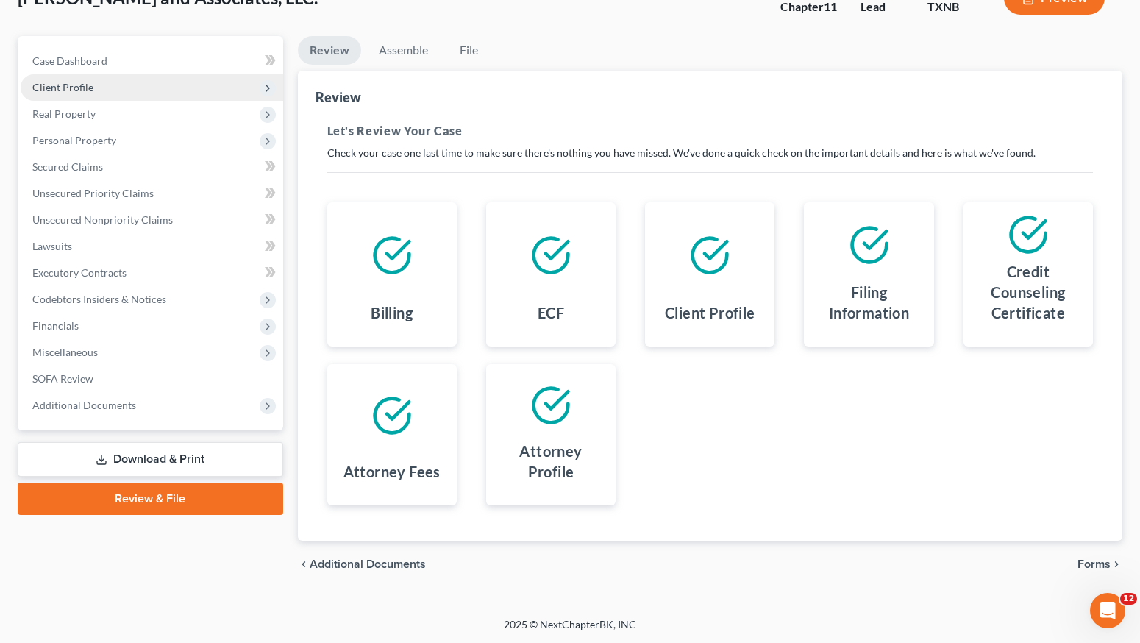
click at [174, 507] on link "Review & File" at bounding box center [151, 499] width 266 height 32
click at [176, 498] on link "Review & File" at bounding box center [151, 499] width 266 height 32
click at [123, 502] on link "Review & File" at bounding box center [151, 499] width 266 height 32
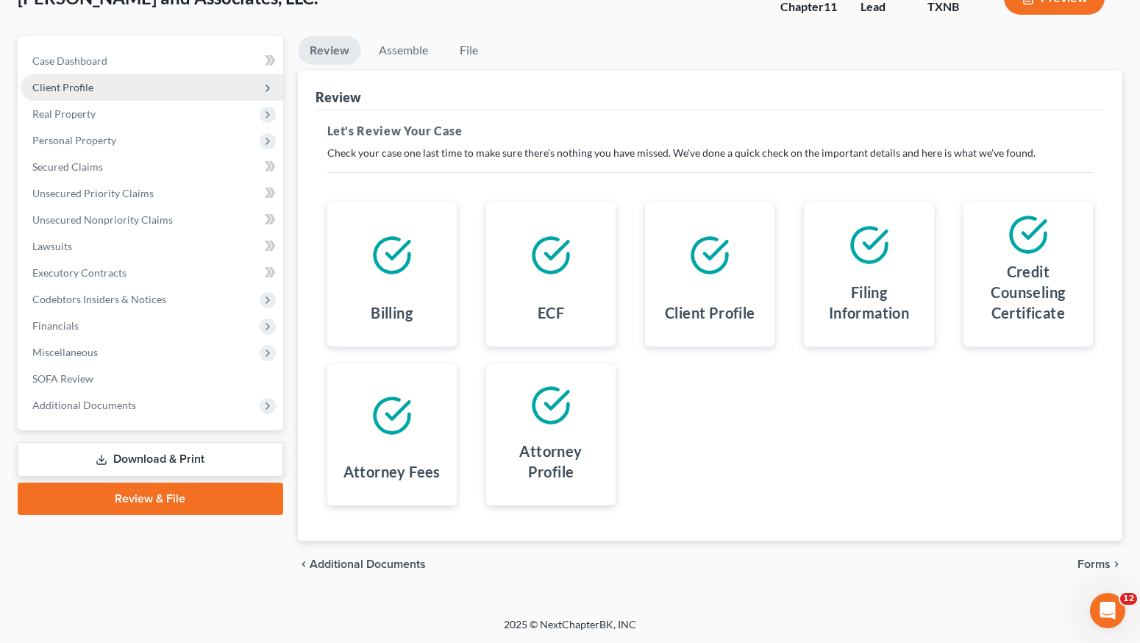
click at [123, 502] on link "Review & File" at bounding box center [151, 499] width 266 height 32
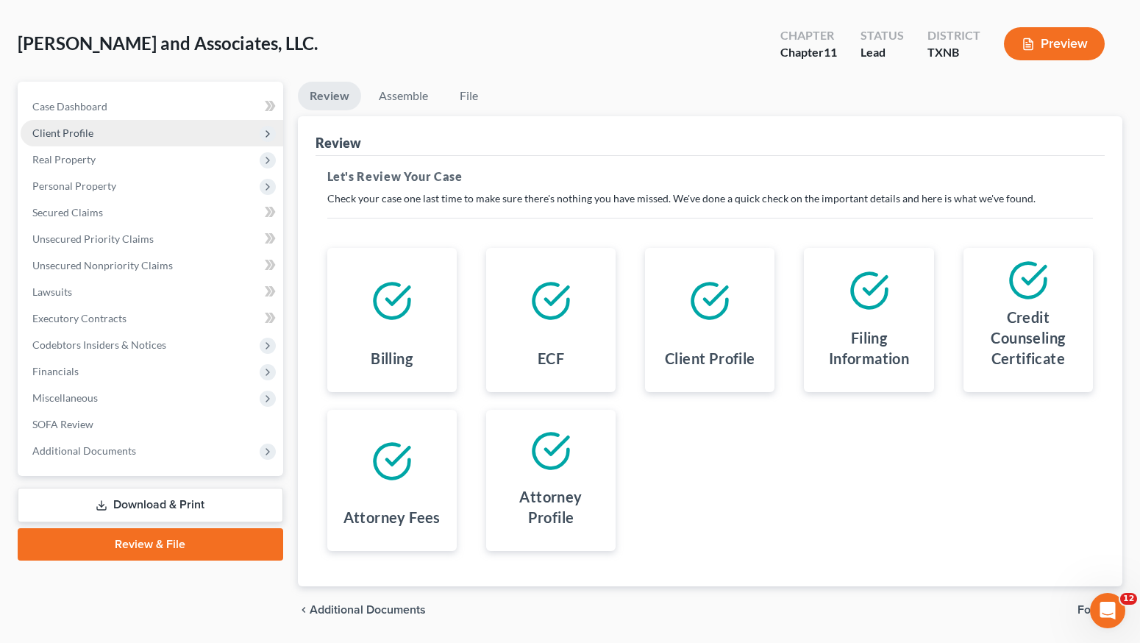
scroll to position [0, 0]
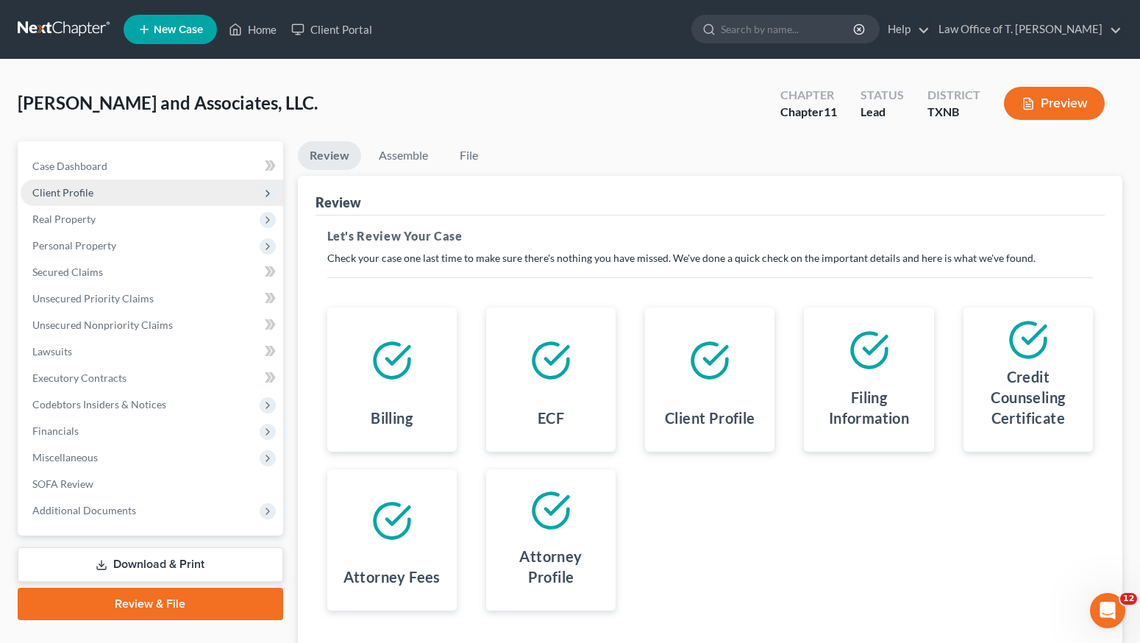
click at [1047, 101] on button "Preview" at bounding box center [1054, 103] width 101 height 33
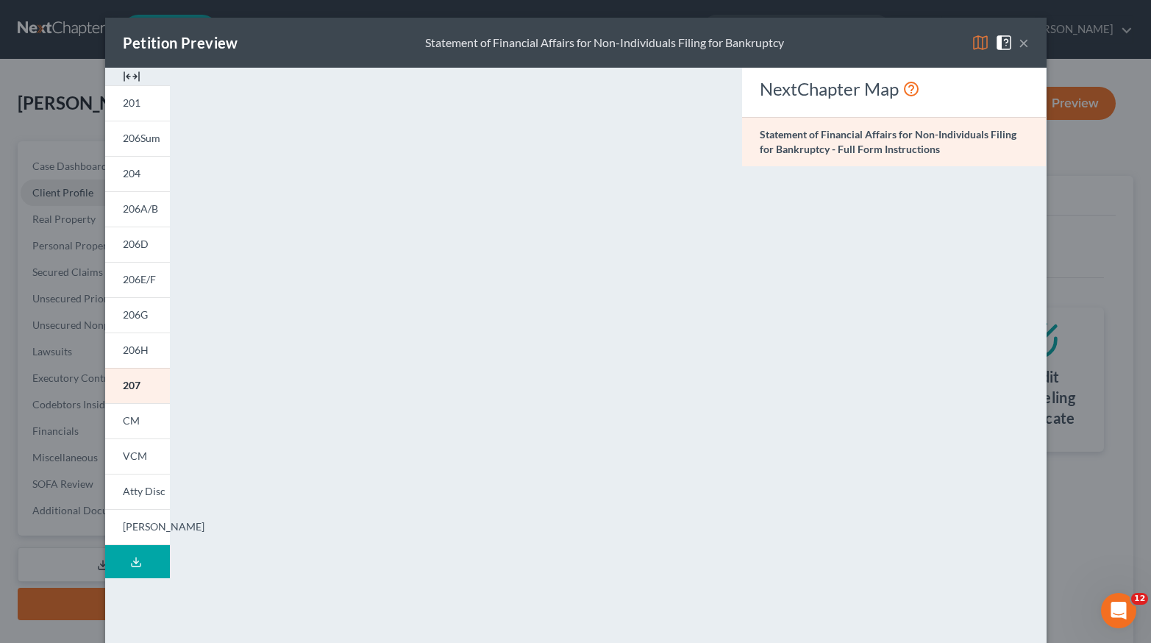
click at [146, 562] on button "Download Draft" at bounding box center [137, 561] width 65 height 33
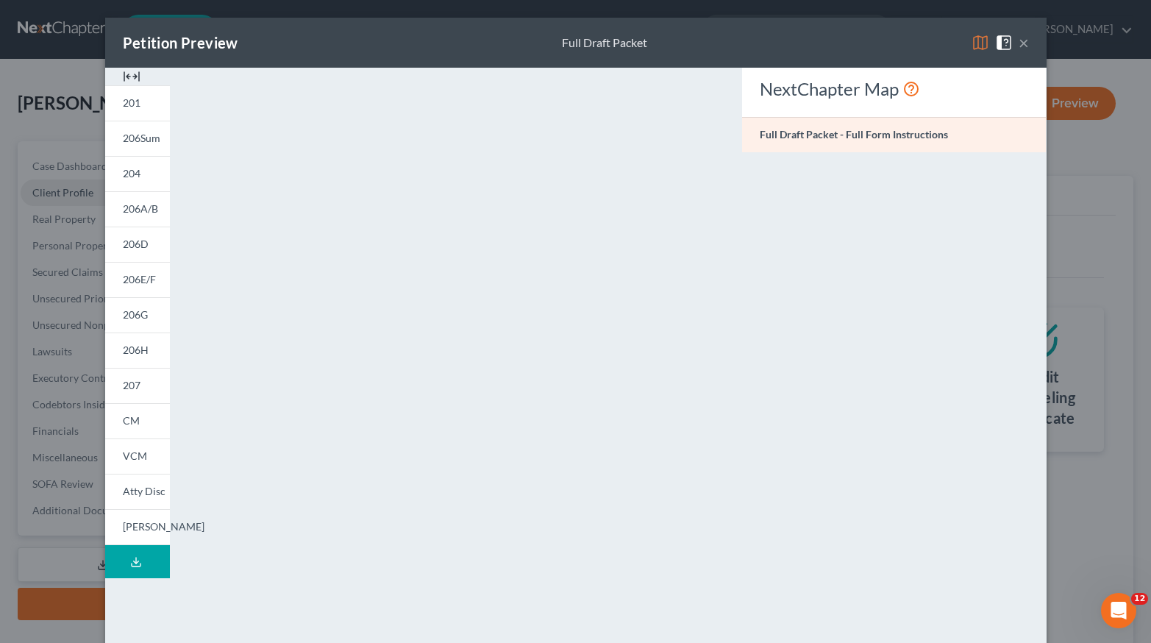
click at [1019, 45] on button "×" at bounding box center [1024, 43] width 10 height 18
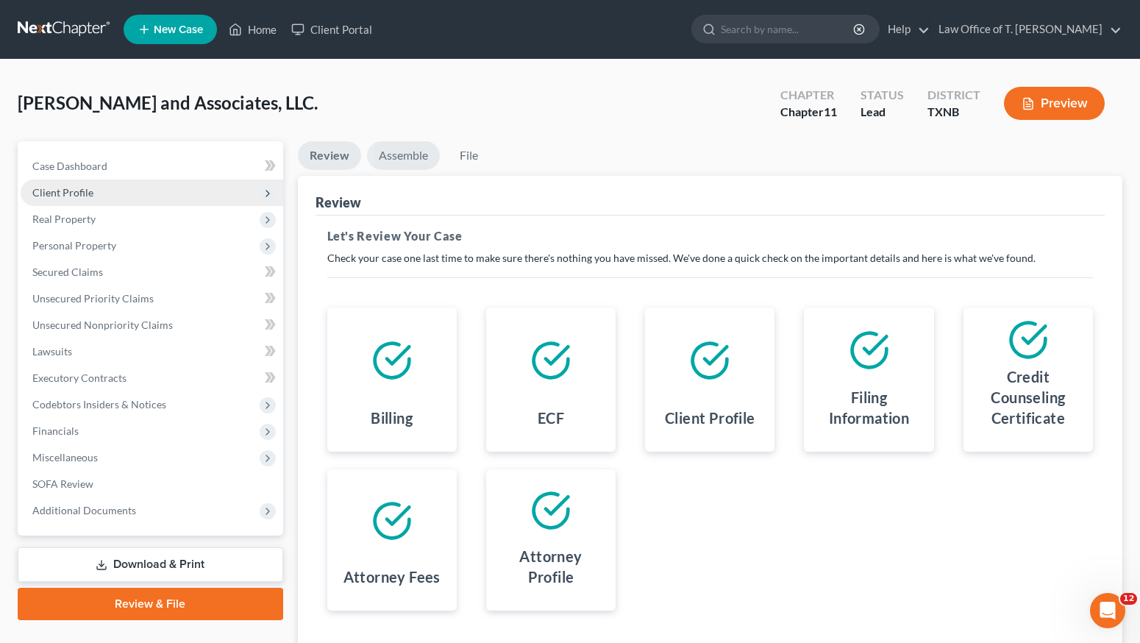
click at [418, 154] on link "Assemble" at bounding box center [403, 155] width 73 height 29
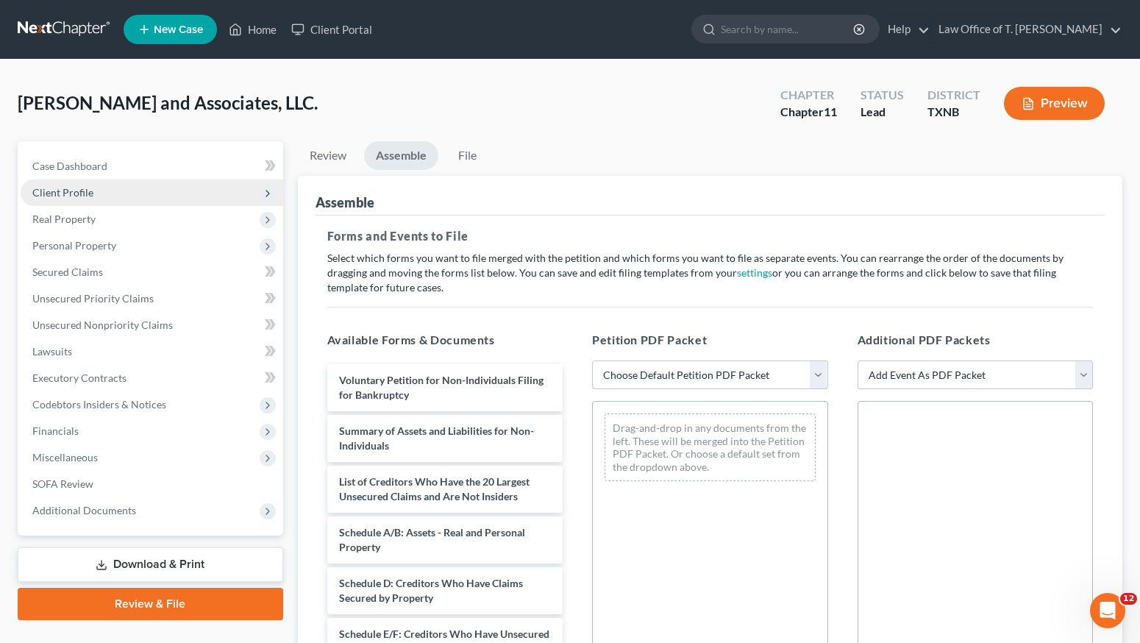
select select "1"
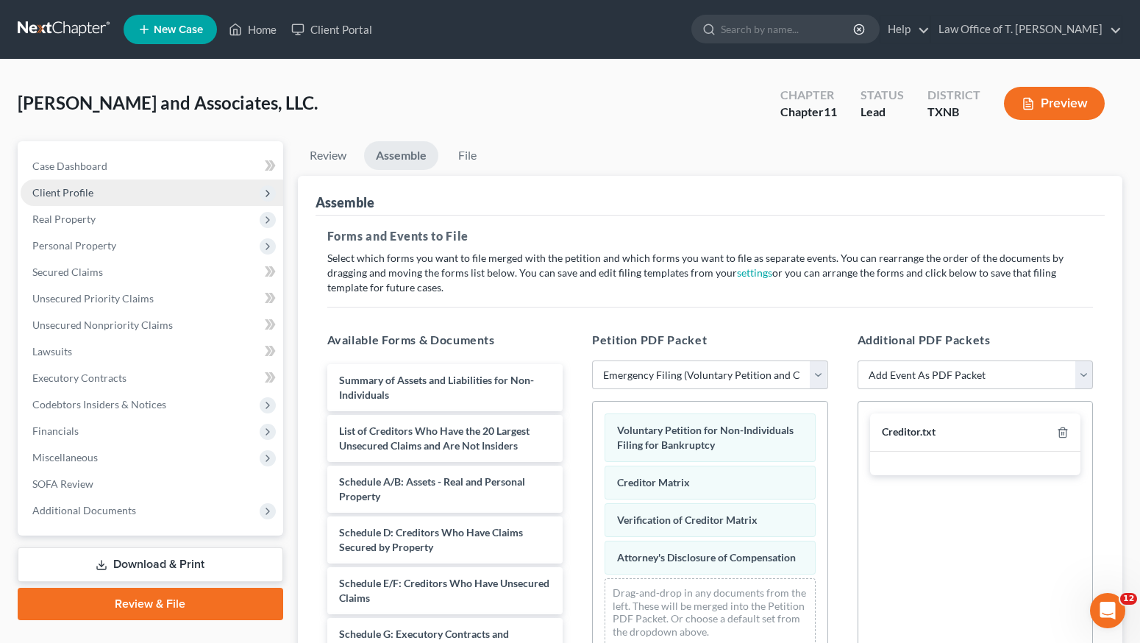
click at [918, 429] on div "Creditor.txt" at bounding box center [909, 432] width 54 height 14
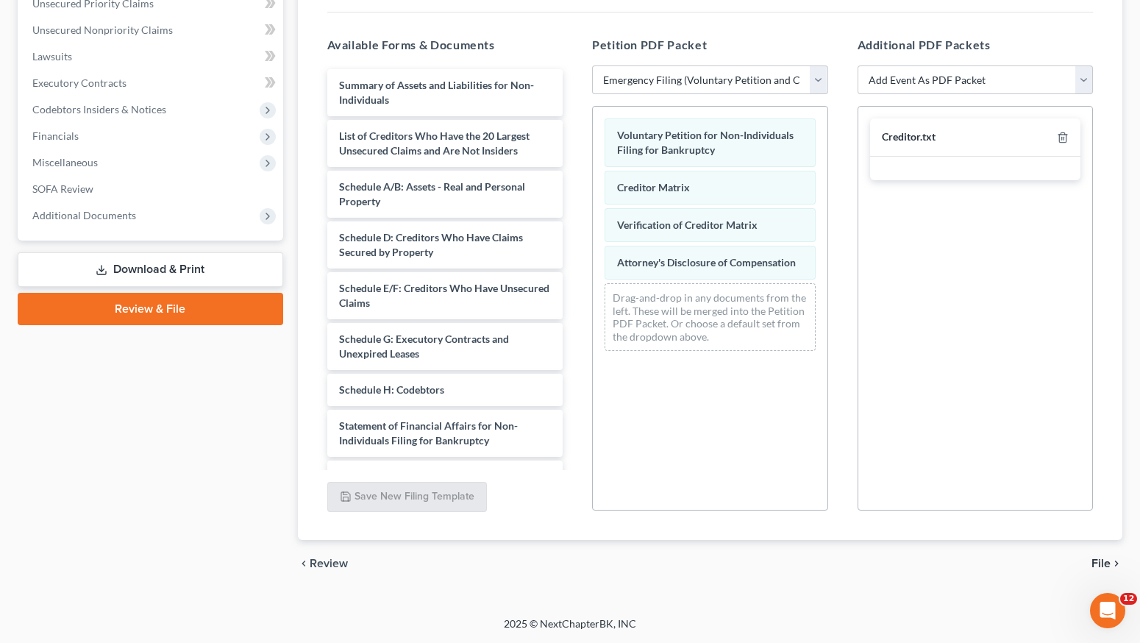
scroll to position [292, 0]
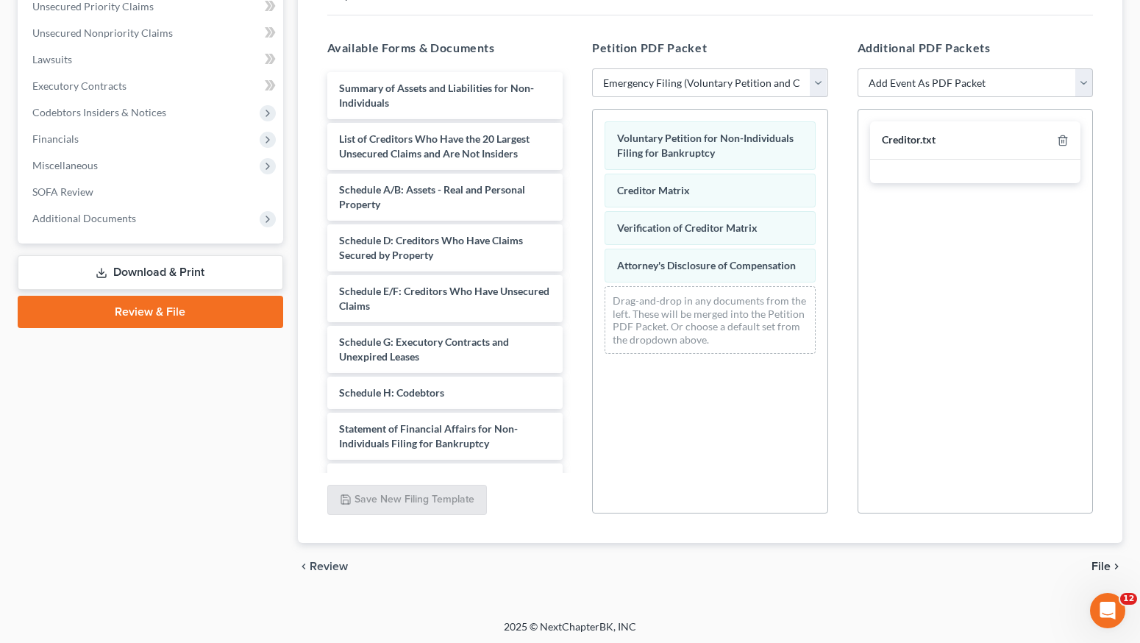
click at [1095, 562] on span "File" at bounding box center [1101, 567] width 19 height 12
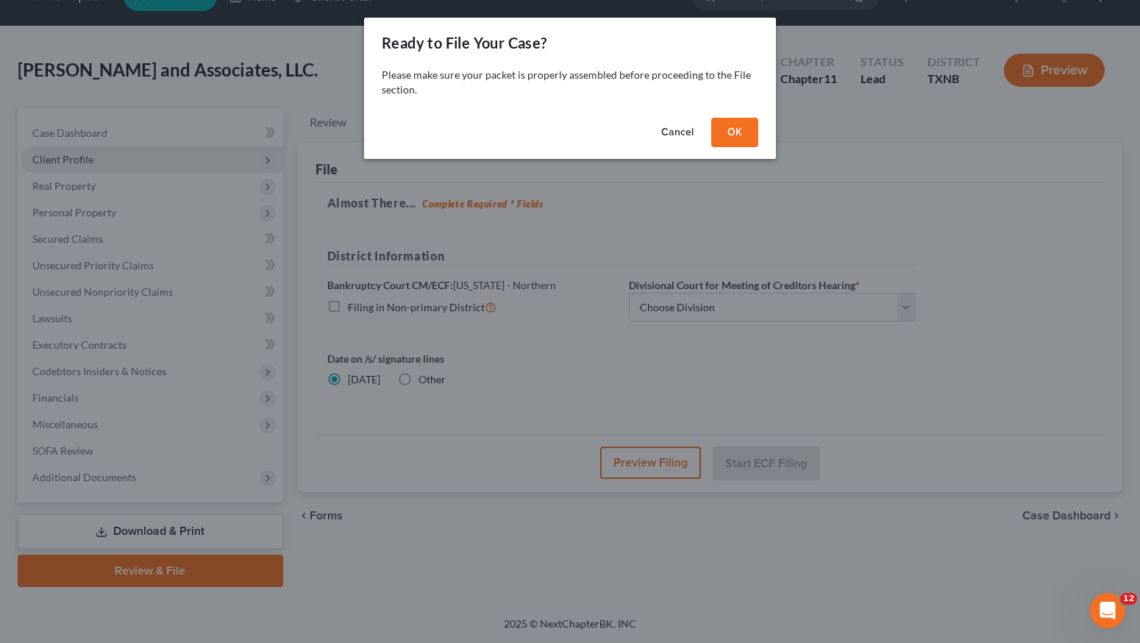
scroll to position [33, 0]
click at [739, 131] on button "OK" at bounding box center [740, 132] width 47 height 29
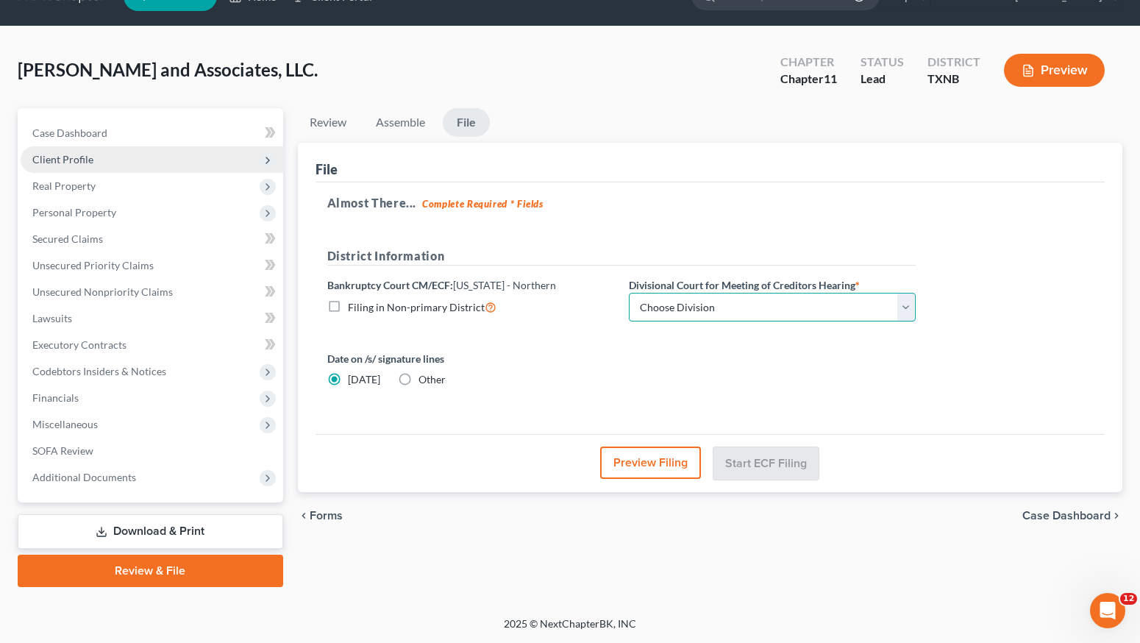
select select "3"
click at [795, 463] on button "Start ECF Filing" at bounding box center [766, 463] width 105 height 32
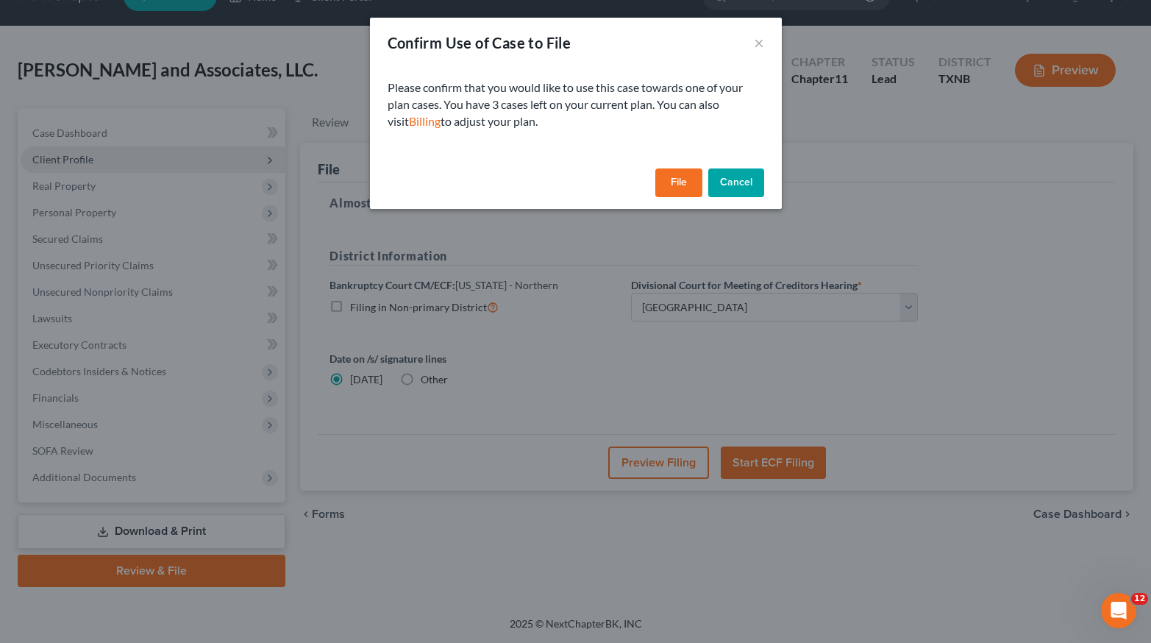
click at [672, 181] on button "File" at bounding box center [679, 182] width 47 height 29
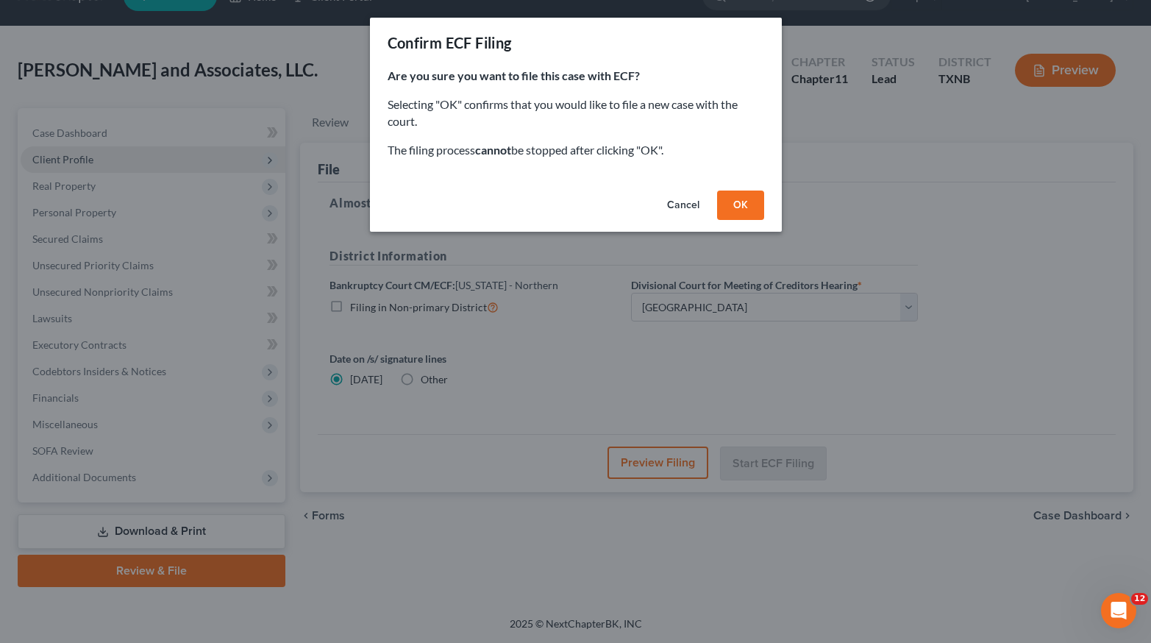
click at [740, 198] on button "OK" at bounding box center [740, 205] width 47 height 29
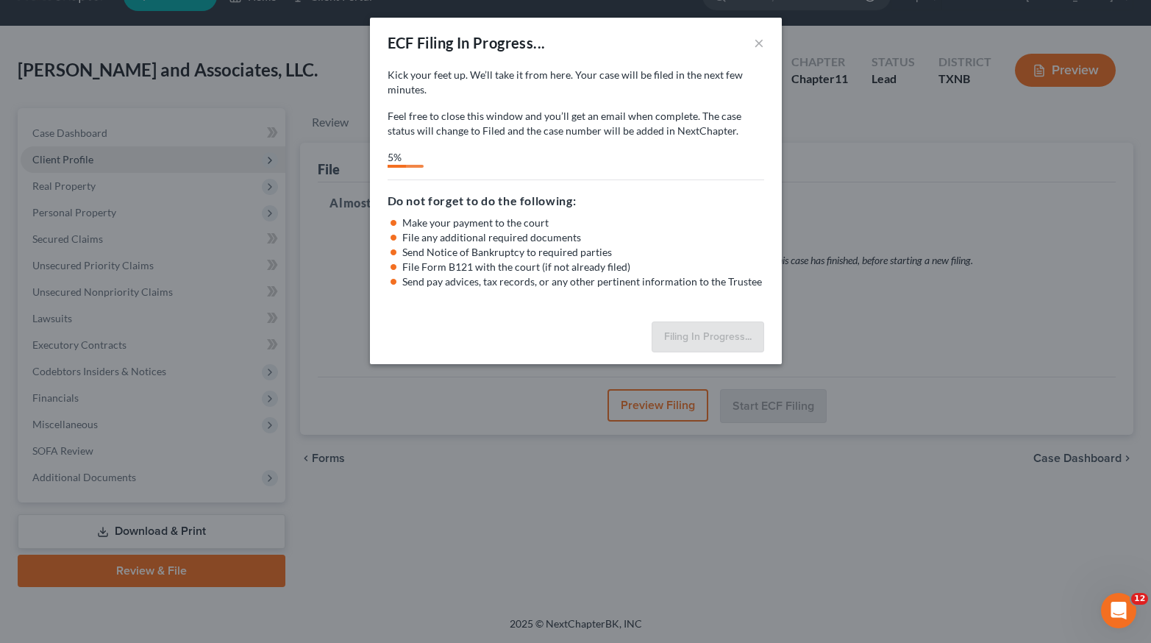
select select "3"
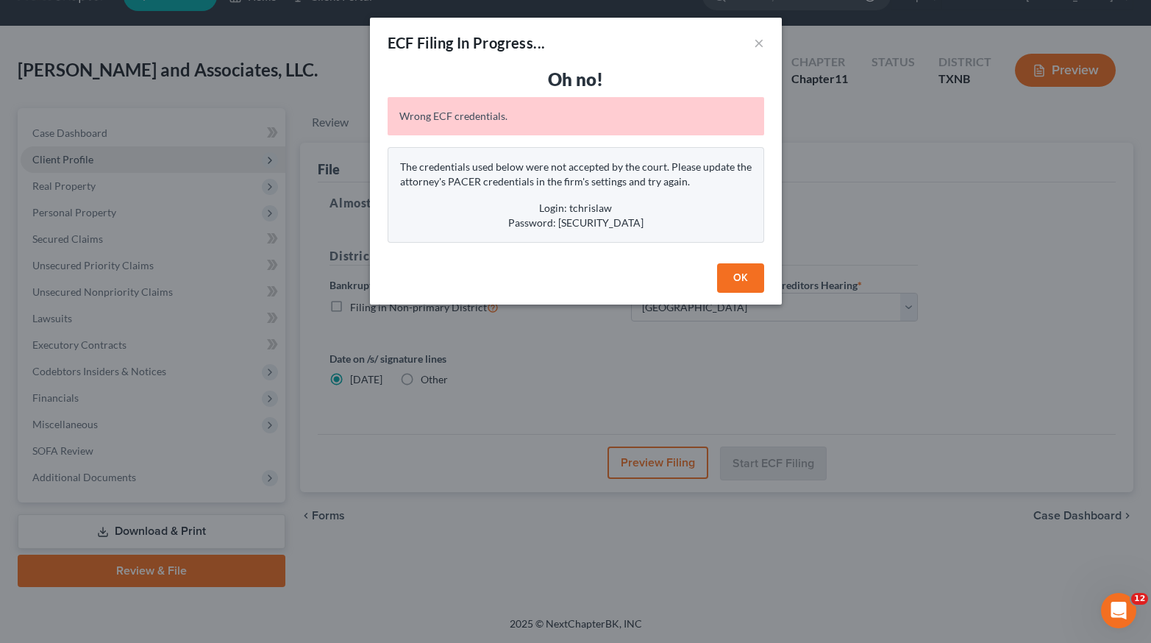
click at [741, 281] on button "OK" at bounding box center [740, 277] width 47 height 29
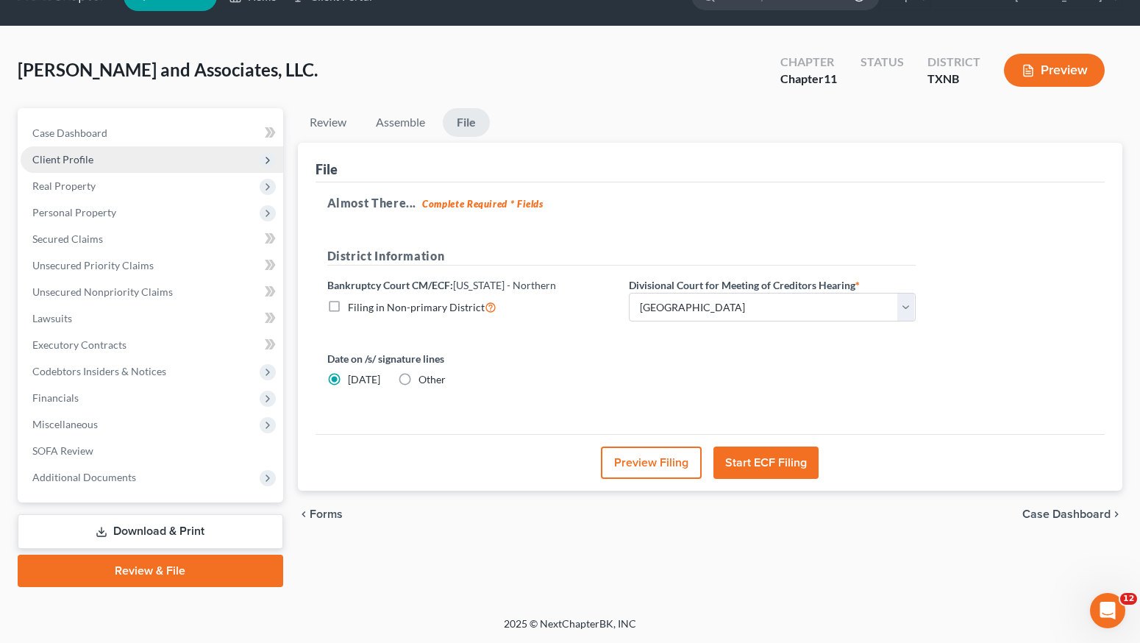
scroll to position [0, 0]
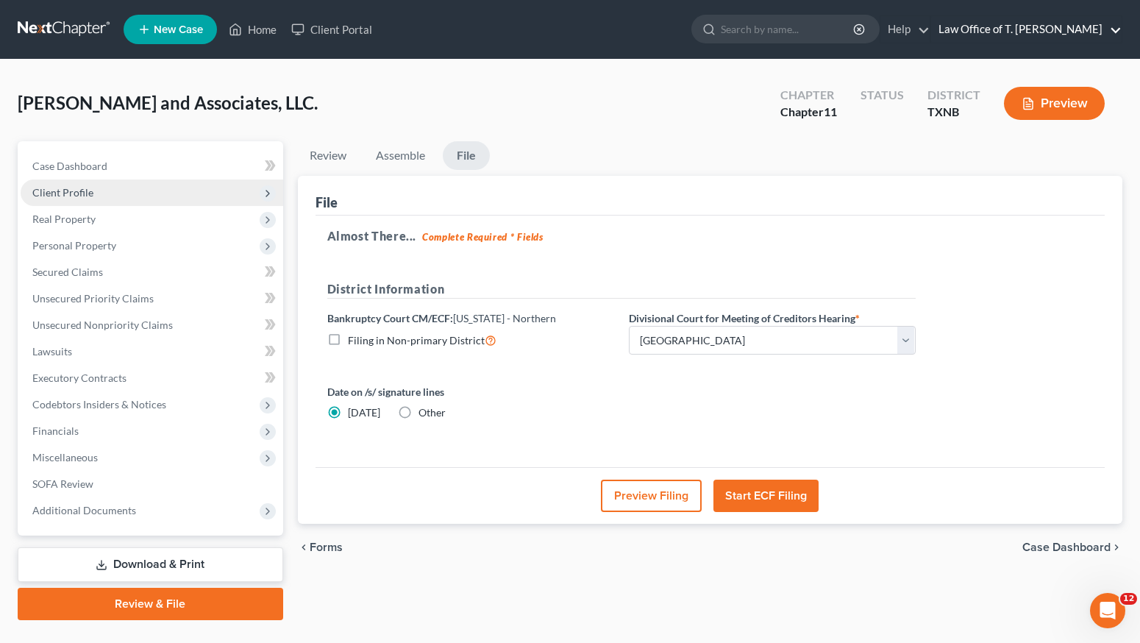
click at [1003, 27] on link "Law Office of T. [PERSON_NAME]" at bounding box center [1026, 29] width 191 height 26
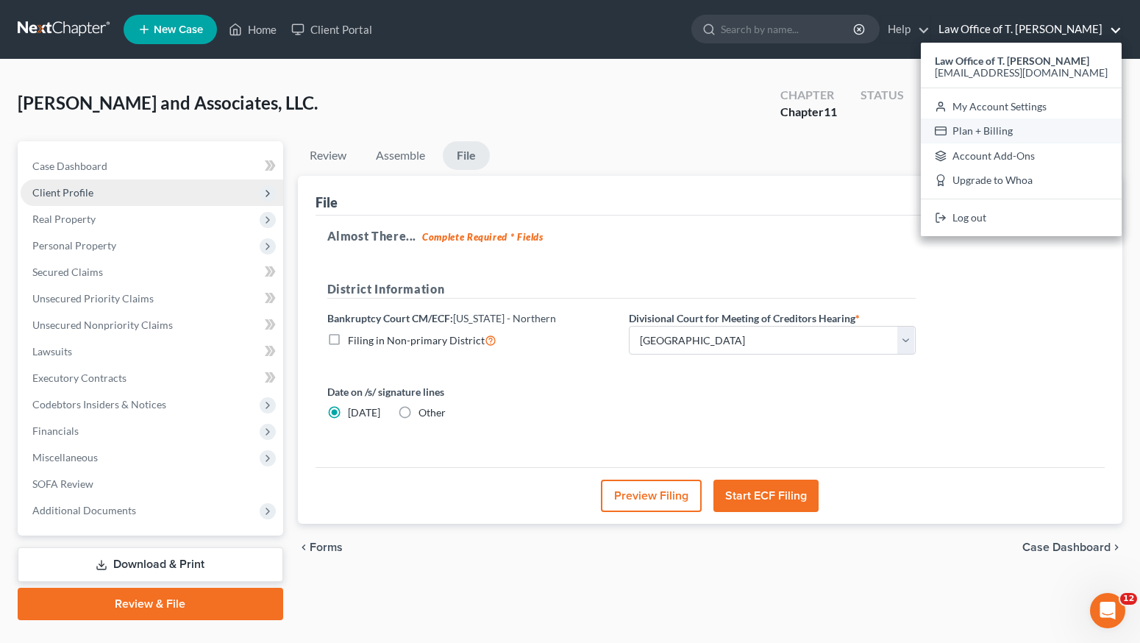
click at [992, 132] on link "Plan + Billing" at bounding box center [1021, 130] width 201 height 25
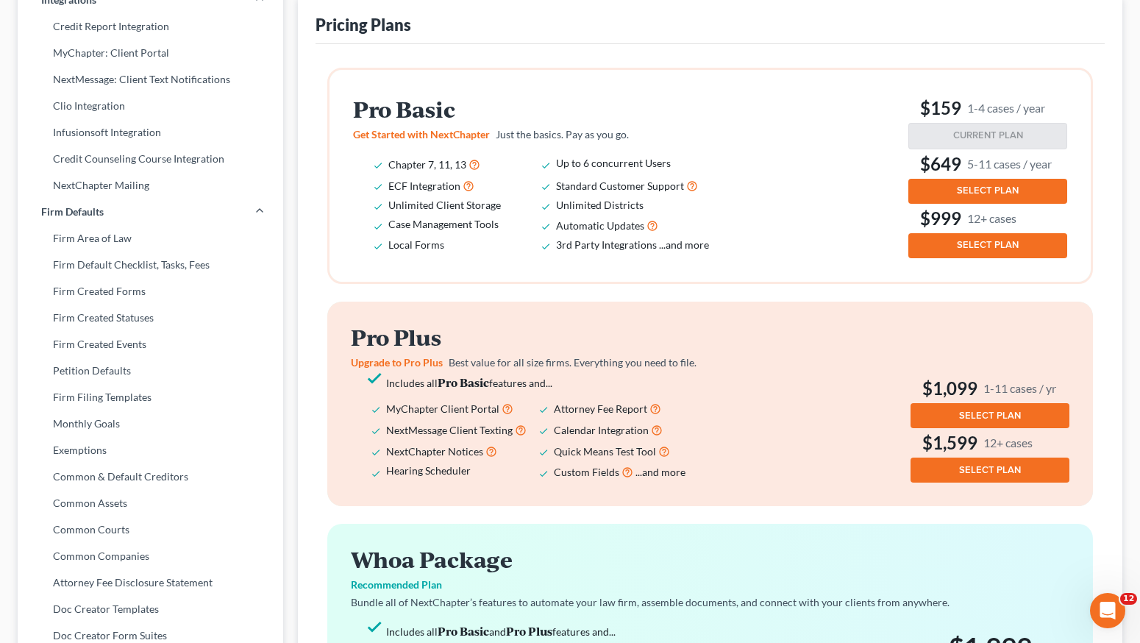
scroll to position [25, 0]
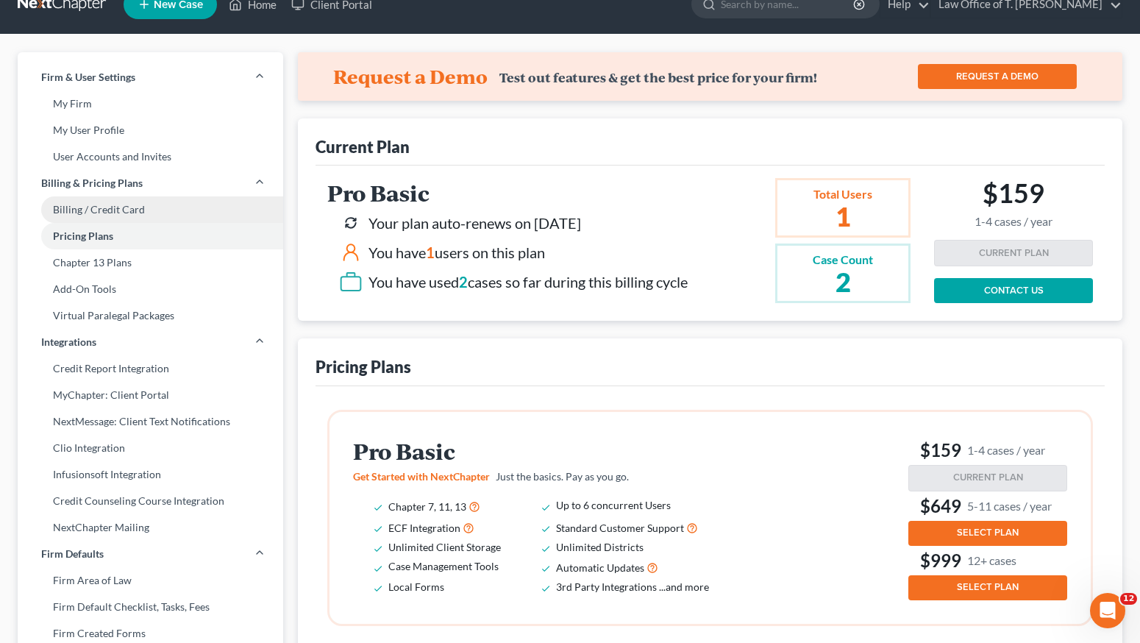
click at [124, 213] on link "Billing / Credit Card" at bounding box center [151, 209] width 266 height 26
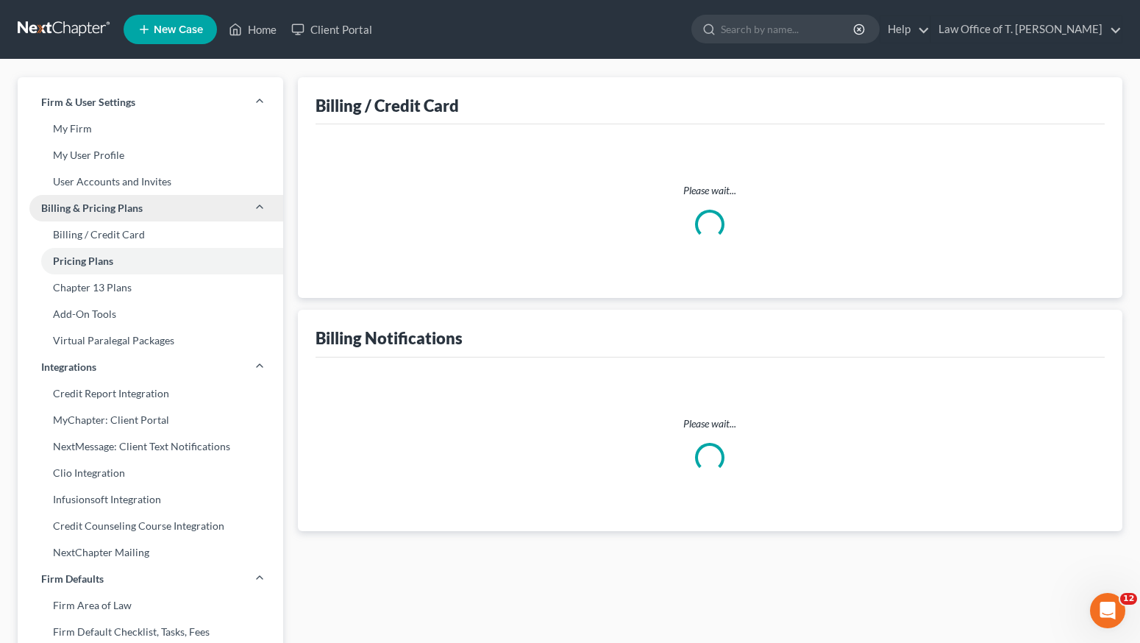
select select "45"
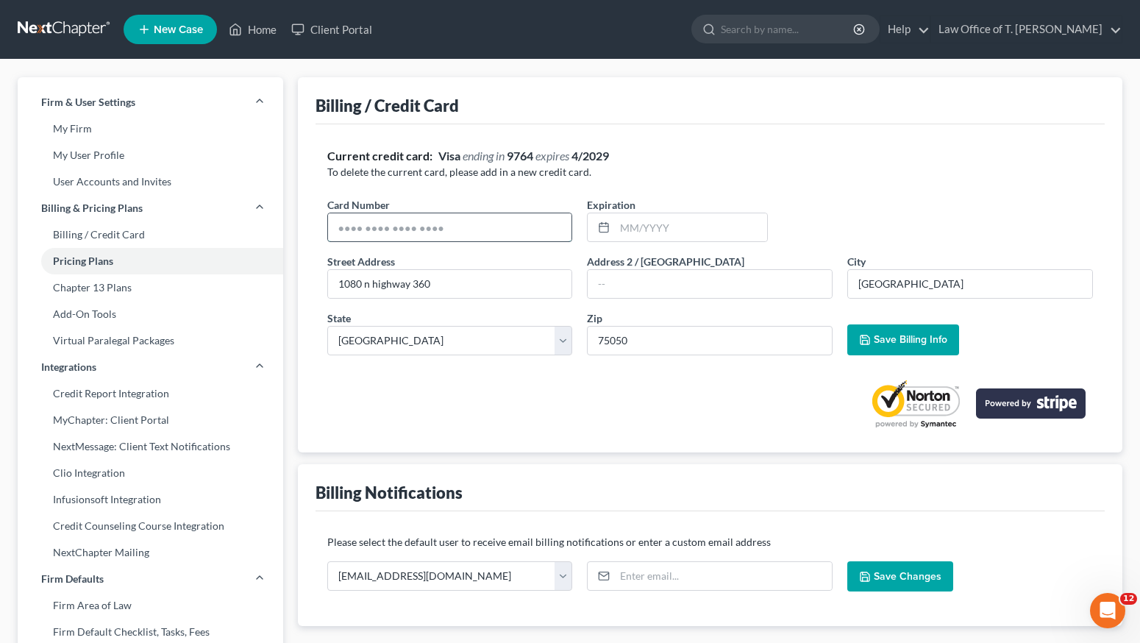
click at [471, 231] on input "text" at bounding box center [450, 227] width 244 height 28
type input "[CREDIT_CARD_NUMBER]"
type input "01/2026"
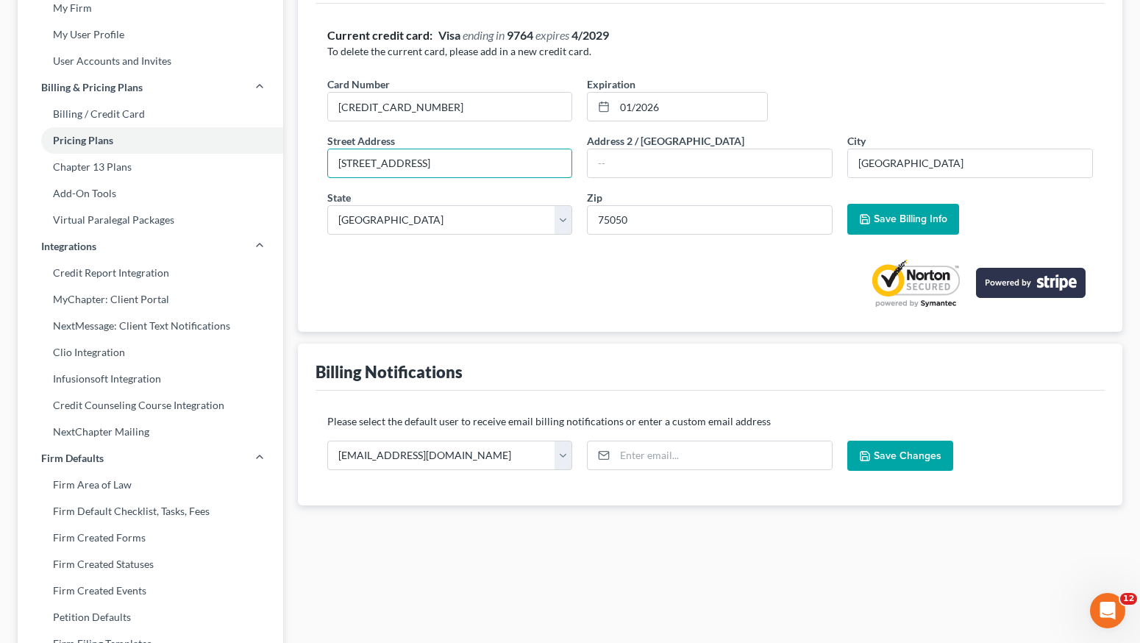
scroll to position [124, 0]
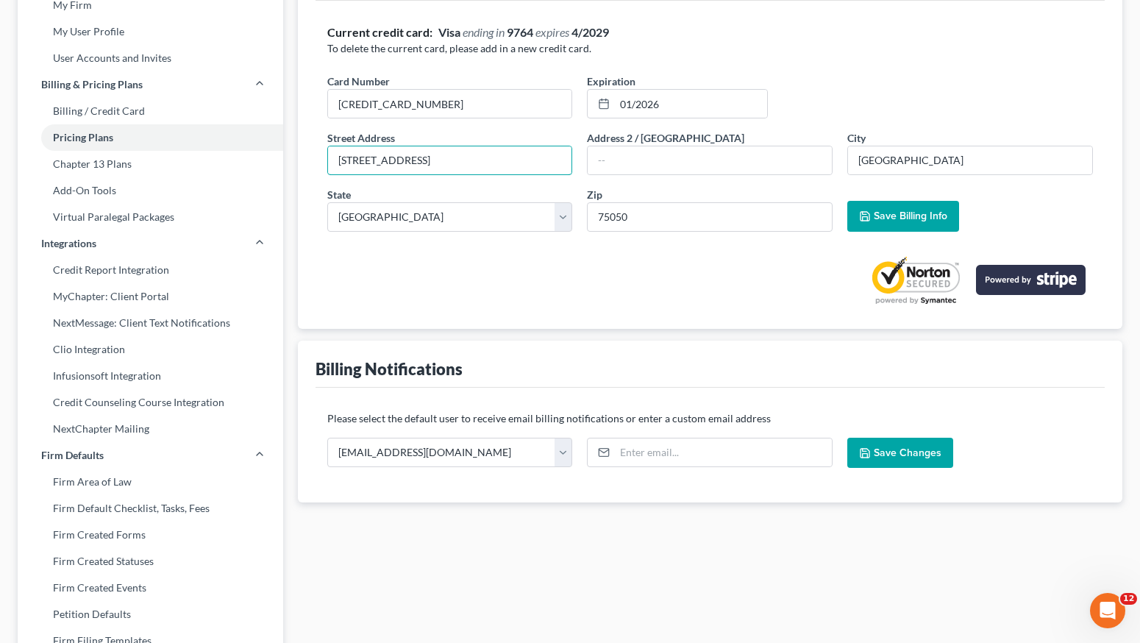
type input "[STREET_ADDRESS]"
click at [898, 214] on span "Save Billing Info" at bounding box center [911, 216] width 74 height 13
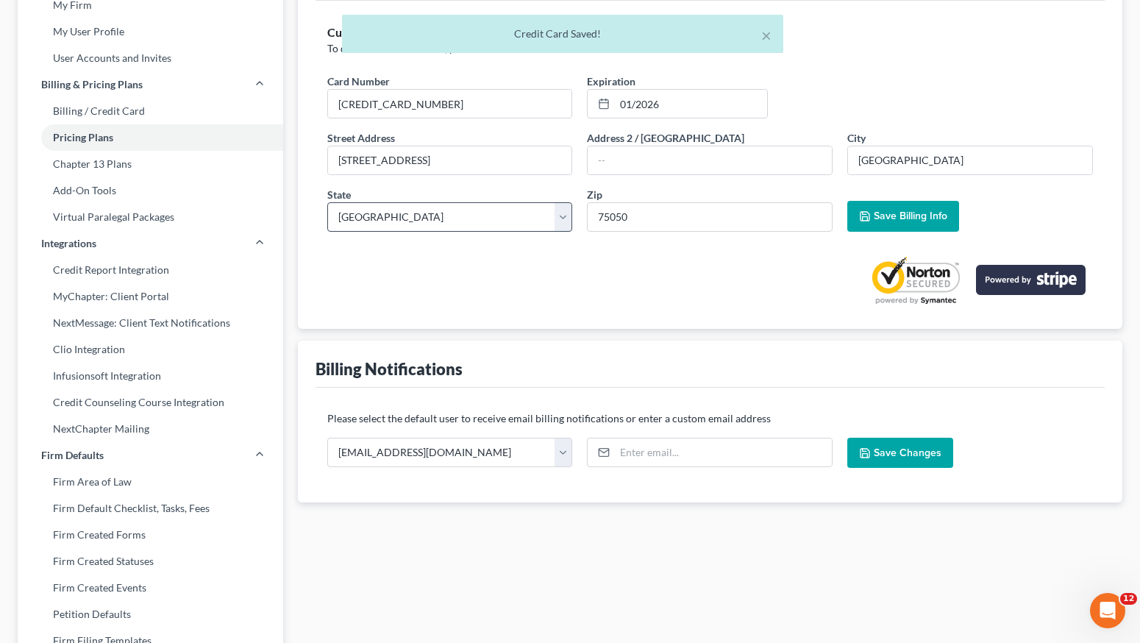
scroll to position [0, 0]
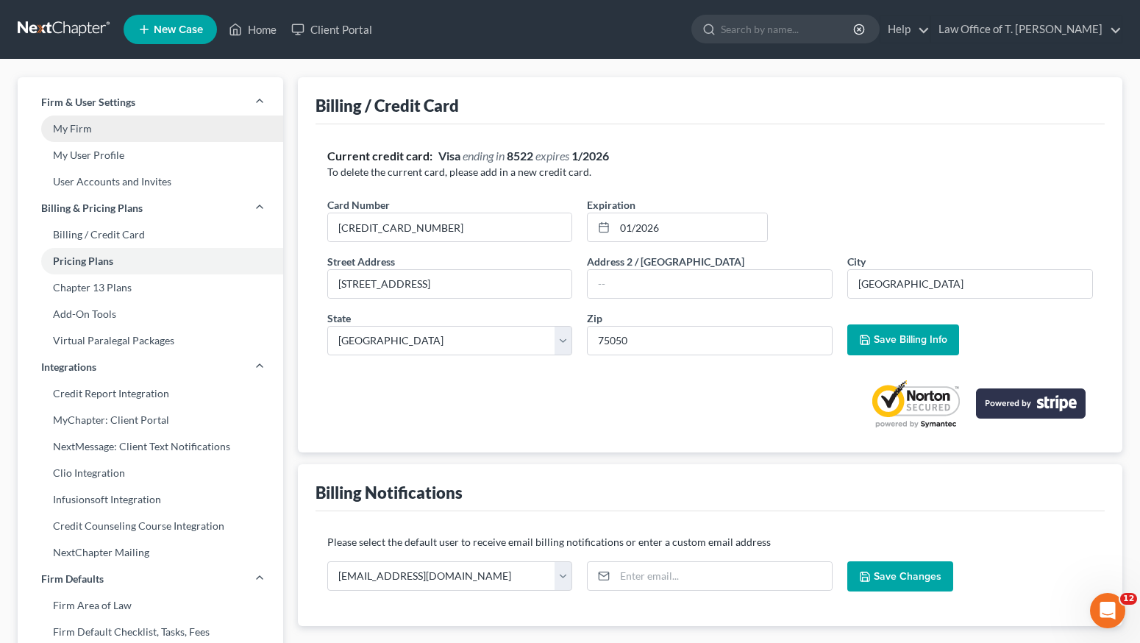
click at [86, 132] on link "My Firm" at bounding box center [151, 129] width 266 height 26
select select "78"
select select "23"
select select "45"
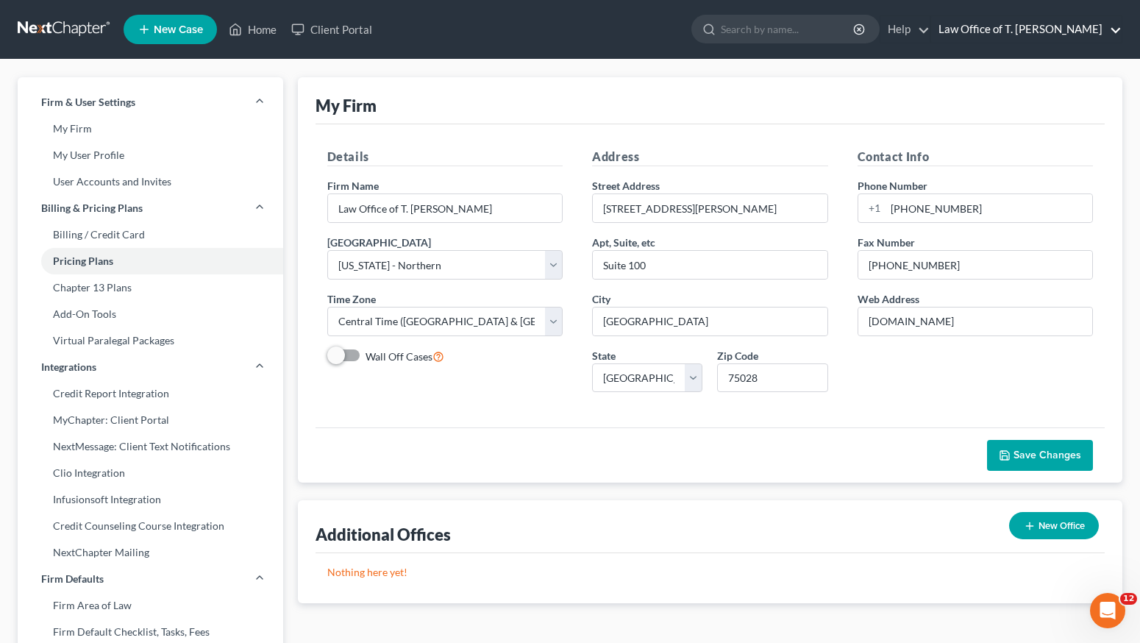
click at [1029, 29] on link "Law Office of T. [PERSON_NAME]" at bounding box center [1026, 29] width 191 height 26
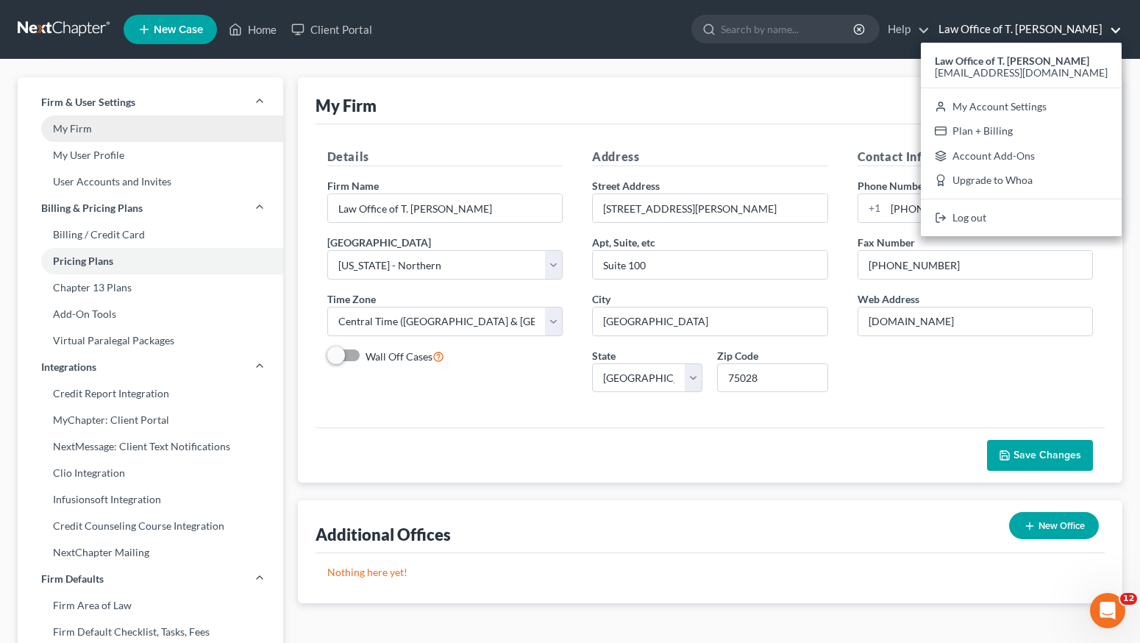
click at [131, 129] on link "My Firm" at bounding box center [151, 129] width 266 height 26
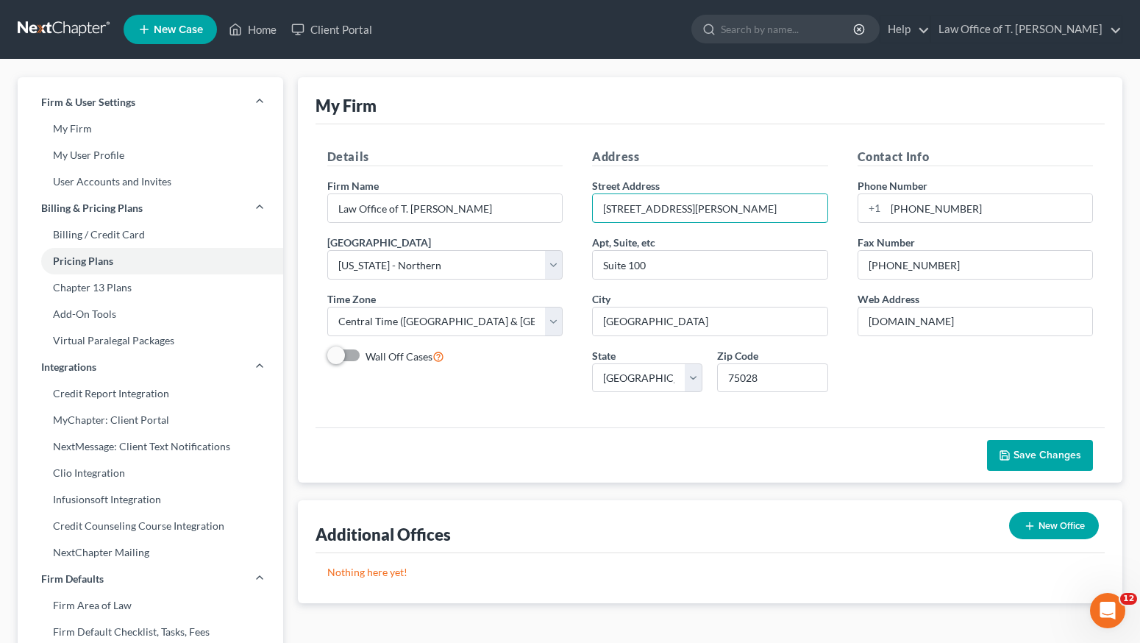
drag, startPoint x: 691, startPoint y: 207, endPoint x: 575, endPoint y: 196, distance: 116.8
type input "[STREET_ADDRESS]"
drag, startPoint x: 628, startPoint y: 267, endPoint x: 663, endPoint y: 267, distance: 34.6
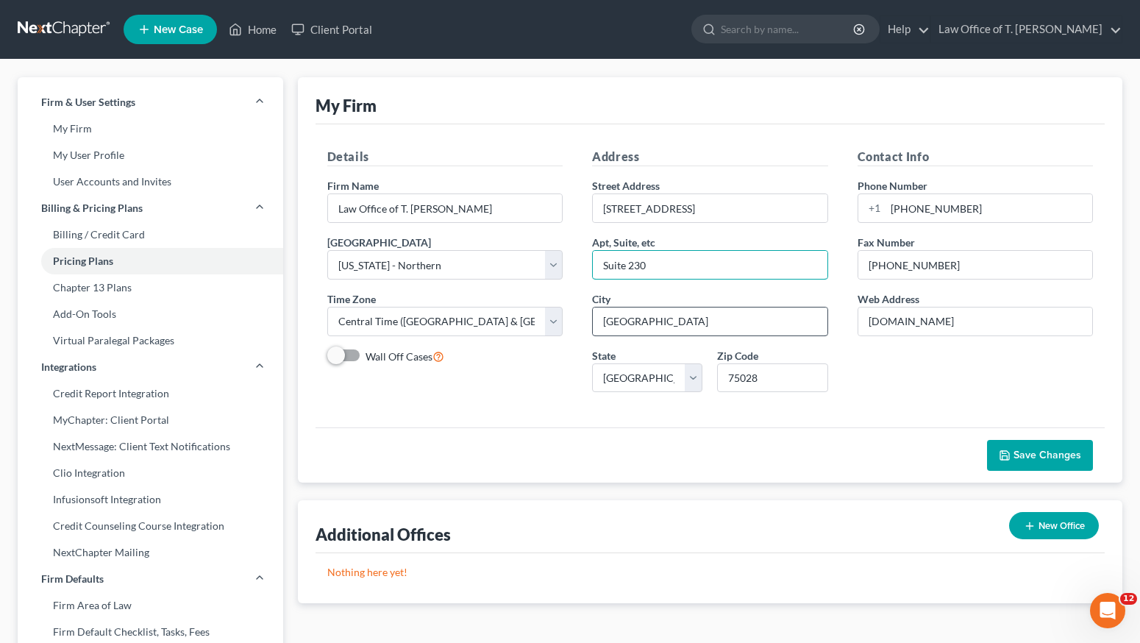
type input "Suite 230"
drag, startPoint x: 644, startPoint y: 321, endPoint x: 562, endPoint y: 299, distance: 85.5
type input "[GEOGRAPHIC_DATA]"
type input "75054"
type input "[GEOGRAPHIC_DATA]"
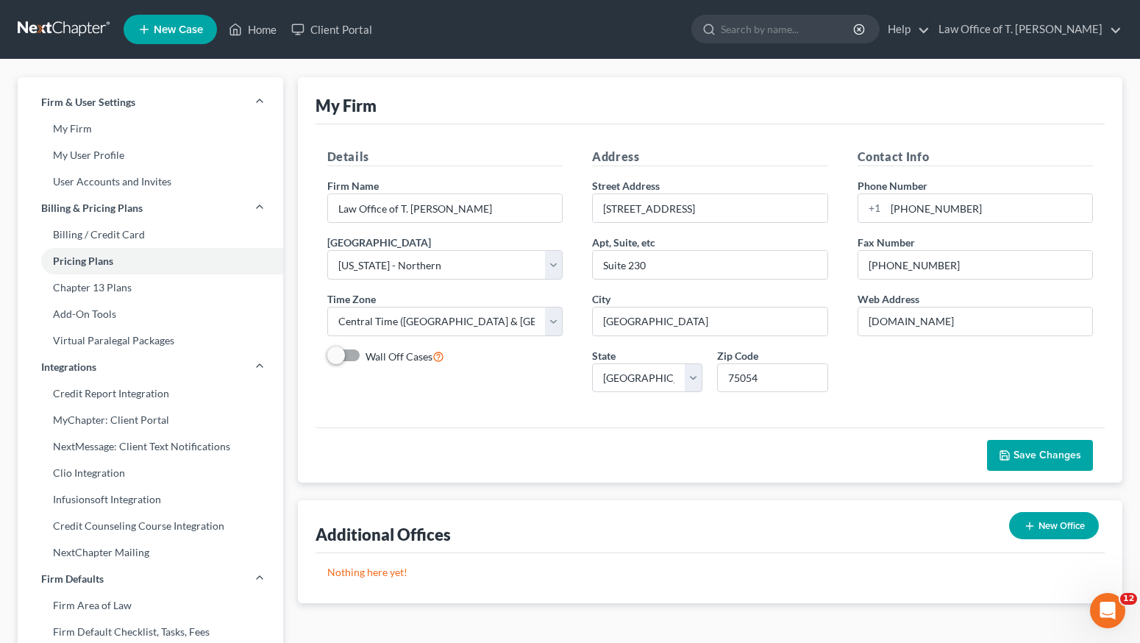
click at [1011, 460] on icon "button" at bounding box center [1005, 456] width 12 height 12
click at [245, 33] on link "Home" at bounding box center [252, 29] width 63 height 26
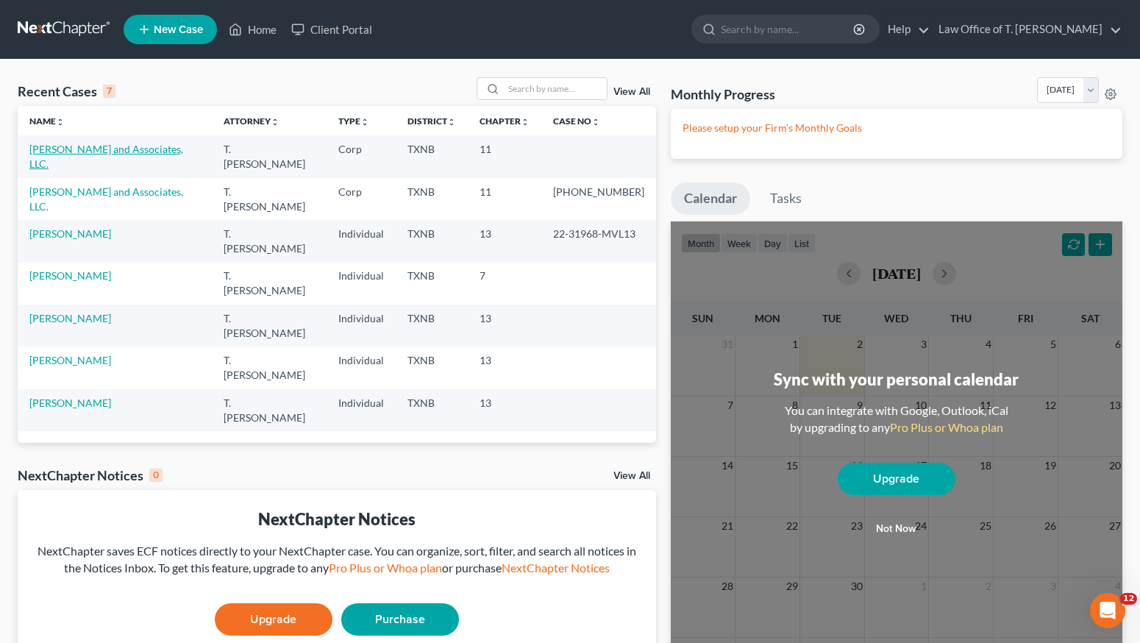
click at [152, 149] on link "[PERSON_NAME] and Associates, LLC." at bounding box center [106, 156] width 154 height 27
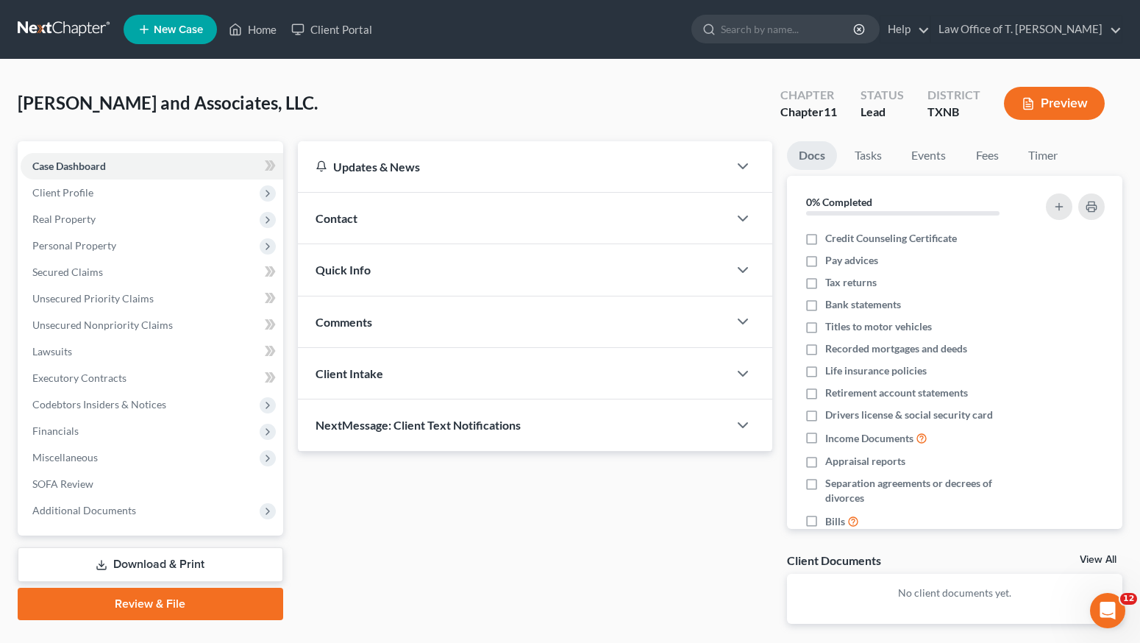
click at [219, 611] on link "Review & File" at bounding box center [151, 604] width 266 height 32
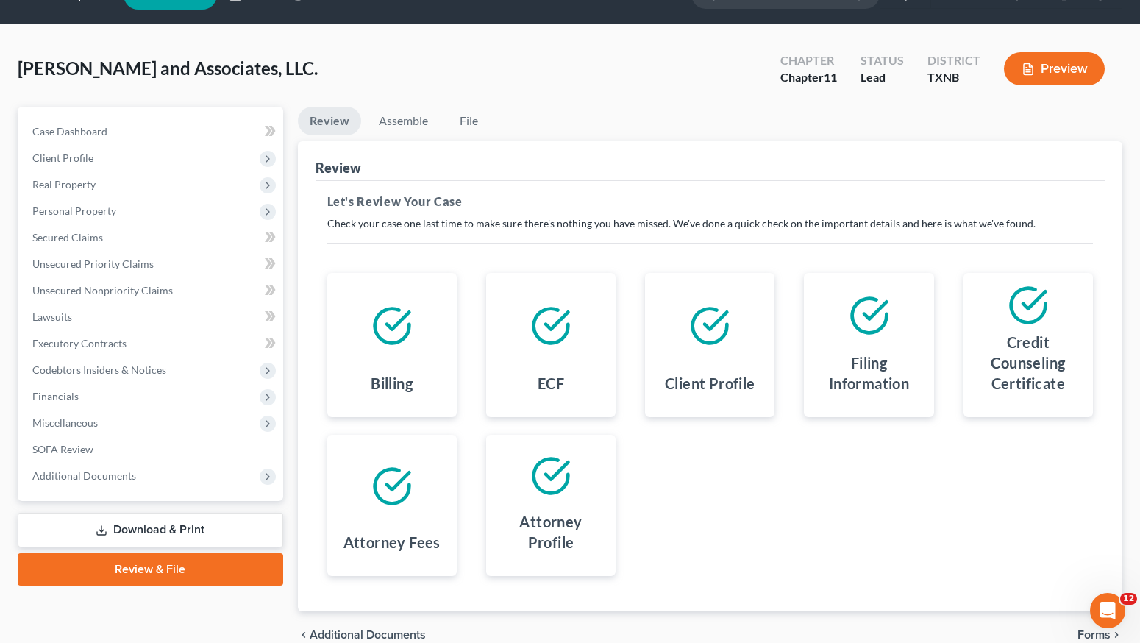
scroll to position [38, 0]
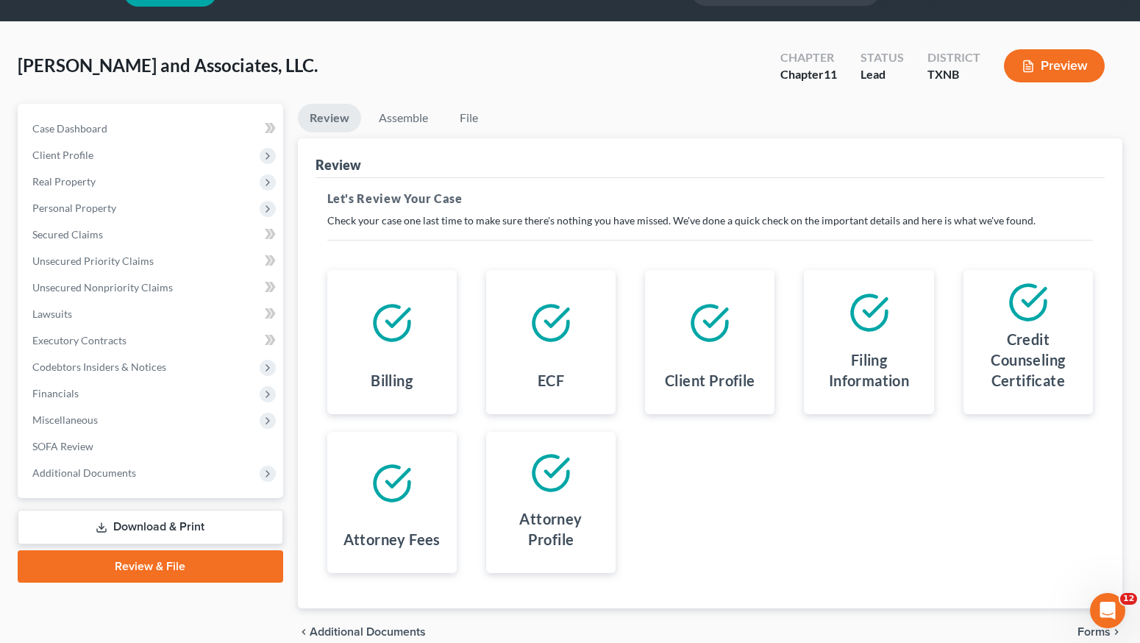
click at [1051, 66] on button "Preview" at bounding box center [1054, 65] width 101 height 33
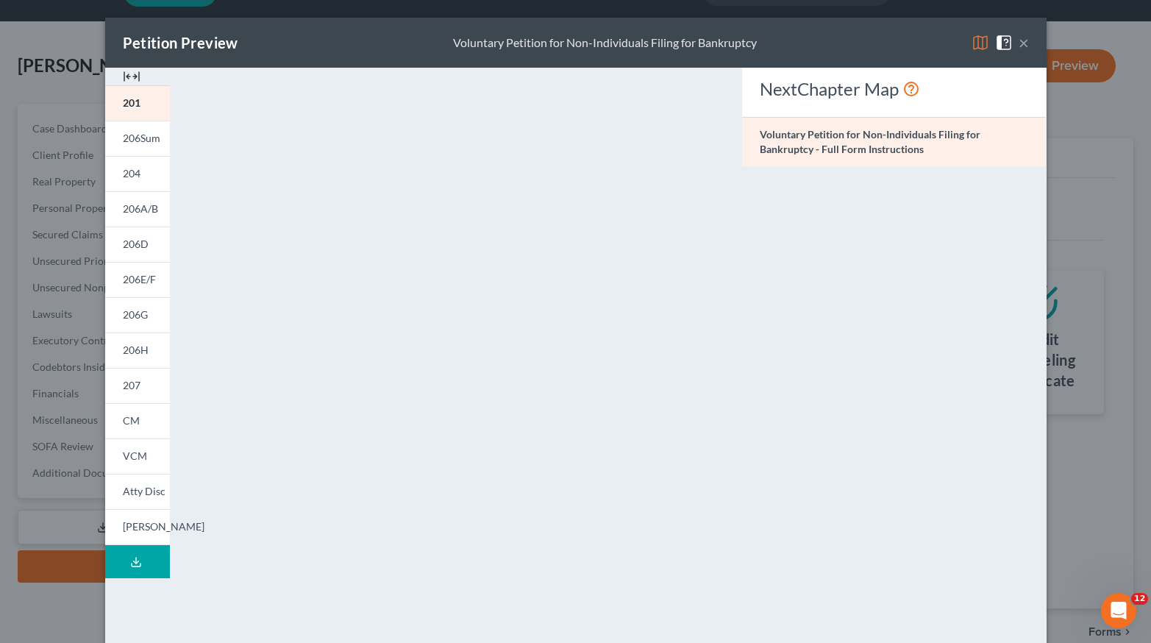
click at [1020, 46] on button "×" at bounding box center [1024, 43] width 10 height 18
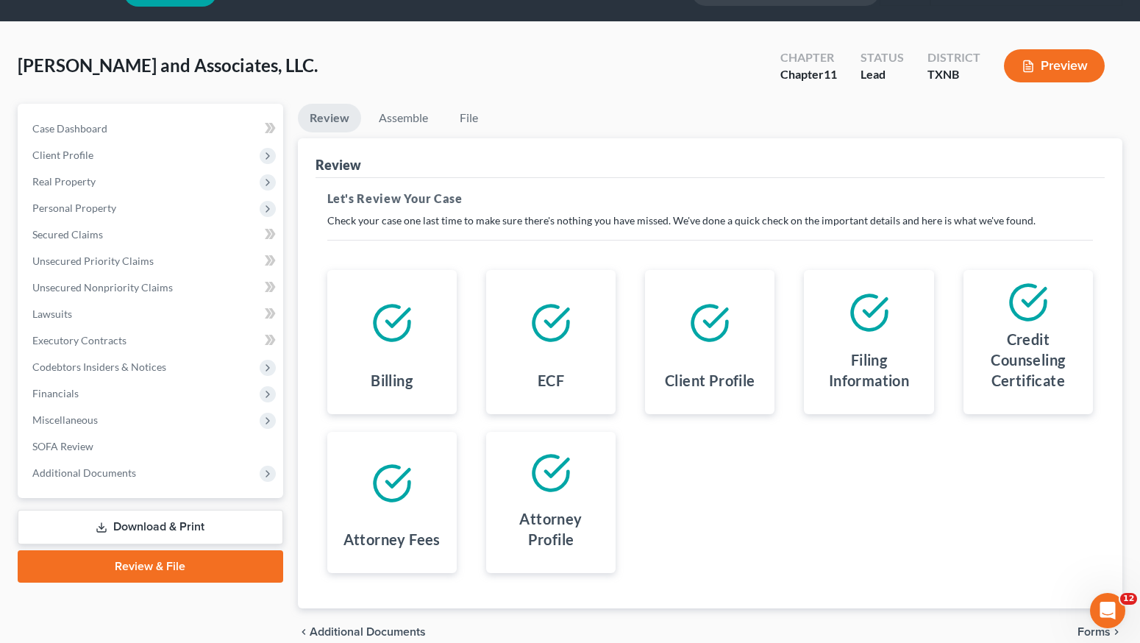
scroll to position [0, 0]
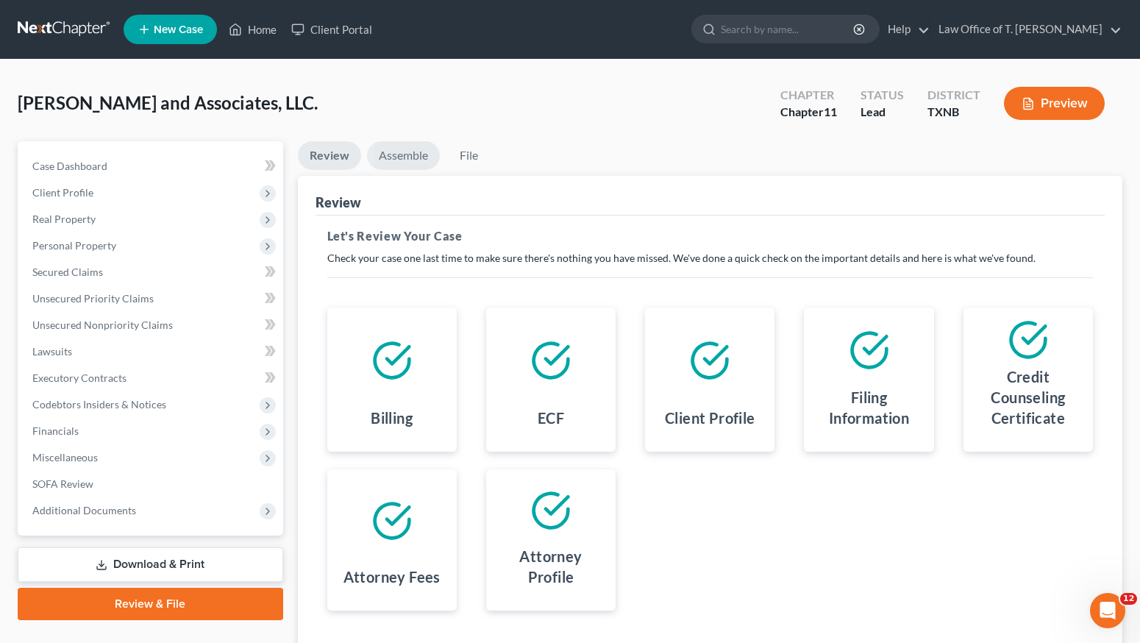
click at [424, 152] on link "Assemble" at bounding box center [403, 155] width 73 height 29
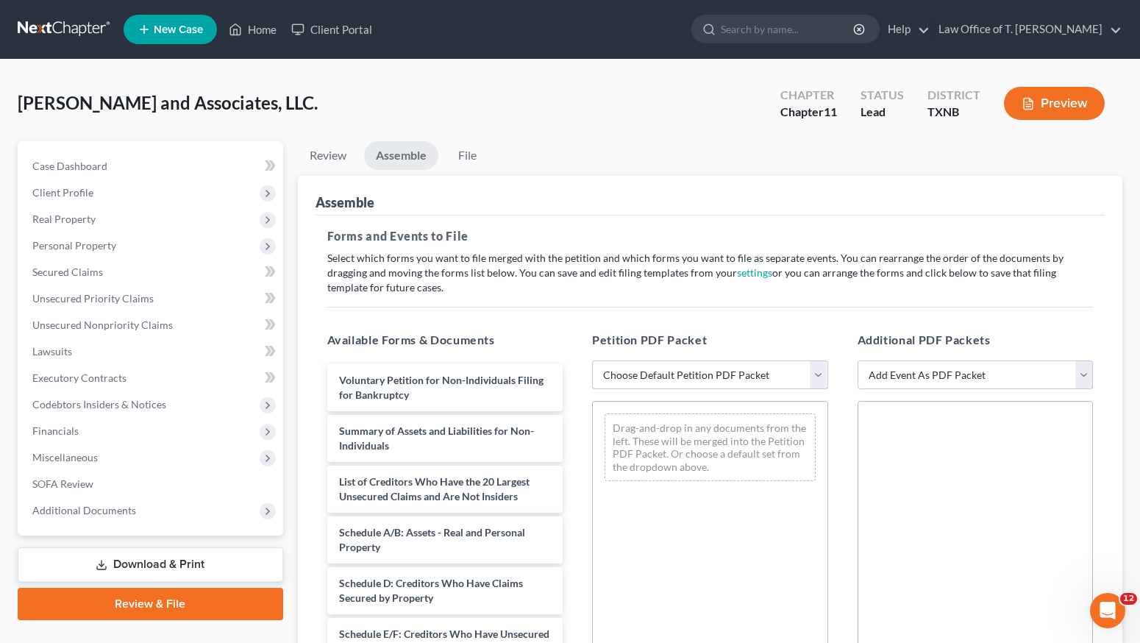
select select "1"
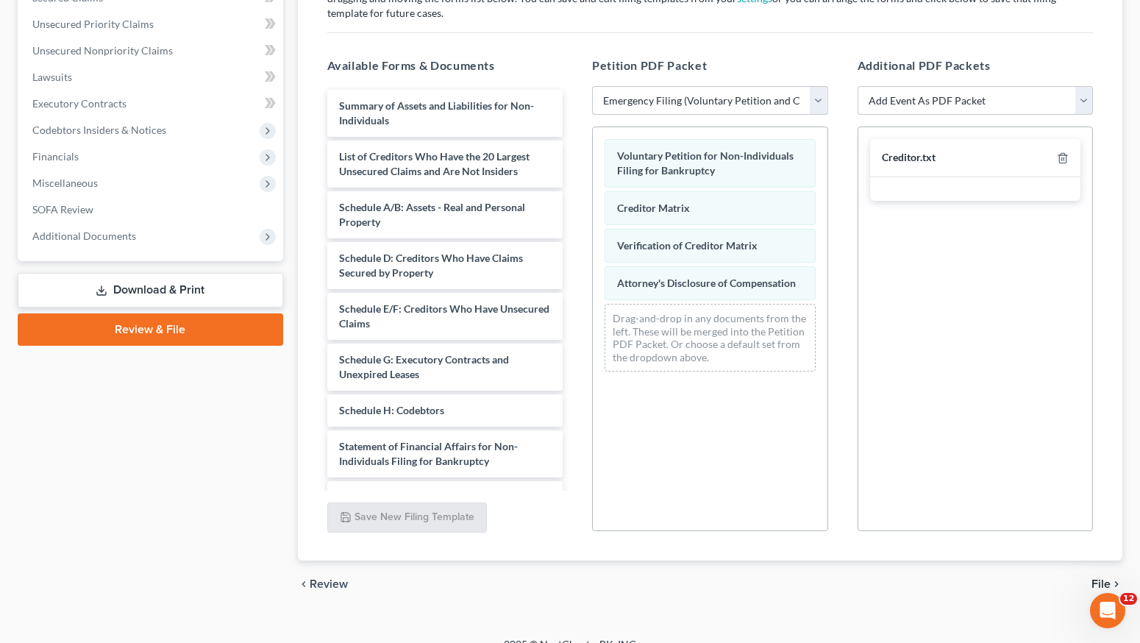
scroll to position [295, 0]
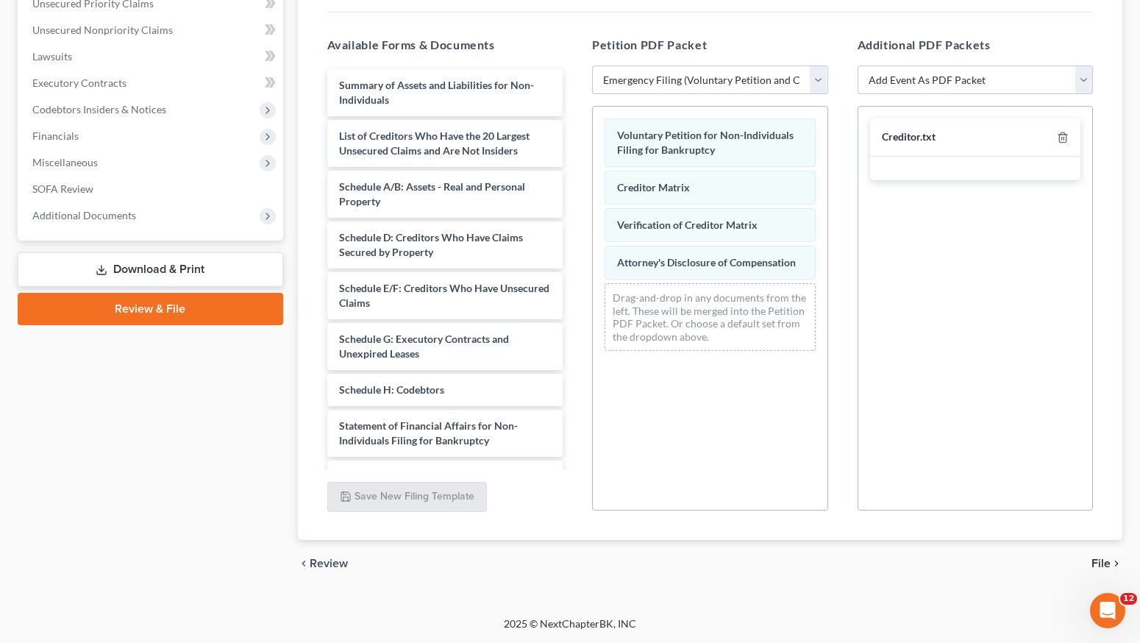
click at [1104, 564] on span "File" at bounding box center [1101, 564] width 19 height 12
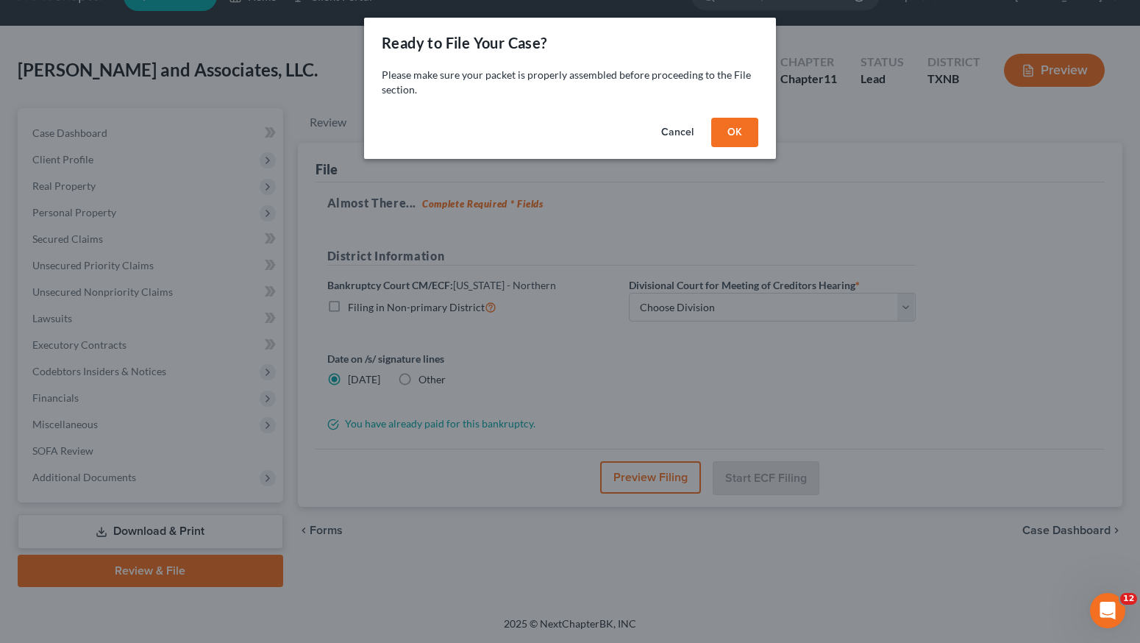
scroll to position [33, 0]
click at [753, 132] on button "OK" at bounding box center [740, 132] width 47 height 29
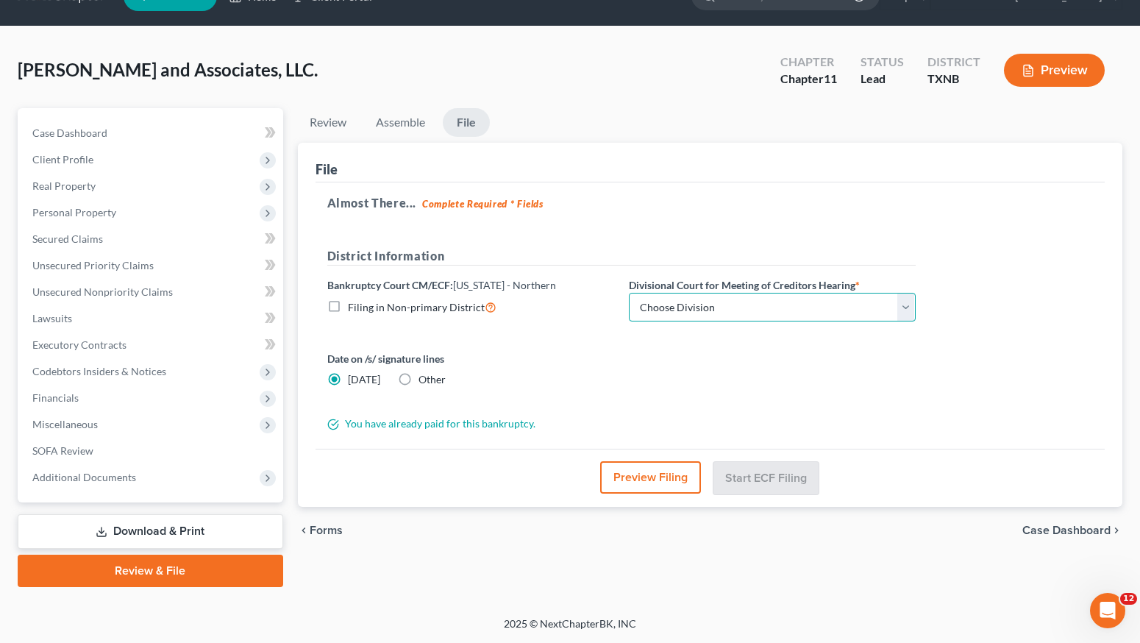
select select "3"
click at [760, 475] on button "Start ECF Filing" at bounding box center [766, 477] width 105 height 32
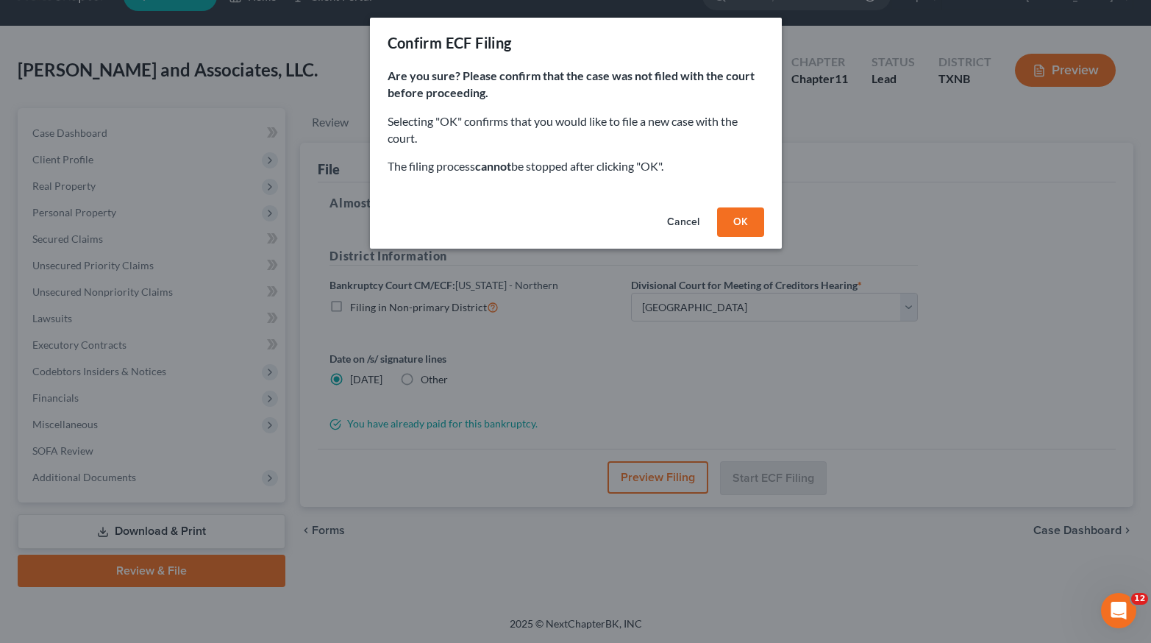
click at [737, 213] on button "OK" at bounding box center [740, 221] width 47 height 29
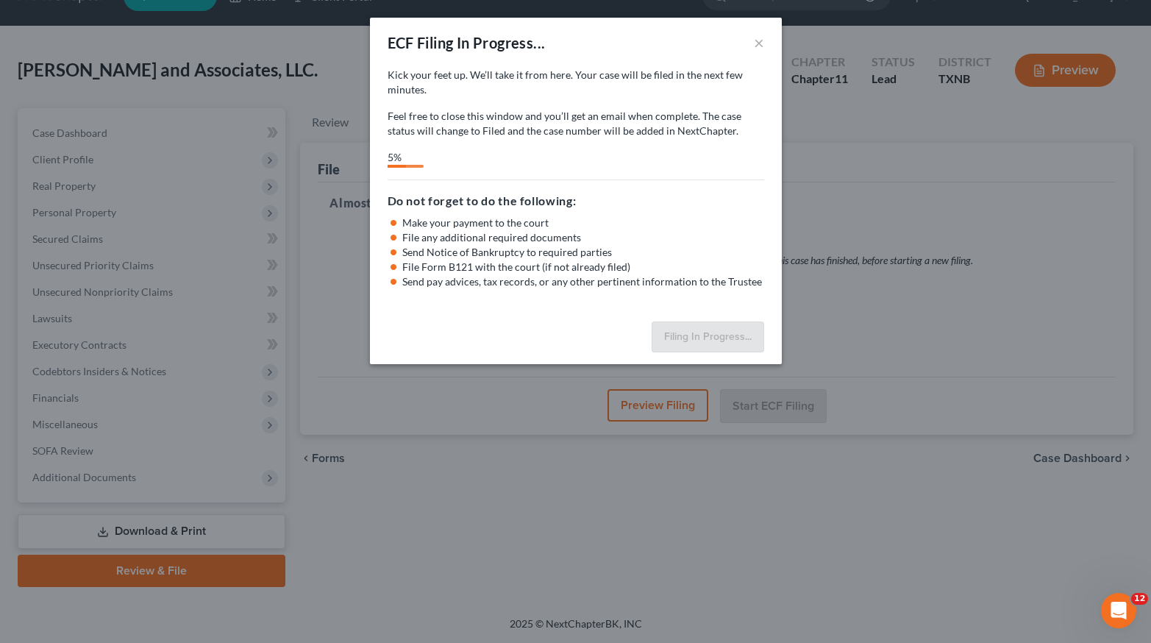
select select "3"
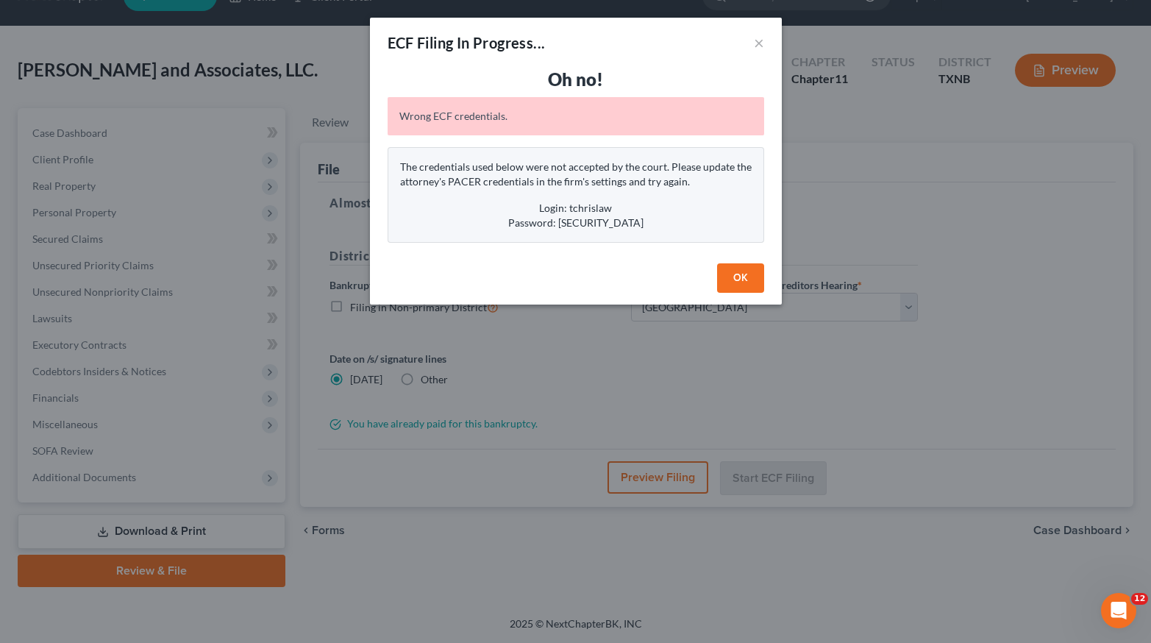
click at [742, 277] on button "OK" at bounding box center [740, 277] width 47 height 29
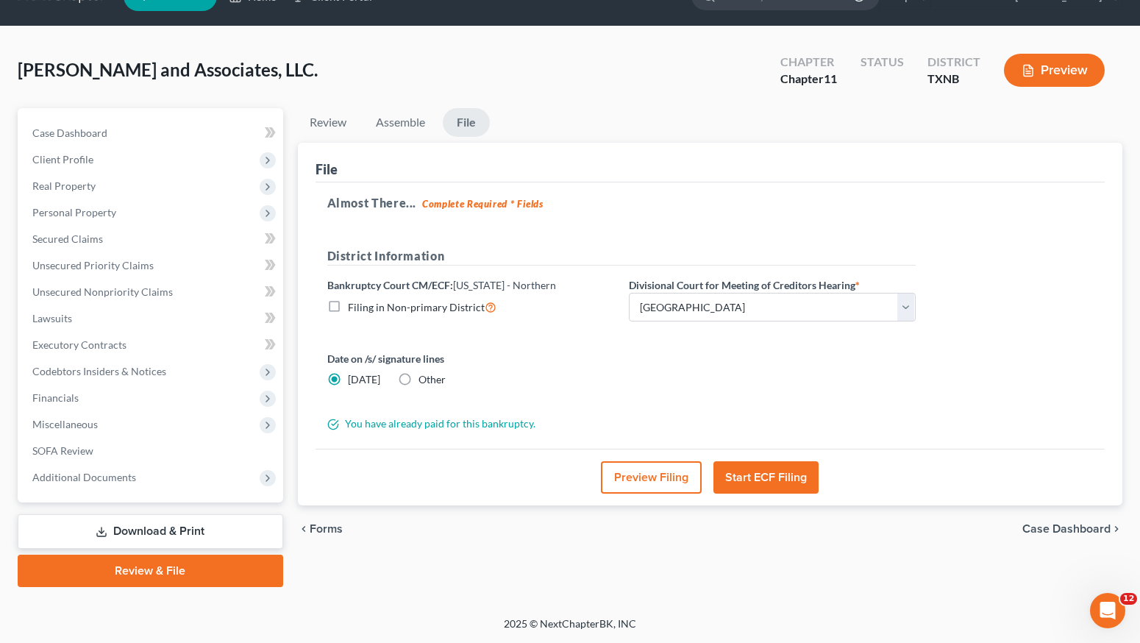
scroll to position [0, 0]
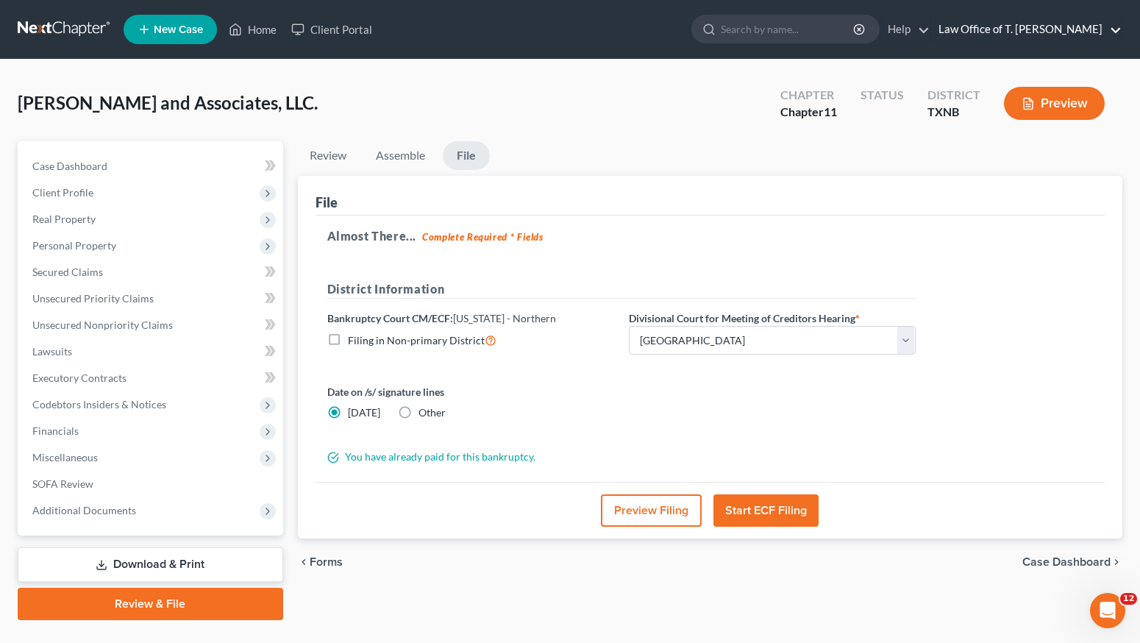
click at [1009, 27] on link "Law Office of T. [PERSON_NAME]" at bounding box center [1026, 29] width 191 height 26
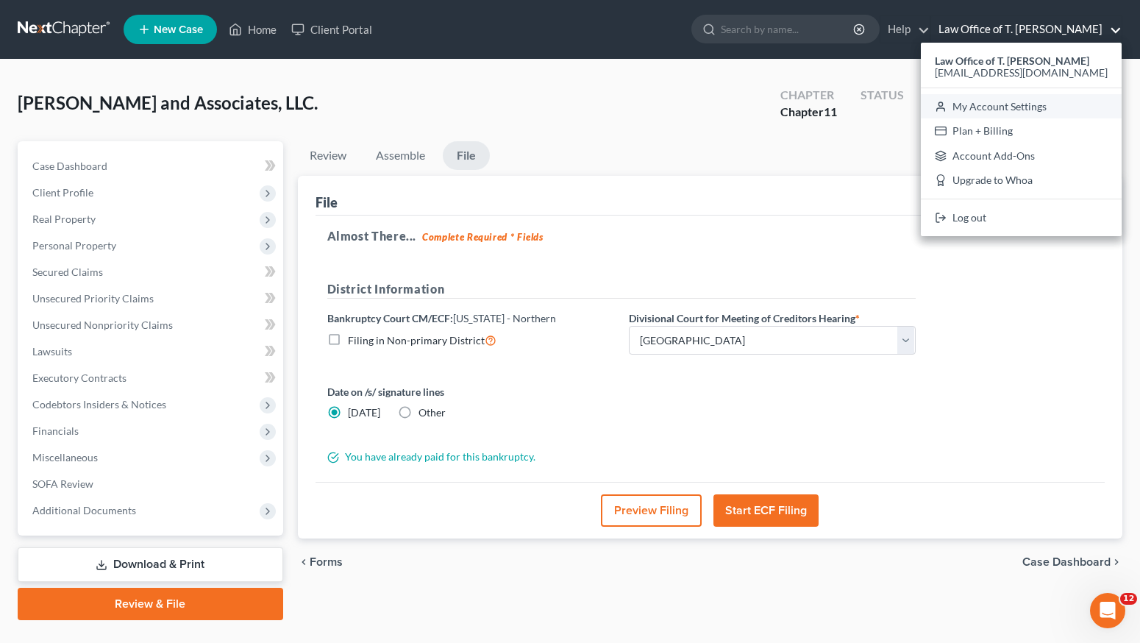
click at [1016, 106] on link "My Account Settings" at bounding box center [1021, 106] width 201 height 25
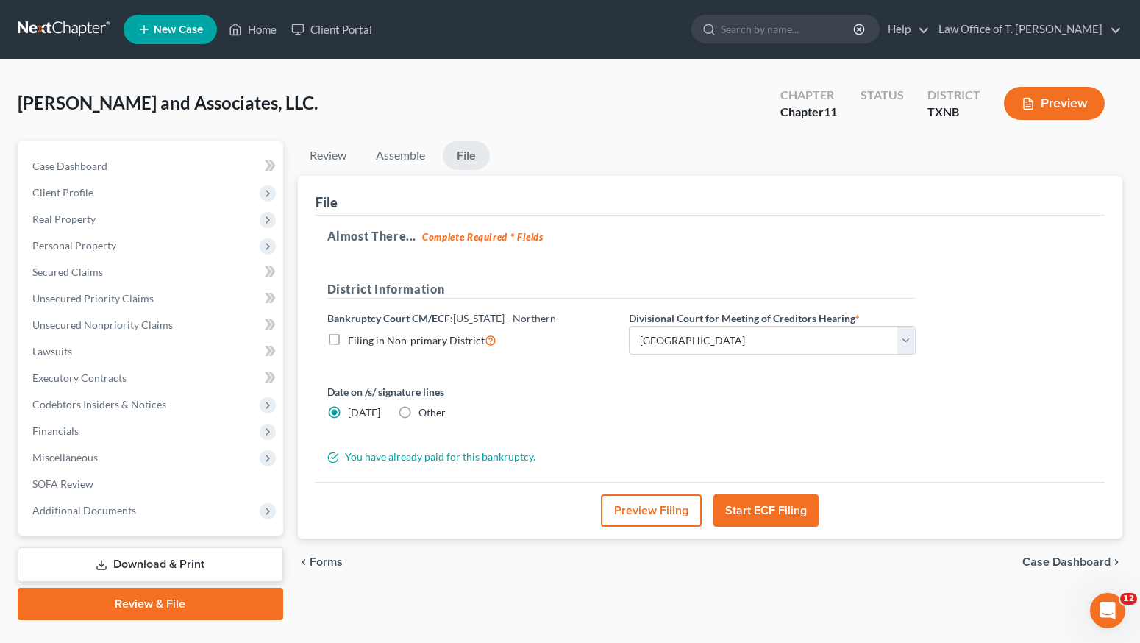
select select "78"
select select "23"
select select "45"
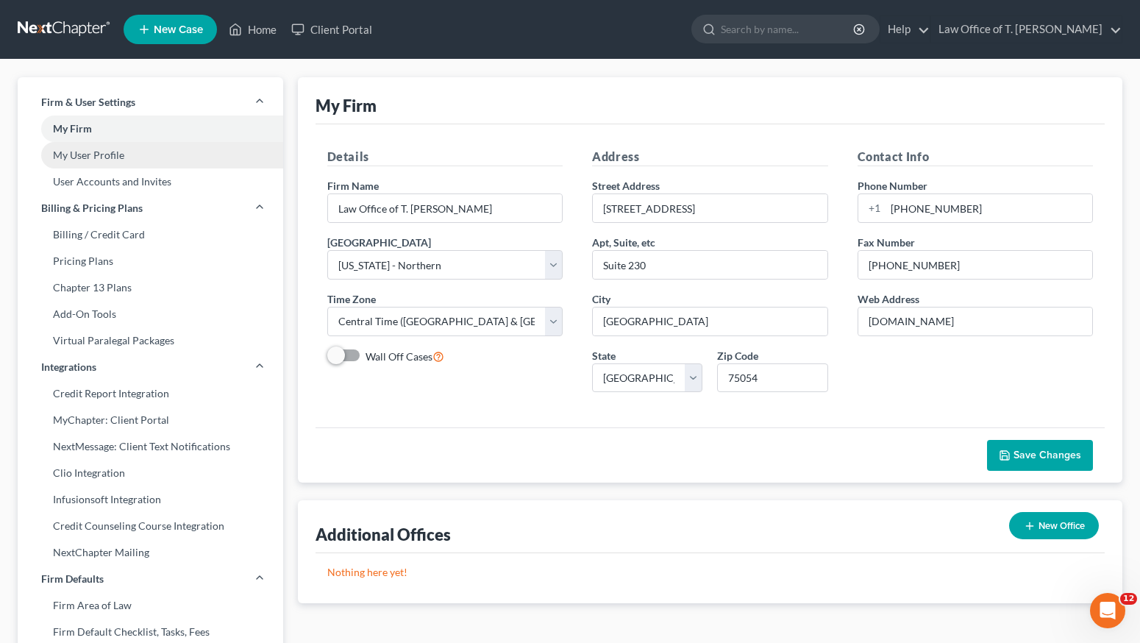
click at [125, 159] on link "My User Profile" at bounding box center [151, 155] width 266 height 26
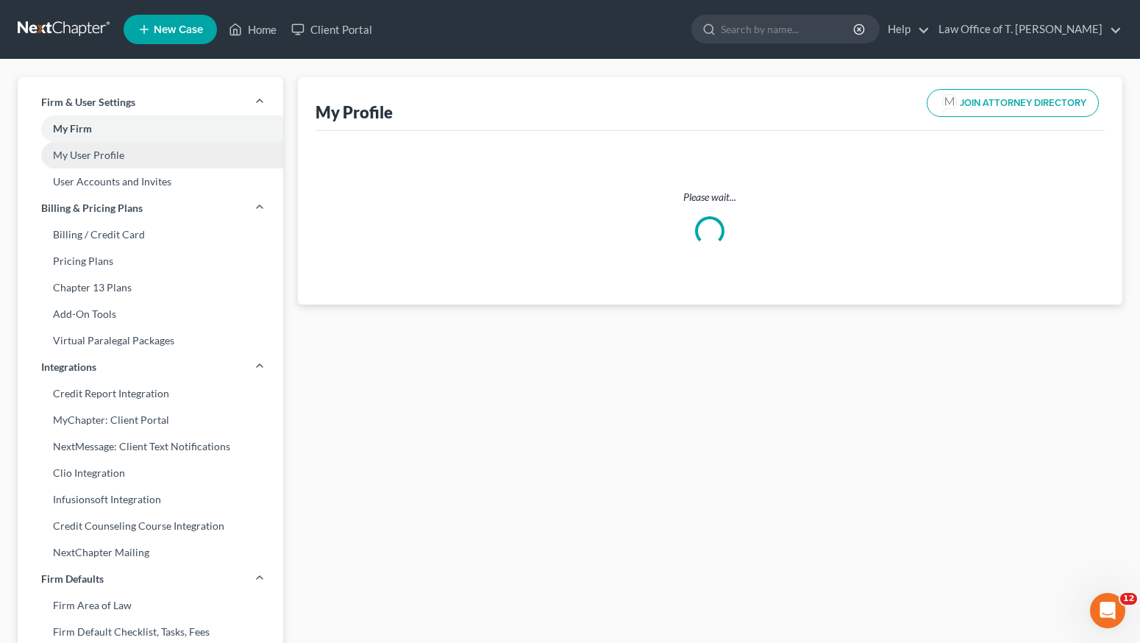
select select "45"
select select "78"
select select "attorney"
select select "0"
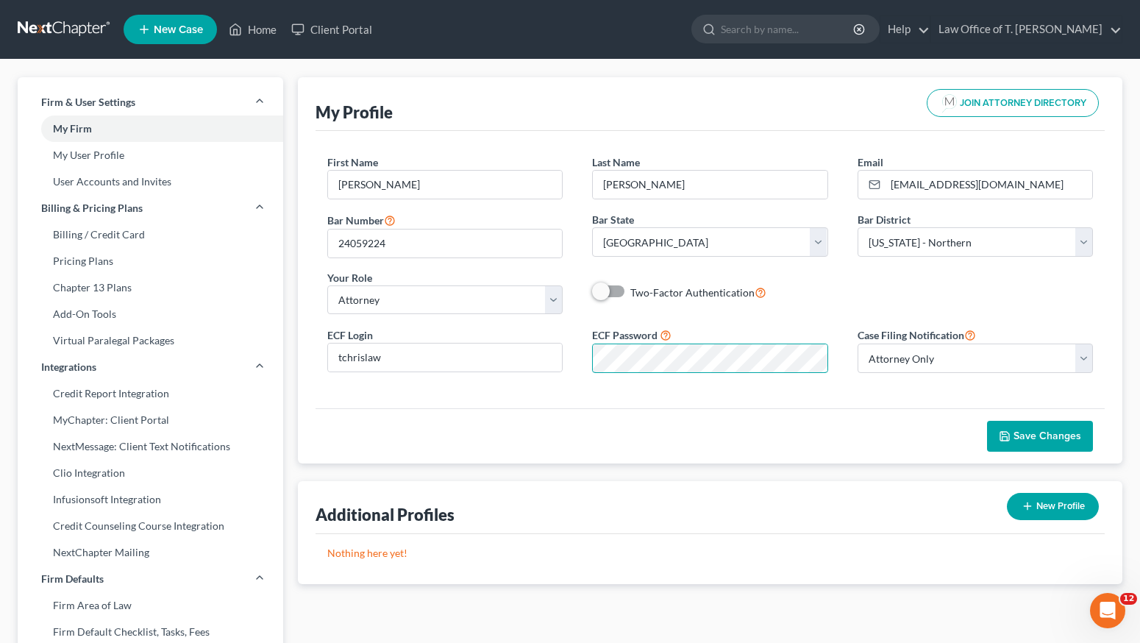
click at [577, 350] on div "ECF Login tchrislaw ECF Password Case Filing Notification Select Attorney Only …" at bounding box center [711, 355] width 796 height 59
click at [1031, 441] on span "Save Changes" at bounding box center [1048, 436] width 68 height 13
click at [987, 27] on link "Law Office of T. [PERSON_NAME]" at bounding box center [1026, 29] width 191 height 26
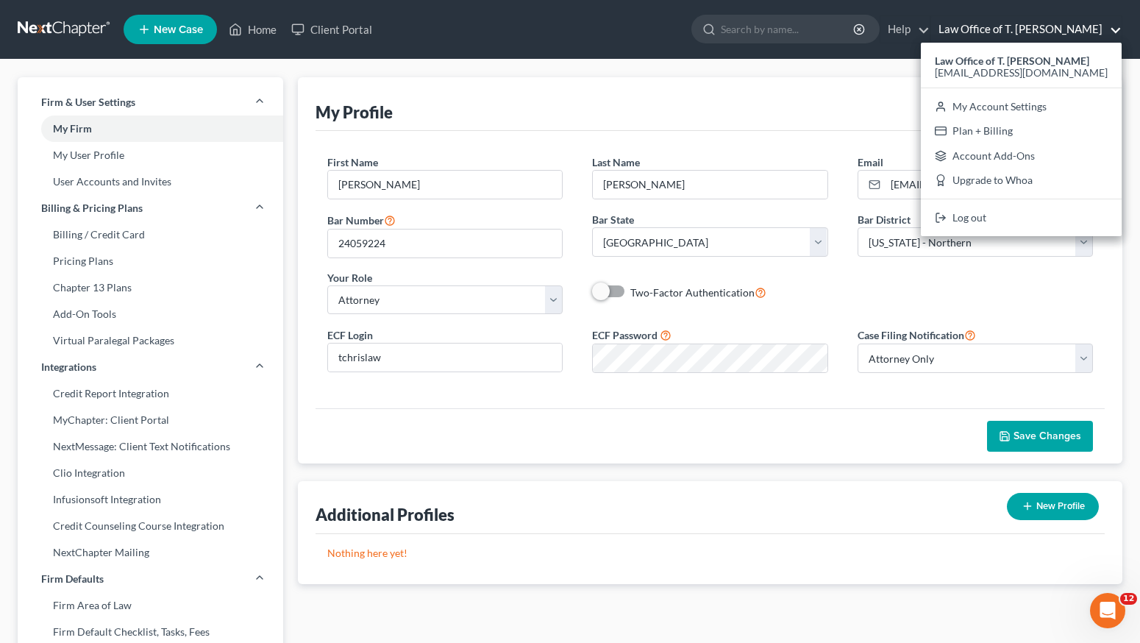
click at [854, 74] on div "Firm & User Settings My Firm My User Profile User Accounts and Invites Billing …" at bounding box center [570, 561] width 1140 height 1003
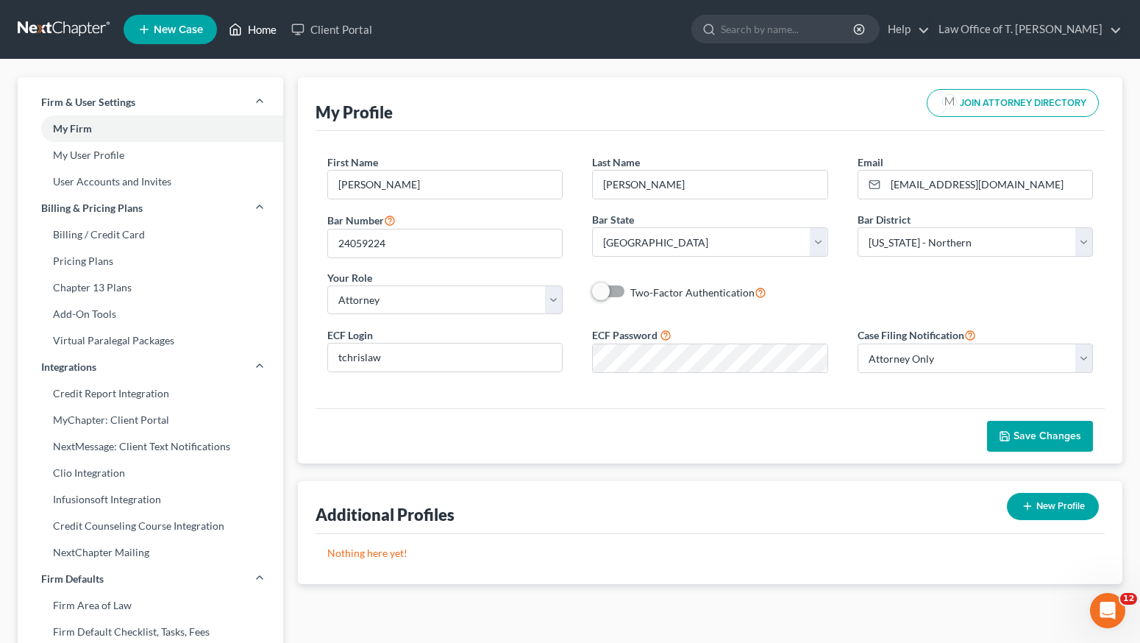
click at [255, 24] on link "Home" at bounding box center [252, 29] width 63 height 26
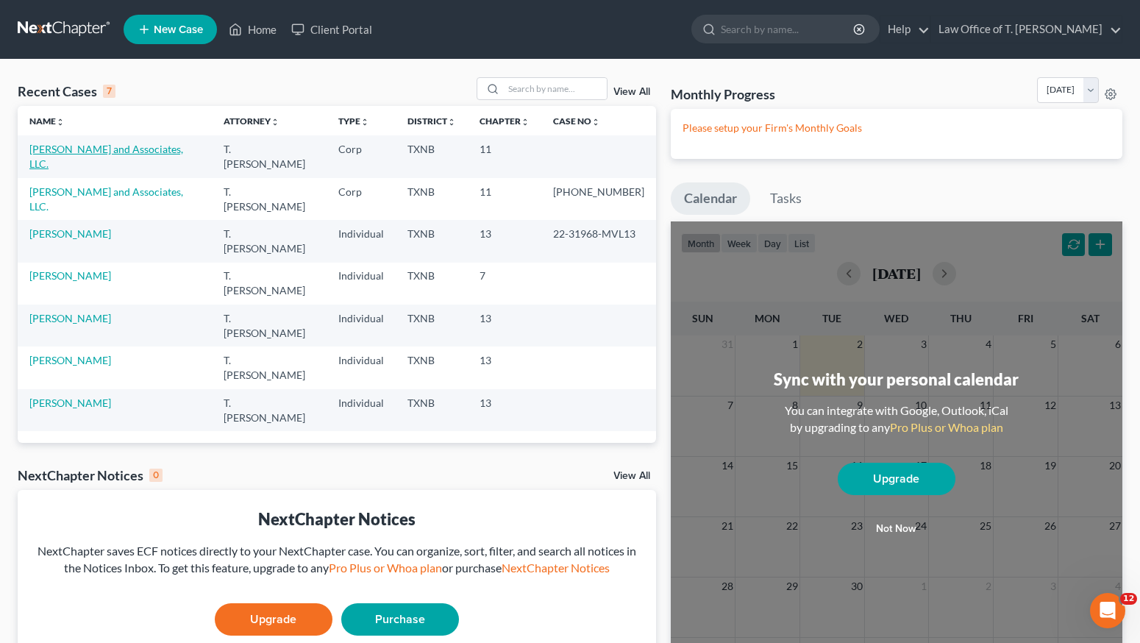
click at [126, 148] on link "[PERSON_NAME] and Associates, LLC." at bounding box center [106, 156] width 154 height 27
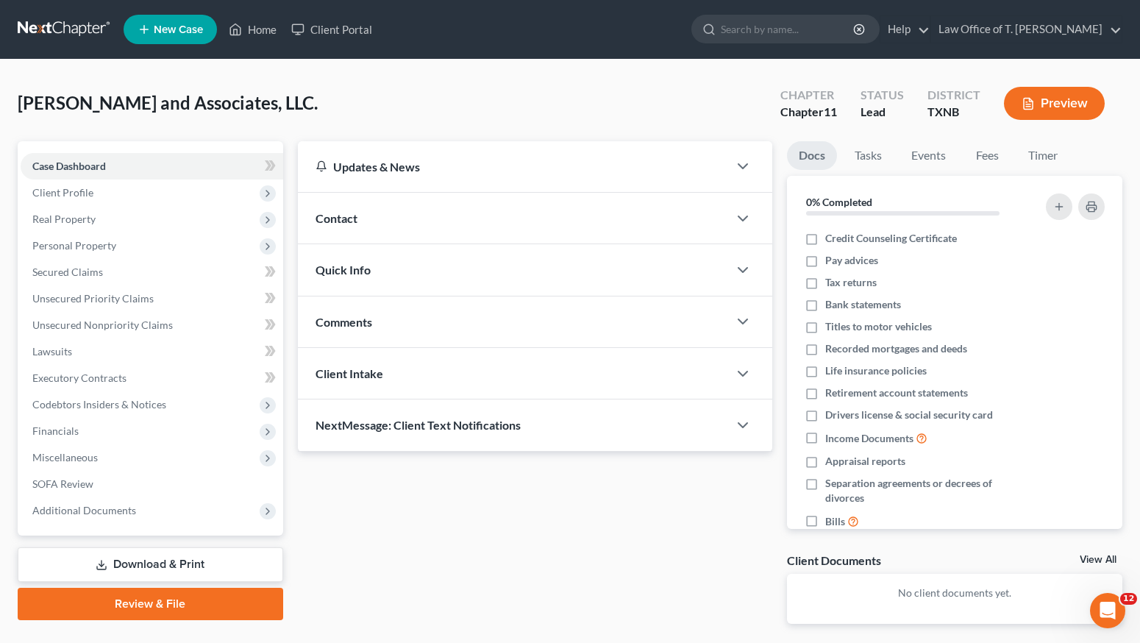
click at [248, 605] on link "Review & File" at bounding box center [151, 604] width 266 height 32
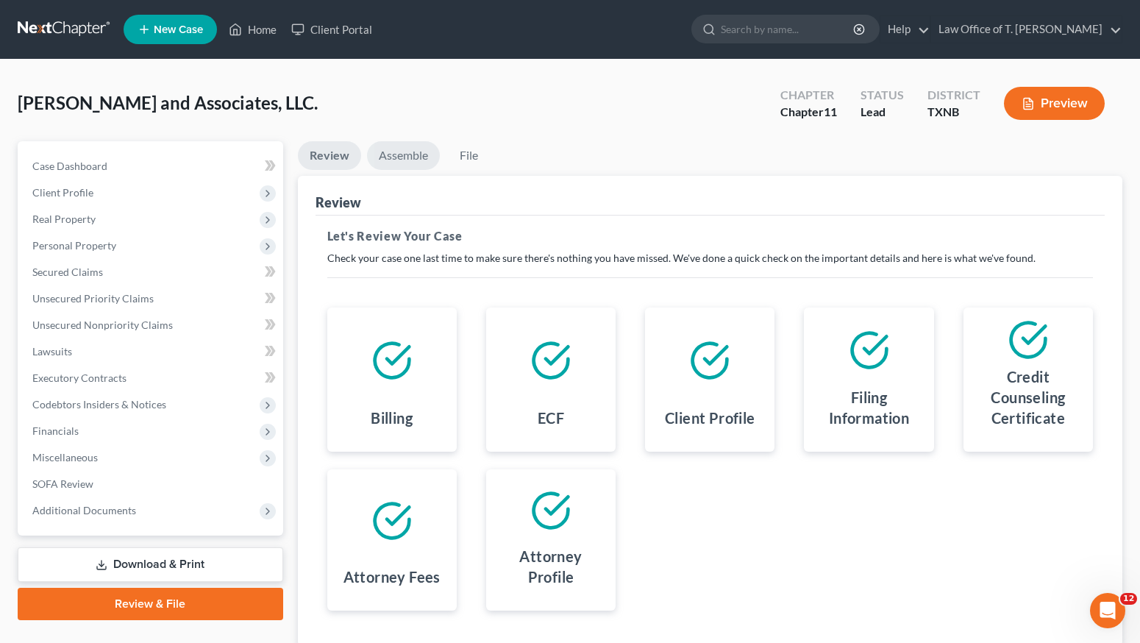
click at [404, 149] on link "Assemble" at bounding box center [403, 155] width 73 height 29
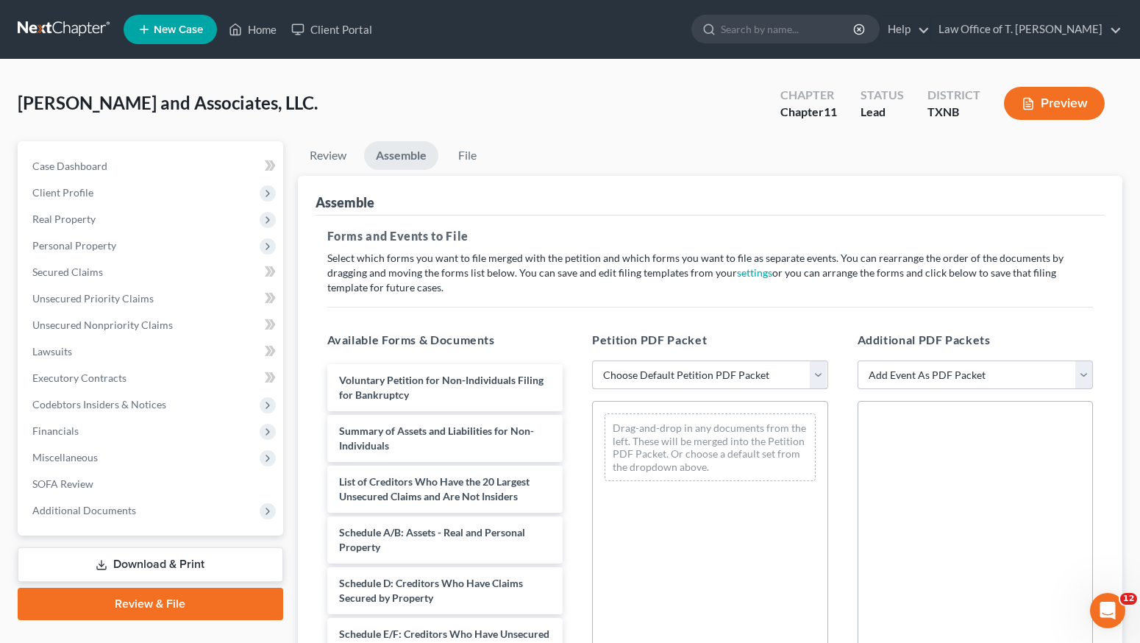
select select "1"
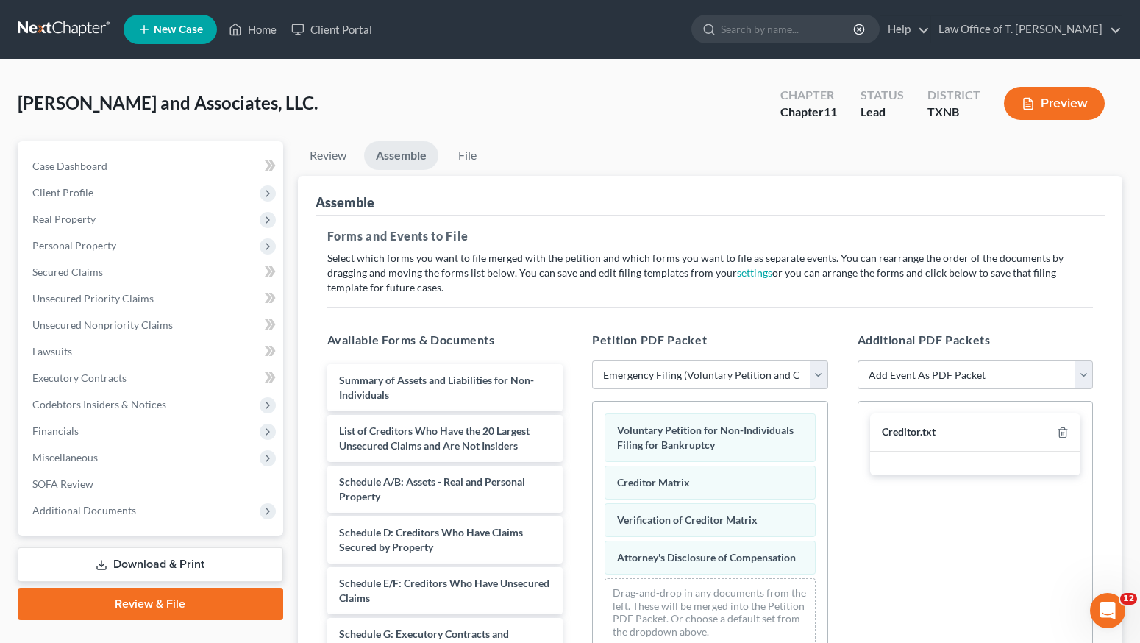
scroll to position [295, 0]
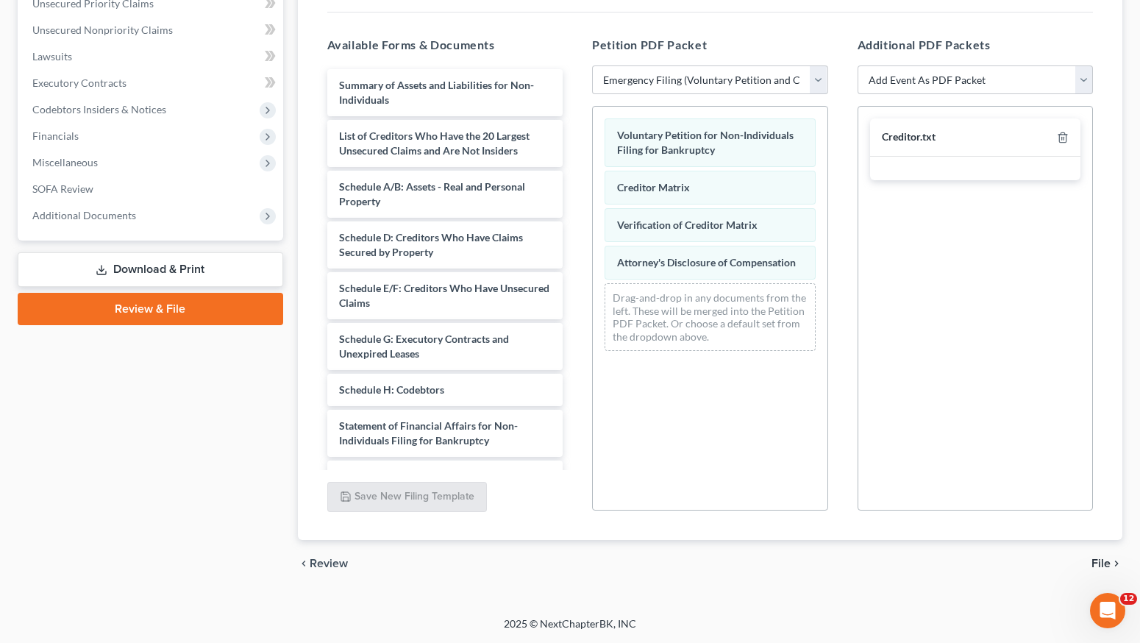
click at [1109, 560] on span "File" at bounding box center [1101, 564] width 19 height 12
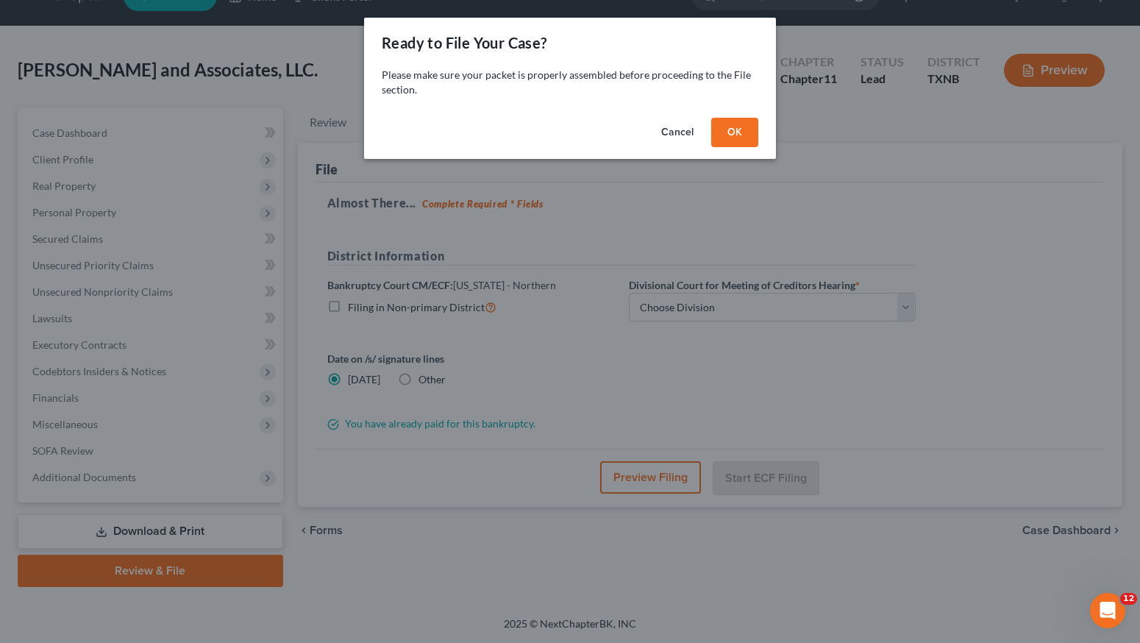
scroll to position [33, 0]
click at [756, 127] on button "OK" at bounding box center [740, 132] width 47 height 29
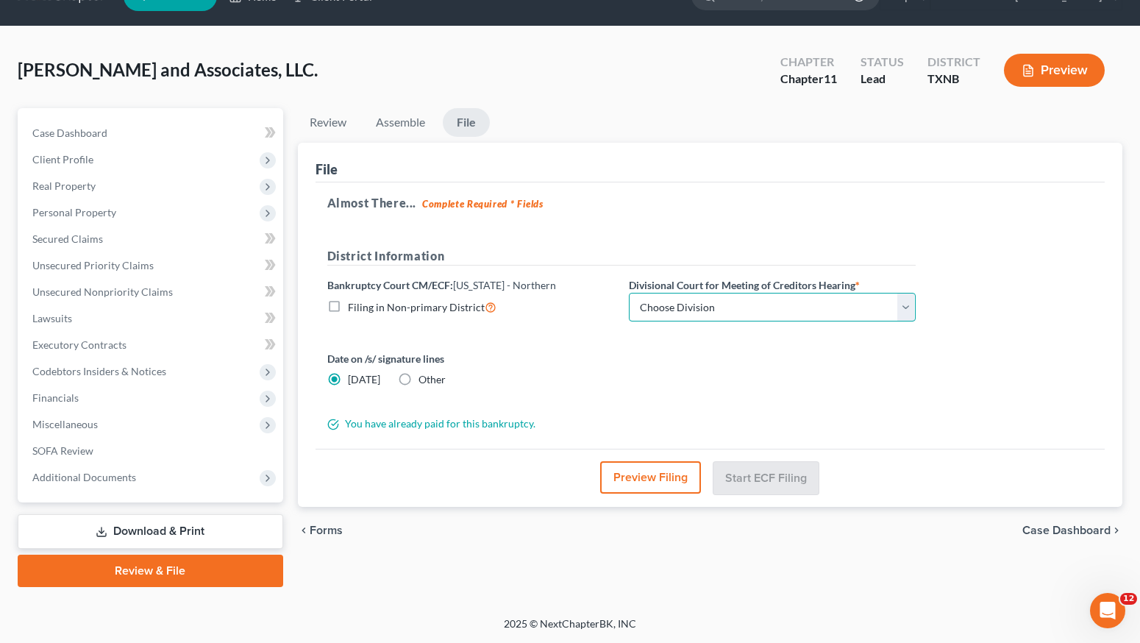
select select "3"
click at [756, 483] on button "Start ECF Filing" at bounding box center [766, 477] width 105 height 32
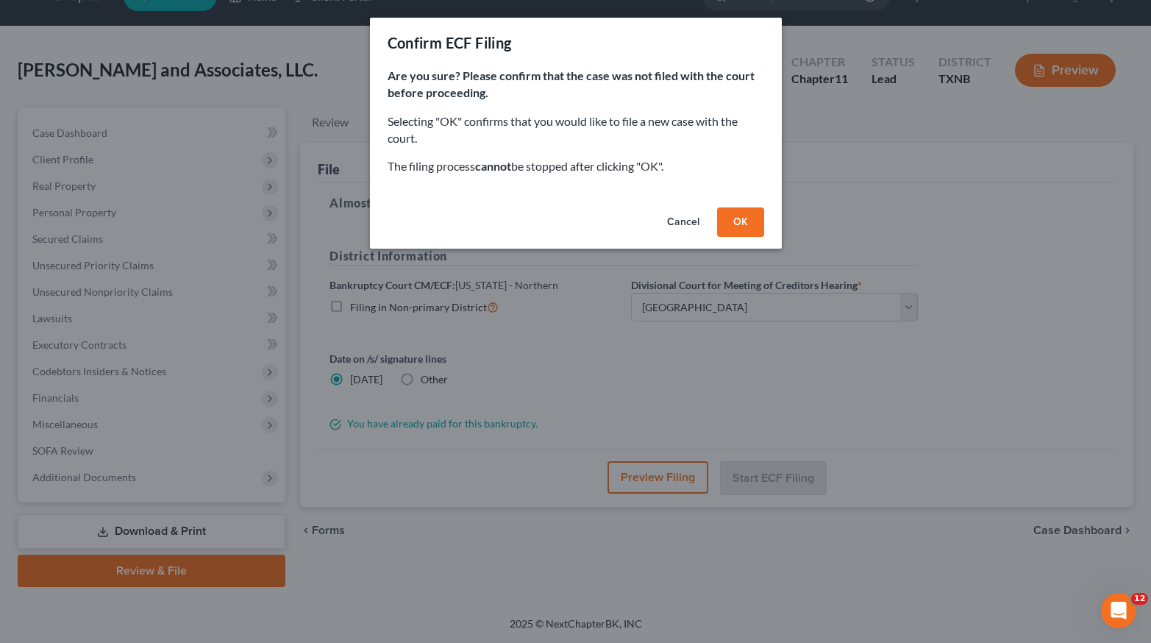
click at [729, 214] on button "OK" at bounding box center [740, 221] width 47 height 29
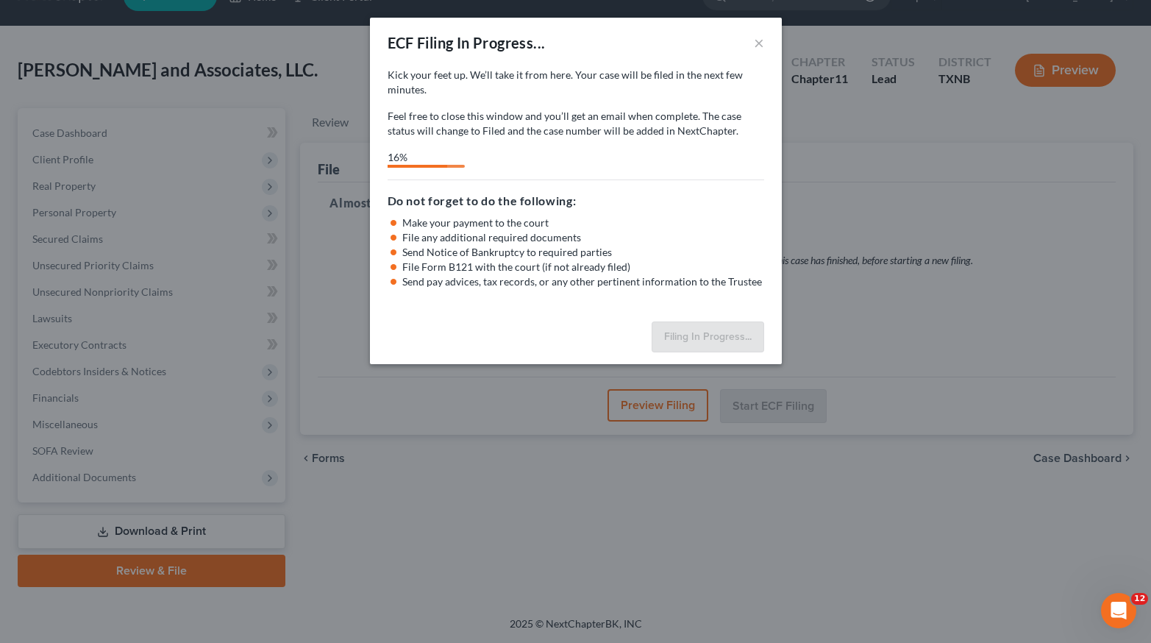
select select "3"
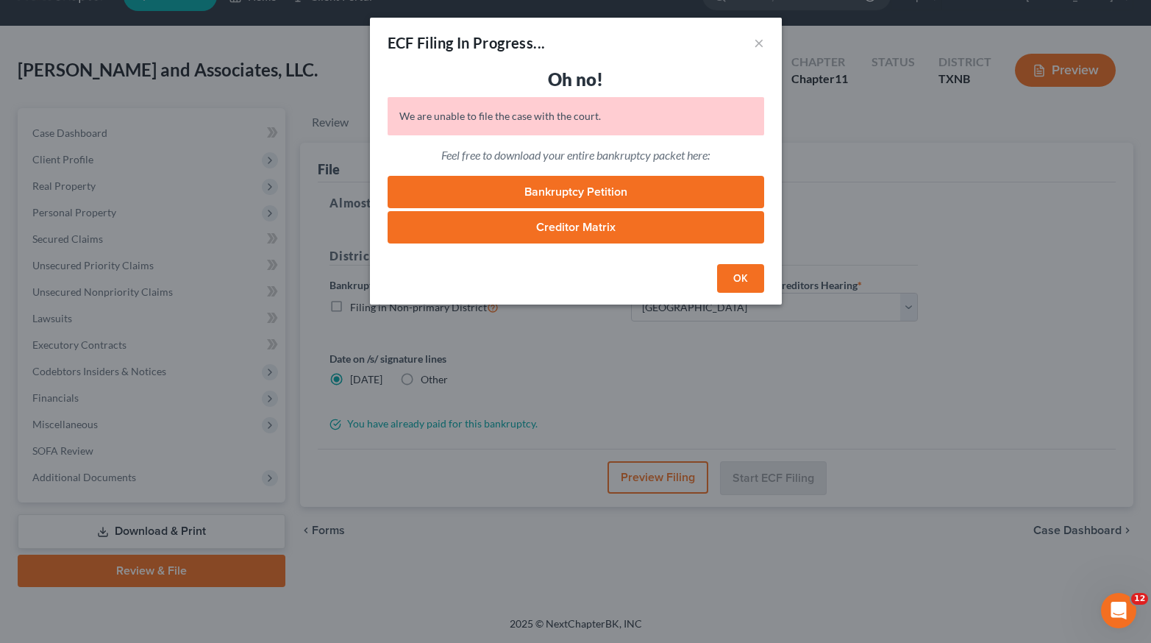
click at [580, 193] on link "Bankruptcy Petition" at bounding box center [576, 192] width 377 height 32
click at [550, 225] on link "Creditor Matrix" at bounding box center [576, 227] width 377 height 32
click at [744, 285] on button "OK" at bounding box center [740, 278] width 47 height 29
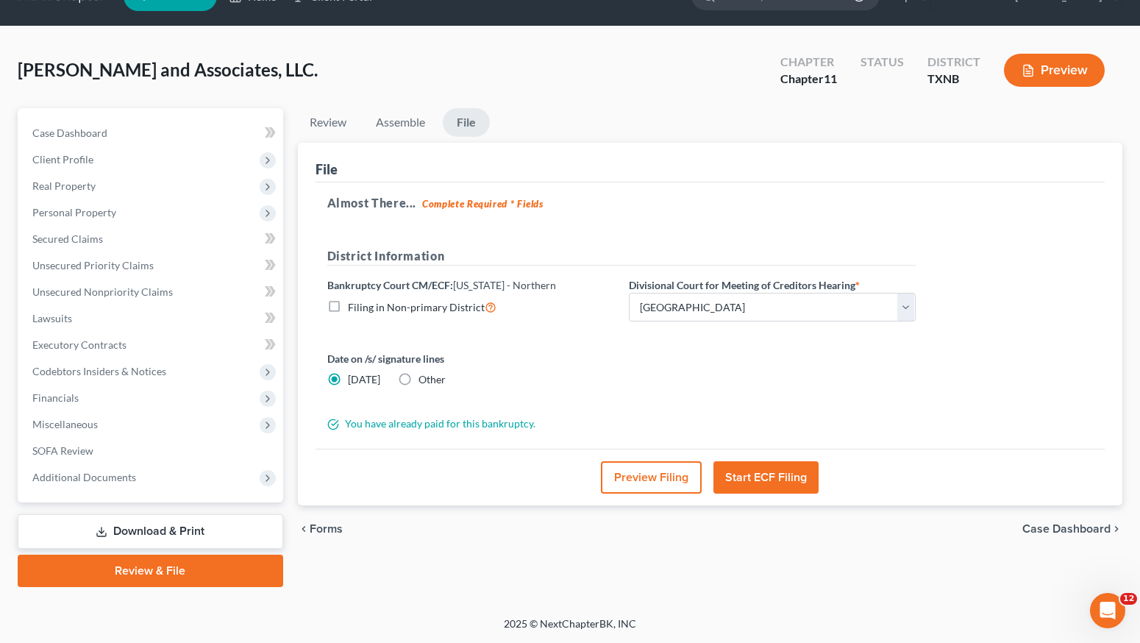
click at [1062, 528] on span "Case Dashboard" at bounding box center [1067, 529] width 88 height 12
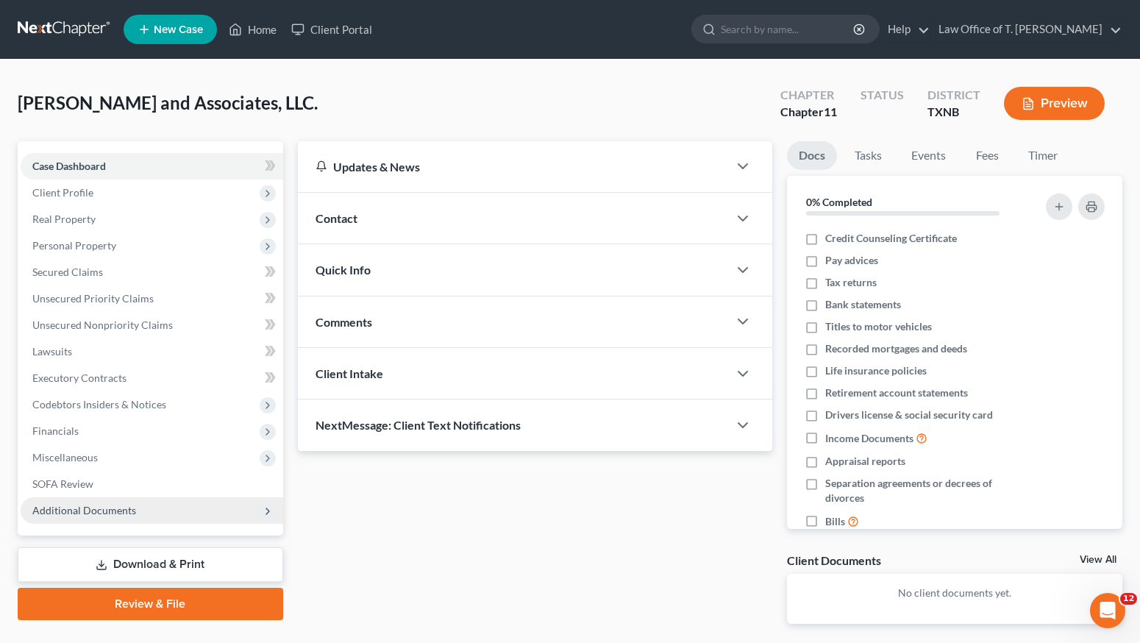
scroll to position [60, 0]
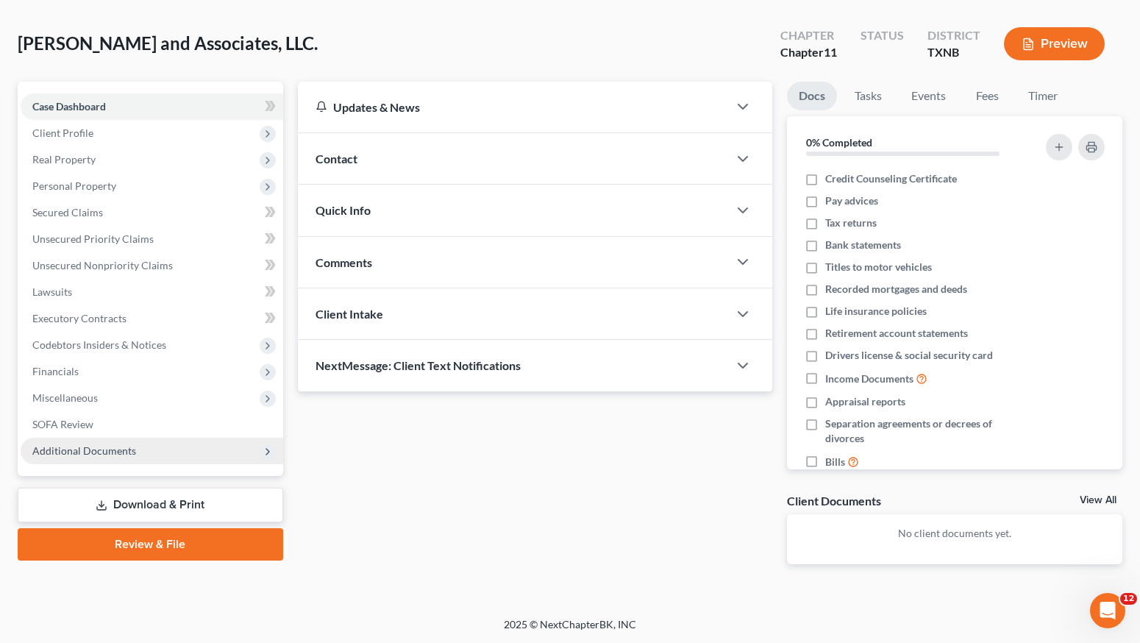
click at [1112, 620] on icon "Open Intercom Messenger" at bounding box center [1108, 611] width 24 height 24
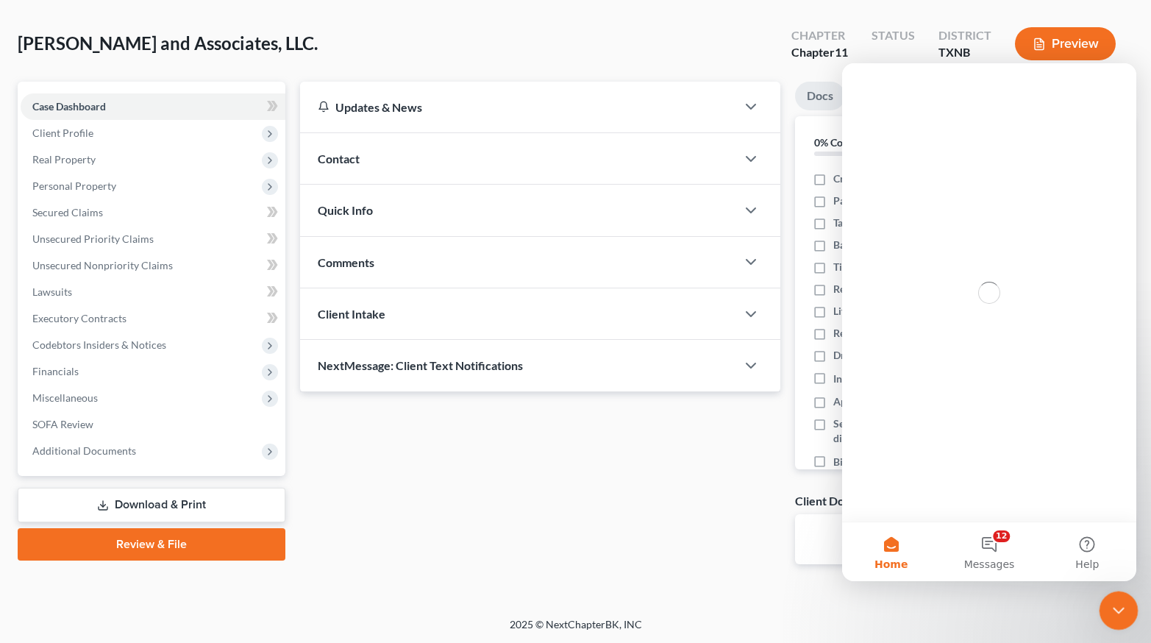
scroll to position [0, 0]
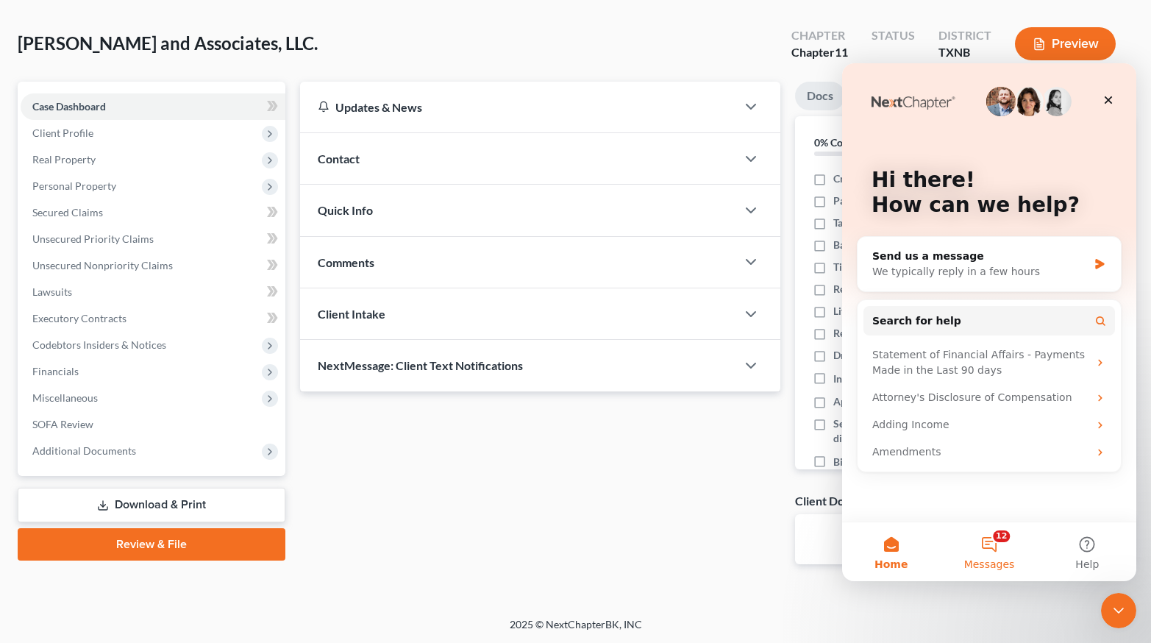
click at [993, 549] on button "12 Messages" at bounding box center [989, 551] width 98 height 59
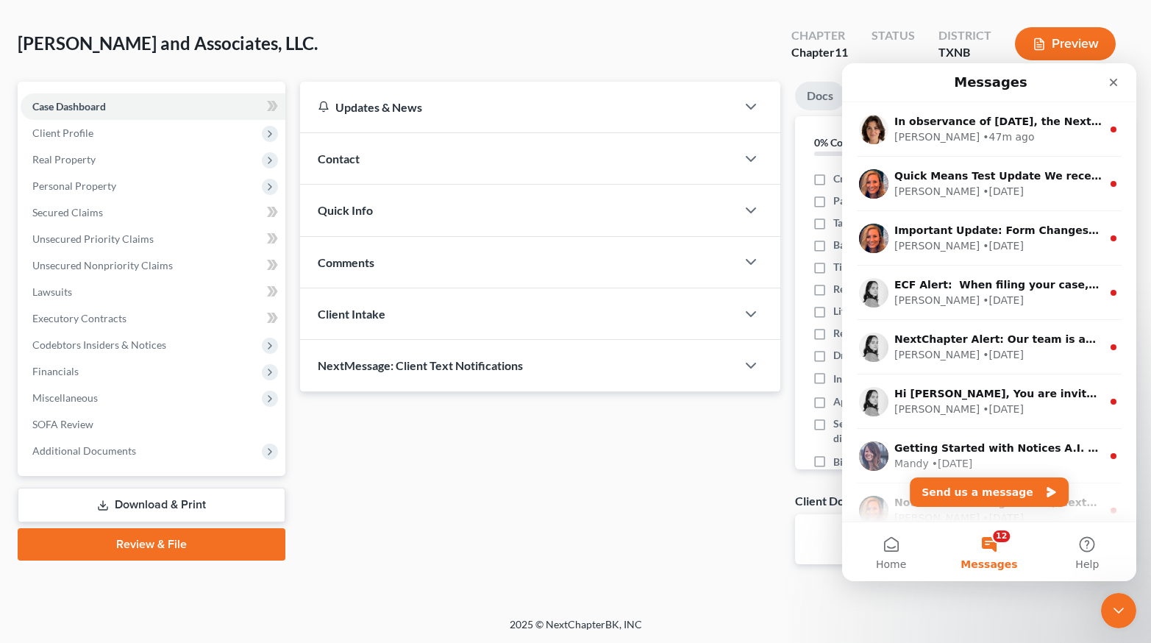
click at [707, 480] on div "Updates & News × [US_STATE] Northern: Faster Filing Times! Updates have been ma…" at bounding box center [540, 335] width 494 height 506
click at [1118, 82] on icon "Close" at bounding box center [1114, 83] width 12 height 12
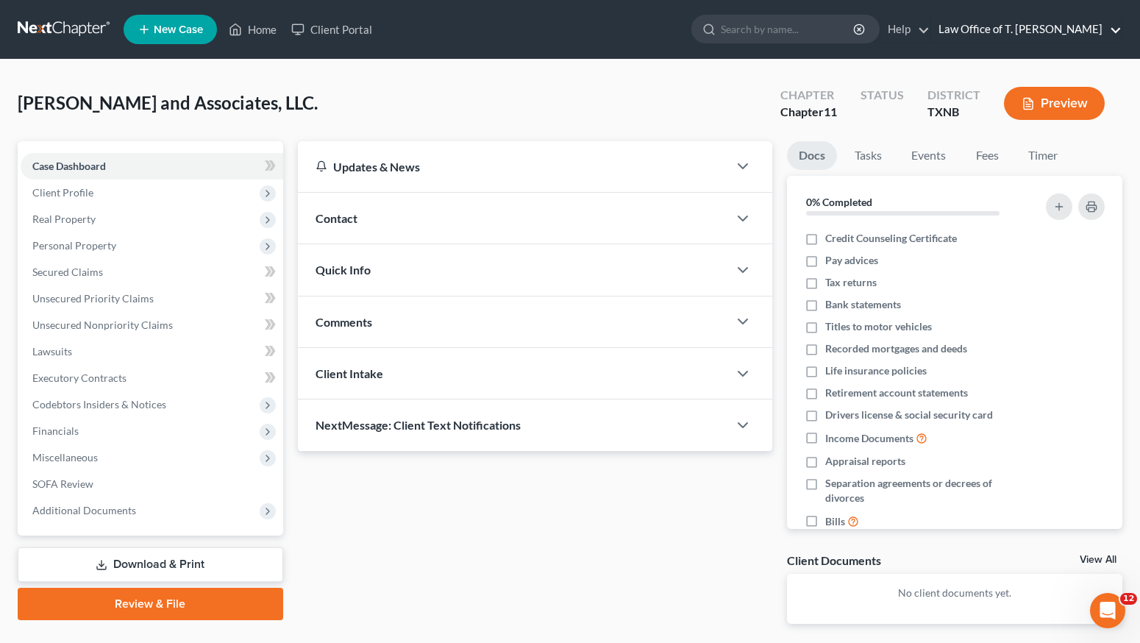
click at [1069, 35] on link "Law Office of T. [PERSON_NAME]" at bounding box center [1026, 29] width 191 height 26
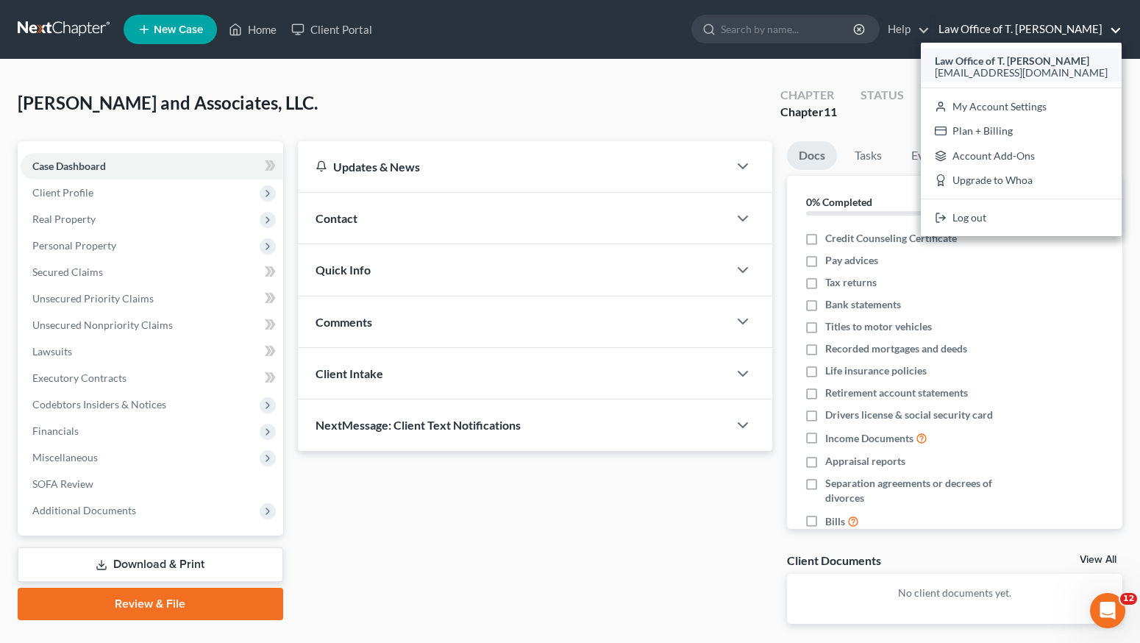
click at [1010, 71] on span "[EMAIL_ADDRESS][DOMAIN_NAME]" at bounding box center [1021, 72] width 173 height 13
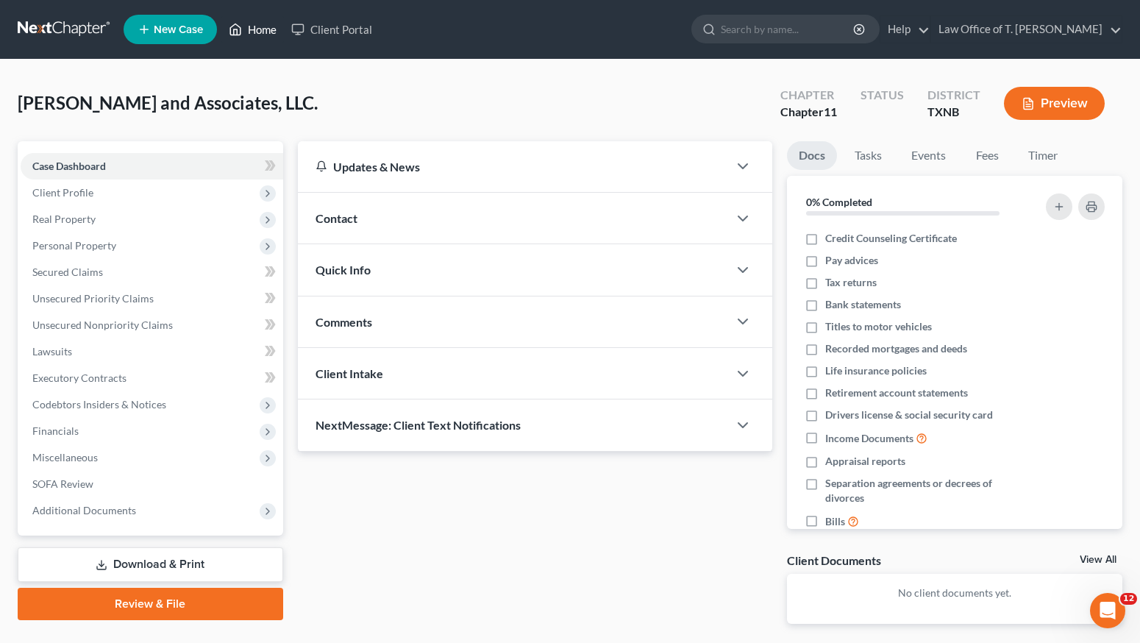
click at [274, 30] on link "Home" at bounding box center [252, 29] width 63 height 26
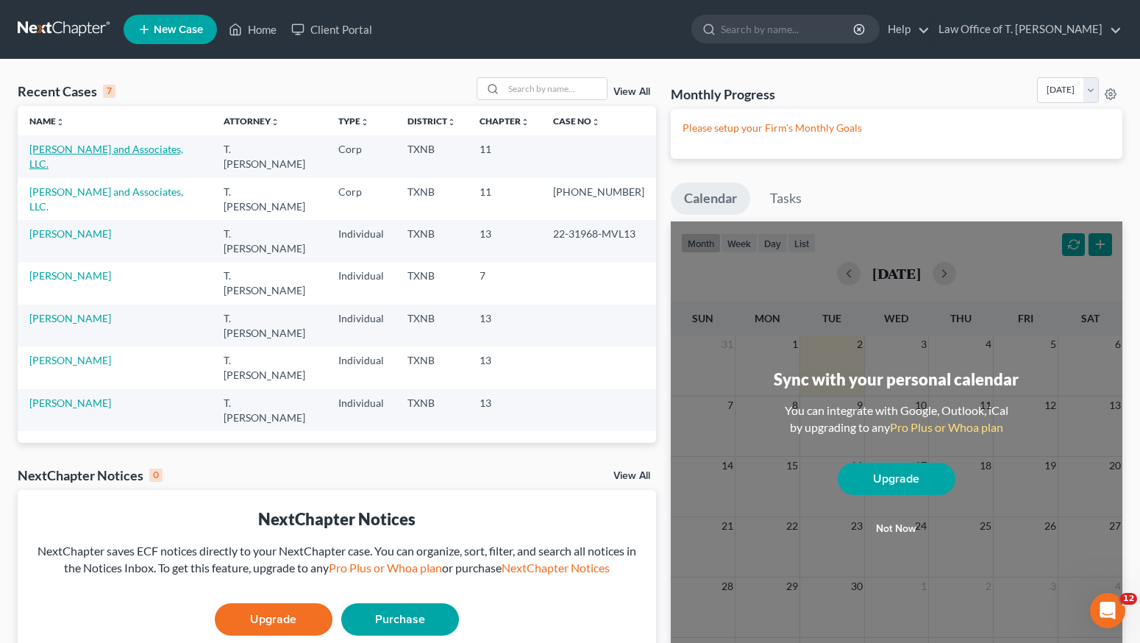
click at [132, 146] on link "[PERSON_NAME] and Associates, LLC." at bounding box center [106, 156] width 154 height 27
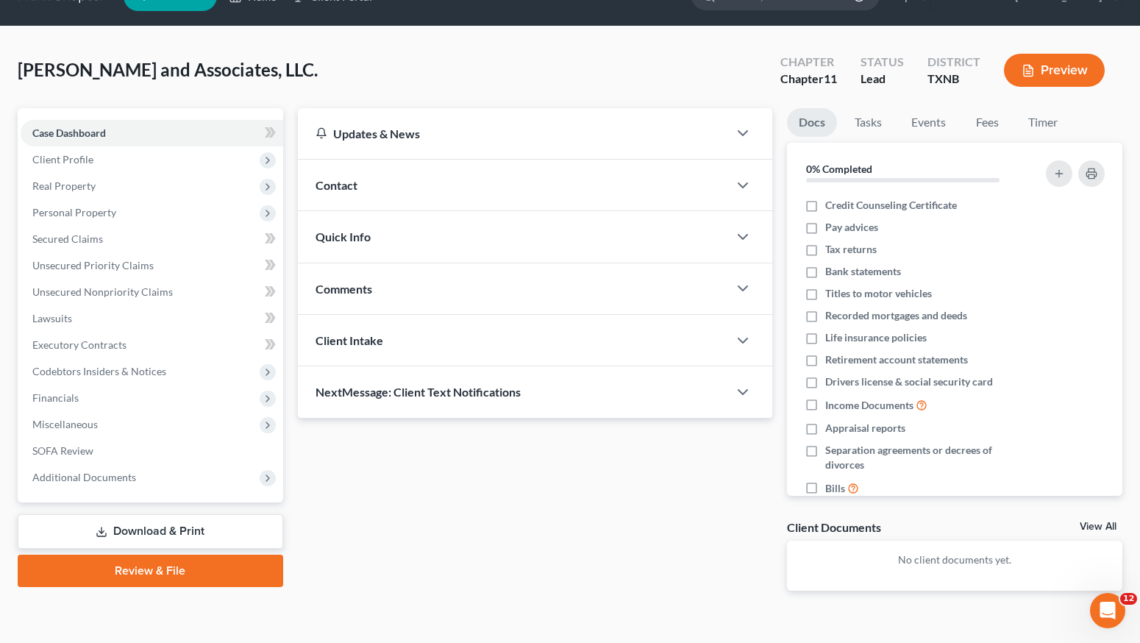
scroll to position [60, 0]
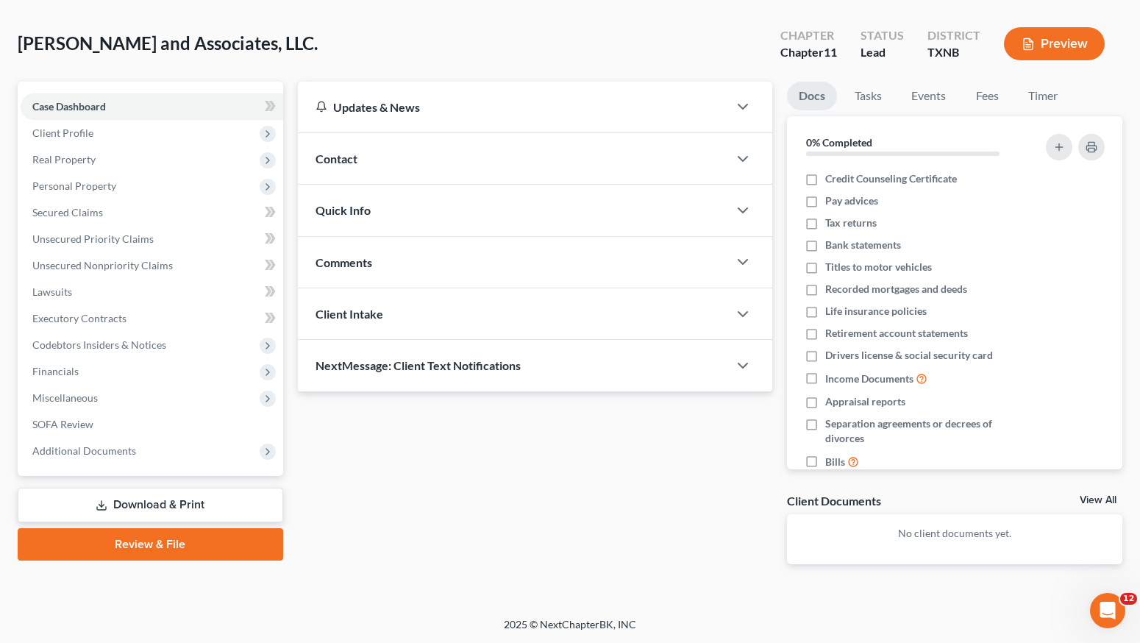
click at [208, 544] on link "Review & File" at bounding box center [151, 544] width 266 height 32
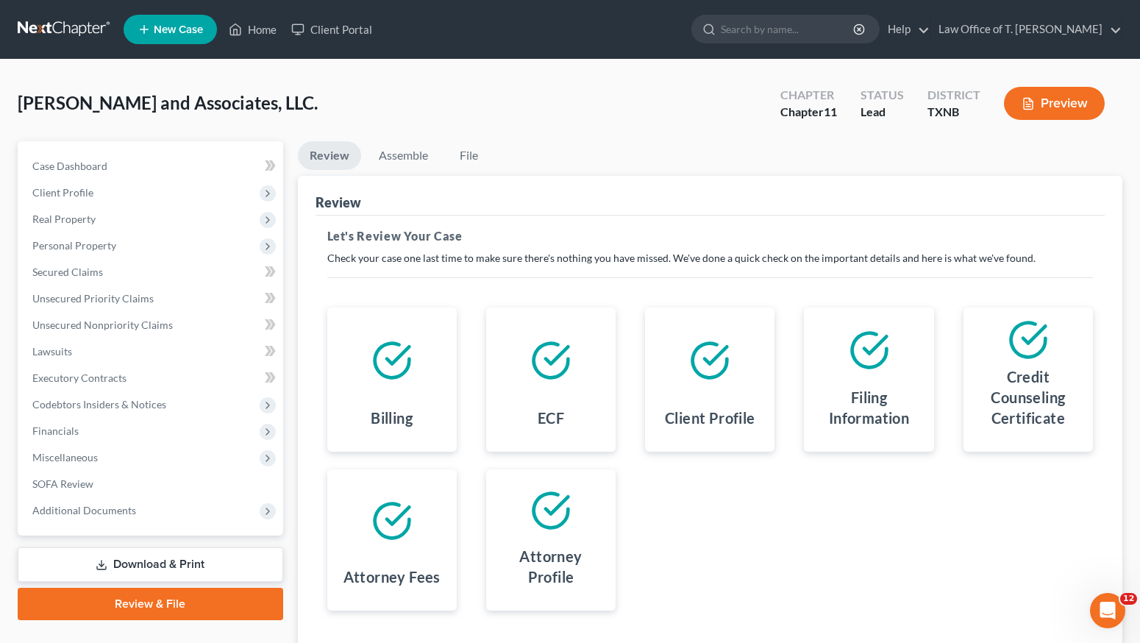
scroll to position [3, 0]
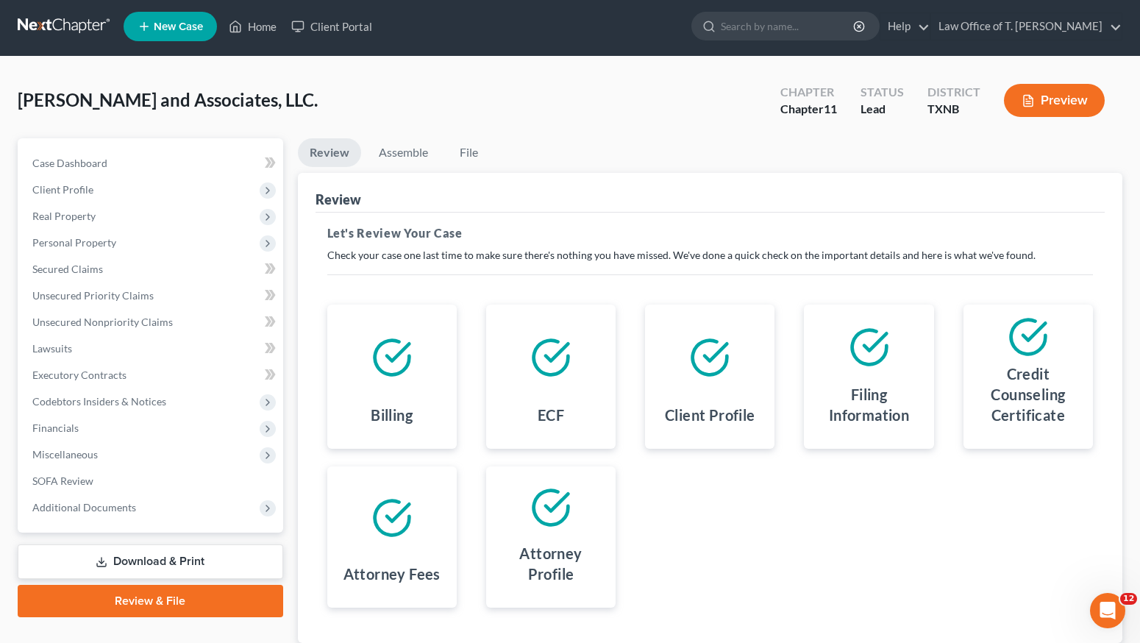
click at [202, 604] on link "Review & File" at bounding box center [151, 601] width 266 height 32
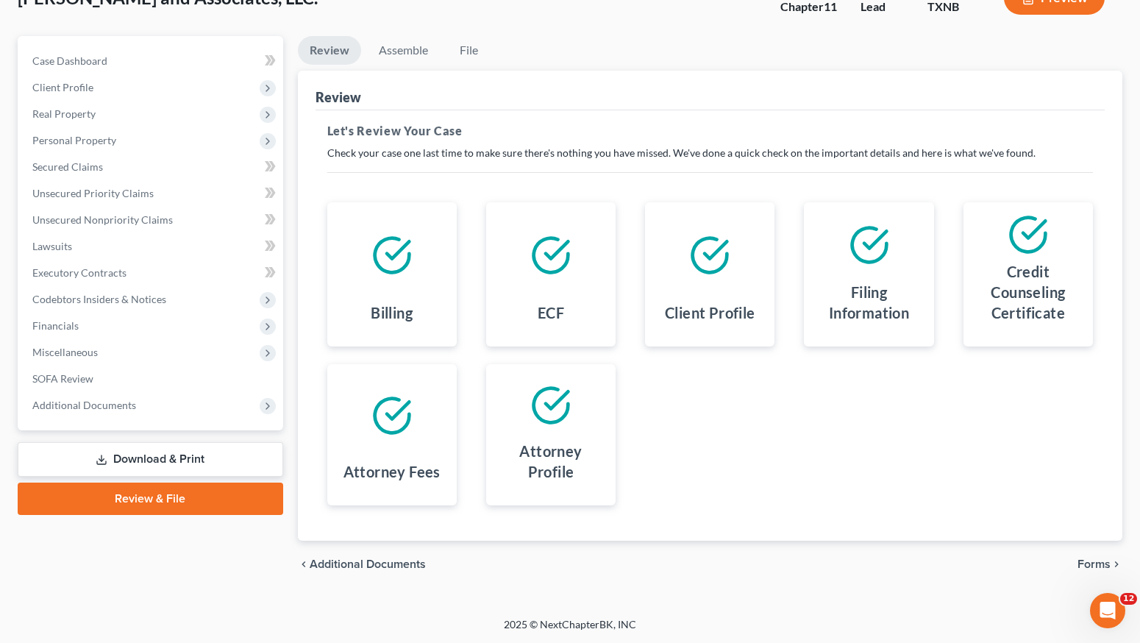
scroll to position [0, 0]
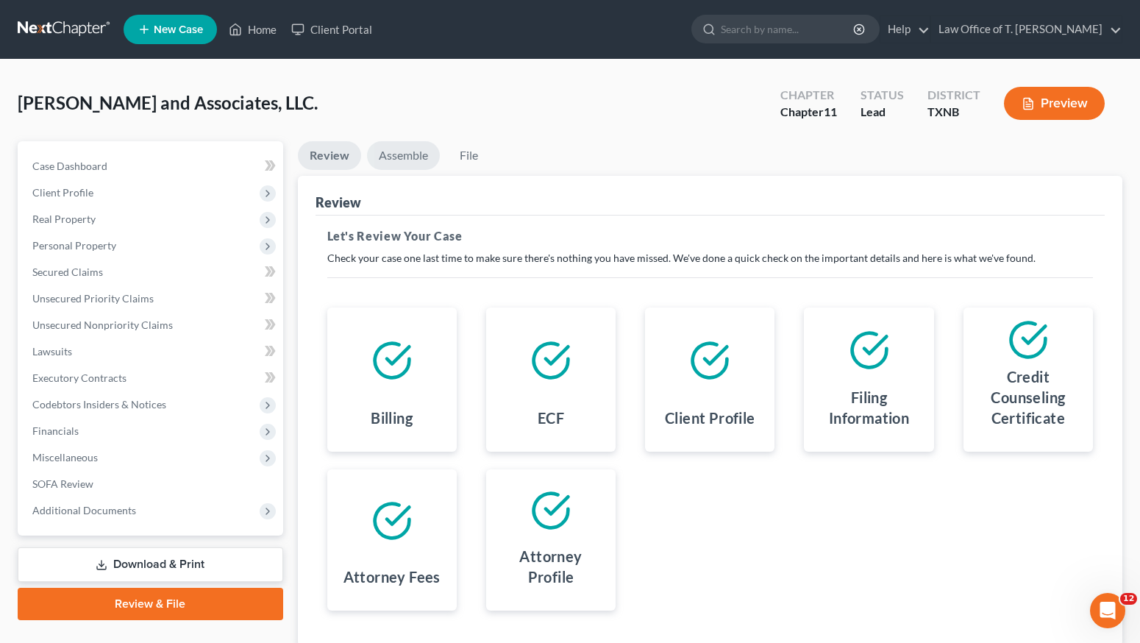
click at [420, 160] on link "Assemble" at bounding box center [403, 155] width 73 height 29
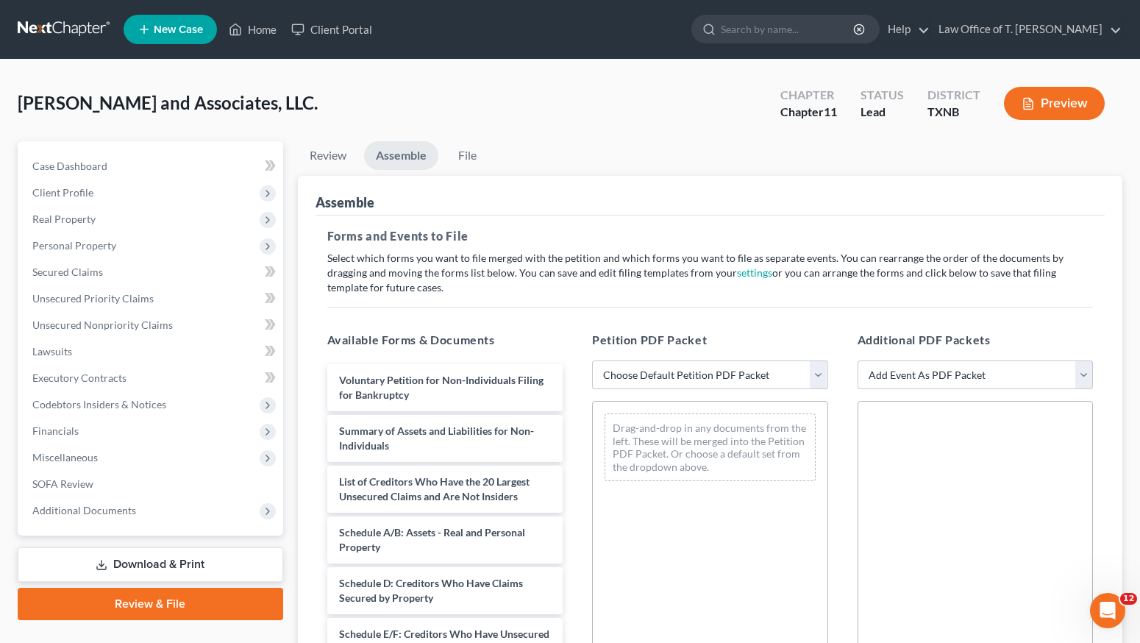
select select "1"
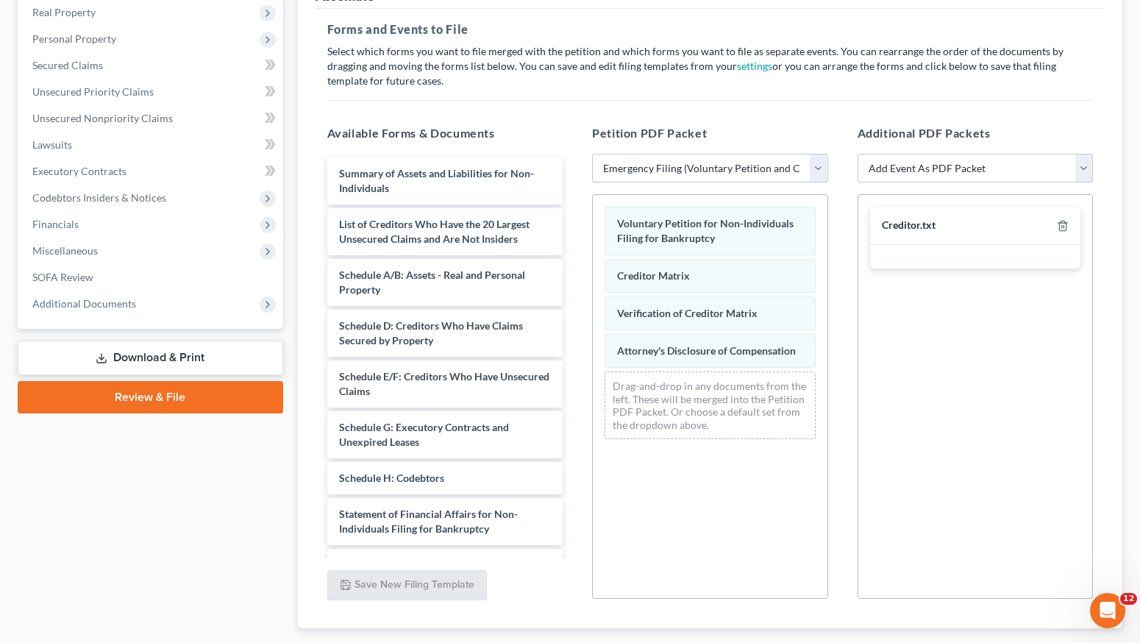
scroll to position [295, 0]
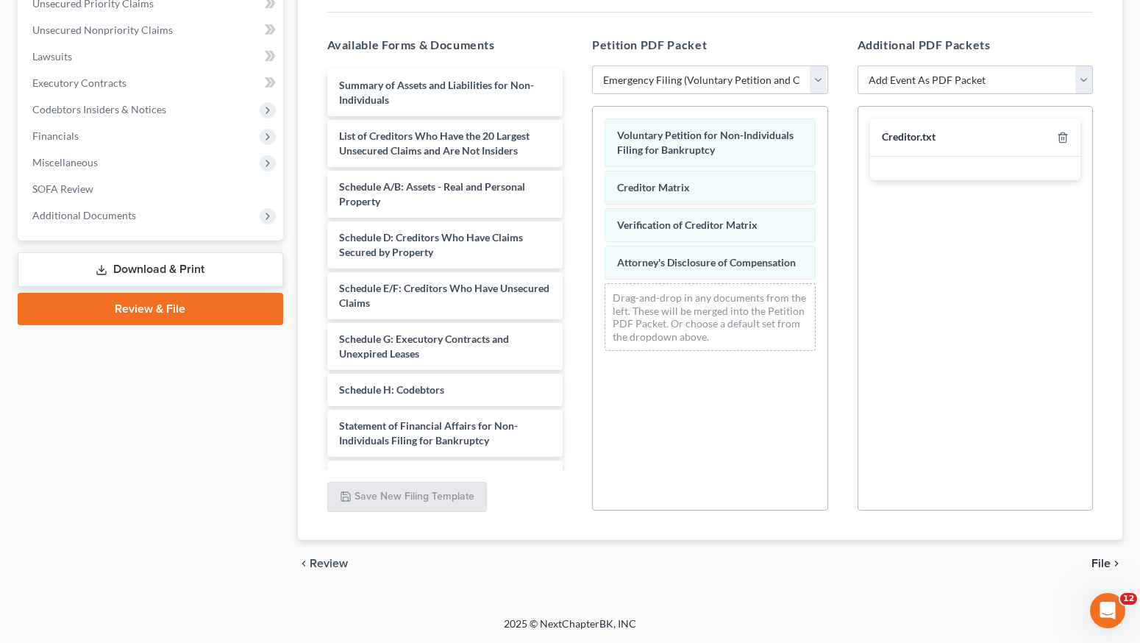
click at [1101, 564] on span "File" at bounding box center [1101, 564] width 19 height 12
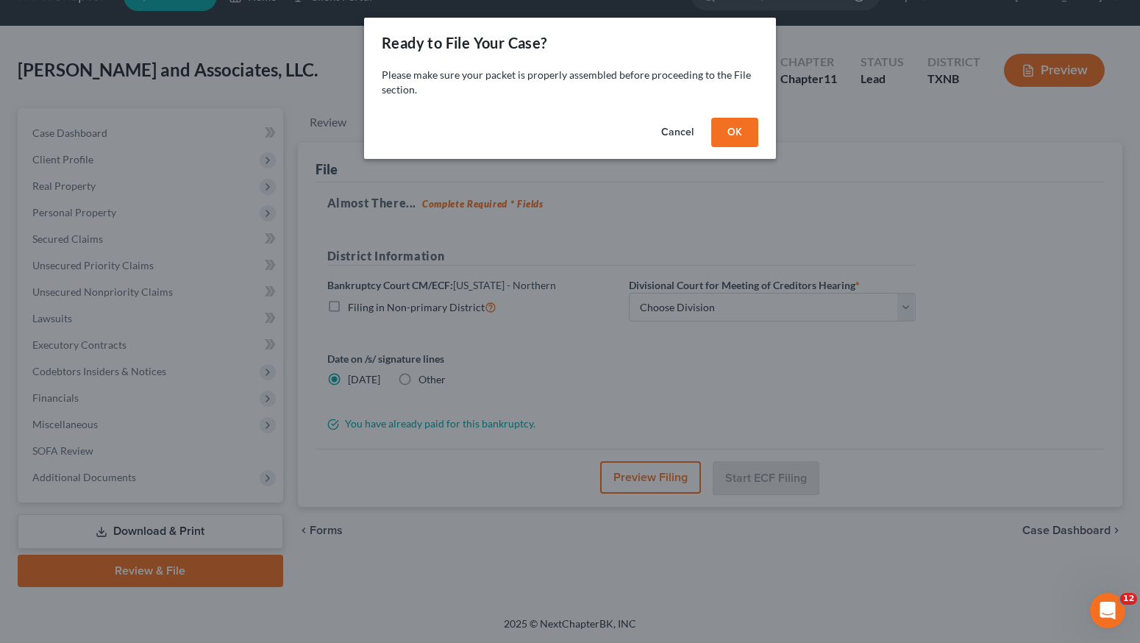
scroll to position [33, 0]
click at [738, 138] on button "OK" at bounding box center [740, 132] width 47 height 29
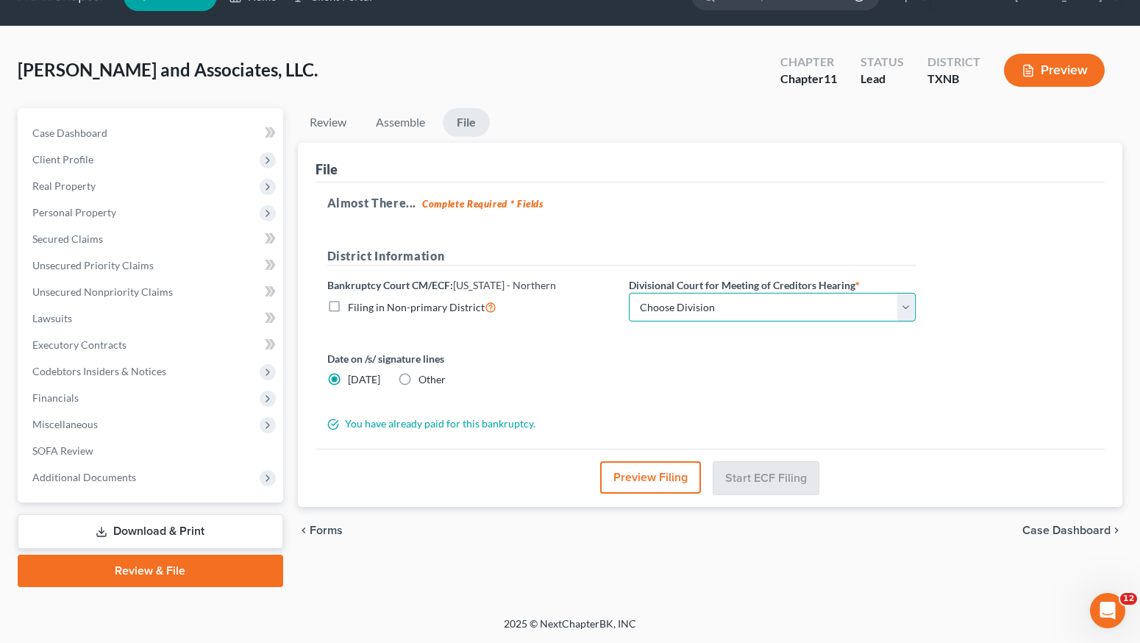
select select "3"
click at [740, 469] on button "Start ECF Filing" at bounding box center [766, 477] width 105 height 32
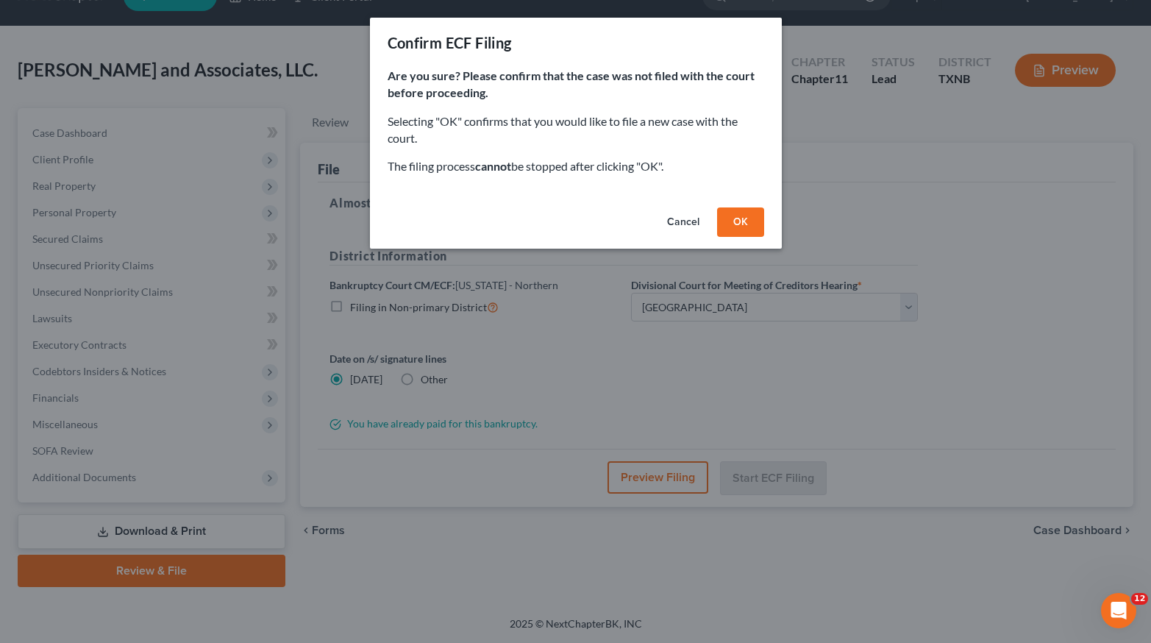
click at [731, 208] on button "OK" at bounding box center [740, 221] width 47 height 29
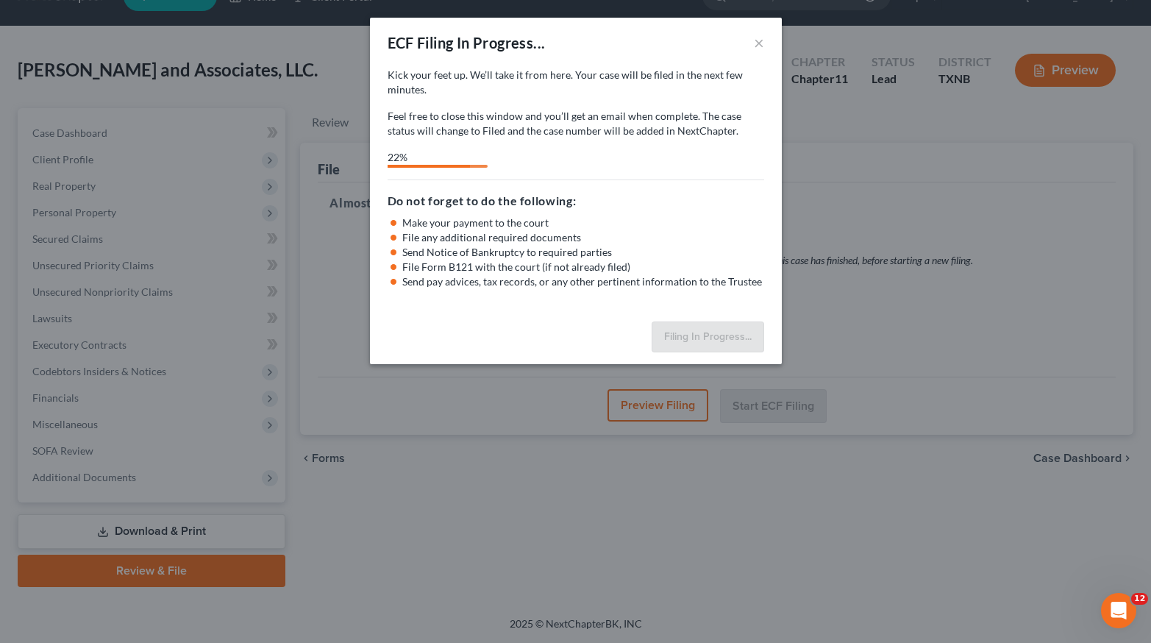
select select "3"
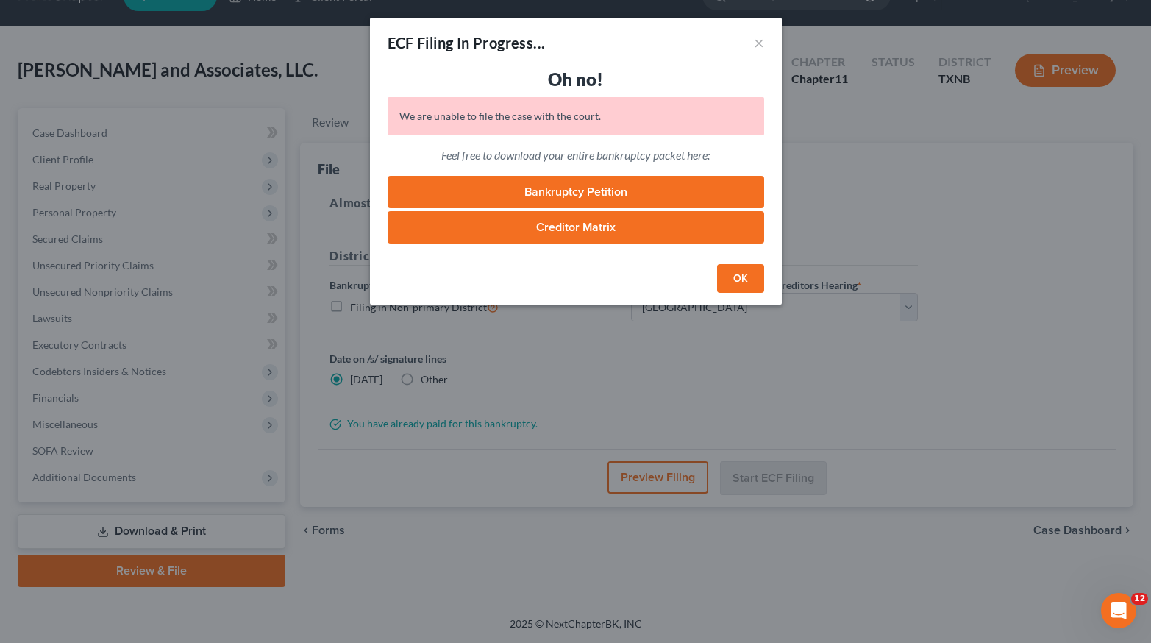
click at [554, 230] on link "Creditor Matrix" at bounding box center [576, 227] width 377 height 32
click at [754, 45] on button "×" at bounding box center [759, 43] width 10 height 18
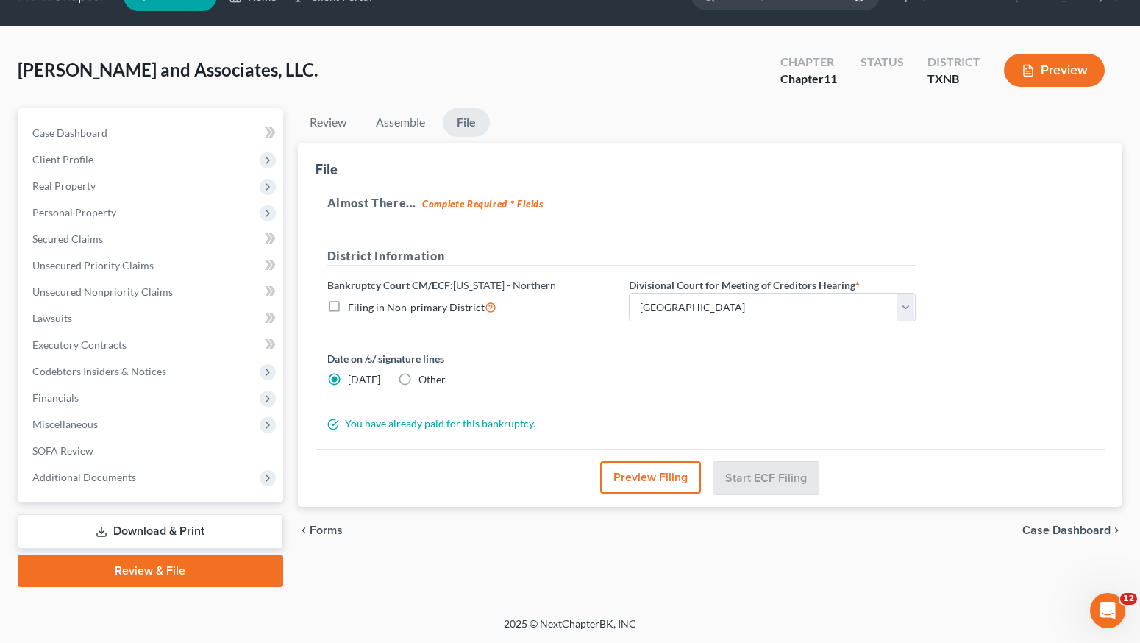
scroll to position [0, 0]
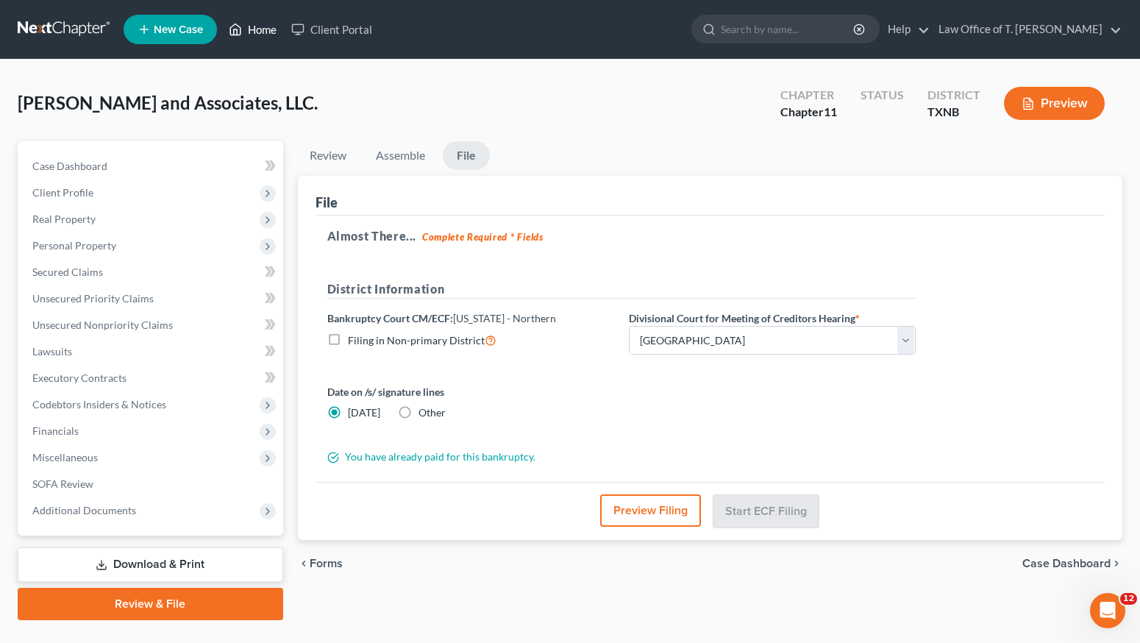
click at [267, 30] on link "Home" at bounding box center [252, 29] width 63 height 26
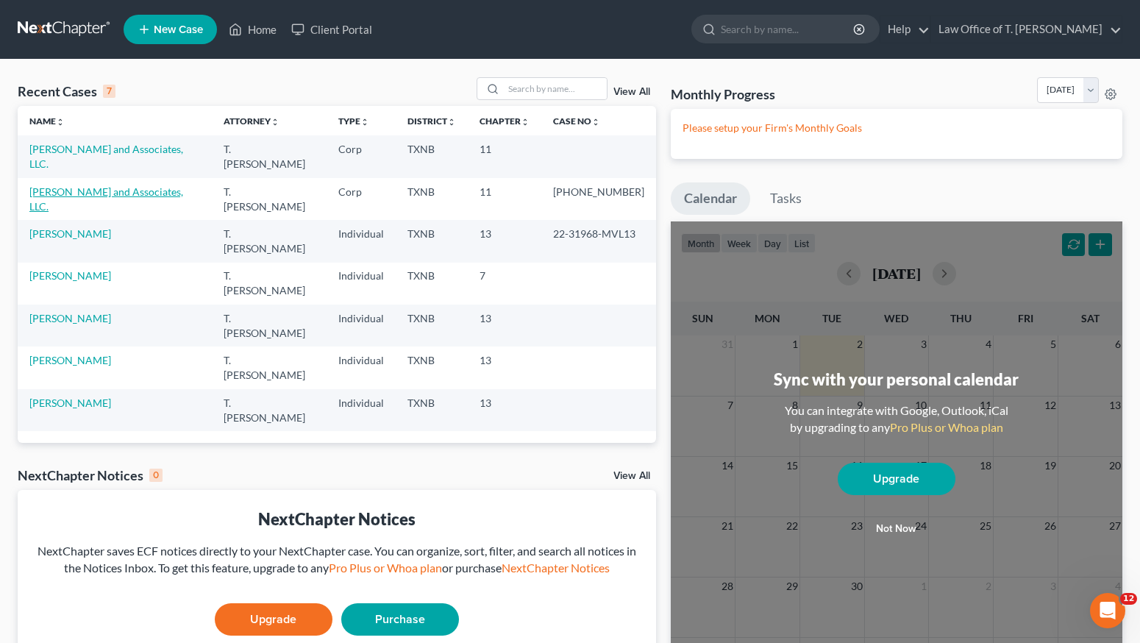
click at [133, 185] on link "[PERSON_NAME] and Associates, LLC." at bounding box center [106, 198] width 154 height 27
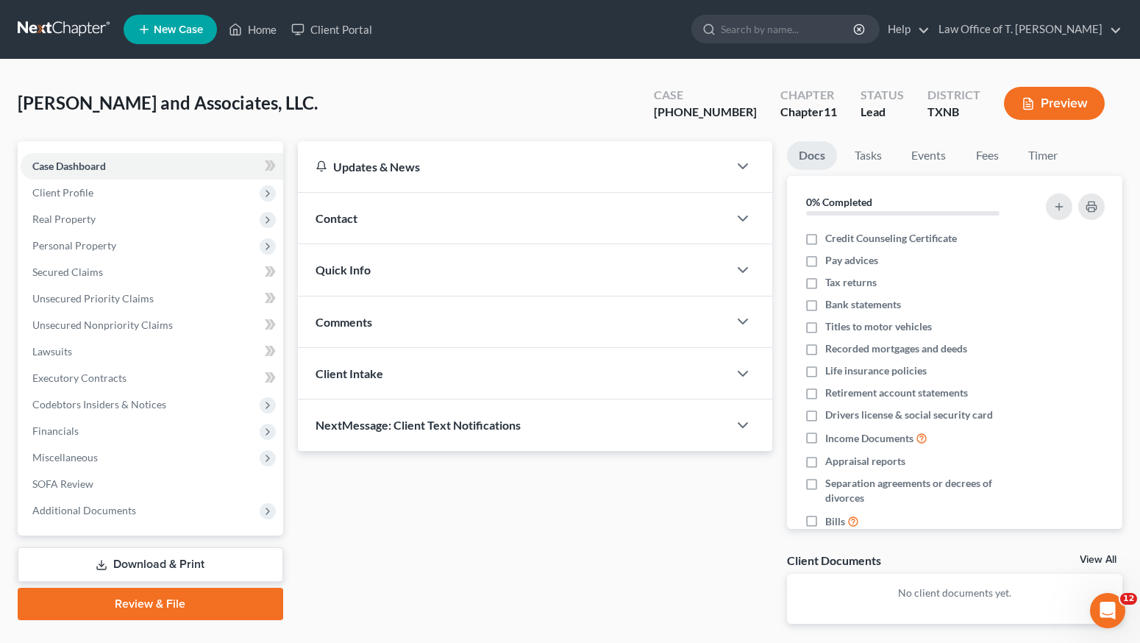
click at [213, 610] on link "Review & File" at bounding box center [151, 604] width 266 height 32
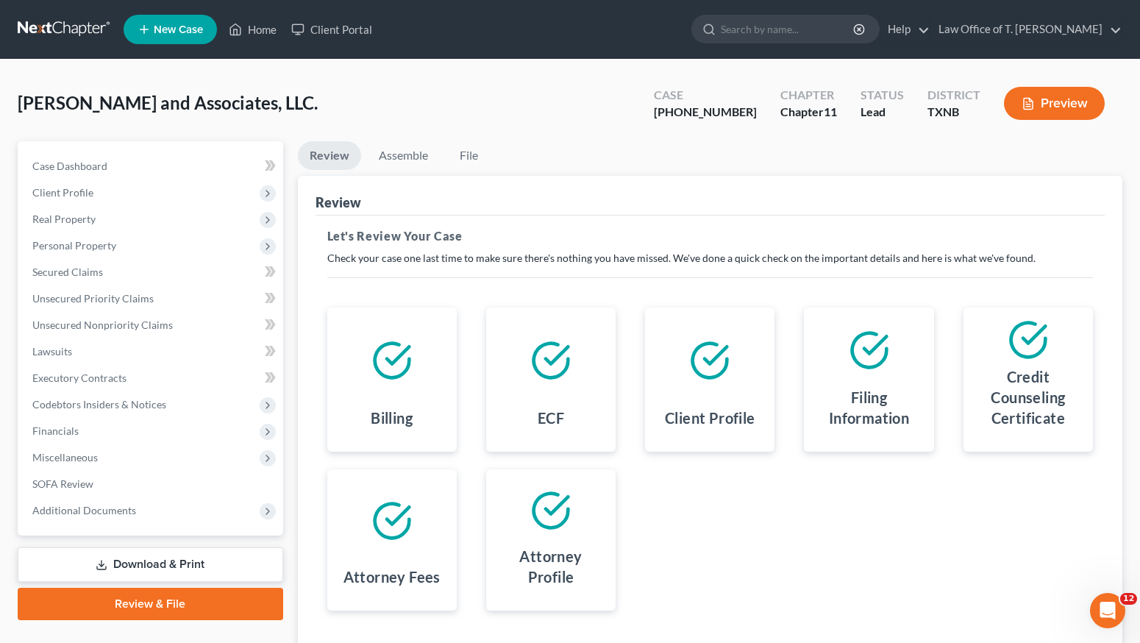
click at [1020, 107] on button "Preview" at bounding box center [1054, 103] width 101 height 33
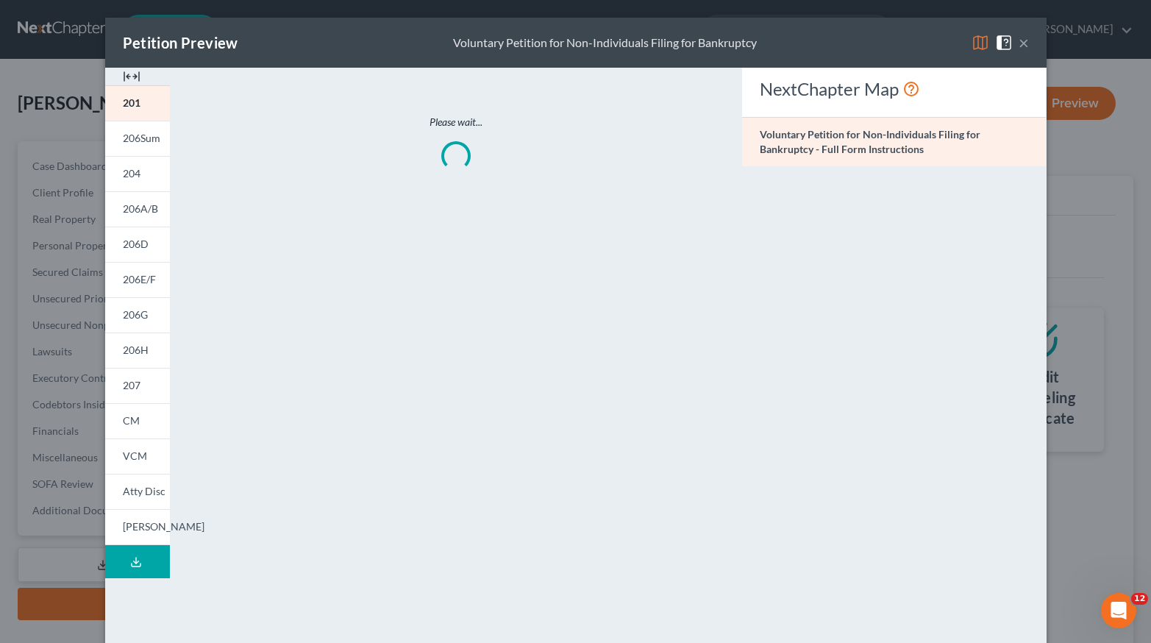
click at [1019, 42] on button "×" at bounding box center [1024, 43] width 10 height 18
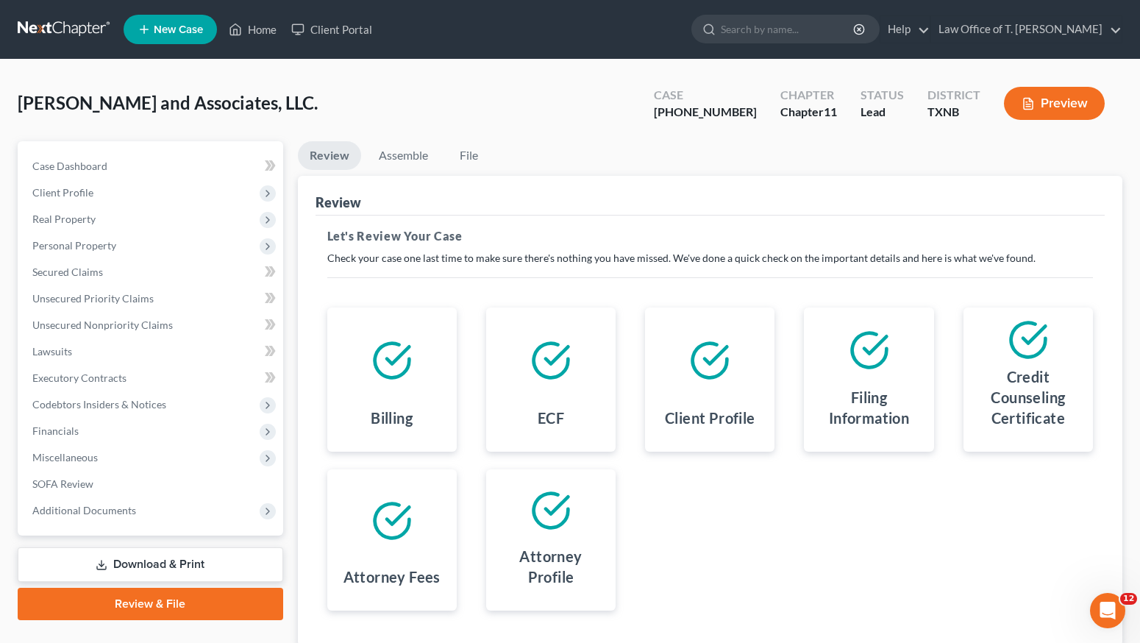
click at [215, 600] on link "Review & File" at bounding box center [151, 604] width 266 height 32
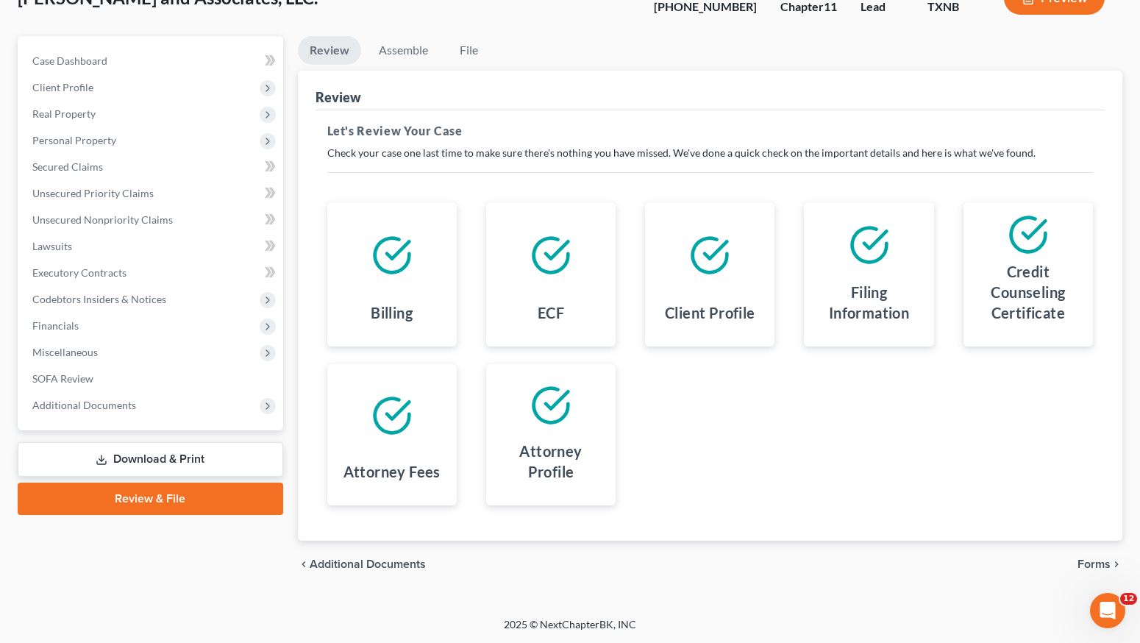
click at [173, 500] on link "Review & File" at bounding box center [151, 499] width 266 height 32
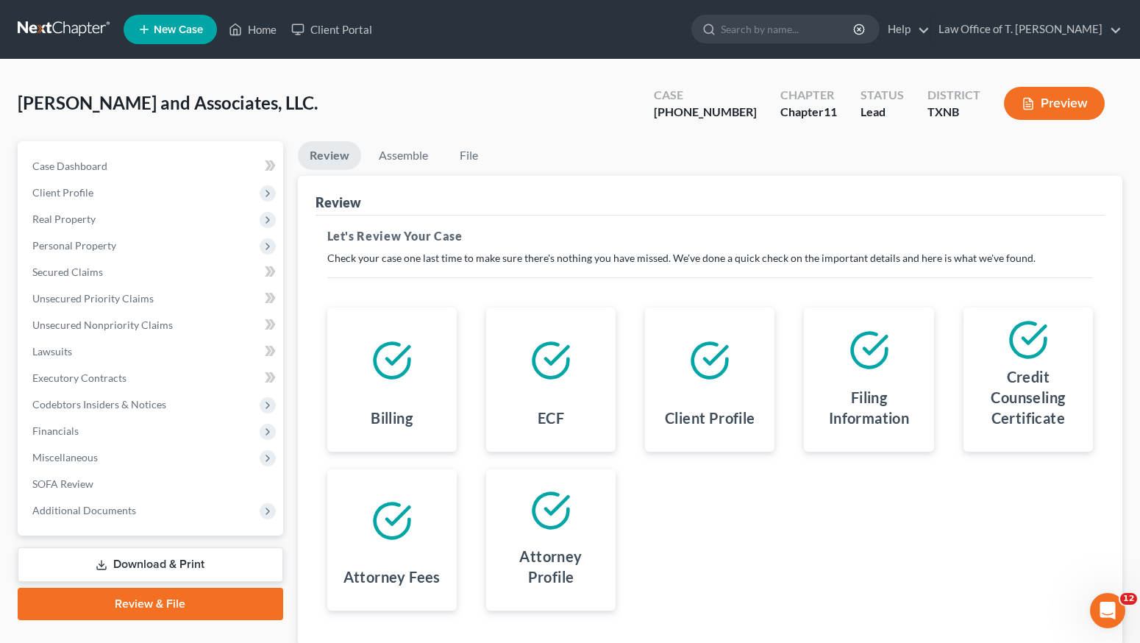
scroll to position [21, 0]
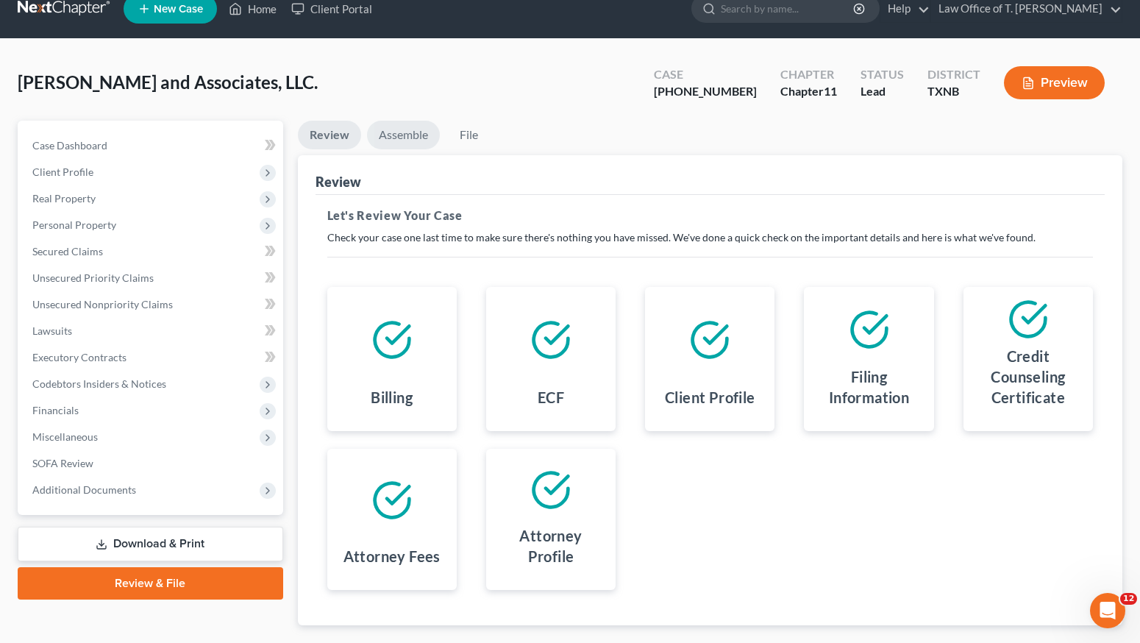
click at [402, 129] on link "Assemble" at bounding box center [403, 135] width 73 height 29
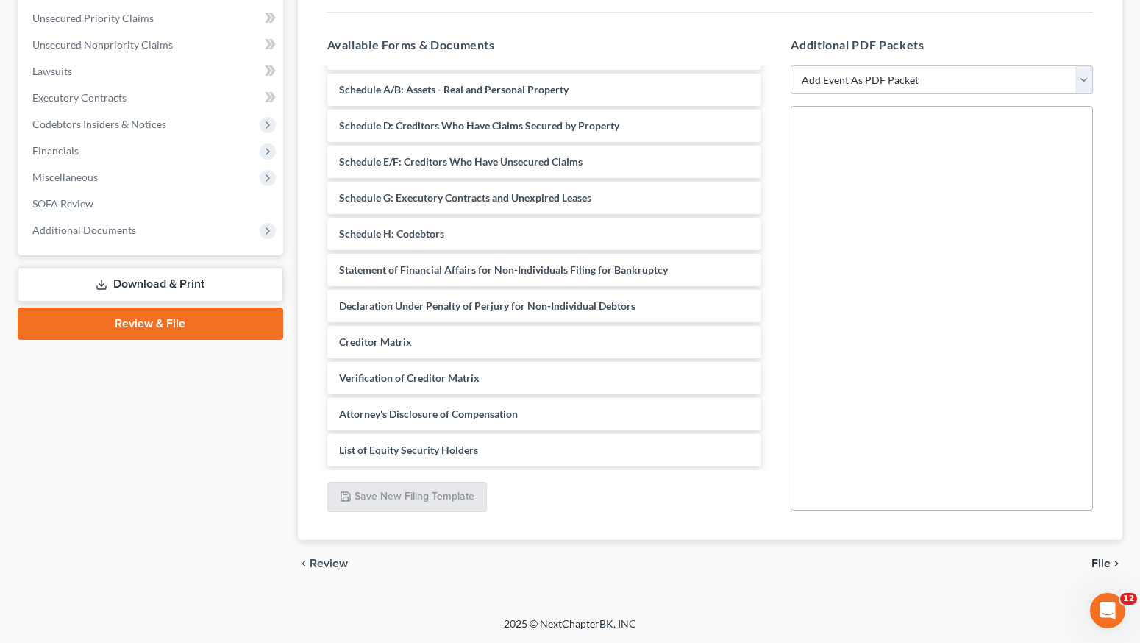
scroll to position [0, 0]
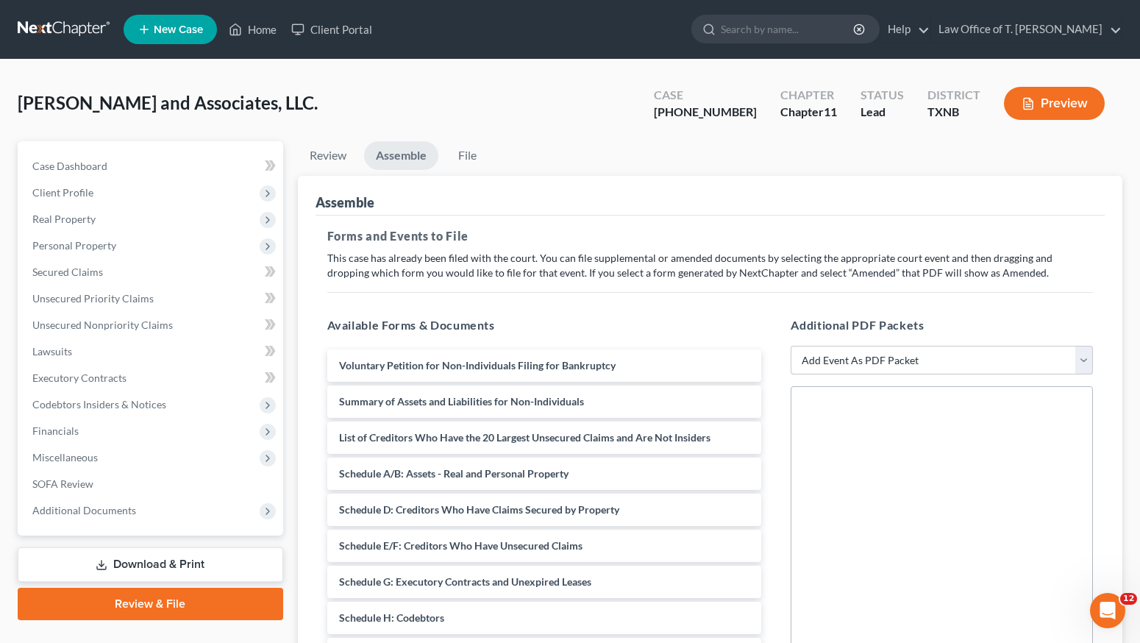
select select "1"
select select
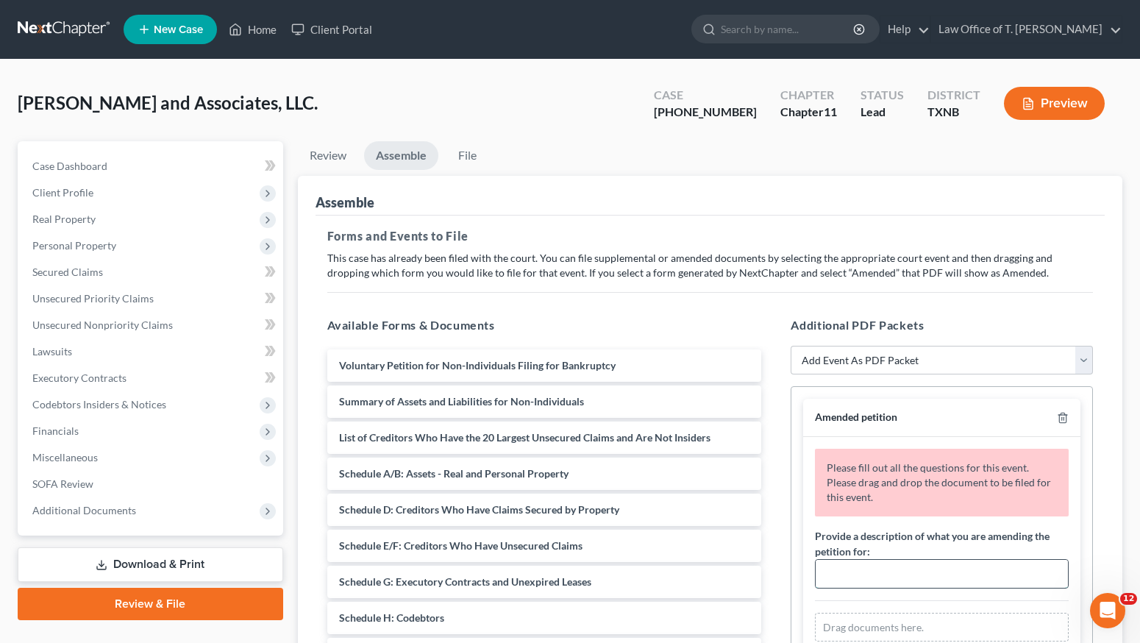
click at [892, 575] on input "text" at bounding box center [942, 574] width 252 height 28
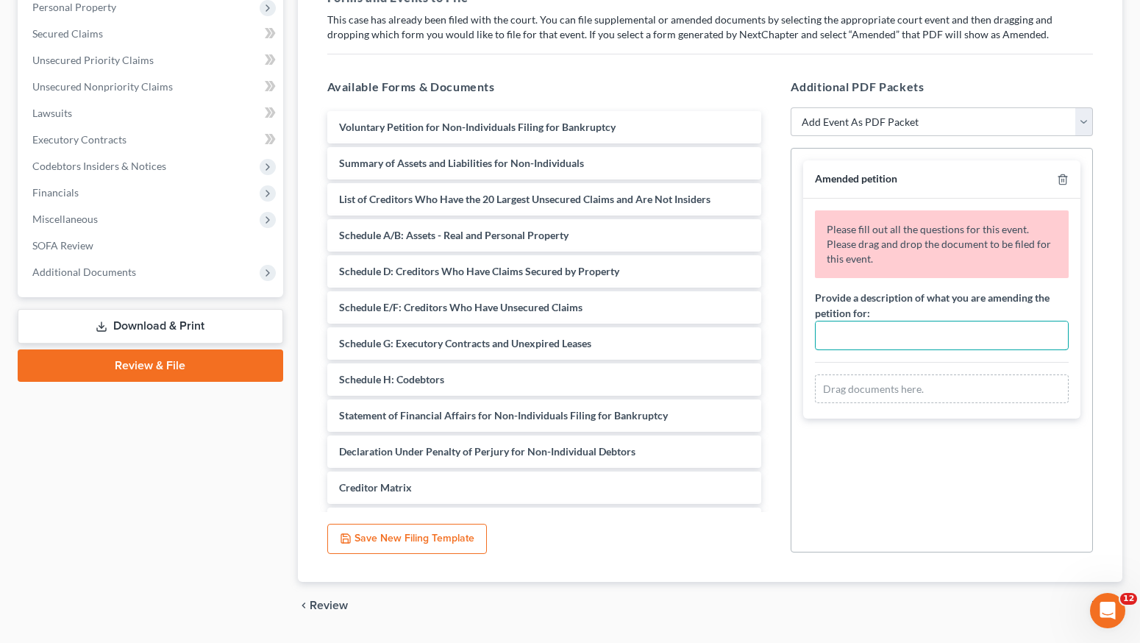
scroll to position [280, 0]
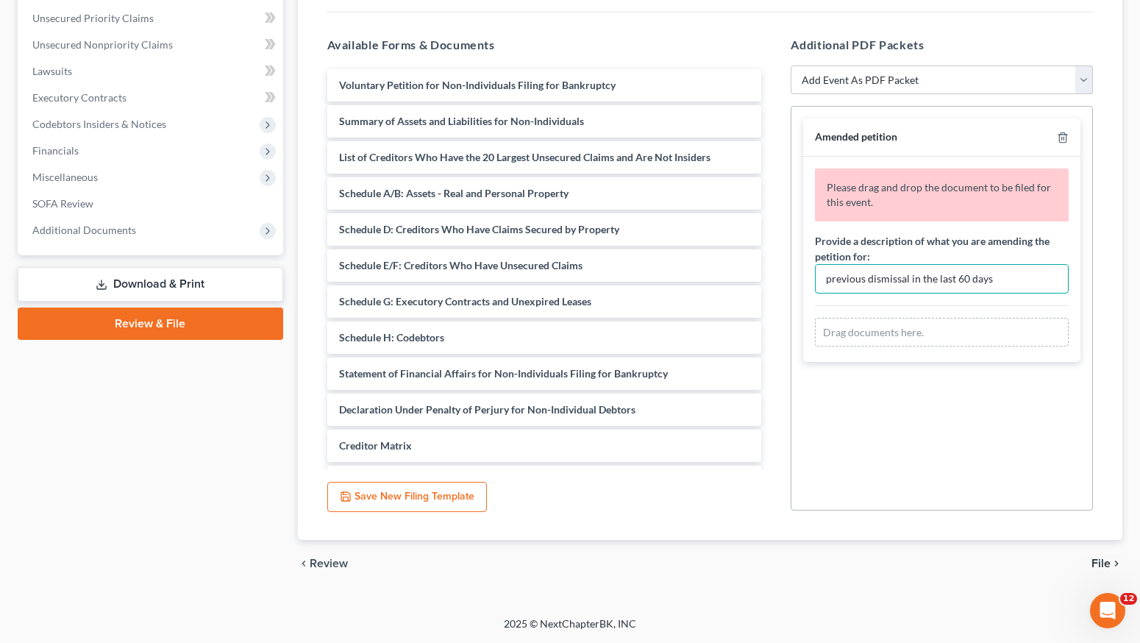
type input "previous dismissal in the last 60 days"
click at [862, 333] on div "Drag documents here." at bounding box center [942, 332] width 254 height 29
click at [1104, 567] on span "File" at bounding box center [1101, 564] width 19 height 12
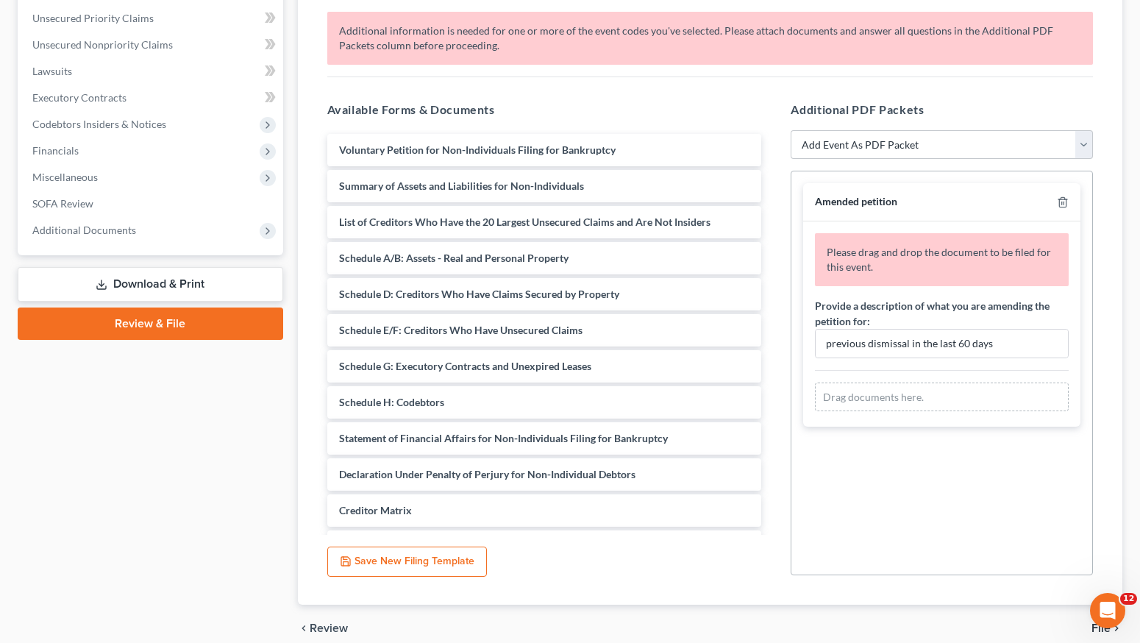
click at [864, 396] on div "Drag documents here." at bounding box center [942, 397] width 254 height 29
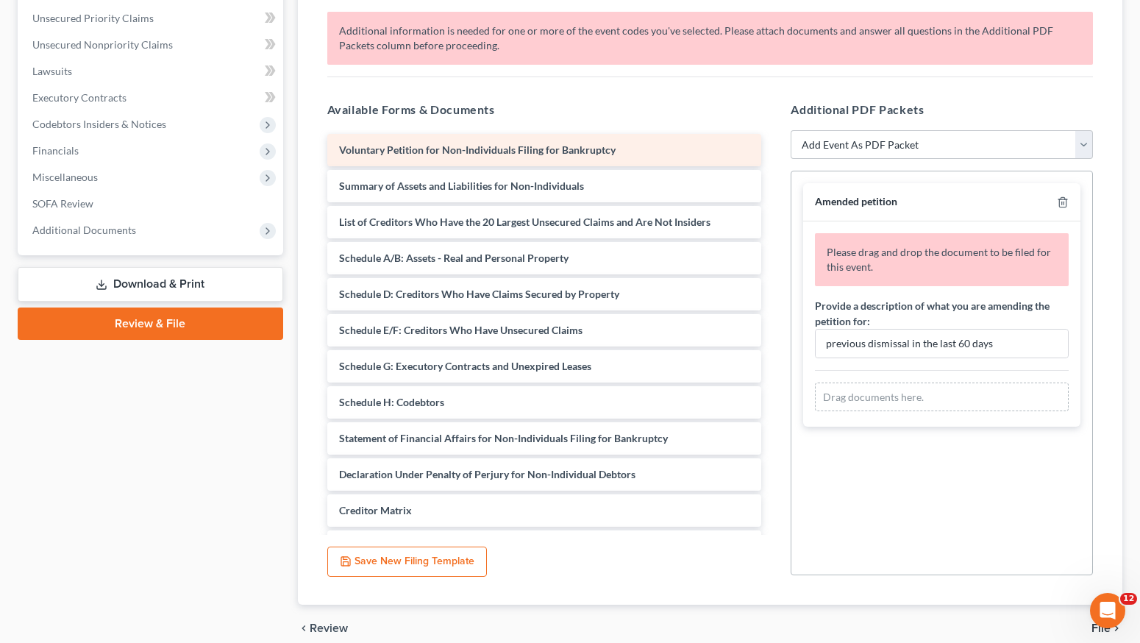
click at [376, 147] on span "Voluntary Petition for Non-Individuals Filing for Bankruptcy" at bounding box center [477, 149] width 277 height 13
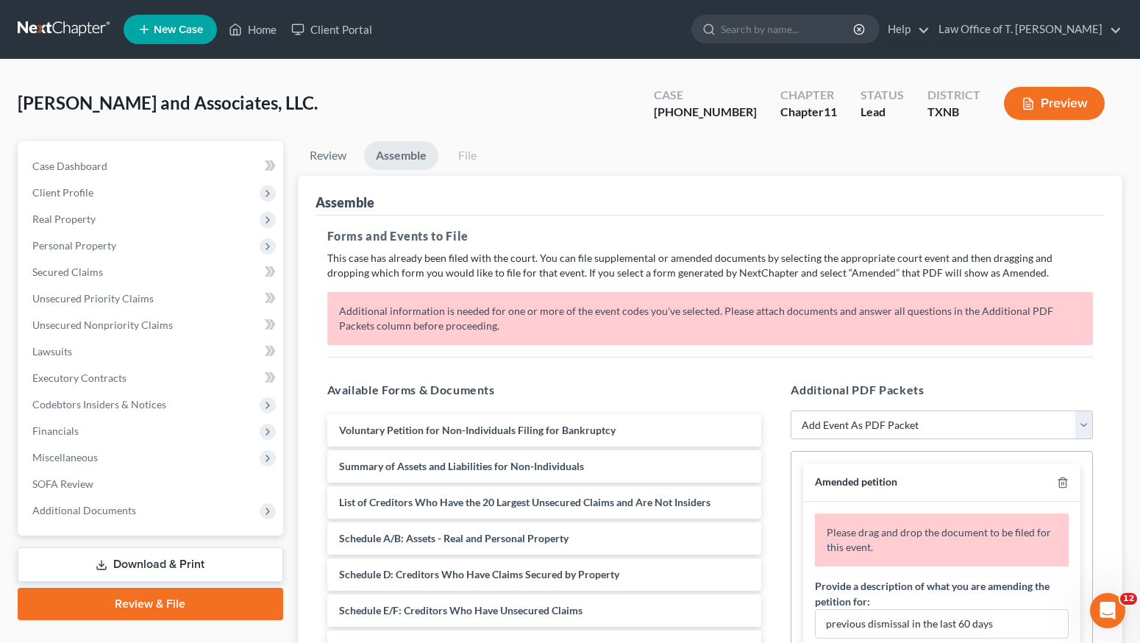
scroll to position [345, 0]
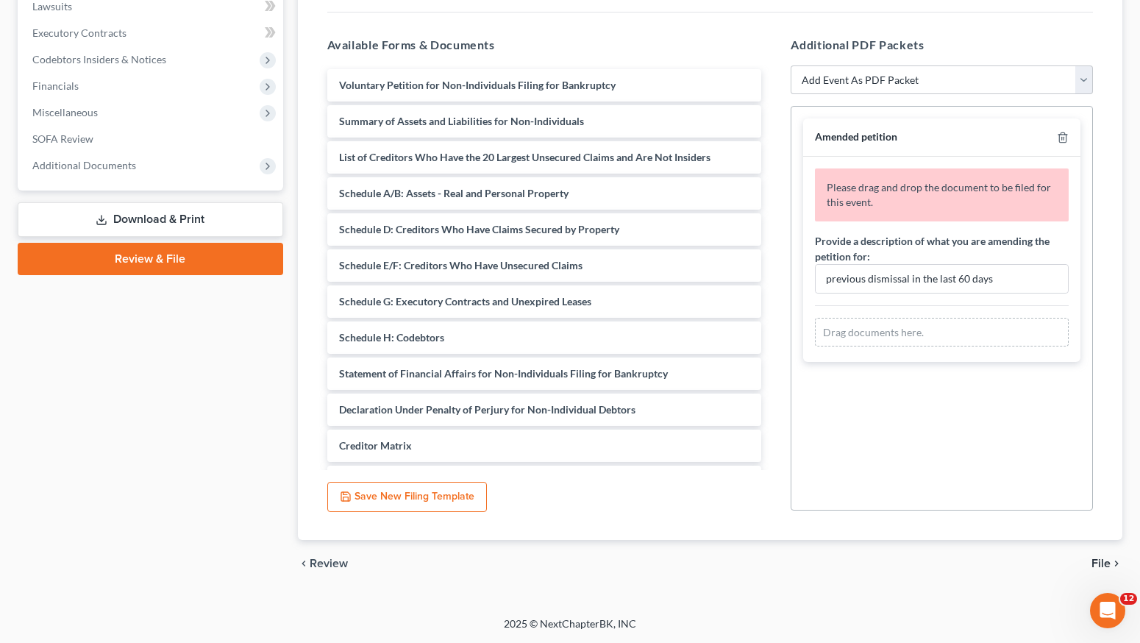
click at [871, 336] on div "Drag documents here." at bounding box center [942, 332] width 254 height 29
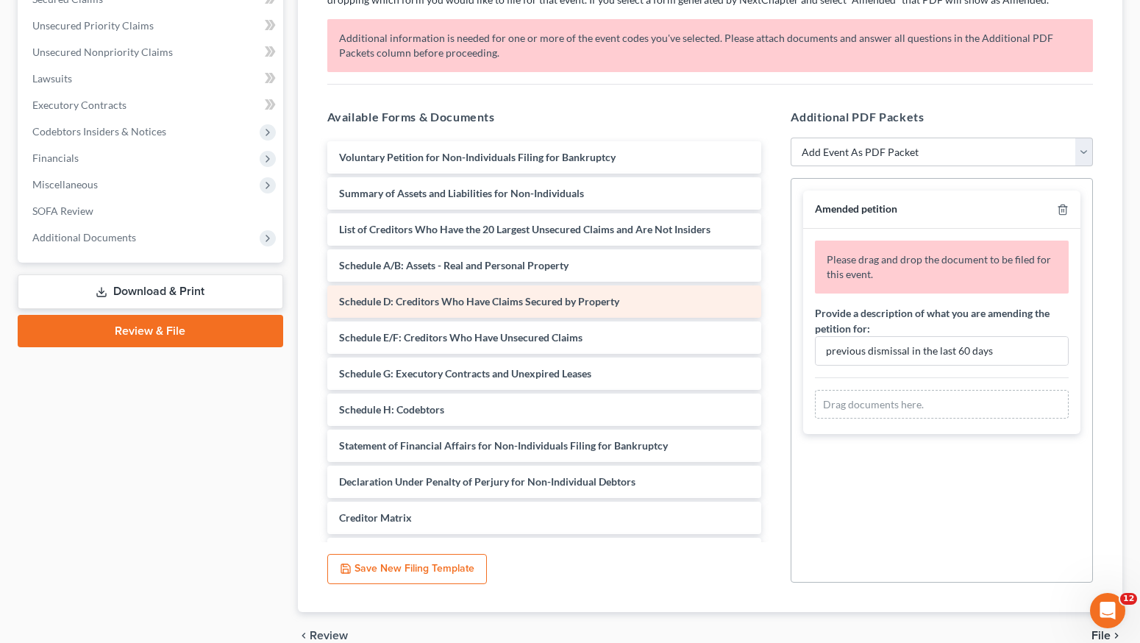
scroll to position [270, 0]
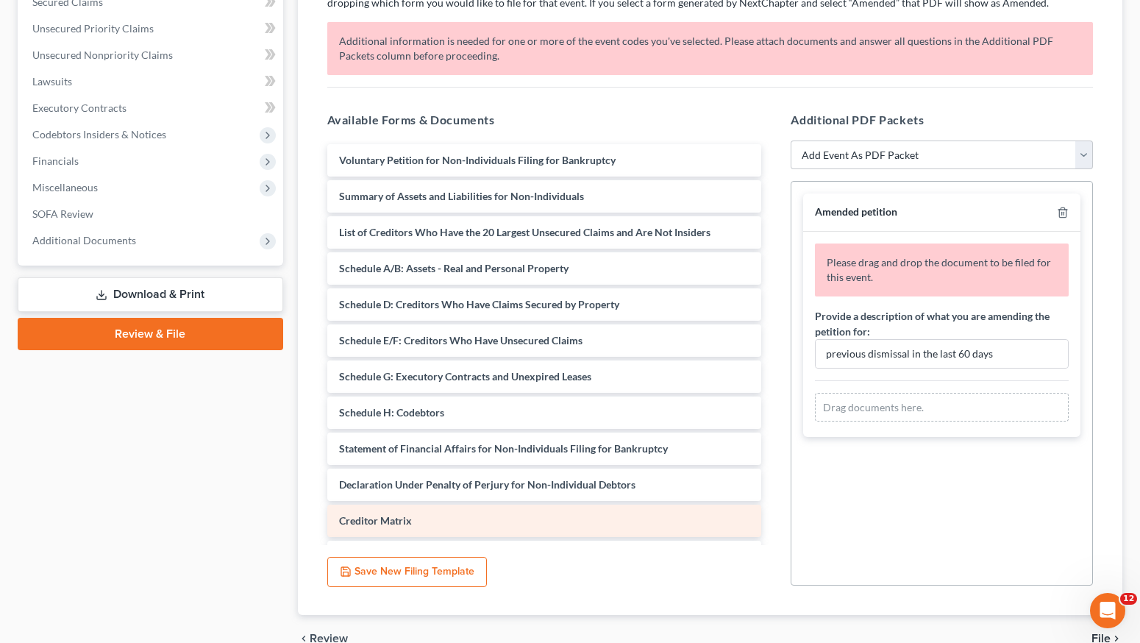
click at [464, 522] on div "Creditor Matrix" at bounding box center [544, 521] width 435 height 32
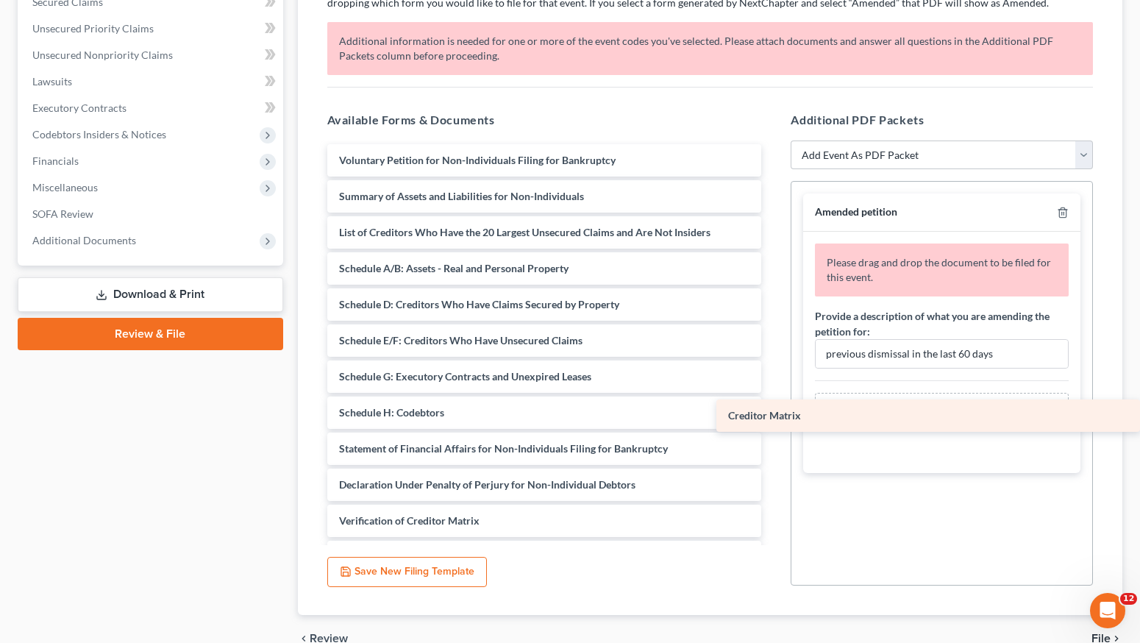
drag, startPoint x: 392, startPoint y: 520, endPoint x: 941, endPoint y: 414, distance: 559.0
click at [774, 414] on div "Creditor Matrix Voluntary Petition for Non-Individuals Filing for Bankruptcy Su…" at bounding box center [545, 376] width 458 height 465
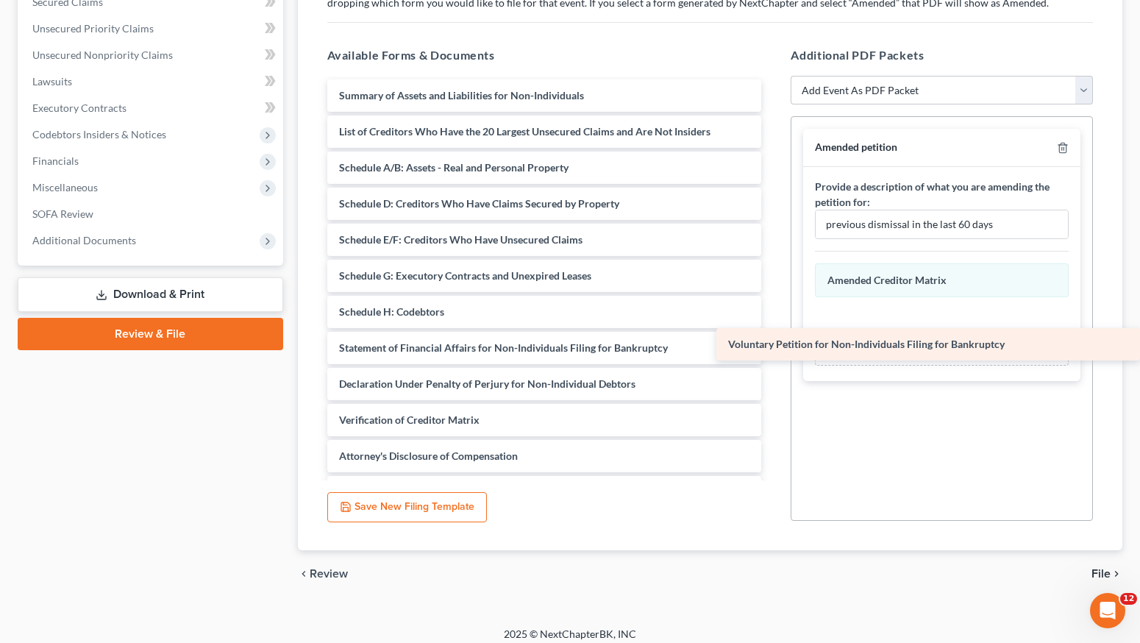
drag, startPoint x: 349, startPoint y: 88, endPoint x: 892, endPoint y: 337, distance: 596.8
click at [774, 337] on div "Voluntary Petition for Non-Individuals Filing for Bankruptcy Voluntary Petition…" at bounding box center [545, 293] width 458 height 429
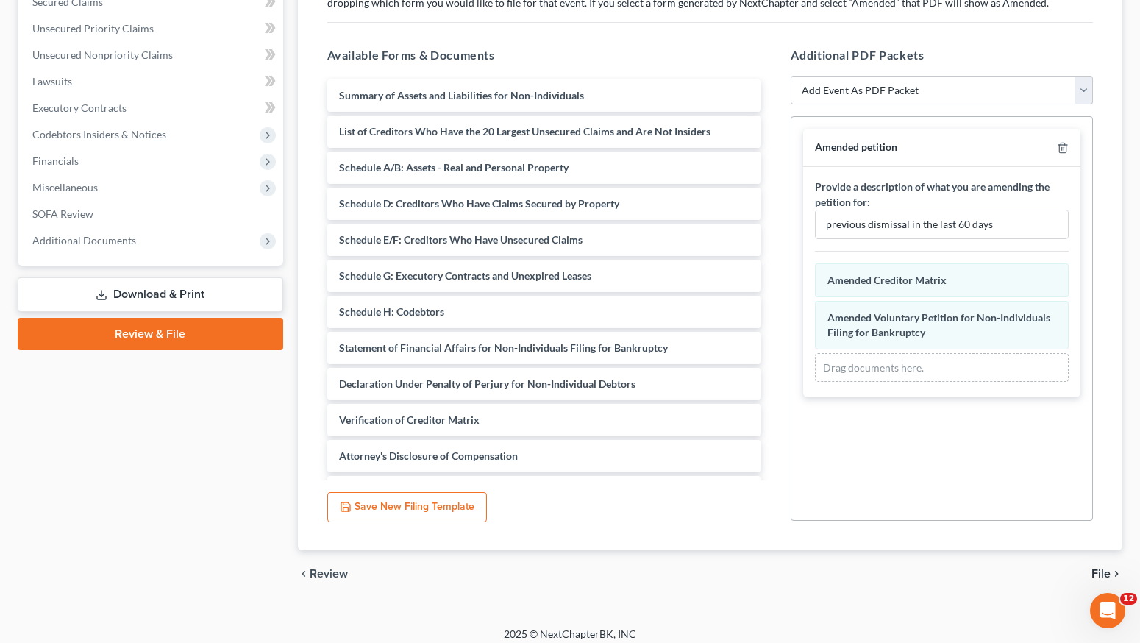
click at [1106, 571] on span "File" at bounding box center [1101, 574] width 19 height 12
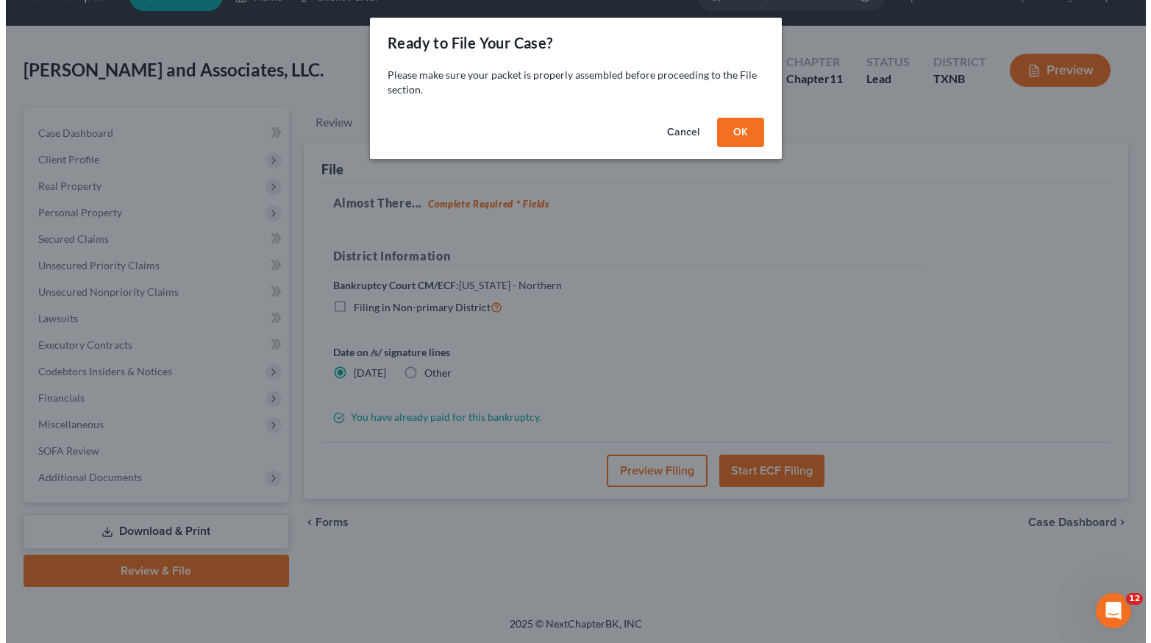
scroll to position [33, 0]
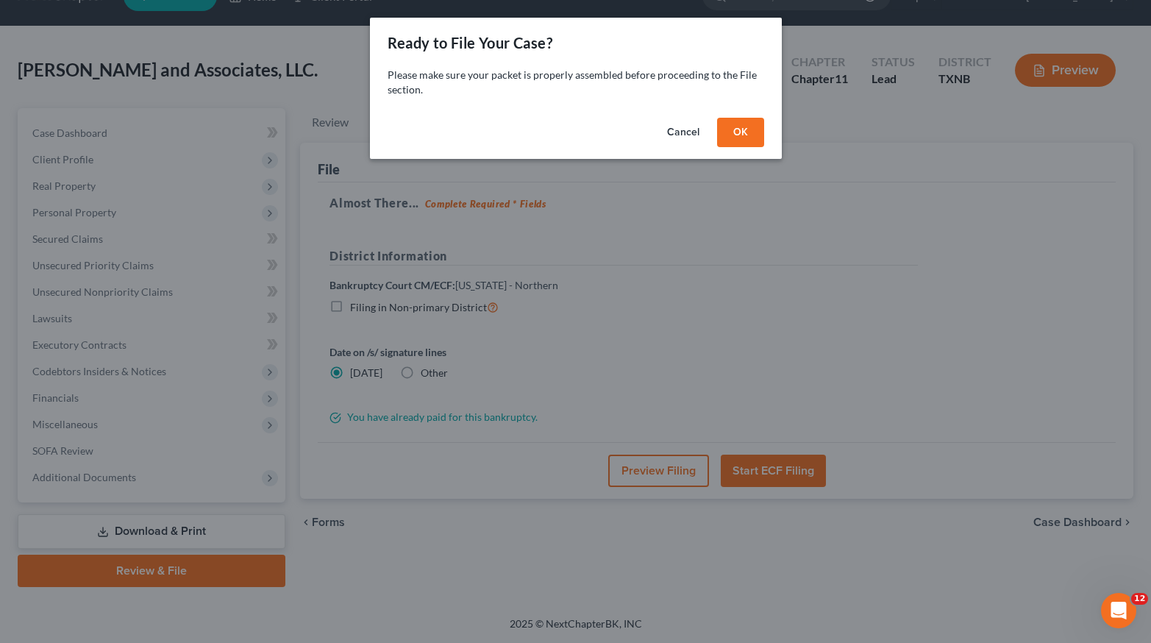
click at [748, 133] on button "OK" at bounding box center [740, 132] width 47 height 29
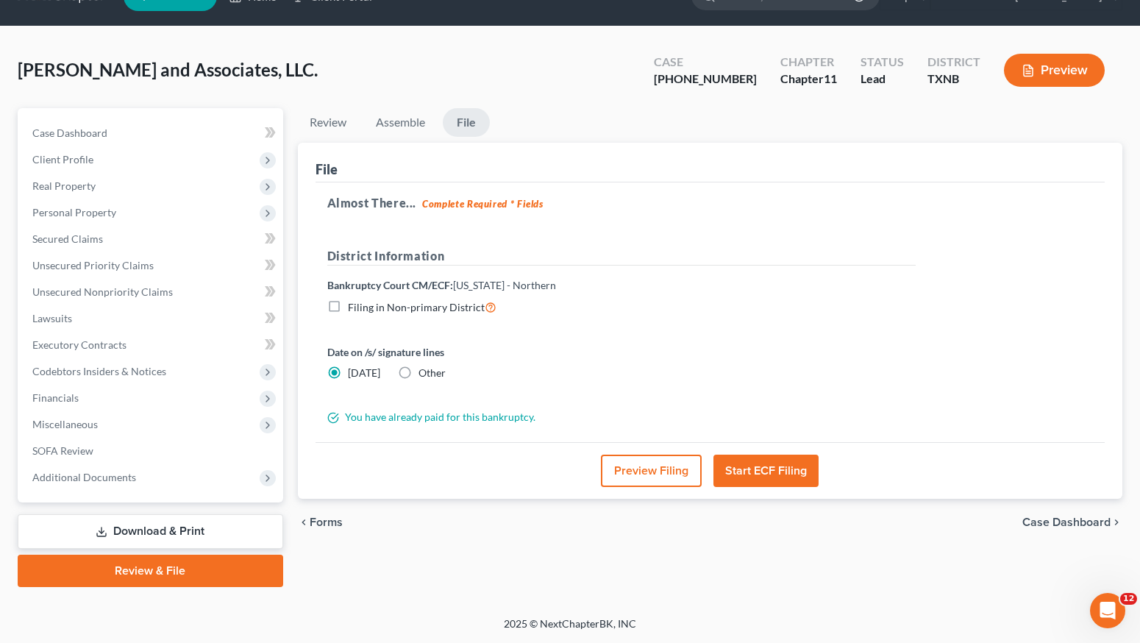
click at [795, 463] on button "Start ECF Filing" at bounding box center [766, 471] width 105 height 32
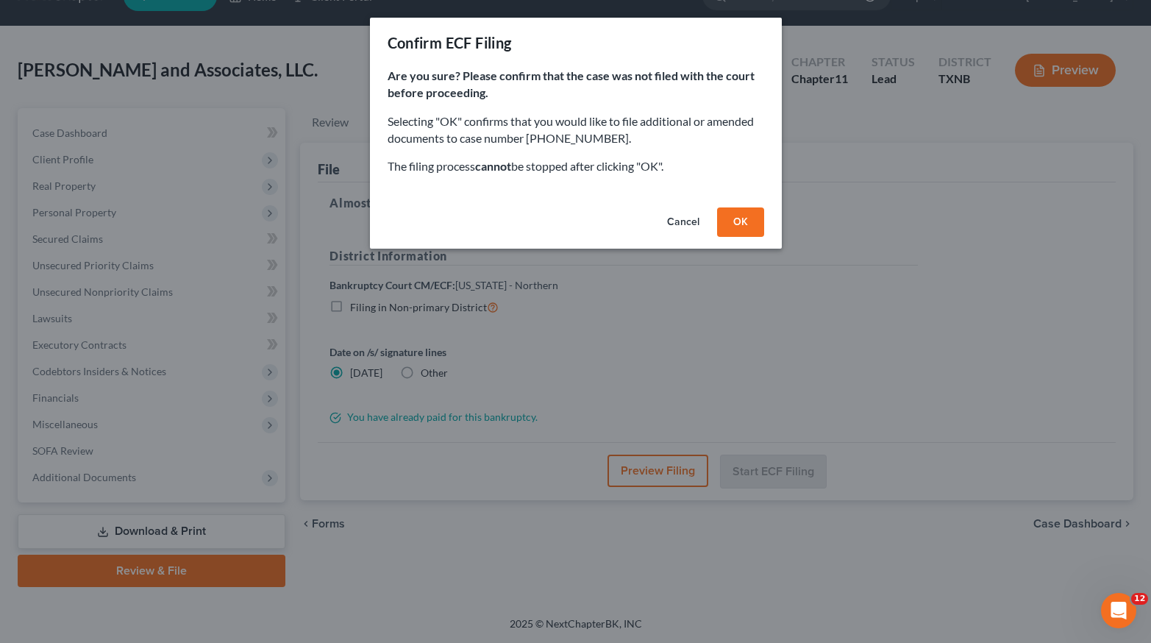
click at [740, 219] on button "OK" at bounding box center [740, 221] width 47 height 29
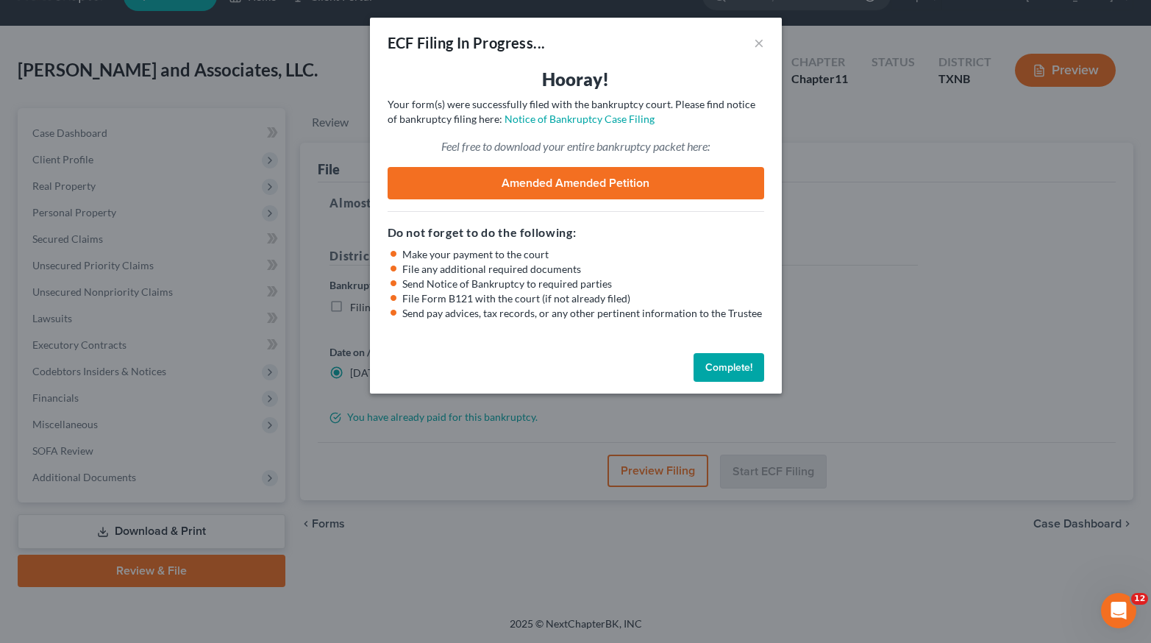
click at [568, 184] on link "Amended Amended petition" at bounding box center [576, 183] width 377 height 32
click at [521, 188] on link "Amended Amended petition" at bounding box center [576, 183] width 377 height 32
